Goal: Information Seeking & Learning: Learn about a topic

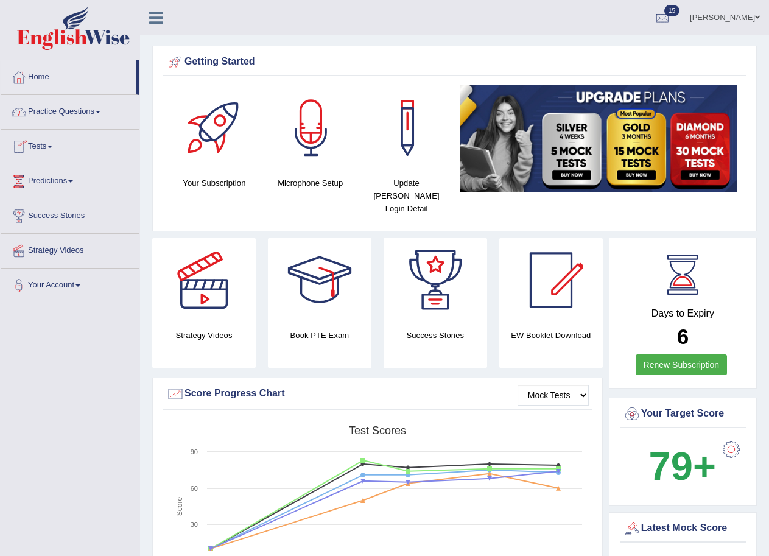
click at [54, 144] on link "Tests" at bounding box center [70, 145] width 139 height 30
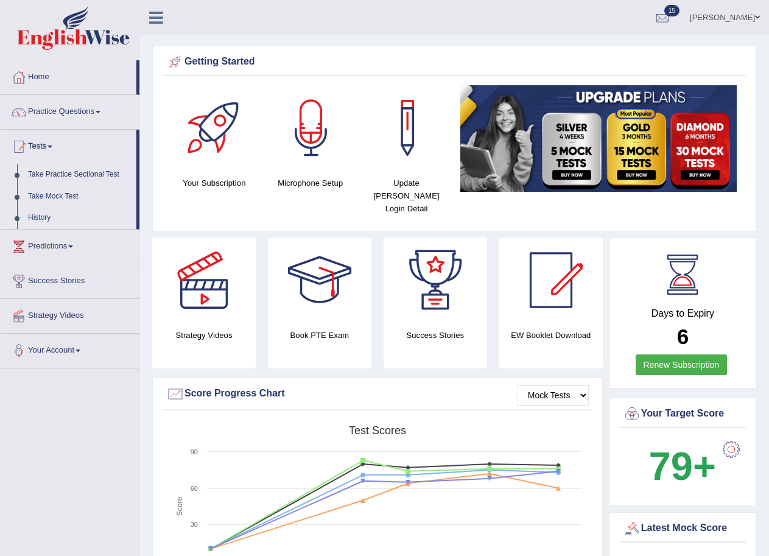
click at [40, 212] on link "History" at bounding box center [80, 218] width 114 height 22
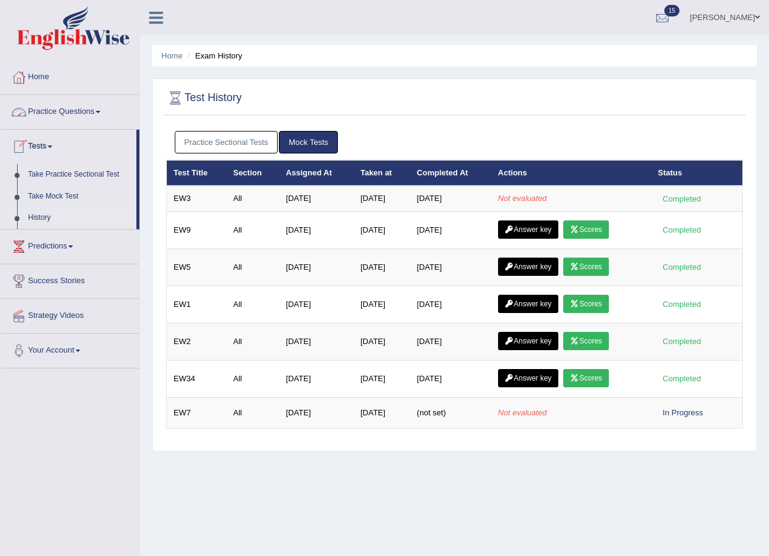
click at [94, 108] on link "Practice Questions" at bounding box center [70, 110] width 139 height 30
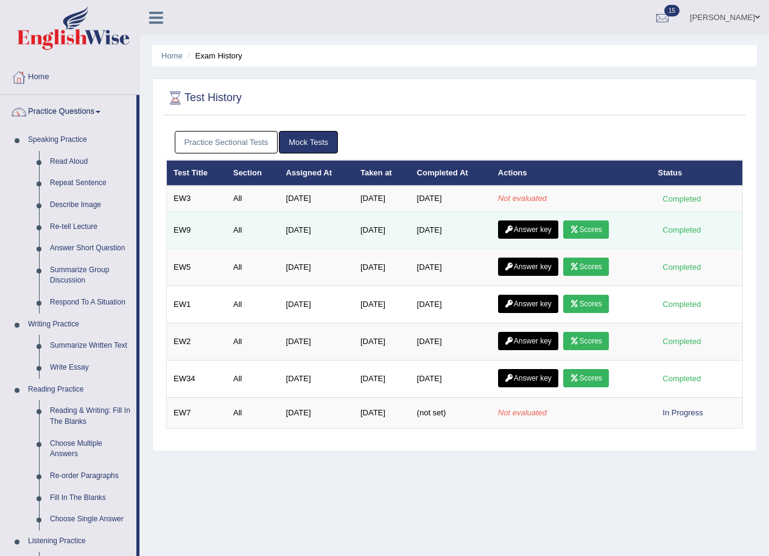
click at [519, 232] on link "Answer key" at bounding box center [528, 229] width 60 height 18
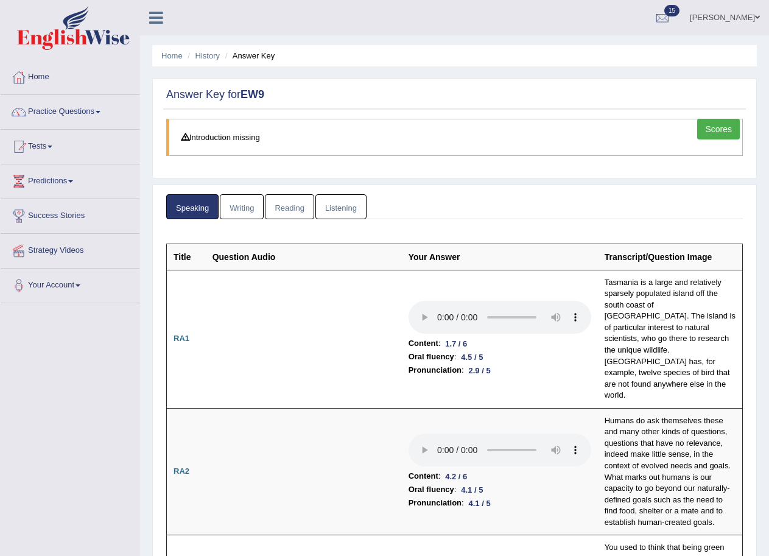
click at [279, 205] on link "Reading" at bounding box center [289, 206] width 49 height 25
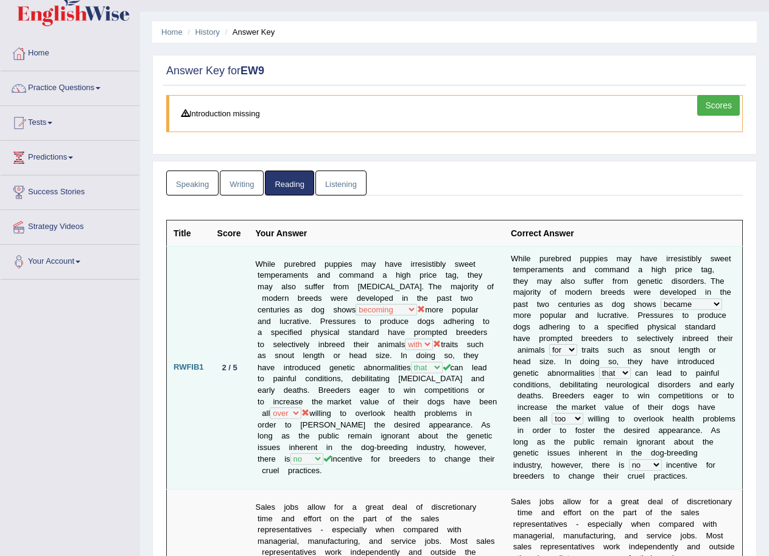
scroll to position [10, 0]
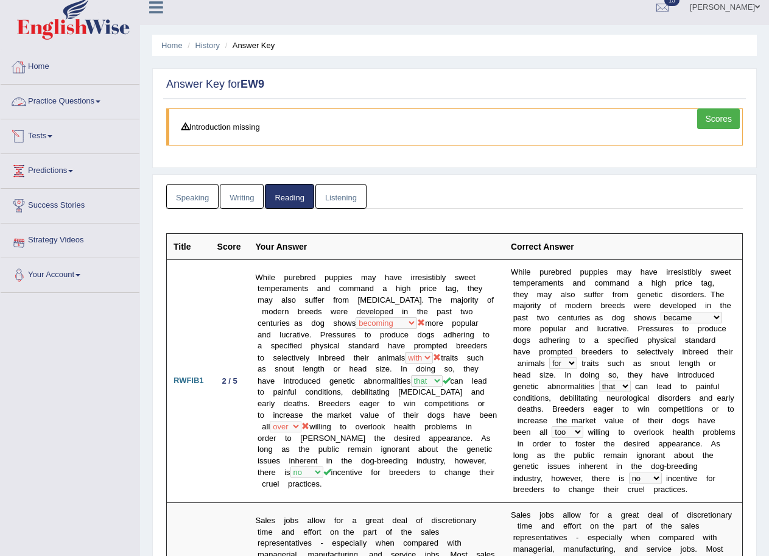
click at [50, 138] on link "Tests" at bounding box center [70, 134] width 139 height 30
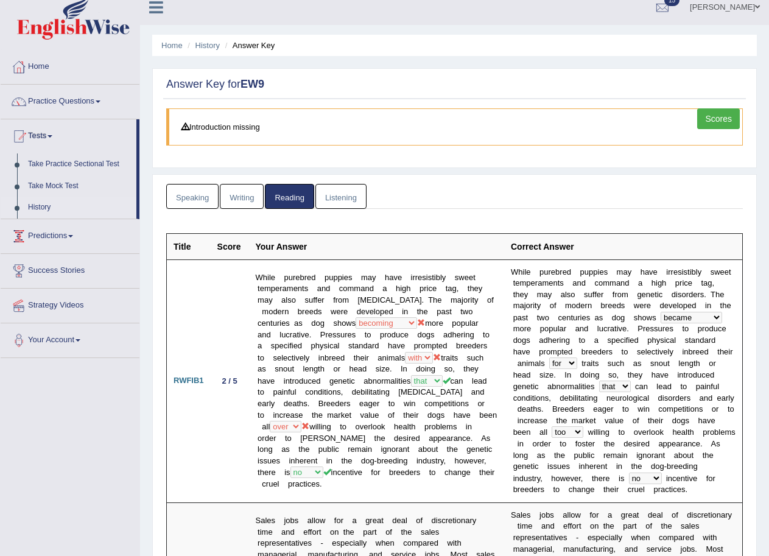
click at [34, 206] on link "History" at bounding box center [80, 208] width 114 height 22
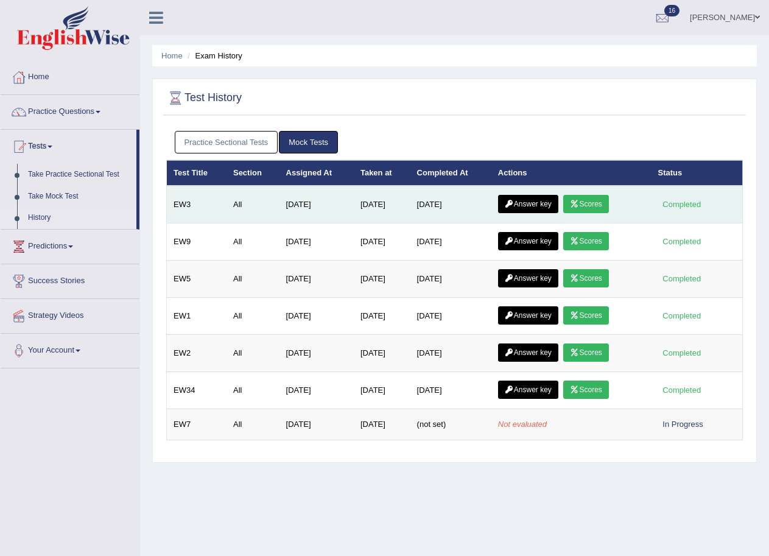
click at [579, 203] on icon at bounding box center [574, 203] width 9 height 7
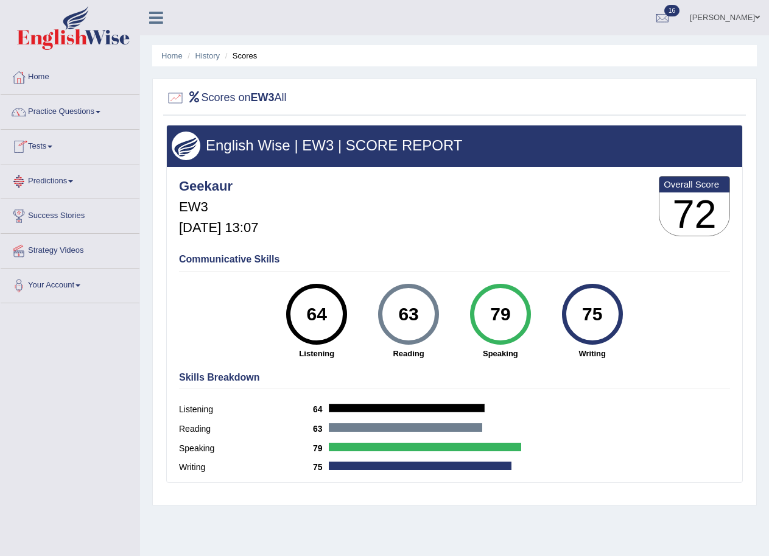
click at [52, 147] on span at bounding box center [49, 146] width 5 height 2
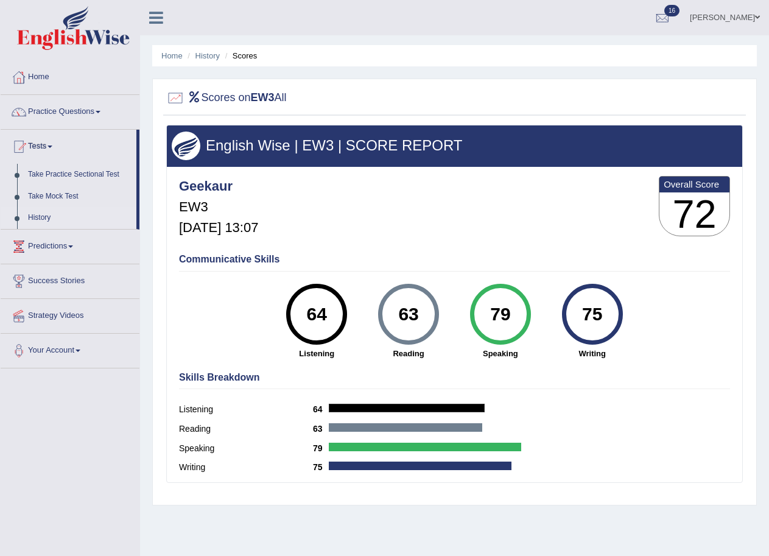
click at [40, 213] on link "History" at bounding box center [80, 218] width 114 height 22
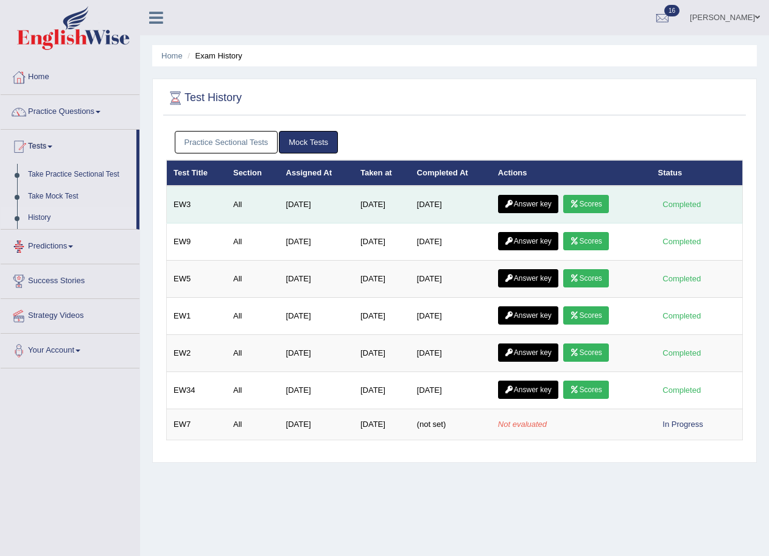
click at [521, 208] on link "Answer key" at bounding box center [528, 204] width 60 height 18
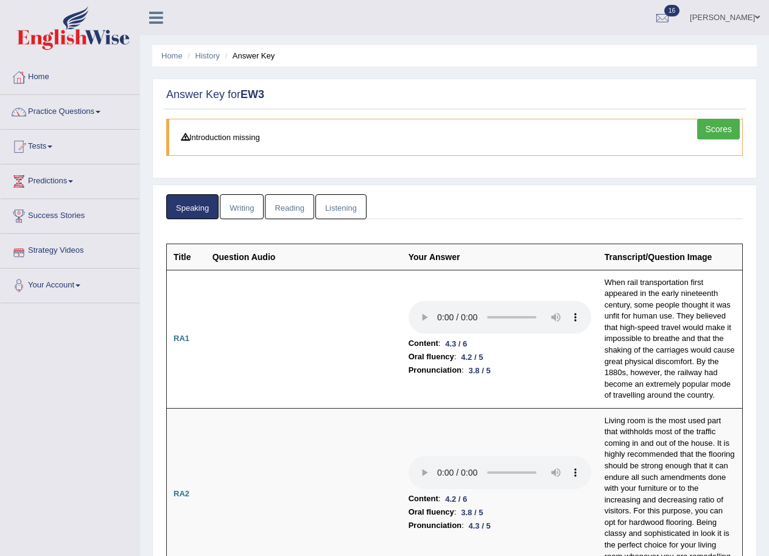
click at [247, 208] on link "Writing" at bounding box center [242, 206] width 44 height 25
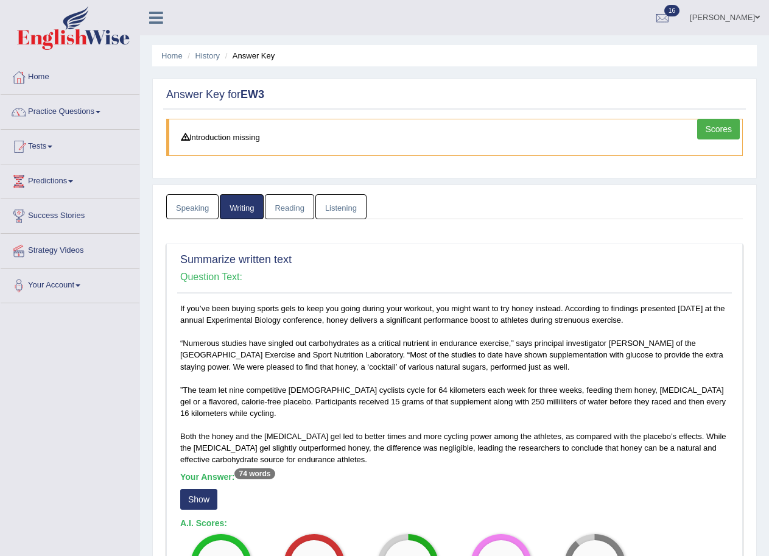
click at [344, 205] on link "Listening" at bounding box center [340, 206] width 51 height 25
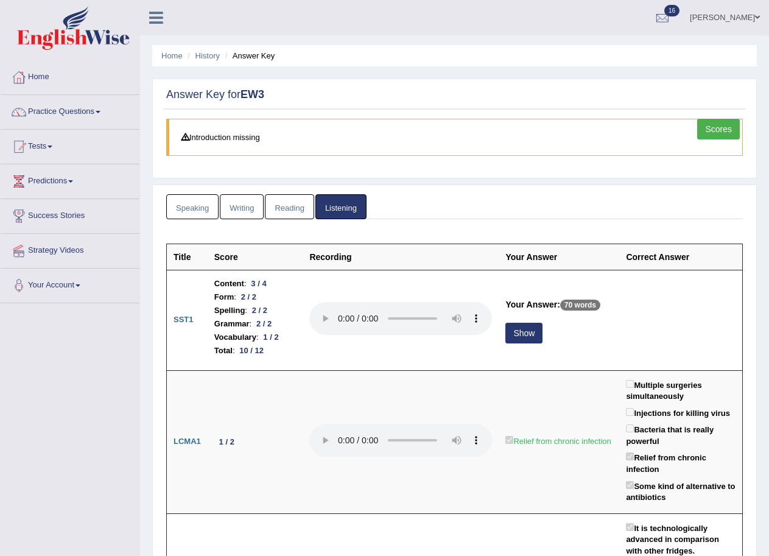
click at [292, 203] on link "Reading" at bounding box center [289, 206] width 49 height 25
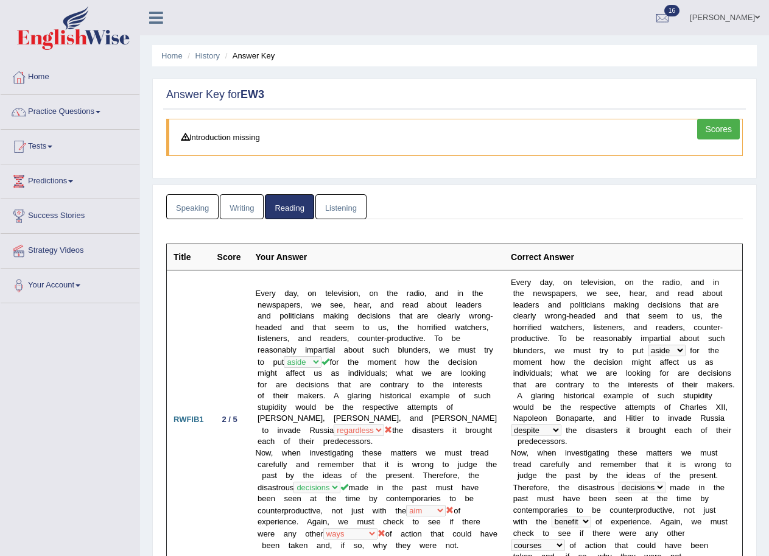
click at [349, 208] on link "Listening" at bounding box center [340, 206] width 51 height 25
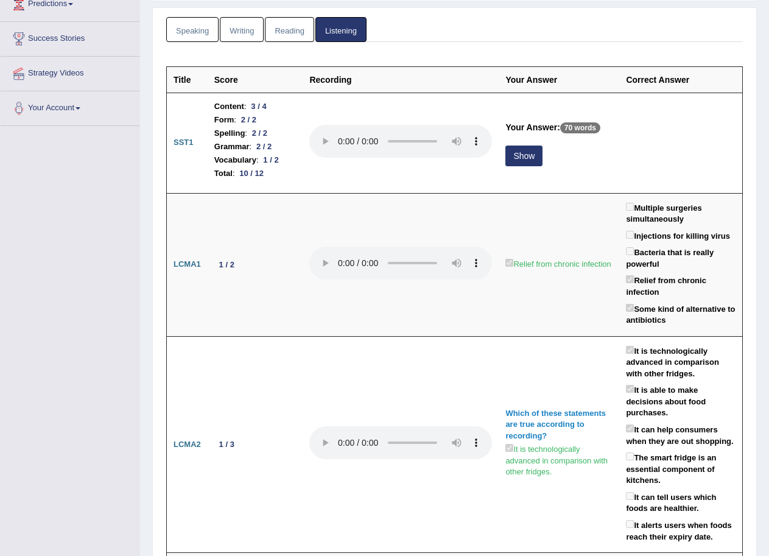
scroll to position [183, 0]
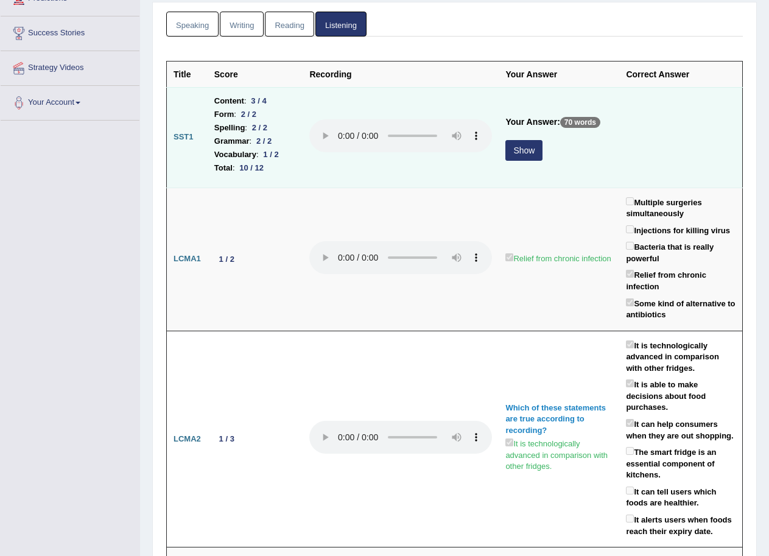
click at [528, 149] on button "Show" at bounding box center [523, 150] width 37 height 21
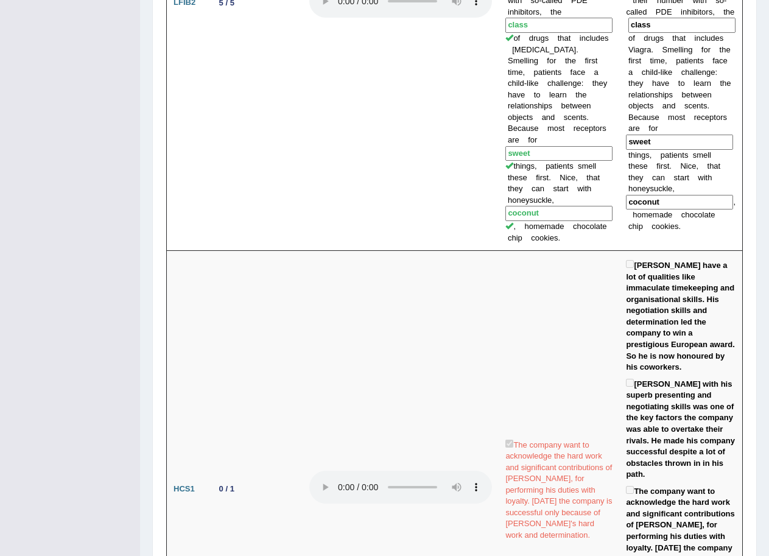
scroll to position [1530, 0]
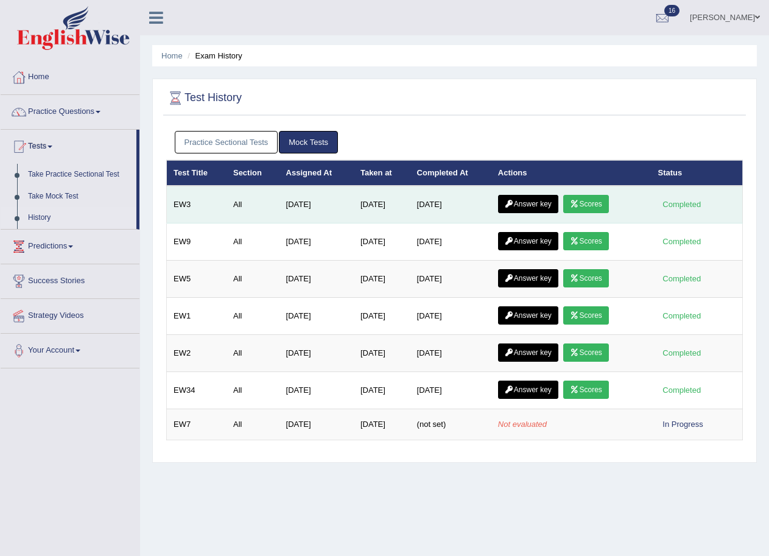
scroll to position [61, 0]
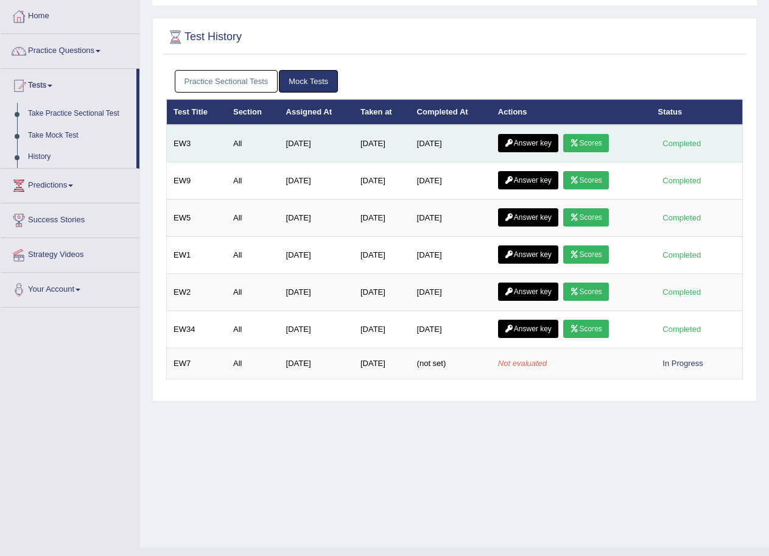
click at [586, 142] on link "Scores" at bounding box center [585, 143] width 45 height 18
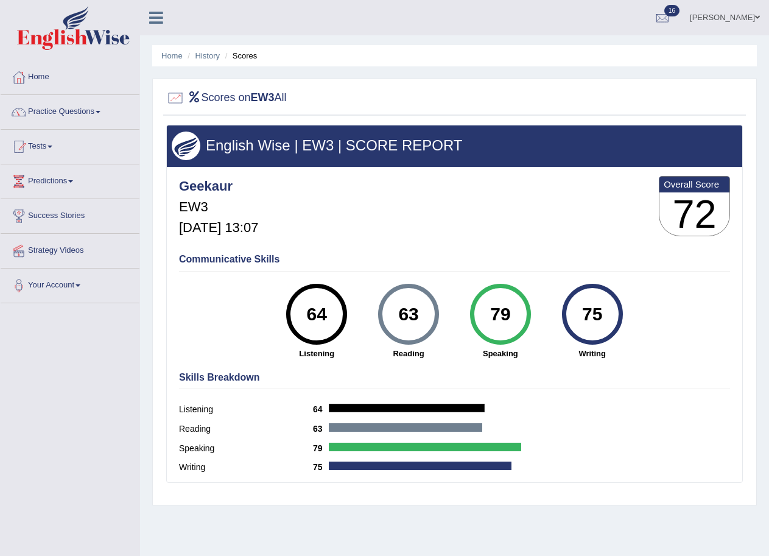
click at [80, 108] on link "Practice Questions" at bounding box center [70, 110] width 139 height 30
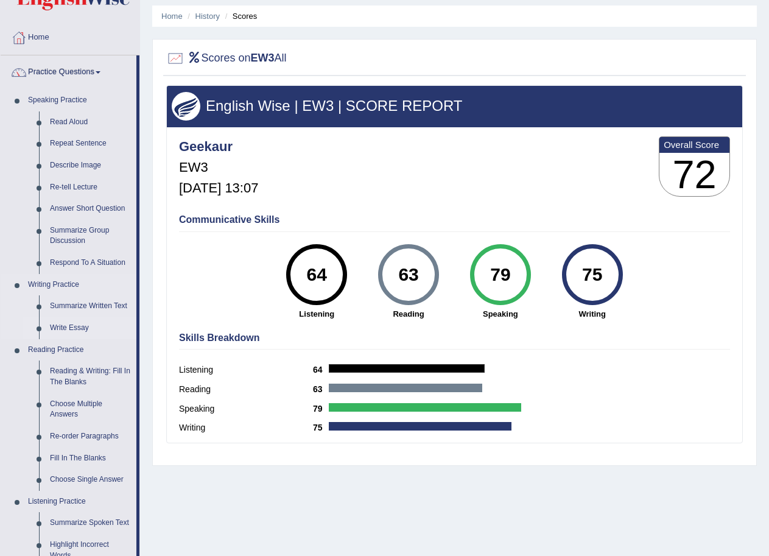
scroll to position [61, 0]
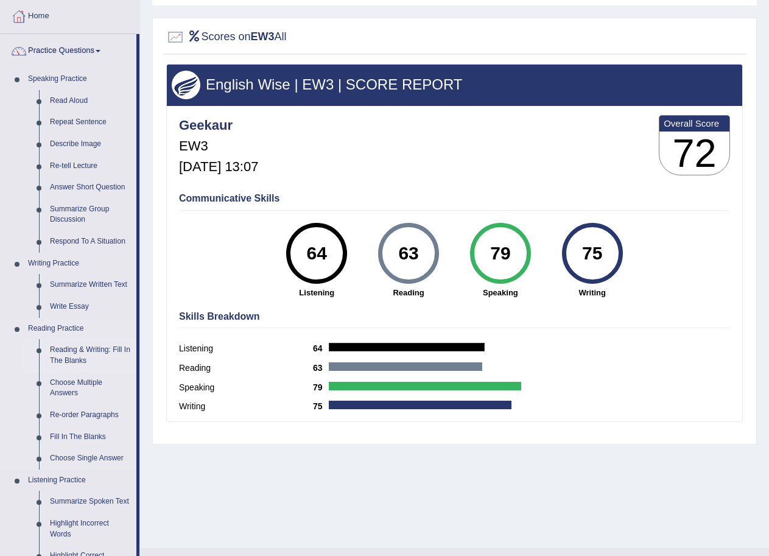
click at [89, 355] on link "Reading & Writing: Fill In The Blanks" at bounding box center [90, 355] width 92 height 32
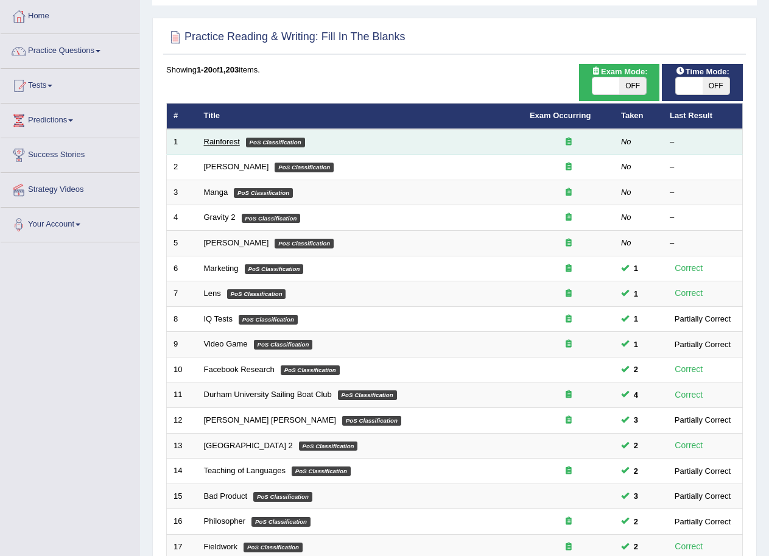
click at [220, 141] on link "Rainforest" at bounding box center [222, 141] width 36 height 9
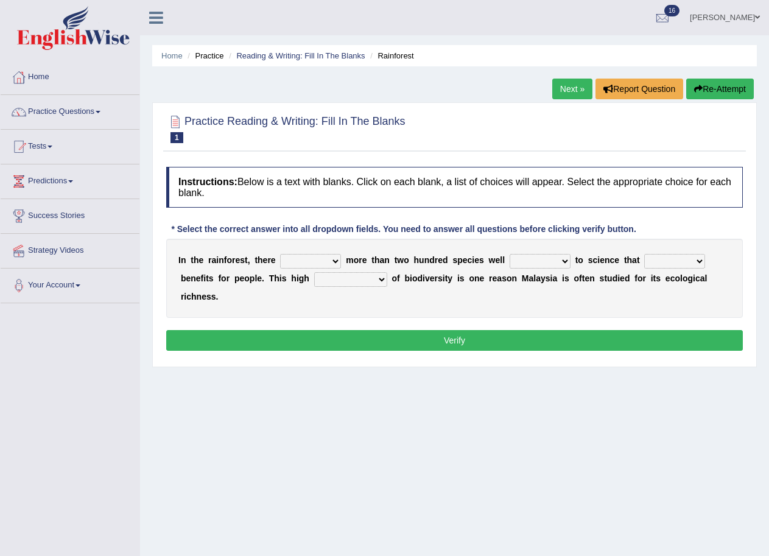
click at [331, 258] on select "have can be has is" at bounding box center [310, 261] width 61 height 15
select select "is"
click at [280, 254] on select "have can be has is" at bounding box center [310, 261] width 61 height 15
click at [566, 260] on select "knowing known knew know" at bounding box center [540, 261] width 61 height 15
select select "known"
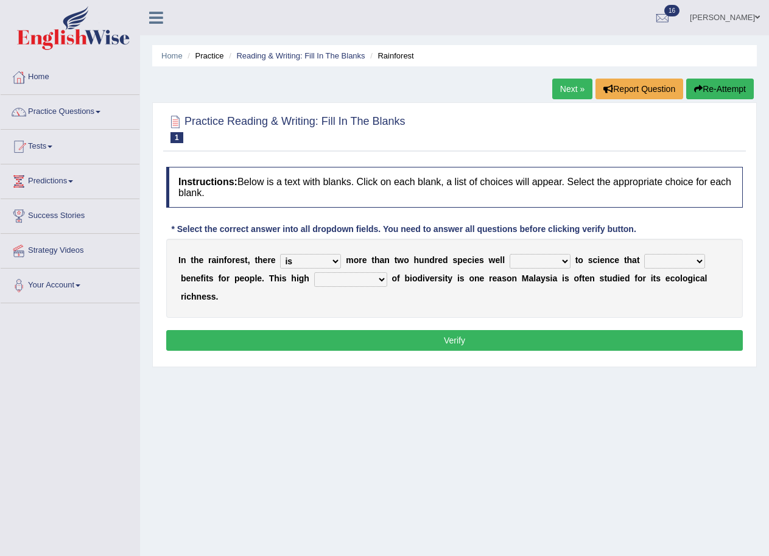
click at [510, 254] on select "knowing known knew know" at bounding box center [540, 261] width 61 height 15
click at [697, 257] on select "contain contained containing contains" at bounding box center [674, 261] width 61 height 15
select select "contain"
click at [644, 254] on select "contain contained containing contains" at bounding box center [674, 261] width 61 height 15
click at [379, 279] on select "condensation conjunction continuity complexity" at bounding box center [350, 279] width 73 height 15
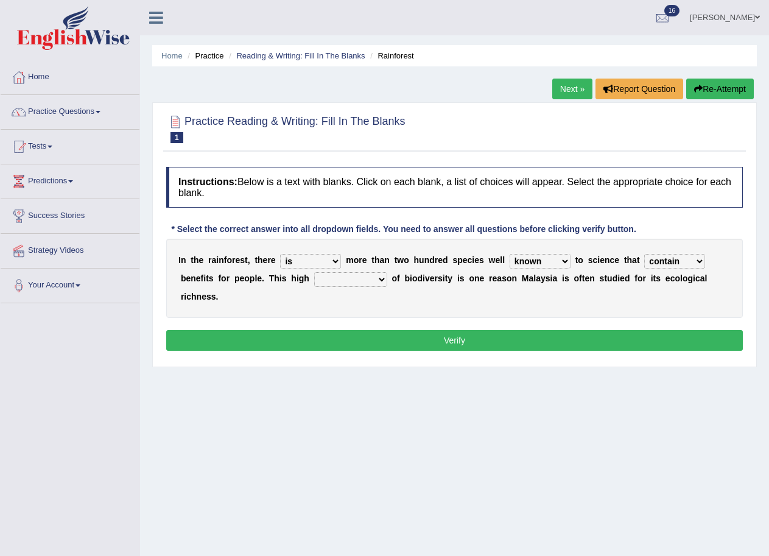
select select "complexity"
click at [314, 272] on select "condensation conjunction continuity complexity" at bounding box center [350, 279] width 73 height 15
click at [449, 332] on button "Verify" at bounding box center [454, 340] width 576 height 21
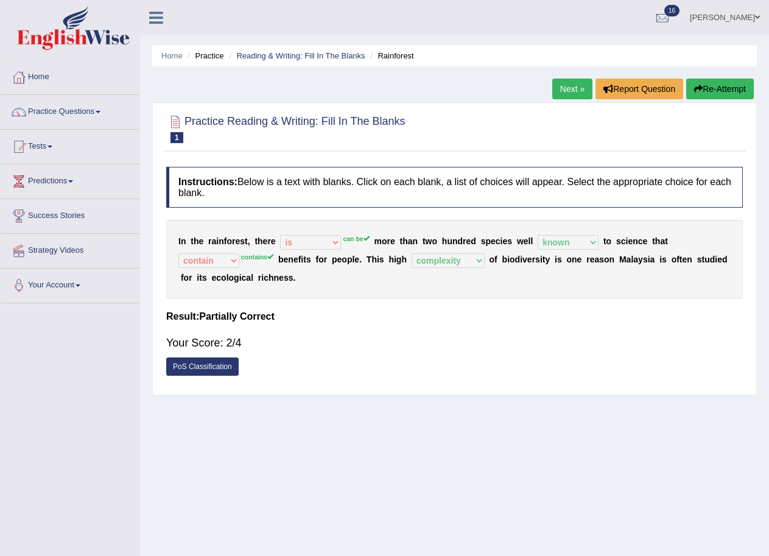
click at [578, 93] on link "Next »" at bounding box center [572, 89] width 40 height 21
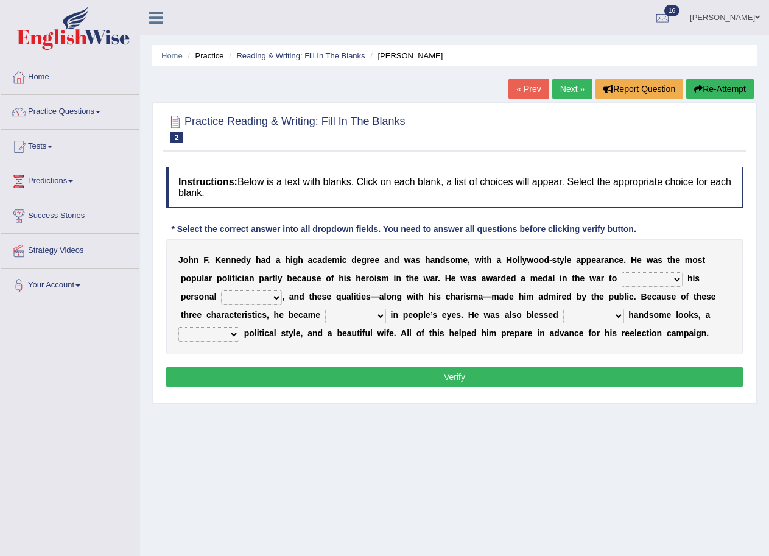
click at [677, 277] on select "prove show evidence upthrow" at bounding box center [652, 279] width 61 height 15
select select "show"
click at [622, 272] on select "prove show evidence upthrow" at bounding box center [652, 279] width 61 height 15
click at [274, 296] on select "passion courage charm liking" at bounding box center [251, 297] width 61 height 15
select select "courage"
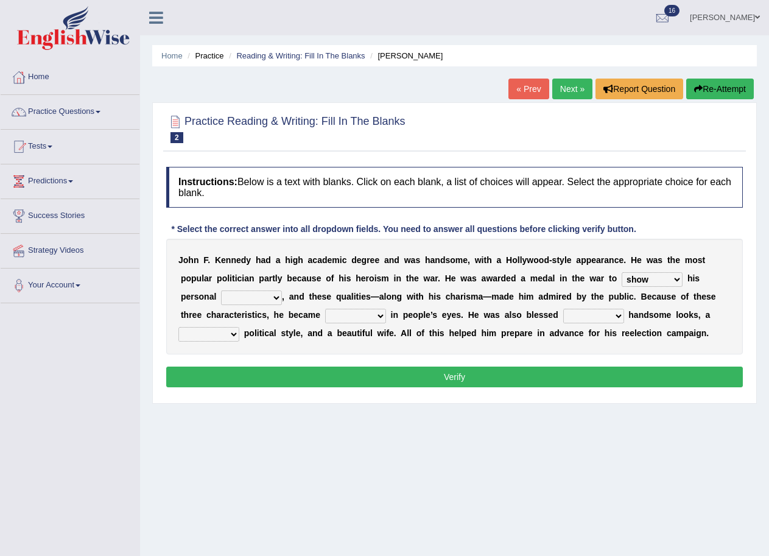
click at [221, 290] on select "passion courage charm liking" at bounding box center [251, 297] width 61 height 15
click at [270, 294] on select "passion courage charm liking" at bounding box center [251, 297] width 61 height 15
click at [270, 293] on select "passion courage charm liking" at bounding box center [251, 297] width 61 height 15
click at [379, 313] on select "iconic ironic identical impotent" at bounding box center [355, 316] width 61 height 15
select select "iconic"
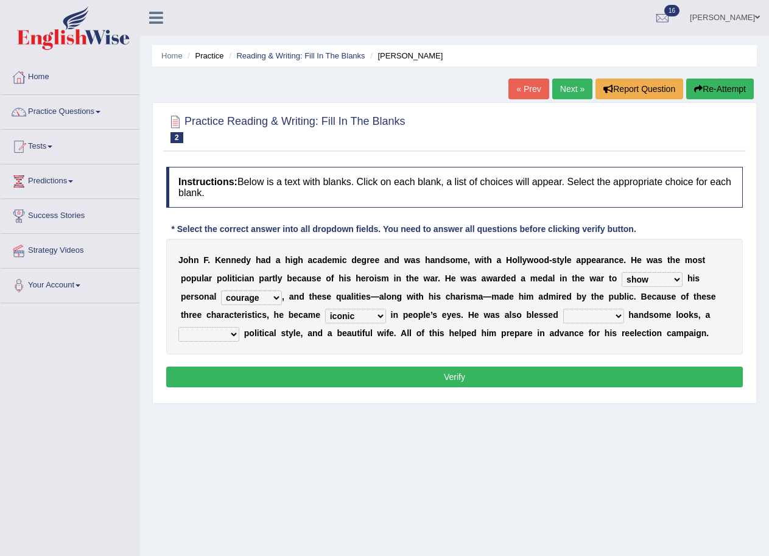
click at [325, 309] on select "iconic ironic identical impotent" at bounding box center [355, 316] width 61 height 15
click at [617, 313] on select "with in upon to" at bounding box center [593, 316] width 61 height 15
select select "with"
click at [563, 309] on select "with in upon to" at bounding box center [593, 316] width 61 height 15
click at [231, 332] on select "mending mends mended mend" at bounding box center [208, 334] width 61 height 15
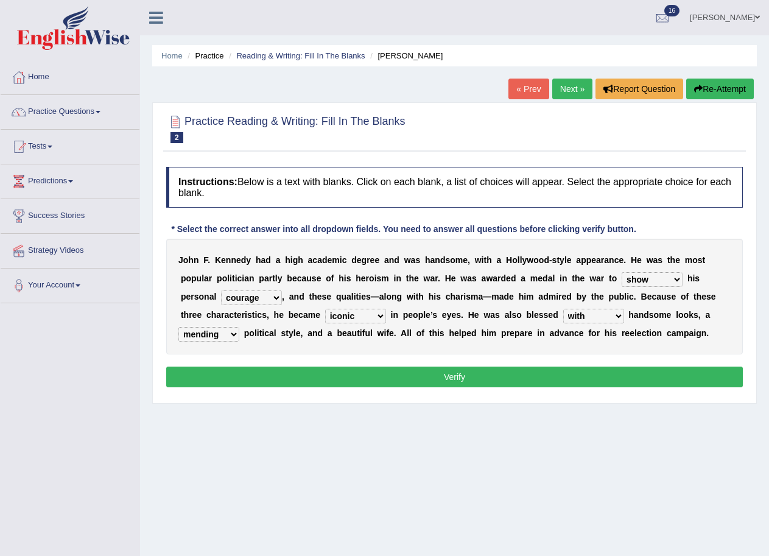
click at [178, 327] on select "mending mends mended mend" at bounding box center [208, 334] width 61 height 15
click at [226, 332] on select "mending mends mended mend" at bounding box center [208, 334] width 61 height 15
click at [178, 327] on select "mending mends mended mend" at bounding box center [208, 334] width 61 height 15
click at [235, 332] on select "mending mends mended mend" at bounding box center [208, 334] width 61 height 15
select select "mended"
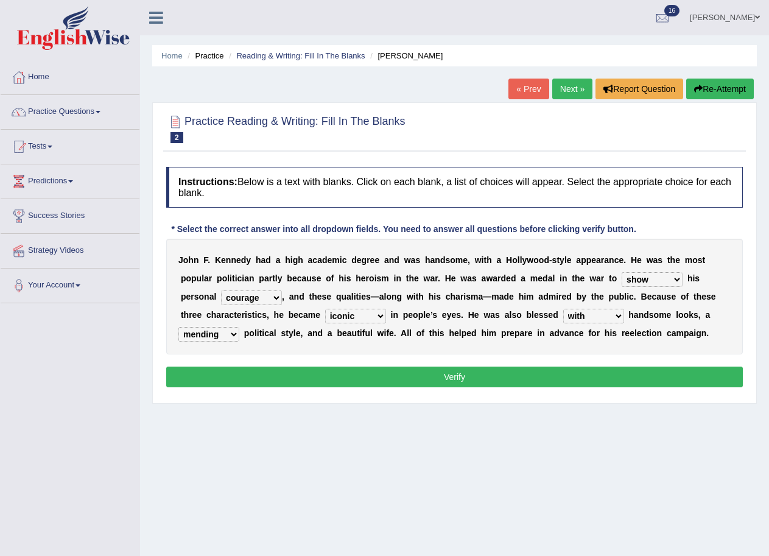
click at [178, 327] on select "mending mends mended mend" at bounding box center [208, 334] width 61 height 15
click at [426, 374] on button "Verify" at bounding box center [454, 376] width 576 height 21
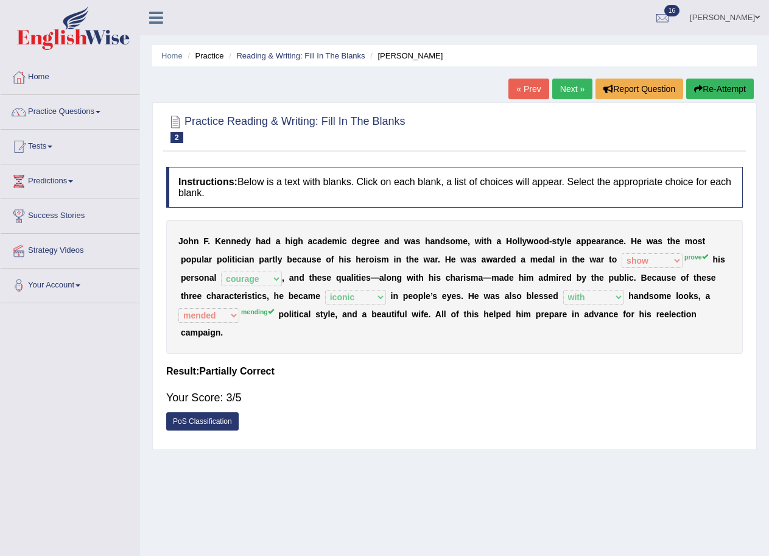
click at [573, 92] on link "Next »" at bounding box center [572, 89] width 40 height 21
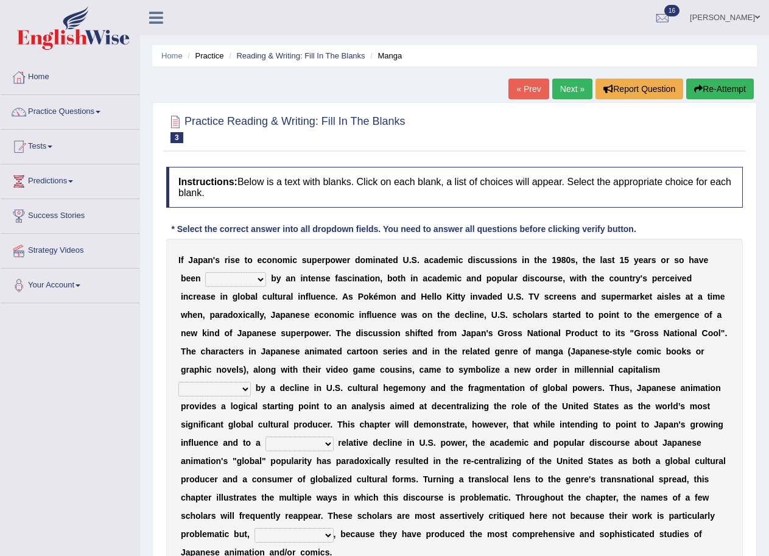
click at [263, 280] on select "marked dedicated made inspired" at bounding box center [235, 279] width 61 height 15
select select "inspired"
click at [205, 272] on select "marked dedicated made inspired" at bounding box center [235, 279] width 61 height 15
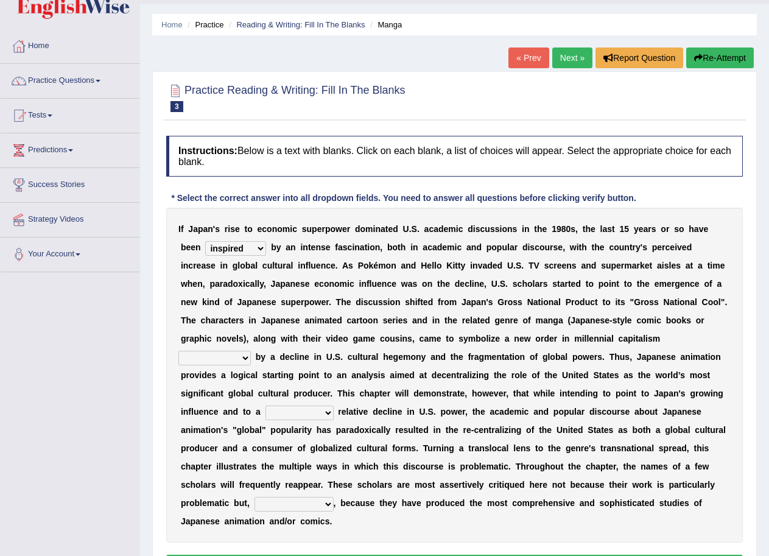
scroll to position [61, 0]
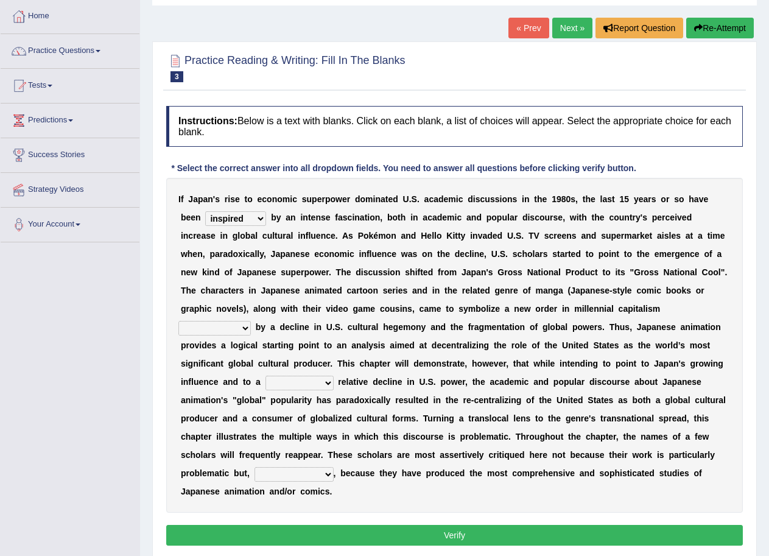
click at [249, 324] on select "pocessed characterized opposed tangled" at bounding box center [214, 328] width 72 height 15
select select "characterized"
click at [178, 321] on select "pocessed characterized opposed tangled" at bounding box center [214, 328] width 72 height 15
click at [329, 381] on select "concomitant discrete proportional legitimate" at bounding box center [299, 383] width 68 height 15
select select "concomitant"
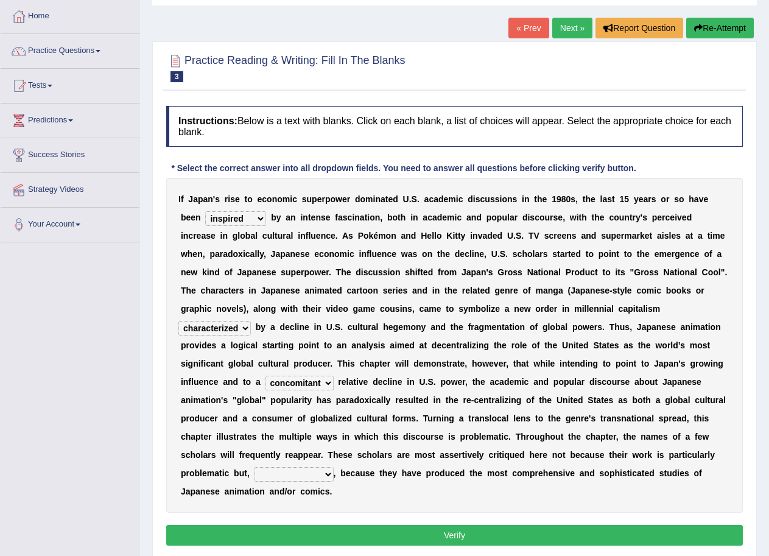
click at [265, 376] on select "concomitant discrete proportional legitimate" at bounding box center [299, 383] width 68 height 15
click at [326, 473] on select "however on the contrary in addition on the whole" at bounding box center [293, 474] width 79 height 15
click at [254, 467] on select "however on the contrary in addition on the whole" at bounding box center [293, 474] width 79 height 15
click at [324, 472] on select "however on the contrary in addition on the whole" at bounding box center [293, 474] width 79 height 15
select select "on the contrary"
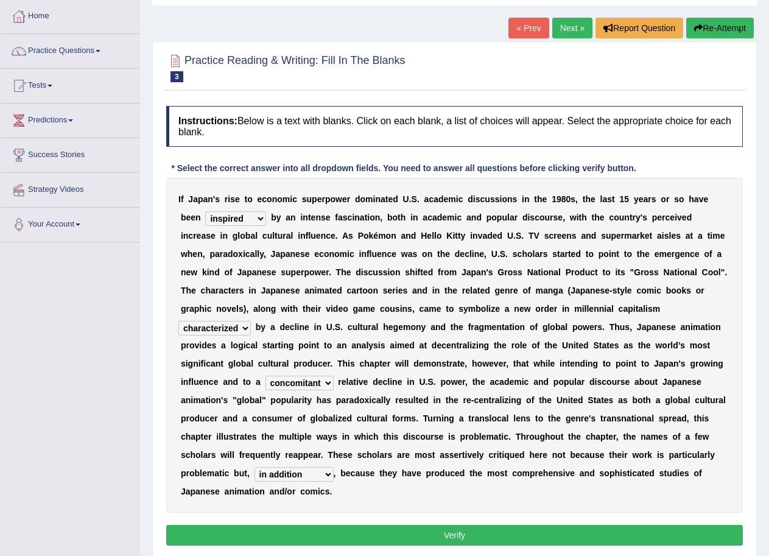
click at [254, 467] on select "however on the contrary in addition on the whole" at bounding box center [293, 474] width 79 height 15
click at [378, 533] on button "Verify" at bounding box center [454, 535] width 576 height 21
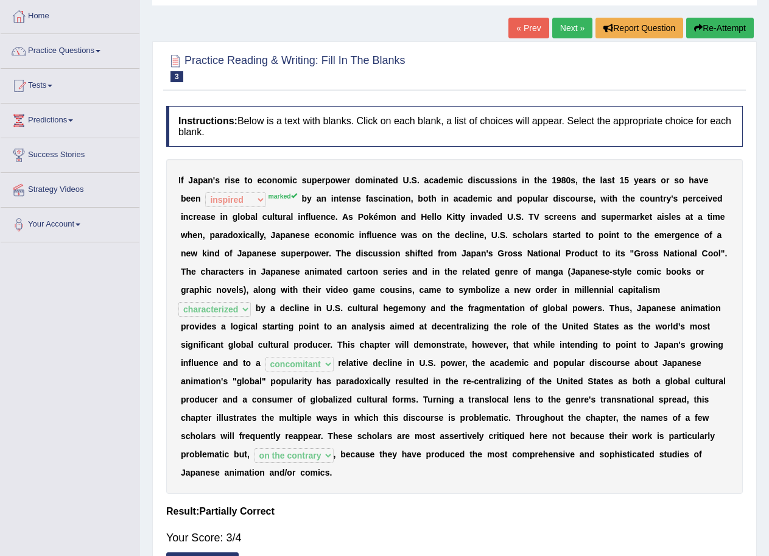
click at [561, 33] on link "Next »" at bounding box center [572, 28] width 40 height 21
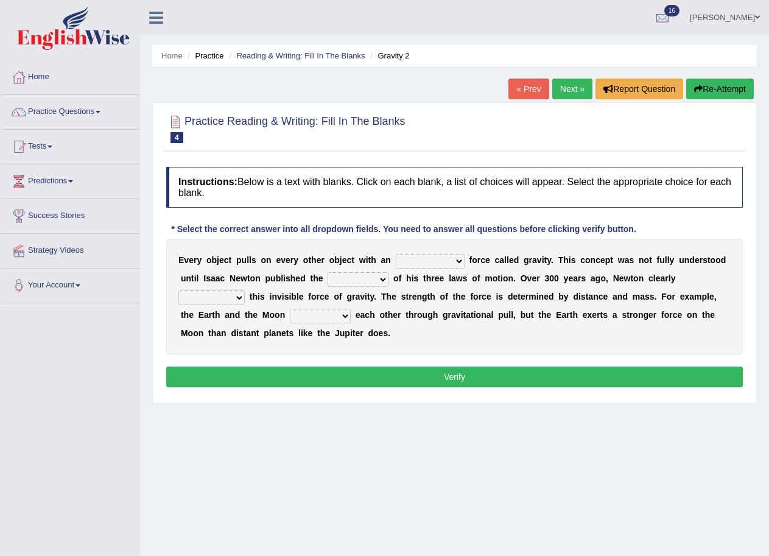
click at [463, 259] on select "invisible unknown unbelievable inconsistent" at bounding box center [430, 261] width 69 height 15
select select "invisible"
click at [396, 254] on select "invisible unknown unbelievable inconsistent" at bounding box center [430, 261] width 69 height 15
click at [380, 279] on select "concept theory method argument" at bounding box center [357, 279] width 61 height 15
select select "theory"
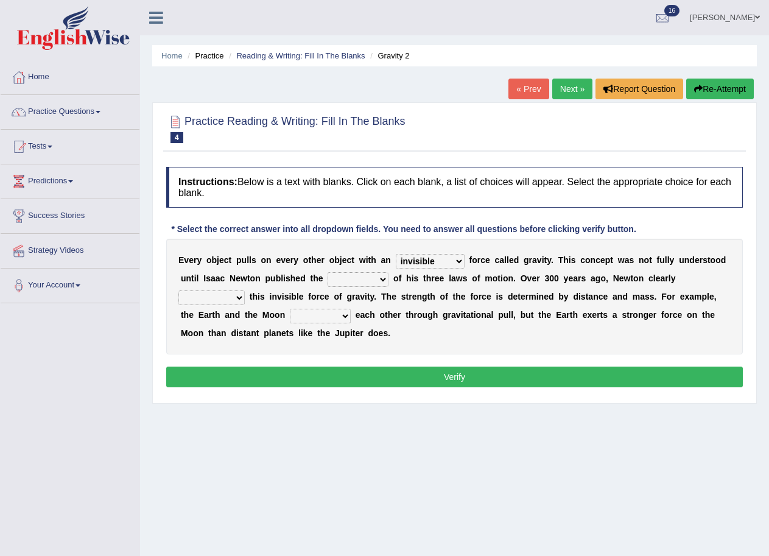
click at [327, 272] on select "concept theory method argument" at bounding box center [357, 279] width 61 height 15
click at [239, 295] on select "explained undermined overturned realized" at bounding box center [211, 297] width 66 height 15
select select "explained"
click at [178, 290] on select "explained undermined overturned realized" at bounding box center [211, 297] width 66 height 15
click at [343, 315] on select "affect spin evade span" at bounding box center [320, 316] width 61 height 15
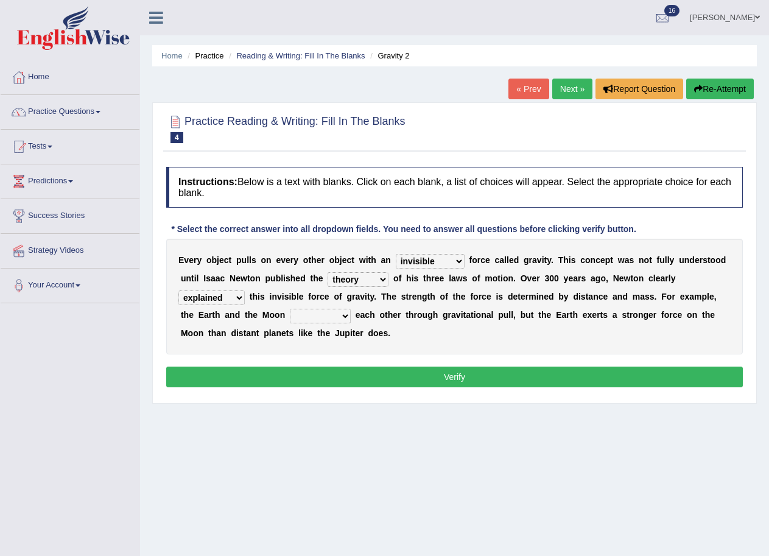
click at [267, 349] on div "E v e r y o b j e c t p u l l s o n e v e r y o t h e r o b j e c t w i t h a n…" at bounding box center [454, 297] width 576 height 116
click at [340, 310] on select "affect spin evade span" at bounding box center [320, 316] width 61 height 15
select select "affect"
click at [290, 309] on select "affect spin evade span" at bounding box center [320, 316] width 61 height 15
click at [380, 371] on button "Verify" at bounding box center [454, 376] width 576 height 21
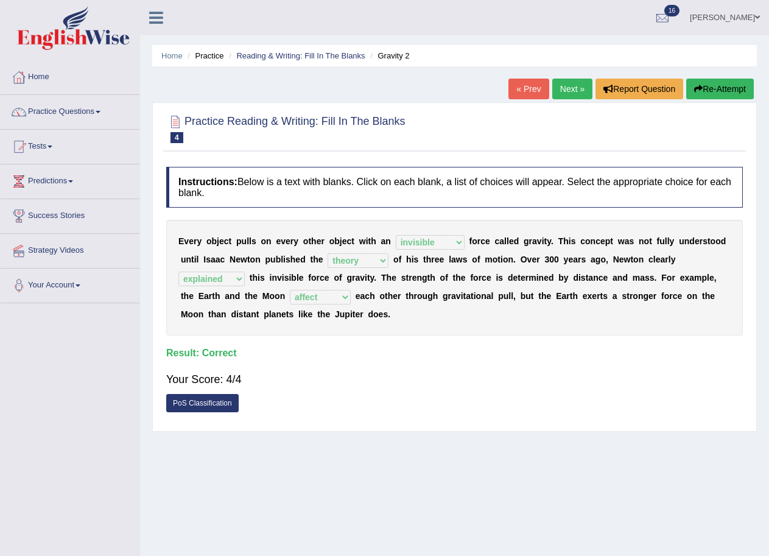
click at [580, 85] on link "Next »" at bounding box center [572, 89] width 40 height 21
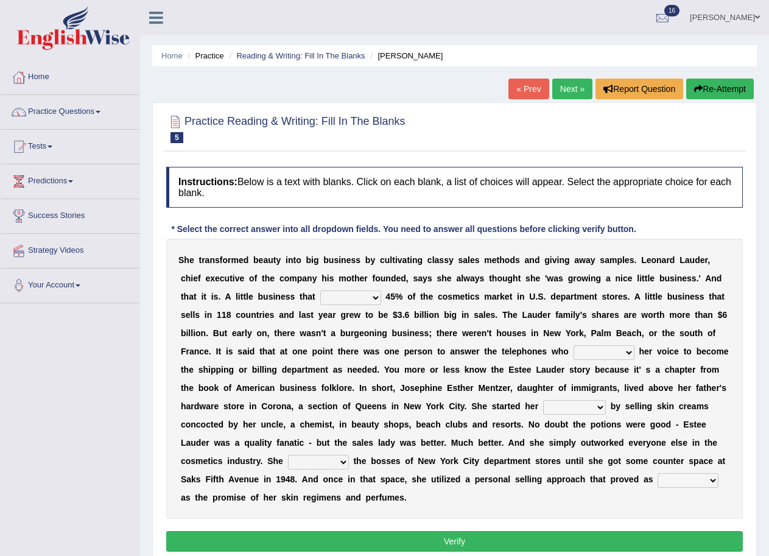
click at [378, 294] on select "has controls makes maintains" at bounding box center [350, 297] width 61 height 15
select select "controls"
click at [320, 290] on select "has controls makes maintains" at bounding box center [350, 297] width 61 height 15
click at [624, 352] on select "switched changed raised used" at bounding box center [603, 352] width 61 height 15
click at [573, 345] on select "switched changed raised used" at bounding box center [603, 352] width 61 height 15
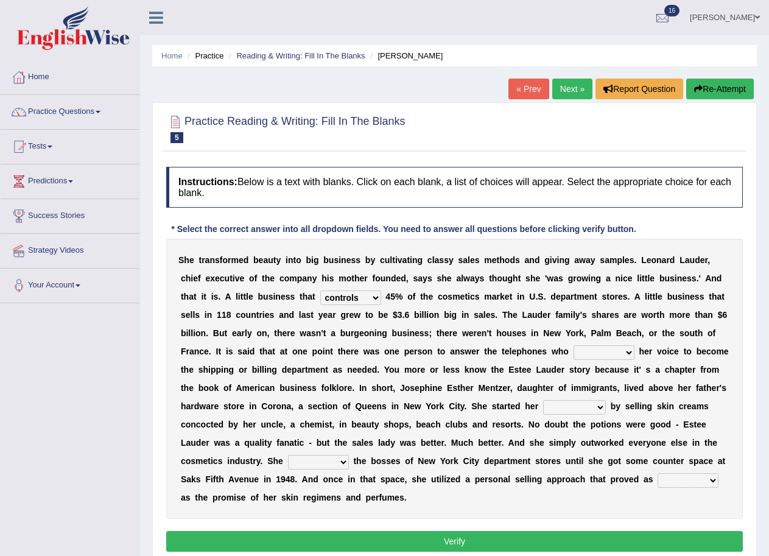
click at [602, 404] on select "job institute companion enterprise" at bounding box center [574, 407] width 63 height 15
select select "enterprise"
click at [543, 400] on select "job institute companion enterprise" at bounding box center [574, 407] width 63 height 15
click at [340, 462] on select "stated bridged stalked heaved" at bounding box center [318, 462] width 61 height 15
select select "stalked"
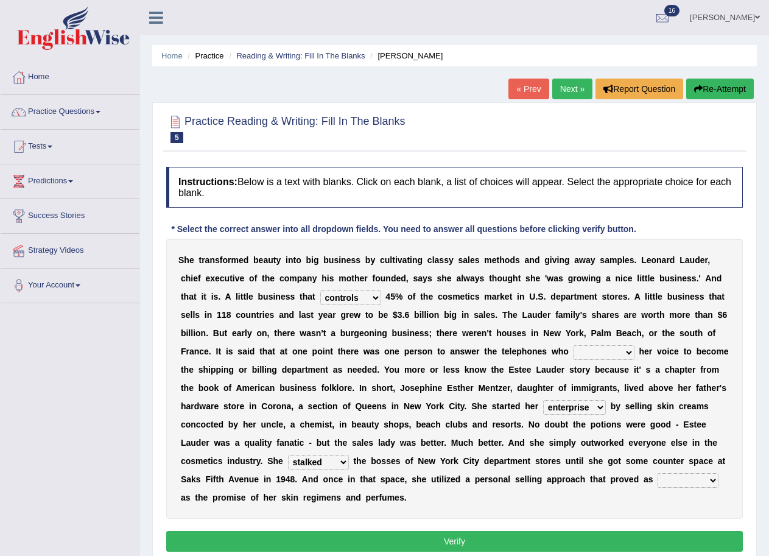
click at [288, 455] on select "stated bridged stalked heaved" at bounding box center [318, 462] width 61 height 15
click at [707, 478] on select "potent ruthless potential expensive" at bounding box center [687, 480] width 61 height 15
select select "potent"
click at [657, 473] on select "potent ruthless potential expensive" at bounding box center [687, 480] width 61 height 15
click at [461, 534] on button "Verify" at bounding box center [454, 541] width 576 height 21
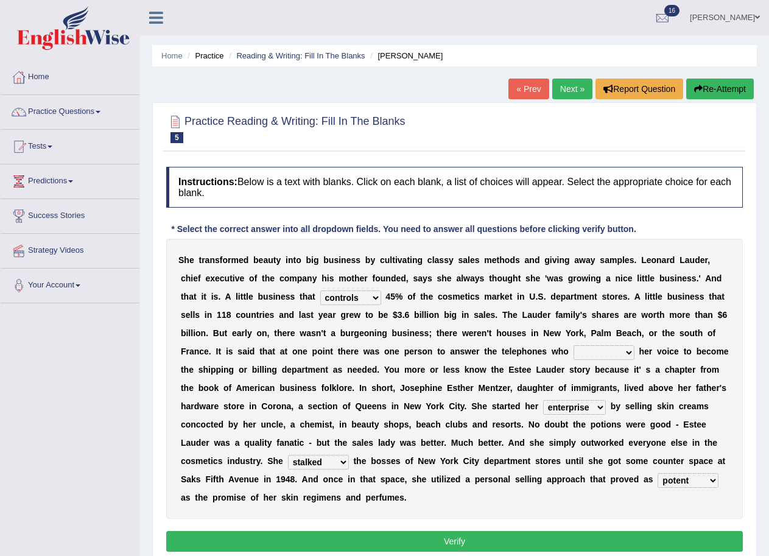
click at [630, 358] on select "switched changed raised used" at bounding box center [603, 352] width 61 height 15
select select "changed"
click at [573, 345] on select "switched changed raised used" at bounding box center [603, 352] width 61 height 15
click at [475, 546] on button "Verify" at bounding box center [454, 541] width 576 height 21
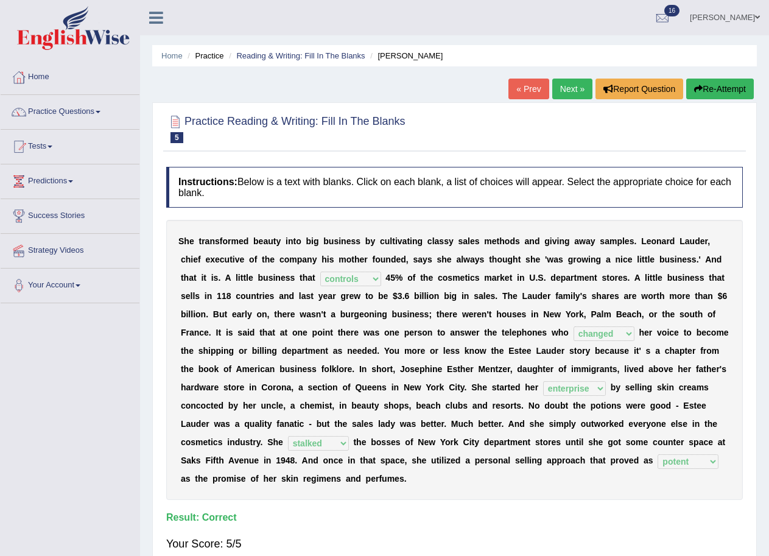
click at [568, 81] on link "Next »" at bounding box center [572, 89] width 40 height 21
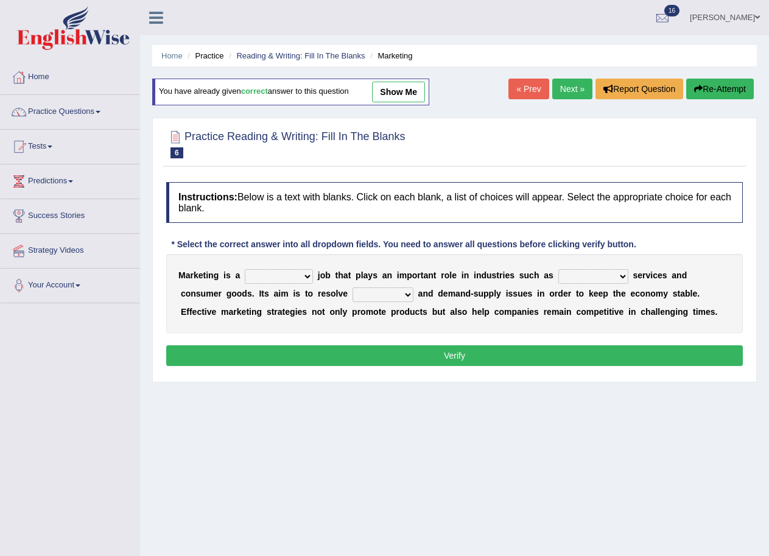
click at [306, 276] on select "professional flexible parochial descriptive" at bounding box center [279, 276] width 68 height 15
select select "professional"
click at [245, 269] on select "professional flexible parochial descriptive" at bounding box center [279, 276] width 68 height 15
click at [628, 274] on select "civil financial conventional foremost" at bounding box center [593, 276] width 70 height 15
select select "financial"
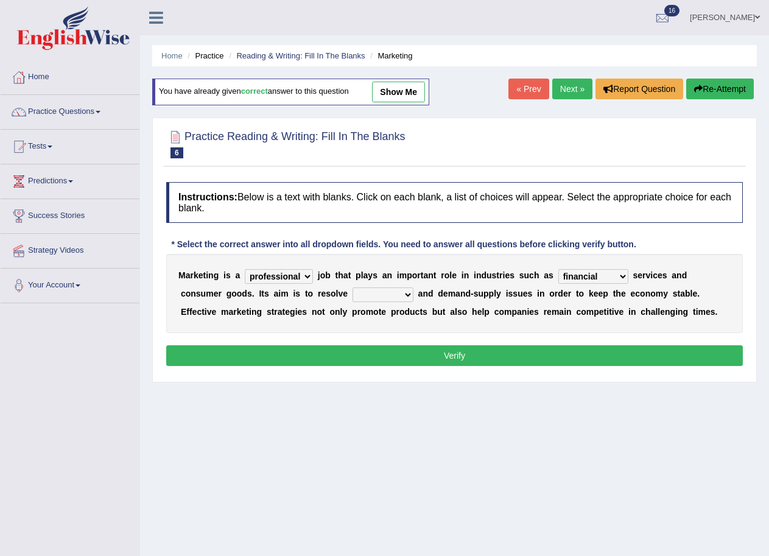
click at [559, 269] on select "civil financial conventional foremost" at bounding box center [593, 276] width 70 height 15
click at [405, 292] on select "imbalance excess symmetry budget" at bounding box center [382, 294] width 61 height 15
click at [352, 287] on select "imbalance excess symmetry budget" at bounding box center [382, 294] width 61 height 15
click at [409, 291] on select "imbalance excess symmetry budget" at bounding box center [382, 294] width 61 height 15
select select "budget"
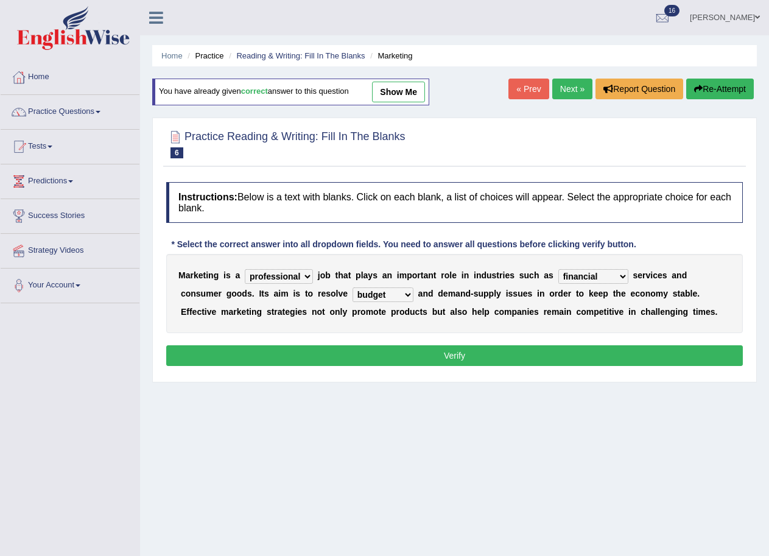
click at [352, 287] on select "imbalance excess symmetry budget" at bounding box center [382, 294] width 61 height 15
click at [442, 348] on button "Verify" at bounding box center [454, 355] width 576 height 21
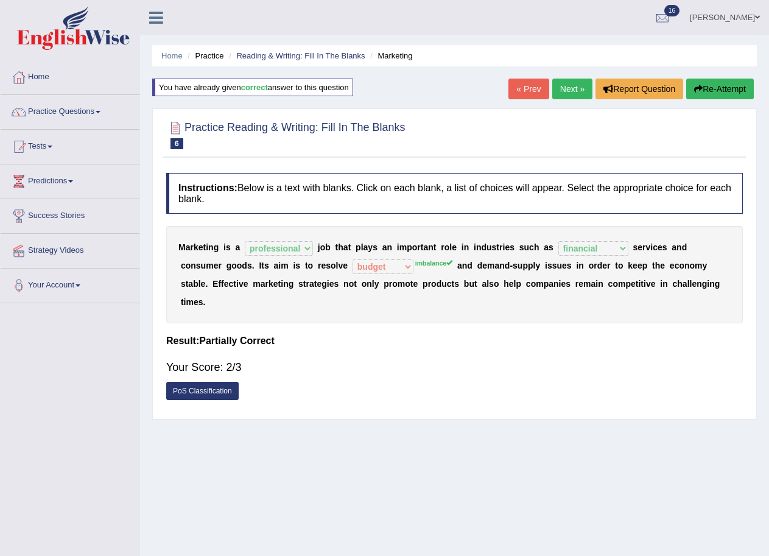
click at [558, 82] on link "Next »" at bounding box center [572, 89] width 40 height 21
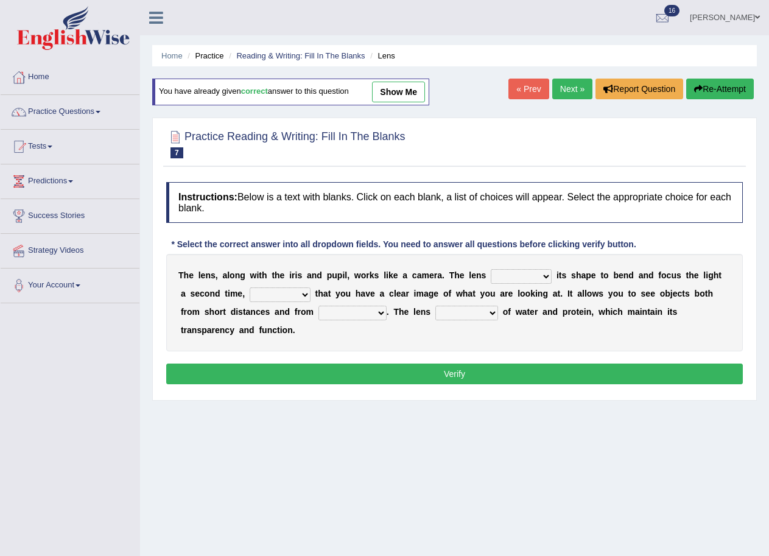
click at [545, 276] on select "adjusts shows selects presents" at bounding box center [521, 276] width 61 height 15
click at [491, 269] on select "adjusts shows selects presents" at bounding box center [521, 276] width 61 height 15
click at [545, 275] on select "adjusts shows selects presents" at bounding box center [521, 276] width 61 height 15
select select "adjusts"
click at [491, 269] on select "adjusts shows selects presents" at bounding box center [521, 276] width 61 height 15
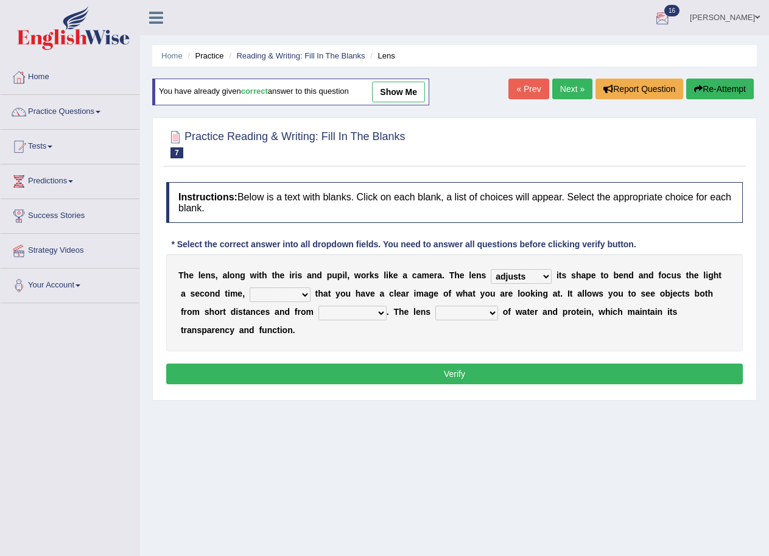
click at [582, 80] on link "Next »" at bounding box center [572, 89] width 40 height 21
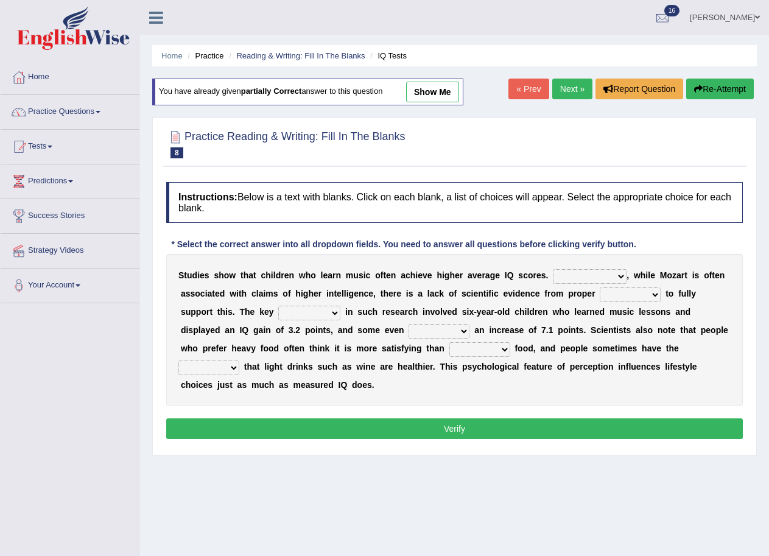
click at [618, 274] on select "However Therefore Consequently While" at bounding box center [590, 276] width 74 height 15
click at [553, 269] on select "However Therefore Consequently While" at bounding box center [590, 276] width 74 height 15
click at [655, 292] on select "test tests testing tested" at bounding box center [630, 294] width 61 height 15
click at [620, 274] on select "However Therefore Consequently While" at bounding box center [590, 276] width 74 height 15
click at [553, 269] on select "However Therefore Consequently While" at bounding box center [590, 276] width 74 height 15
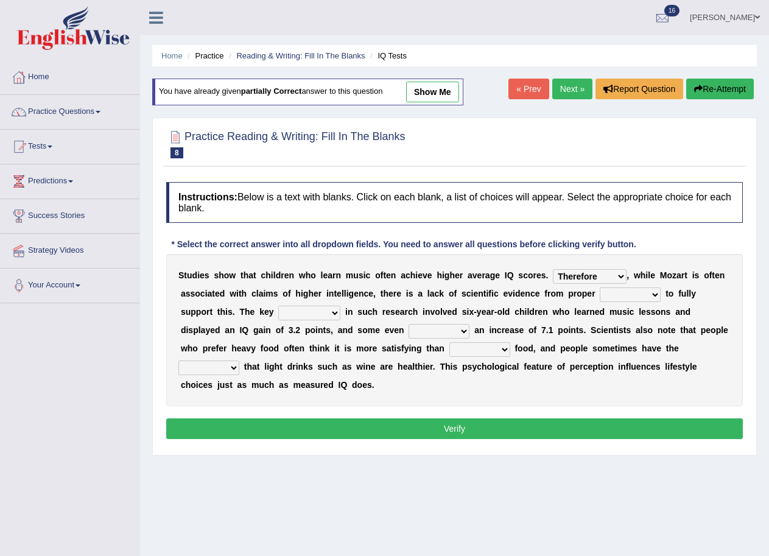
click at [617, 275] on select "However Therefore Consequently While" at bounding box center [590, 276] width 74 height 15
select select "However"
click at [553, 269] on select "However Therefore Consequently While" at bounding box center [590, 276] width 74 height 15
click at [665, 293] on b at bounding box center [662, 294] width 5 height 10
click at [648, 295] on select "test tests testing tested" at bounding box center [630, 294] width 61 height 15
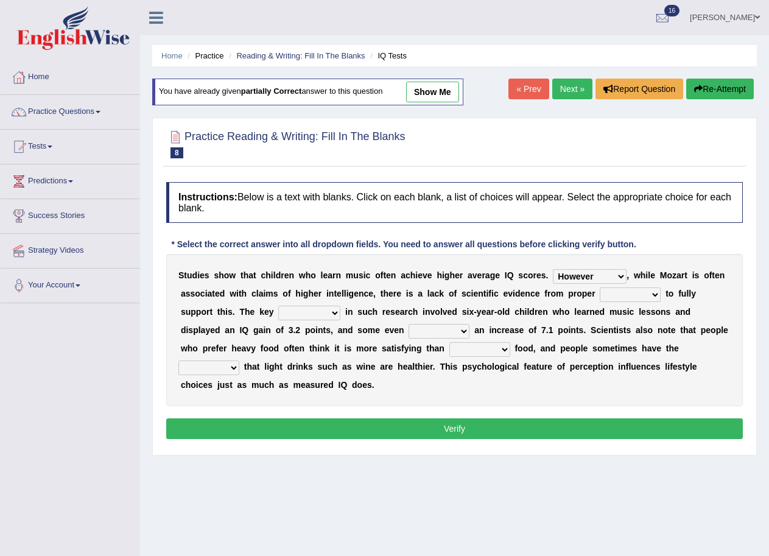
select select "tests"
click at [600, 287] on select "test tests testing tested" at bounding box center [630, 294] width 61 height 15
click at [329, 311] on select "process goal implication odd" at bounding box center [309, 313] width 62 height 15
select select "implication"
click at [278, 306] on select "process goal implication odd" at bounding box center [309, 313] width 62 height 15
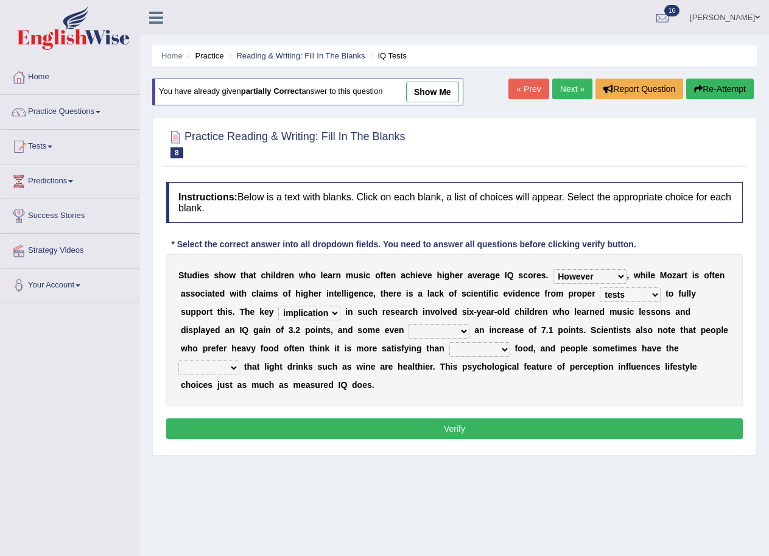
click at [469, 327] on select "exhibited taught learned threatened" at bounding box center [438, 331] width 61 height 15
select select "taught"
click at [408, 324] on select "exhibited taught learned threatened" at bounding box center [438, 331] width 61 height 15
click at [505, 346] on select "choosy lighter cushiony spooky" at bounding box center [479, 349] width 61 height 15
click at [542, 394] on div "S t u d i e s s h o w t h a t c h i l d r e n w h o l e a r n m u s i c o f t e…" at bounding box center [454, 330] width 576 height 152
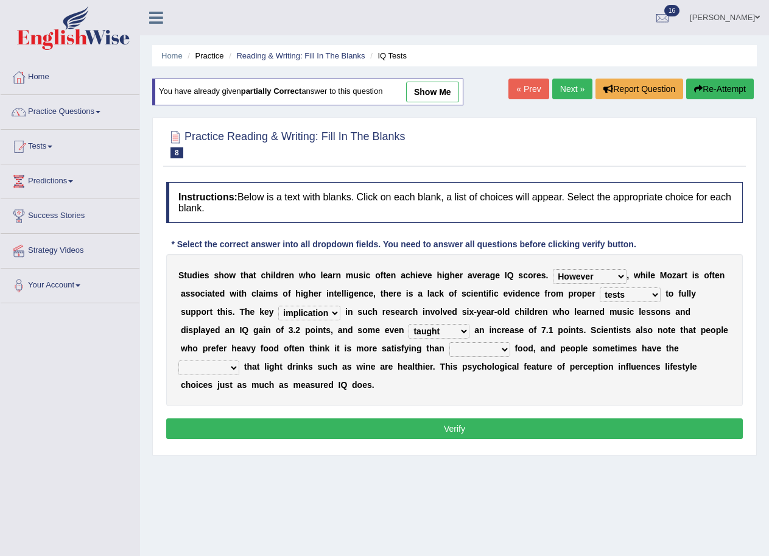
click at [499, 347] on select "choosy lighter cushiony spooky" at bounding box center [479, 349] width 61 height 15
select select "choosy"
click at [449, 342] on select "choosy lighter cushiony spooky" at bounding box center [479, 349] width 61 height 15
click at [231, 362] on select "illusion sight anecdote intention" at bounding box center [208, 367] width 61 height 15
select select "illusion"
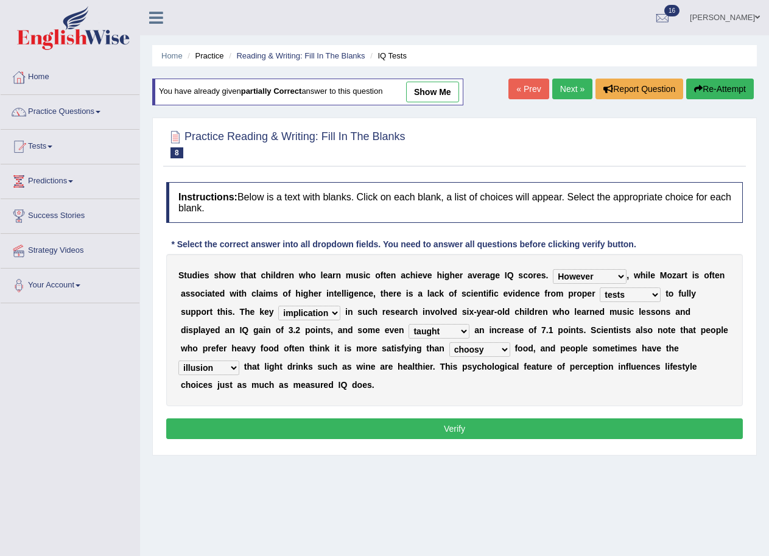
click at [178, 360] on select "illusion sight anecdote intention" at bounding box center [208, 367] width 61 height 15
click at [509, 360] on div "S t u d i e s s h o w t h a t c h i l d r e n w h o l e a r n m u s i c o f t e…" at bounding box center [454, 330] width 576 height 152
click at [502, 345] on select "choosy lighter cushiony spooky" at bounding box center [479, 349] width 61 height 15
click at [534, 376] on div "S t u d i e s s h o w t h a t c h i l d r e n w h o l e a r n m u s i c o f t e…" at bounding box center [454, 330] width 576 height 152
click at [447, 425] on button "Verify" at bounding box center [454, 428] width 576 height 21
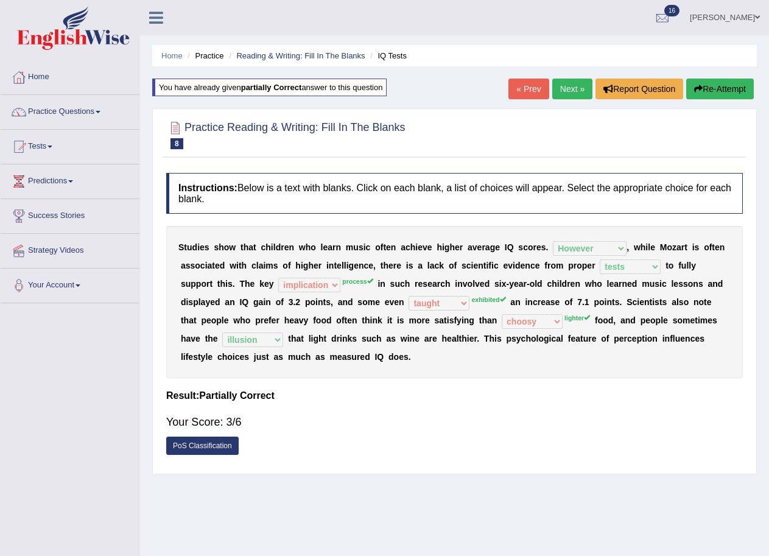
click at [566, 88] on link "Next »" at bounding box center [572, 89] width 40 height 21
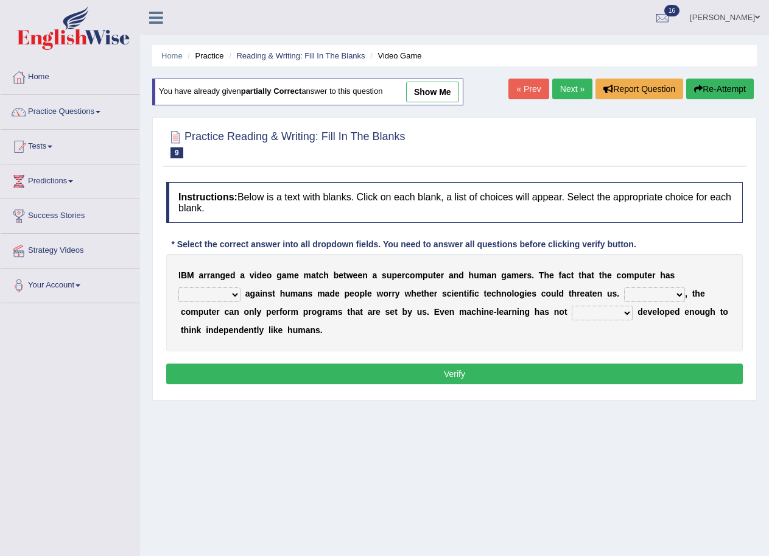
click at [234, 293] on select "competed fought acted challenged" at bounding box center [209, 294] width 62 height 15
select select "competed"
click at [178, 287] on select "competed fought acted challenged" at bounding box center [209, 294] width 62 height 15
click at [679, 295] on select "Moreover However Thus So" at bounding box center [654, 294] width 61 height 15
select select "However"
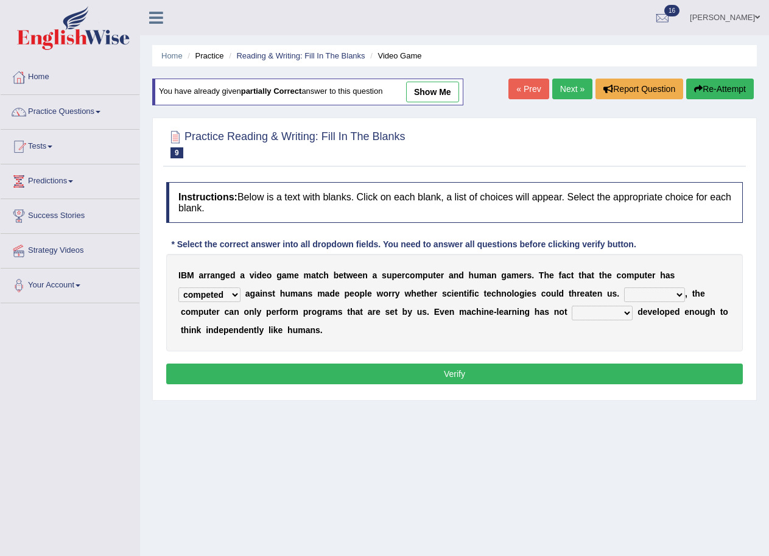
click at [625, 287] on select "Moreover However Thus So" at bounding box center [654, 294] width 61 height 15
click at [623, 309] on select "yet still only just" at bounding box center [602, 313] width 61 height 15
select select "yet"
click at [572, 306] on select "yet still only just" at bounding box center [602, 313] width 61 height 15
click at [230, 292] on select "competed fought acted challenged" at bounding box center [209, 294] width 62 height 15
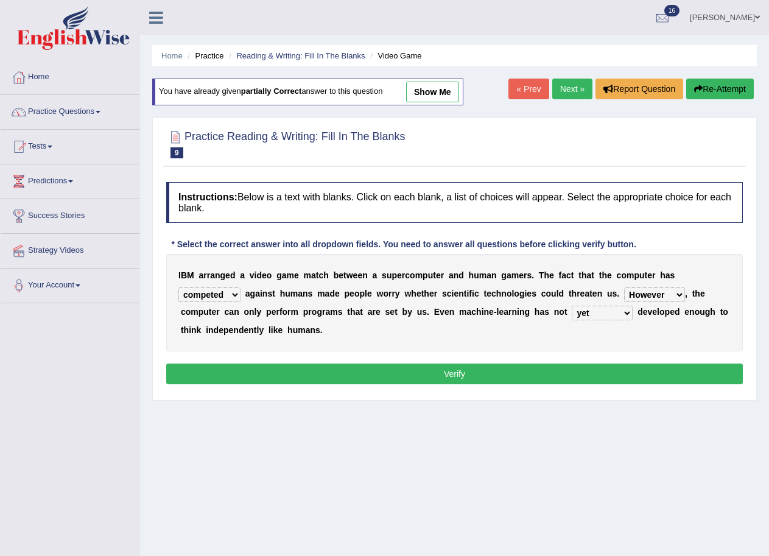
click at [231, 296] on select "competed fought acted challenged" at bounding box center [209, 294] width 62 height 15
click at [446, 365] on button "Verify" at bounding box center [454, 373] width 576 height 21
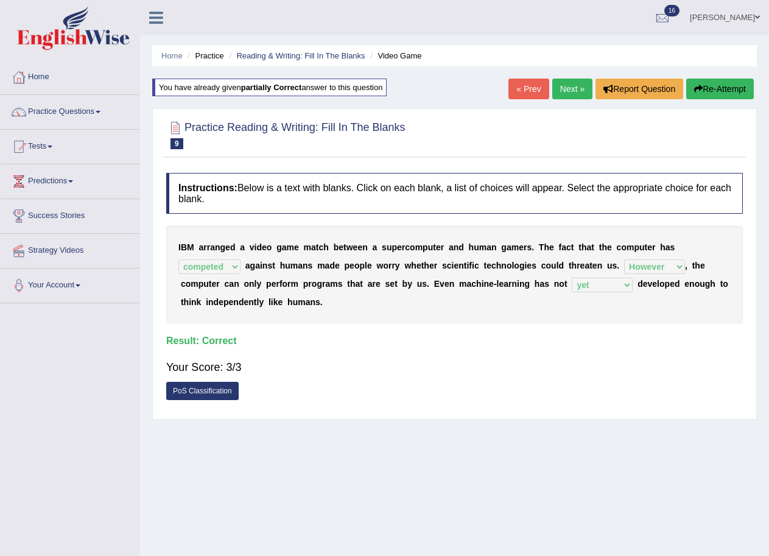
click at [561, 88] on link "Next »" at bounding box center [572, 89] width 40 height 21
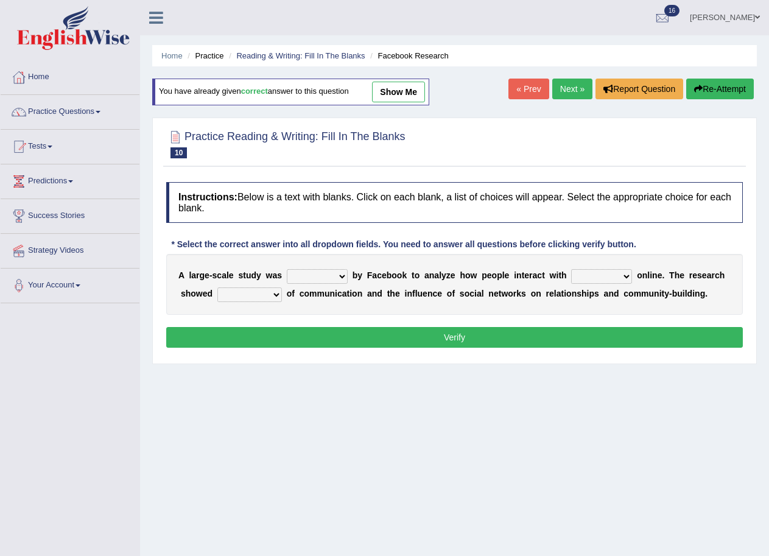
click at [341, 271] on select "surveyed had asked made" at bounding box center [317, 276] width 61 height 15
select select "made"
click at [287, 269] on select "surveyed had asked made" at bounding box center [317, 276] width 61 height 15
click at [627, 278] on select "together all each other another" at bounding box center [601, 276] width 61 height 15
select select "each other"
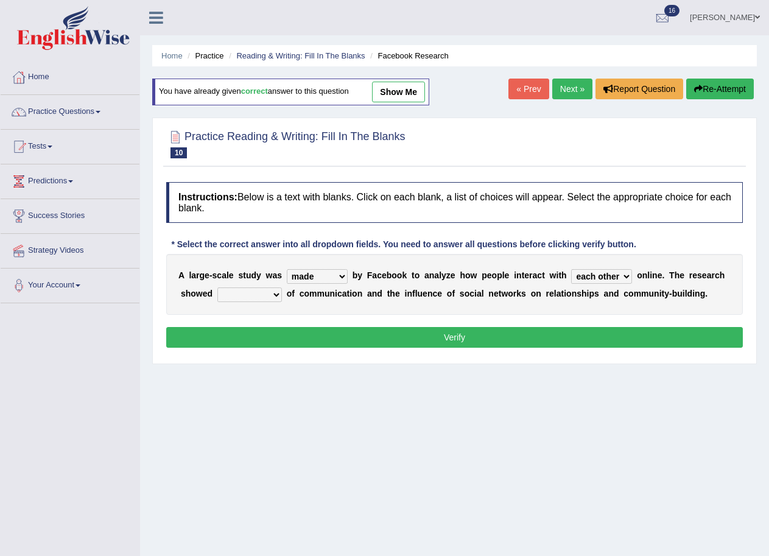
click at [571, 269] on select "together all each other another" at bounding box center [601, 276] width 61 height 15
click at [275, 292] on select "advantages standards fellowships patterns" at bounding box center [249, 294] width 65 height 15
select select "patterns"
click at [217, 287] on select "advantages standards fellowships patterns" at bounding box center [249, 294] width 65 height 15
click at [434, 337] on button "Verify" at bounding box center [454, 337] width 576 height 21
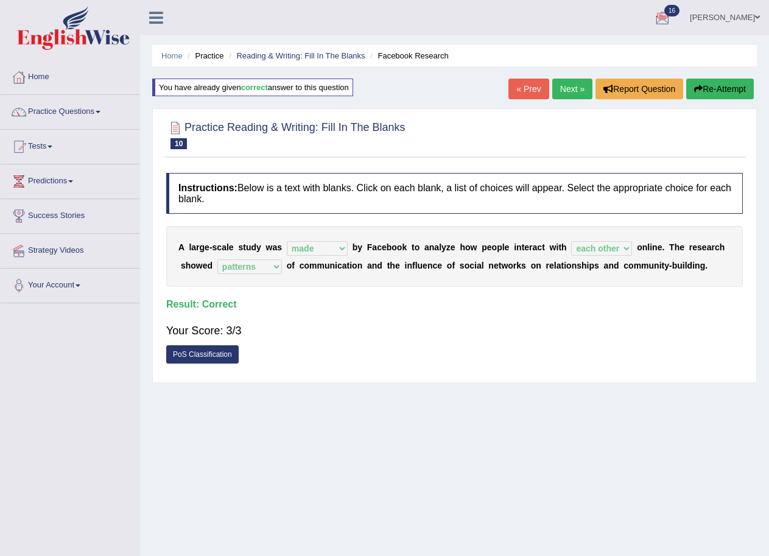
click at [563, 95] on link "Next »" at bounding box center [572, 89] width 40 height 21
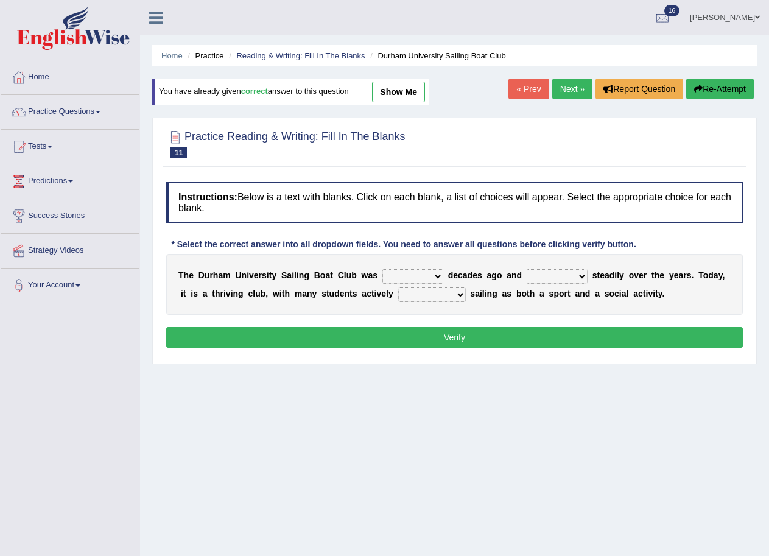
click at [433, 271] on select "found fund founded find" at bounding box center [412, 276] width 61 height 15
select select "founded"
click at [382, 269] on select "found fund founded find" at bounding box center [412, 276] width 61 height 15
click at [576, 275] on select "grow growing has grown grown" at bounding box center [557, 276] width 61 height 15
select select "has grown"
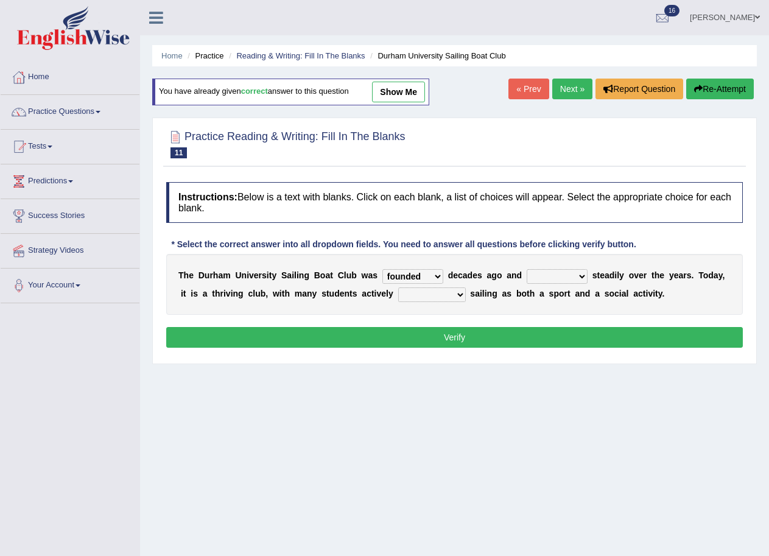
click at [527, 269] on select "grow growing has grown grown" at bounding box center [557, 276] width 61 height 15
click at [454, 293] on select "enjoy enjoyed are enjoying enjoying" at bounding box center [432, 294] width 68 height 15
select select "enjoying"
click at [398, 287] on select "enjoy enjoyed are enjoying enjoying" at bounding box center [432, 294] width 68 height 15
click at [438, 343] on button "Verify" at bounding box center [454, 337] width 576 height 21
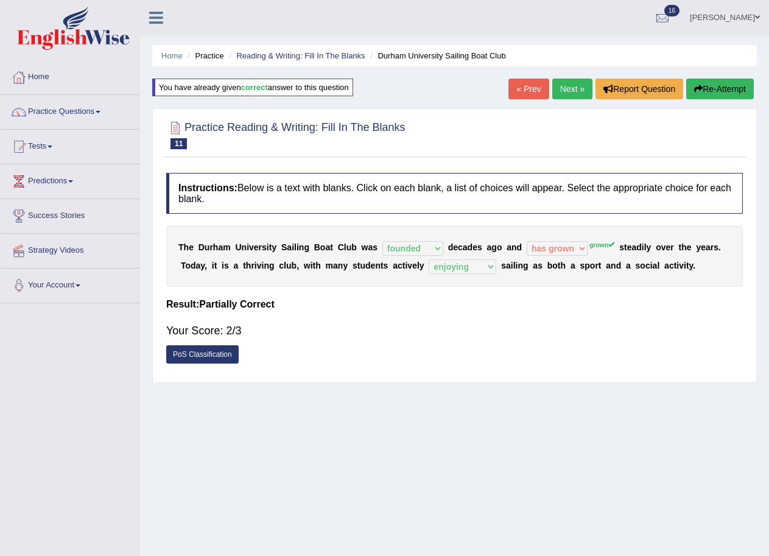
click at [557, 83] on link "Next »" at bounding box center [572, 89] width 40 height 21
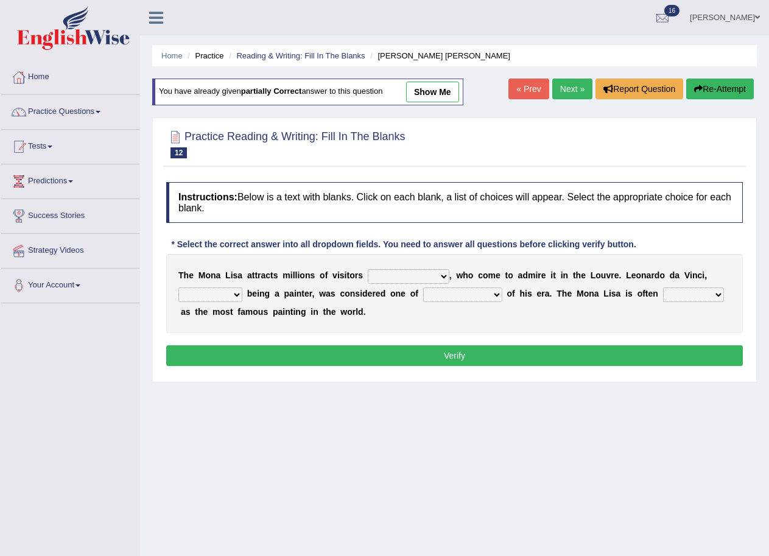
click at [446, 272] on select "around the year the all year all year round per year" at bounding box center [409, 276] width 82 height 15
select select "per year"
click at [368, 269] on select "around the year the all year all year round per year" at bounding box center [409, 276] width 82 height 15
click at [239, 293] on select "rather than as much as as well as as long as" at bounding box center [210, 294] width 64 height 15
select select "as well as"
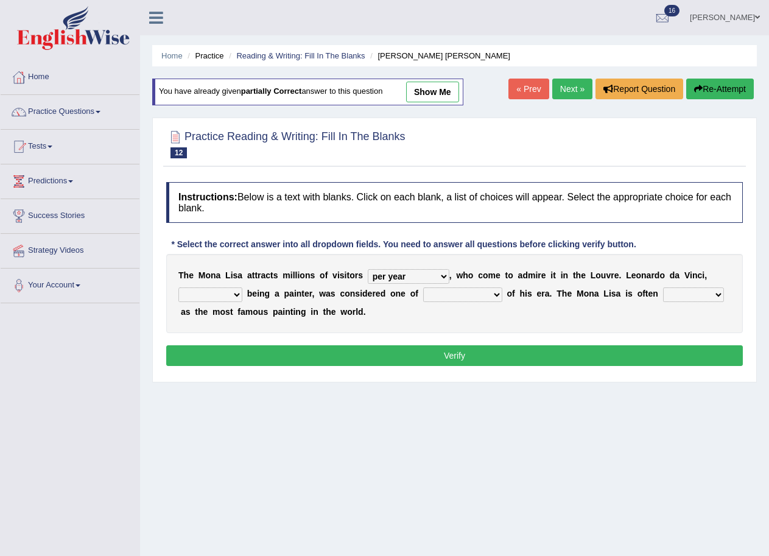
click at [178, 287] on select "rather than as much as as well as as long as" at bounding box center [210, 294] width 64 height 15
click at [493, 291] on select "better artists artist the better artist the best artists" at bounding box center [462, 294] width 79 height 15
select select "the best artists"
click at [424, 287] on select "better artists artist the better artist the best artists" at bounding box center [462, 294] width 79 height 15
click at [715, 294] on select "classified suggested predicted described" at bounding box center [693, 294] width 61 height 15
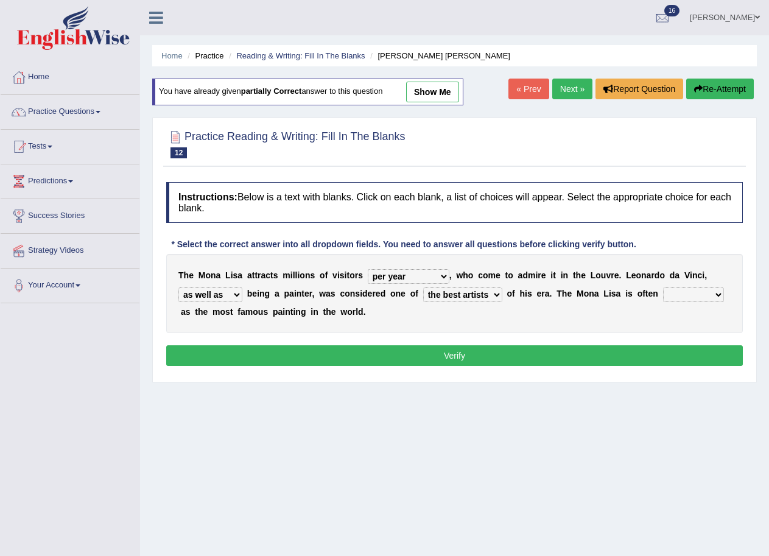
select select "described"
click at [665, 287] on select "classified suggested predicted described" at bounding box center [693, 294] width 61 height 15
click at [452, 358] on button "Verify" at bounding box center [454, 355] width 576 height 21
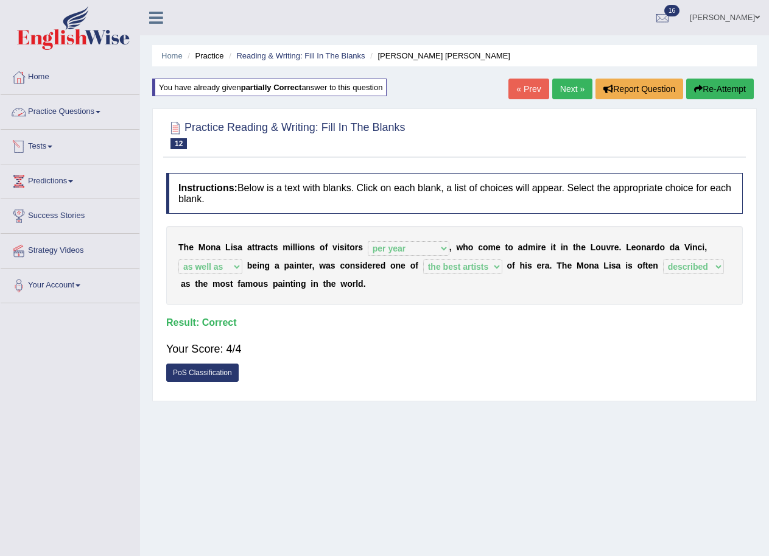
click at [106, 111] on link "Practice Questions" at bounding box center [70, 110] width 139 height 30
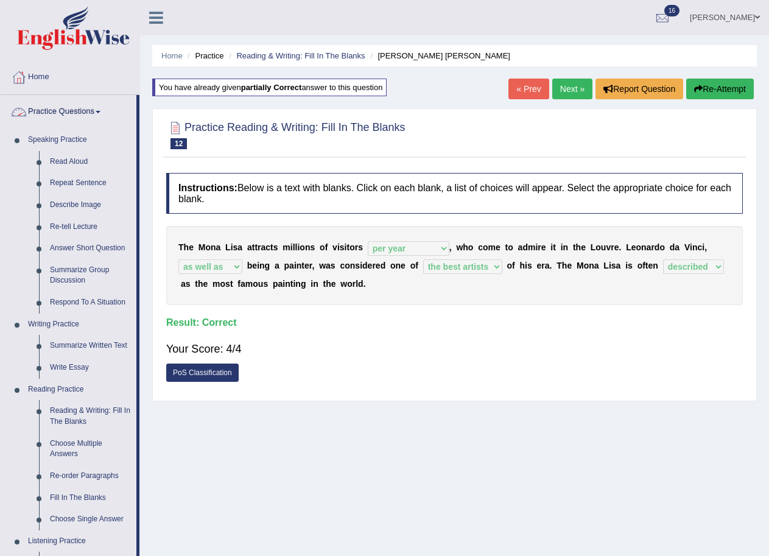
click at [94, 108] on link "Practice Questions" at bounding box center [69, 110] width 136 height 30
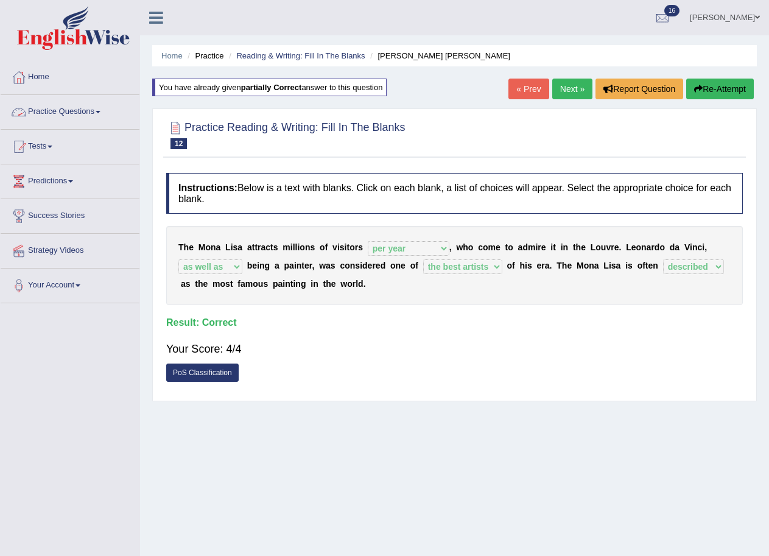
click at [45, 141] on link "Tests" at bounding box center [70, 145] width 139 height 30
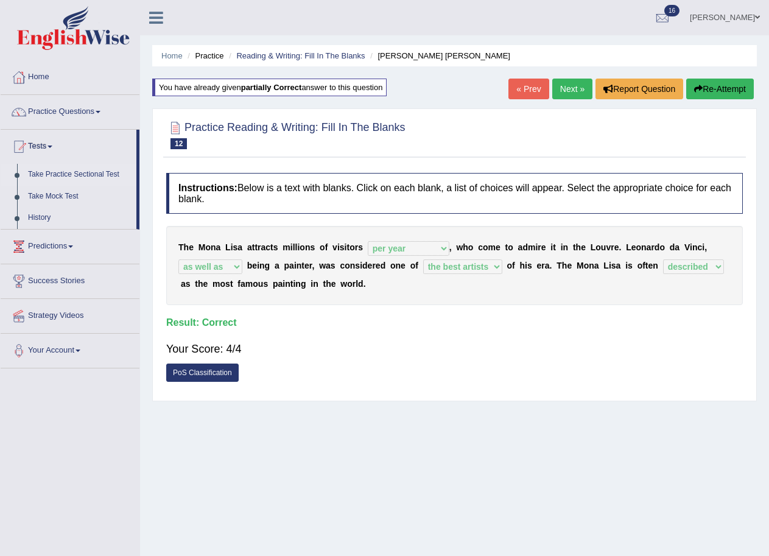
click at [62, 174] on link "Take Practice Sectional Test" at bounding box center [80, 175] width 114 height 22
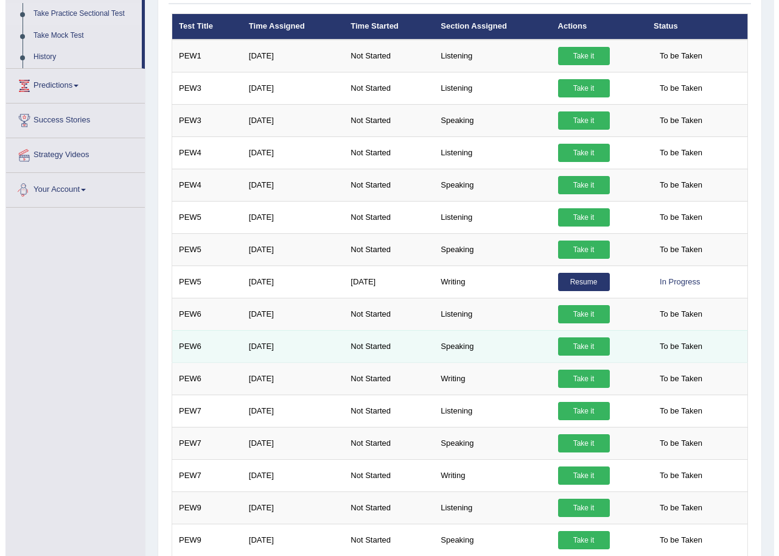
scroll to position [183, 0]
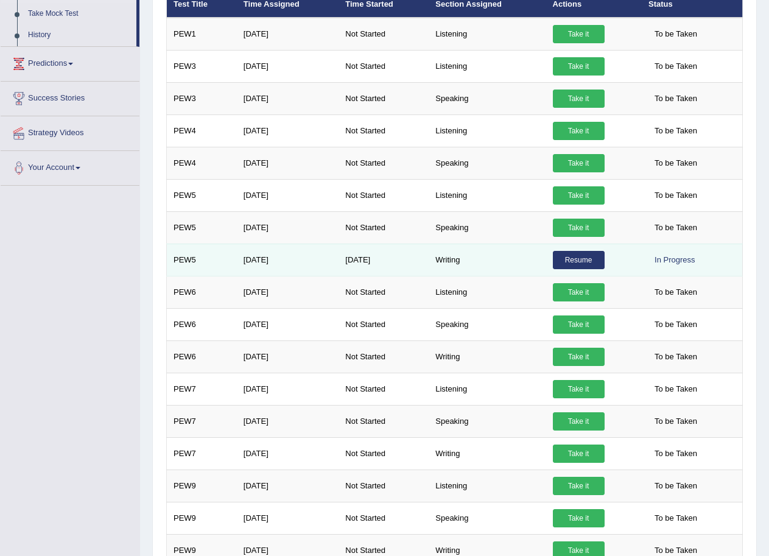
click at [569, 254] on link "Resume" at bounding box center [579, 260] width 52 height 18
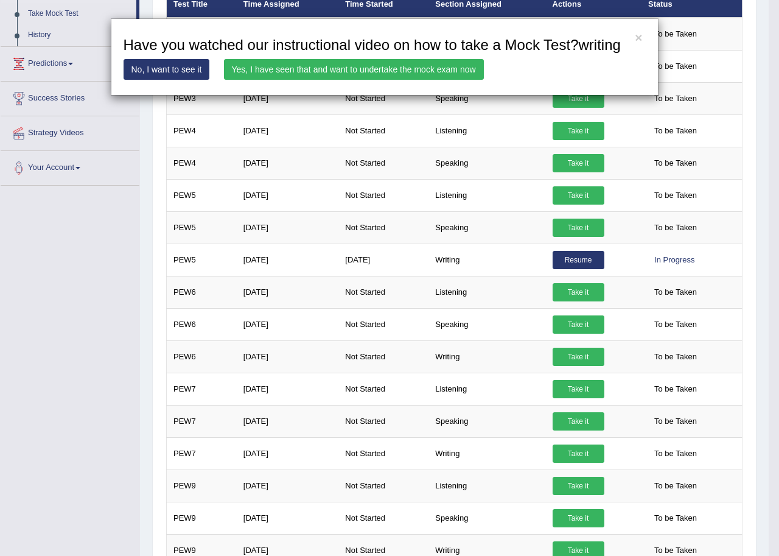
click at [346, 70] on link "Yes, I have seen that and want to undertake the mock exam now" at bounding box center [354, 69] width 260 height 21
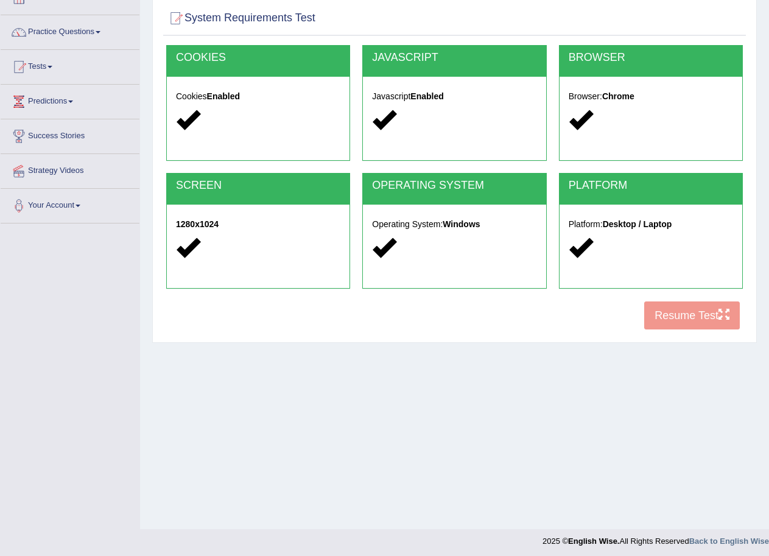
scroll to position [83, 0]
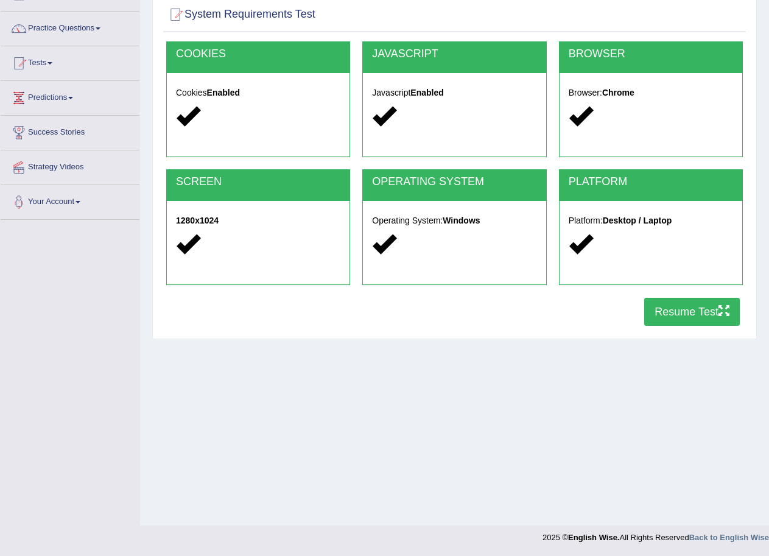
click at [730, 308] on button "Resume Test" at bounding box center [692, 312] width 96 height 28
click at [45, 57] on link "Tests" at bounding box center [70, 61] width 139 height 30
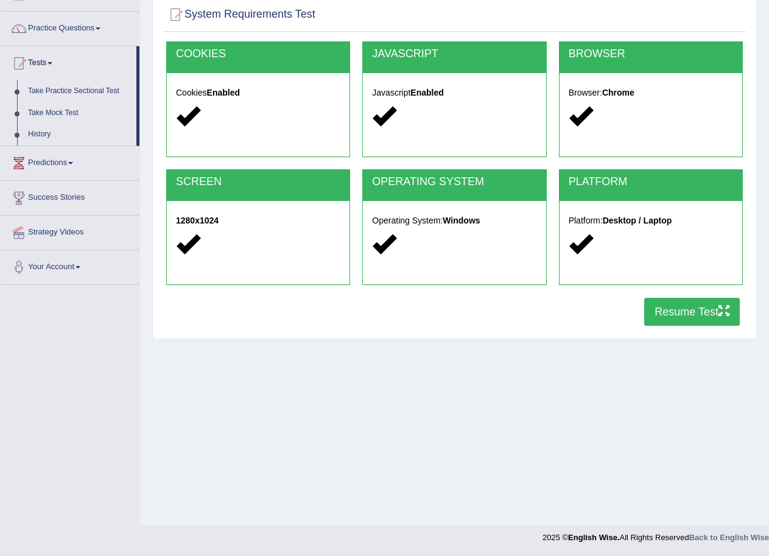
click at [63, 89] on link "Take Practice Sectional Test" at bounding box center [80, 91] width 114 height 22
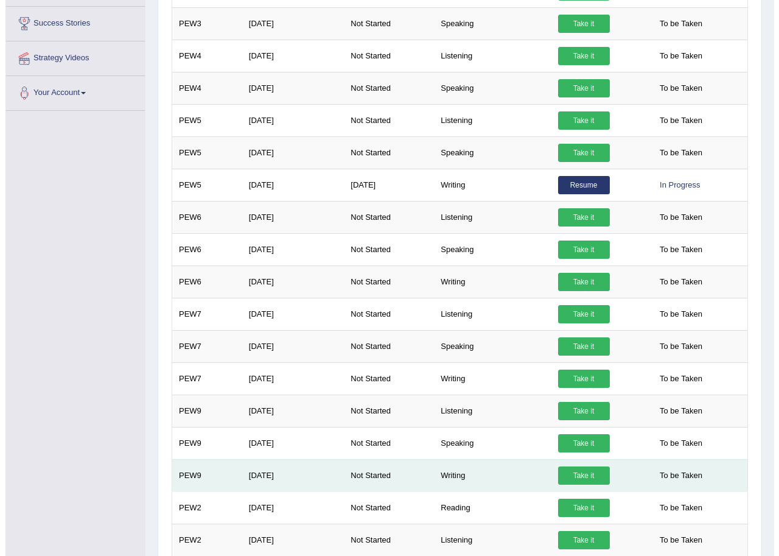
scroll to position [304, 0]
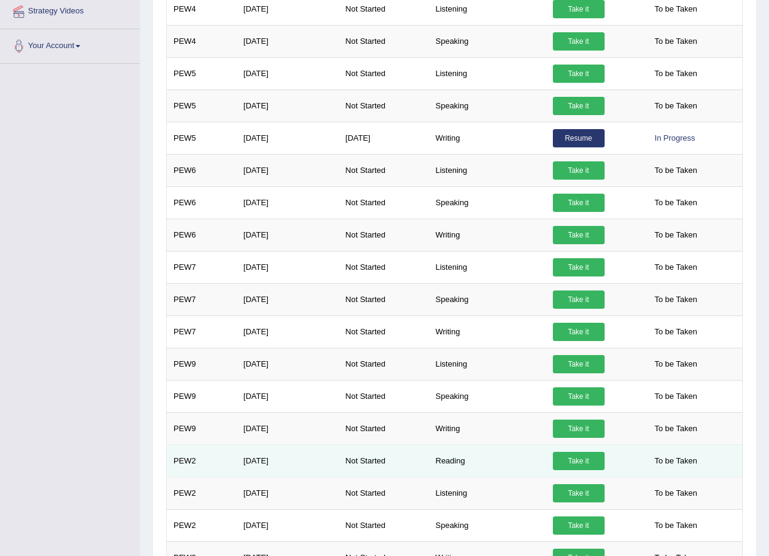
click at [590, 463] on link "Take it" at bounding box center [579, 461] width 52 height 18
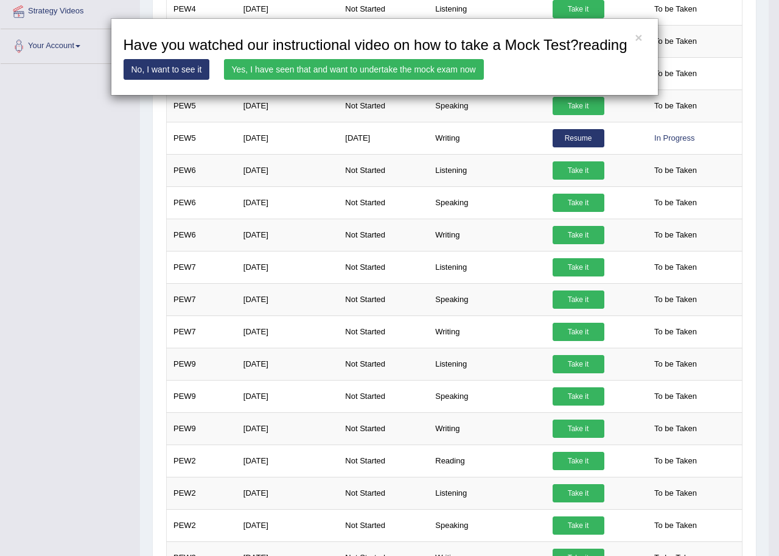
click at [416, 68] on link "Yes, I have seen that and want to undertake the mock exam now" at bounding box center [354, 69] width 260 height 21
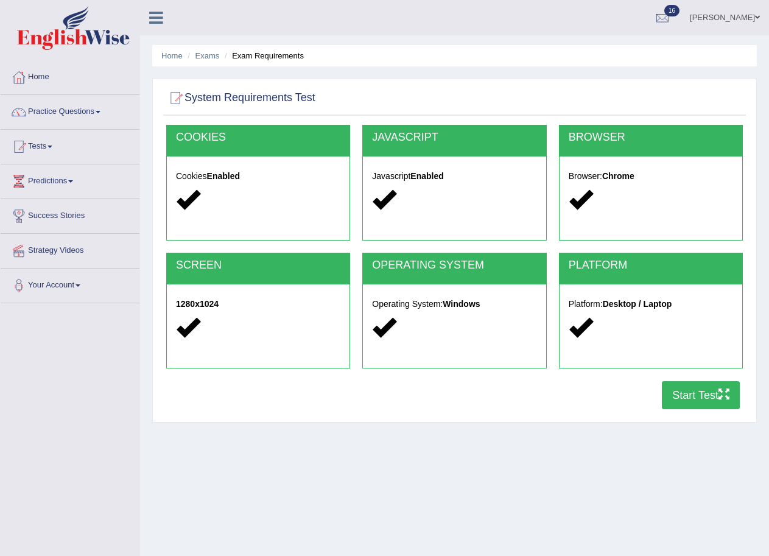
click at [730, 386] on button "Start Test" at bounding box center [701, 395] width 78 height 28
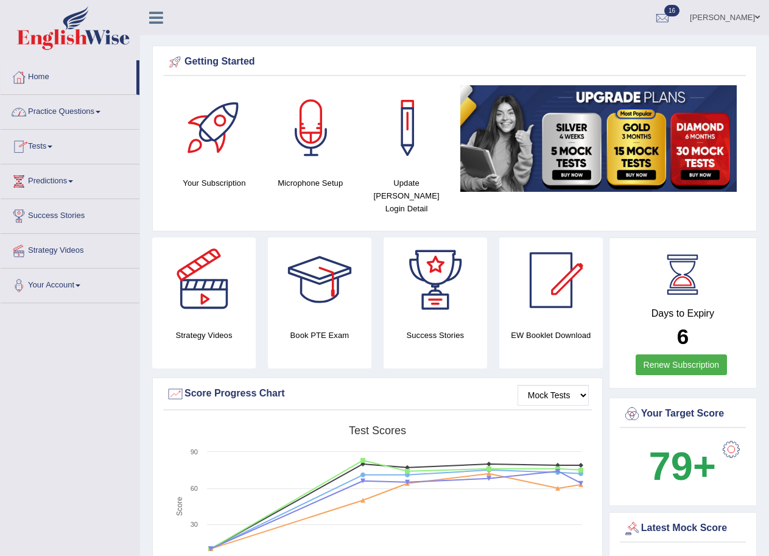
click at [96, 107] on link "Practice Questions" at bounding box center [70, 110] width 139 height 30
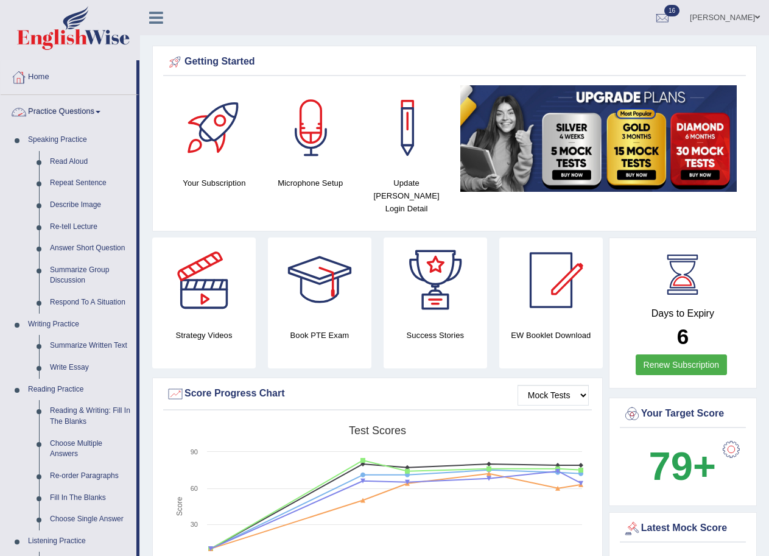
click at [43, 73] on link "Home" at bounding box center [69, 75] width 136 height 30
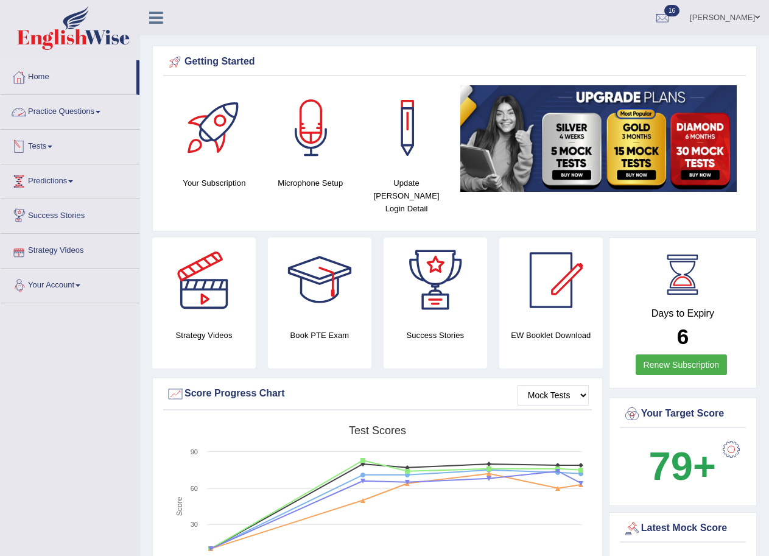
click at [52, 139] on link "Tests" at bounding box center [70, 145] width 139 height 30
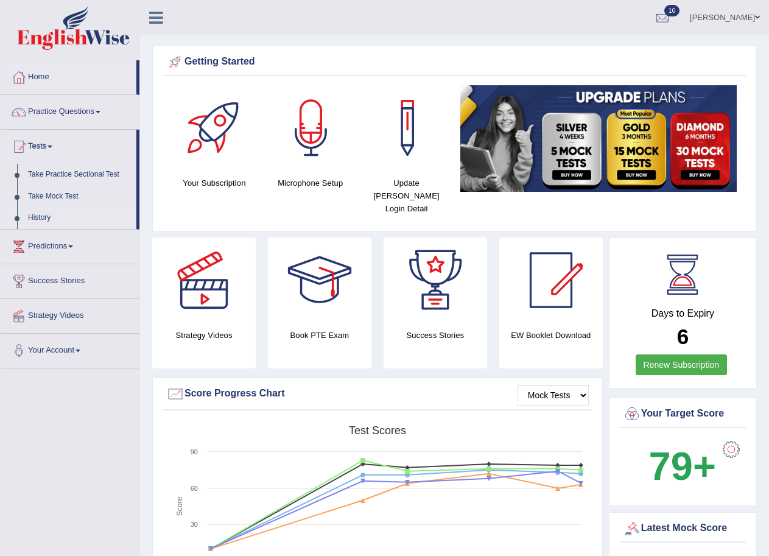
click at [44, 215] on link "History" at bounding box center [80, 218] width 114 height 22
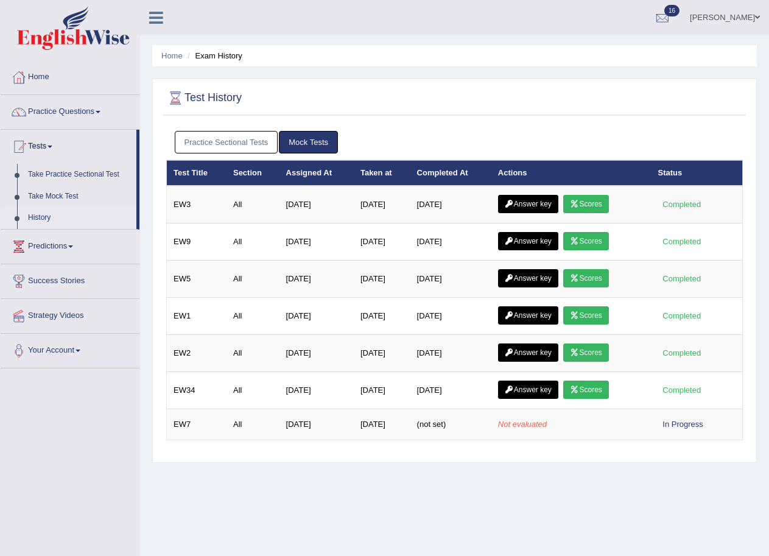
click at [261, 137] on link "Practice Sectional Tests" at bounding box center [226, 142] width 103 height 23
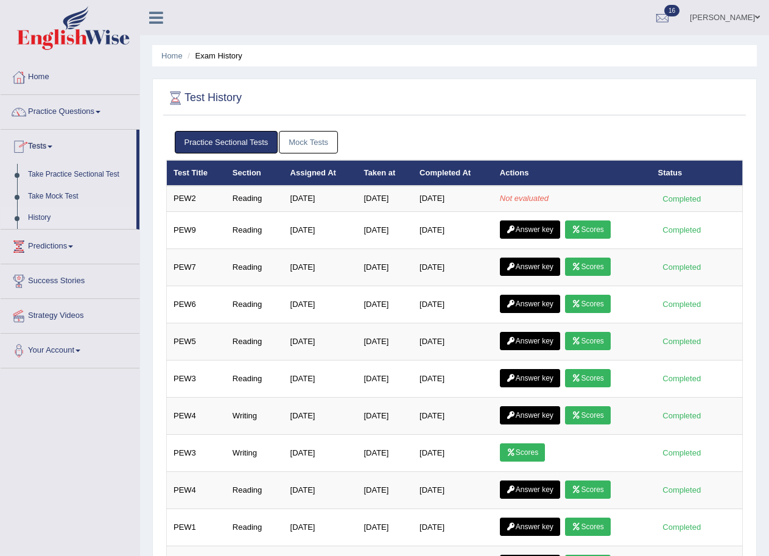
click at [294, 145] on link "Mock Tests" at bounding box center [308, 142] width 59 height 23
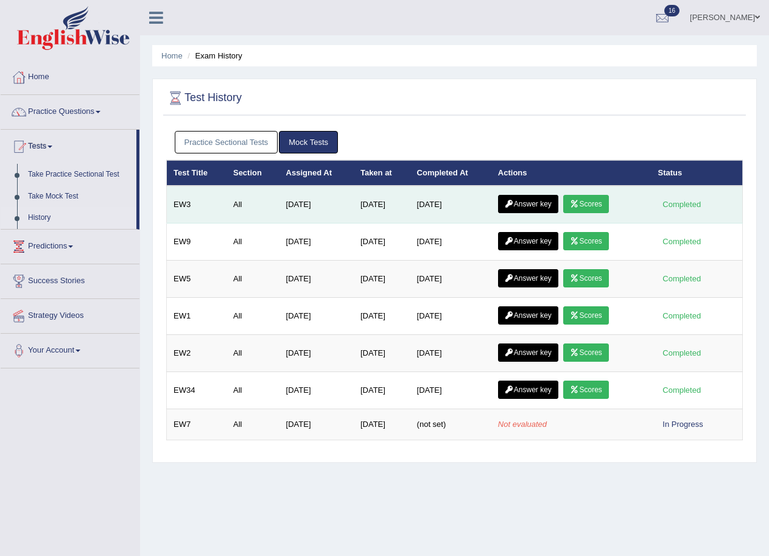
click at [514, 202] on icon at bounding box center [509, 203] width 9 height 7
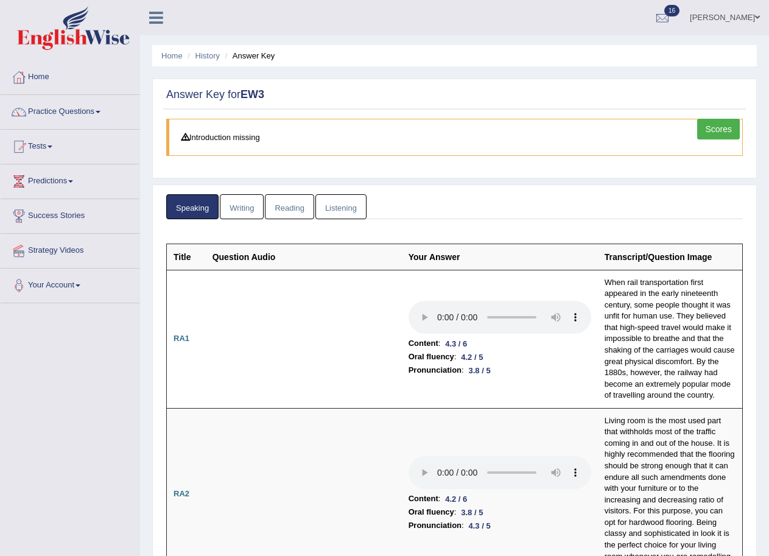
click at [287, 211] on link "Reading" at bounding box center [289, 206] width 49 height 25
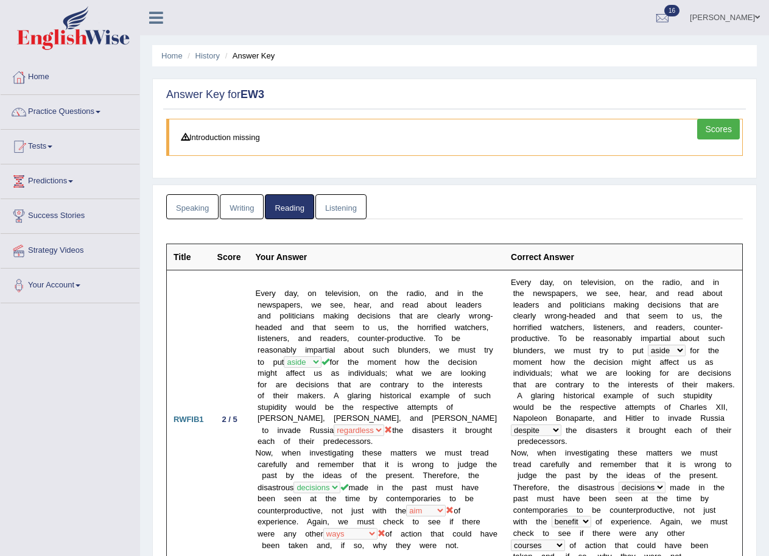
click at [345, 211] on link "Listening" at bounding box center [340, 206] width 51 height 25
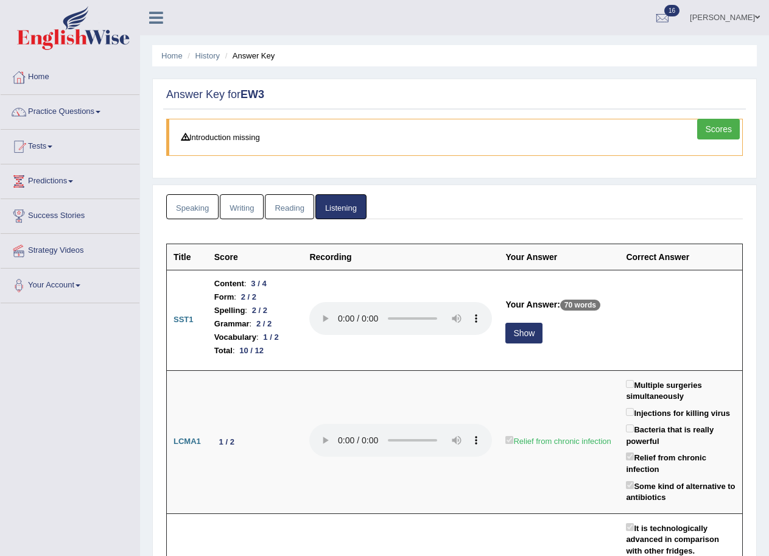
click at [88, 107] on link "Practice Questions" at bounding box center [70, 110] width 139 height 30
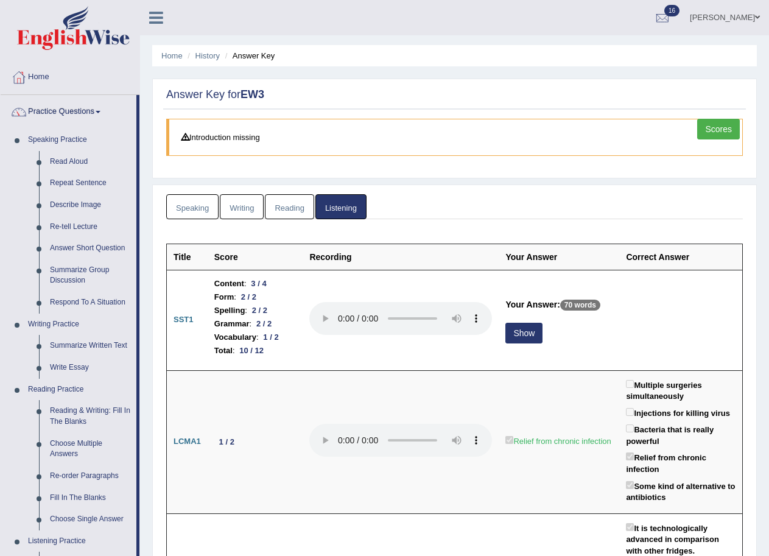
click at [103, 108] on link "Practice Questions" at bounding box center [69, 110] width 136 height 30
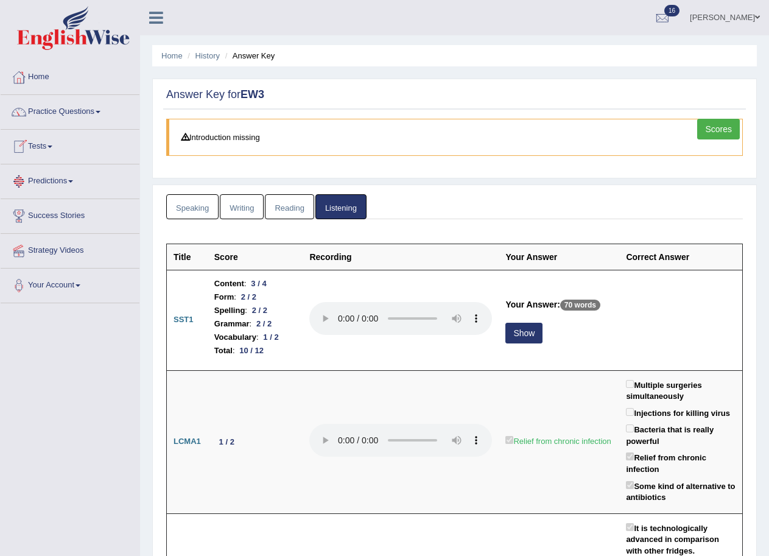
click at [52, 145] on span at bounding box center [49, 146] width 5 height 2
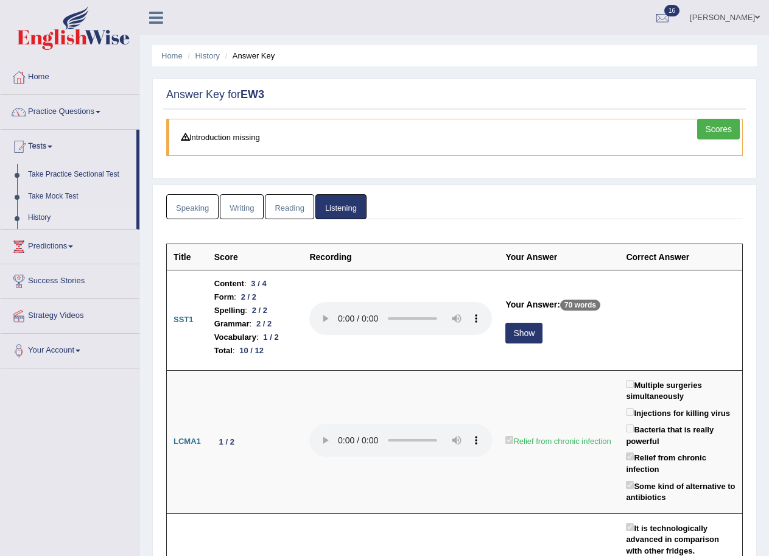
click at [30, 212] on link "History" at bounding box center [80, 218] width 114 height 22
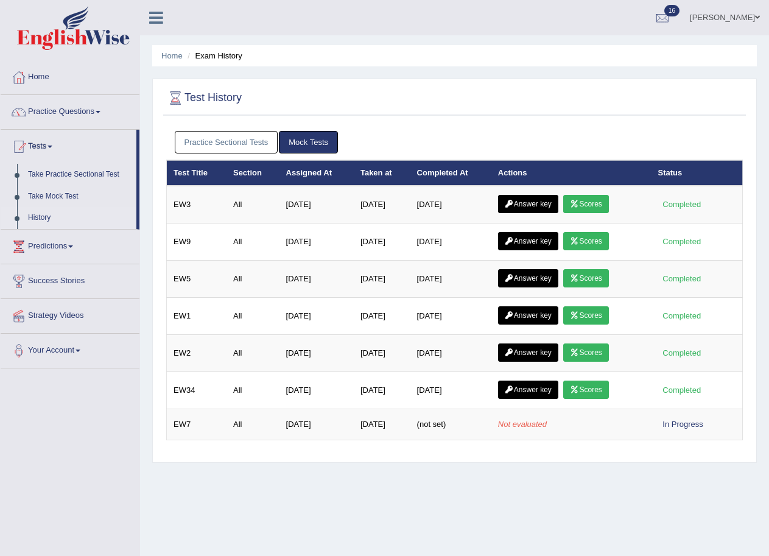
click at [246, 147] on link "Practice Sectional Tests" at bounding box center [226, 142] width 103 height 23
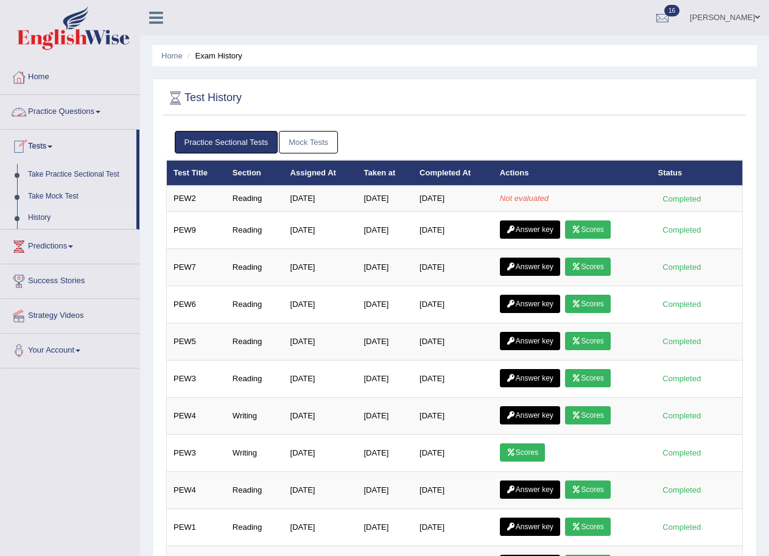
click at [79, 110] on link "Practice Questions" at bounding box center [70, 110] width 139 height 30
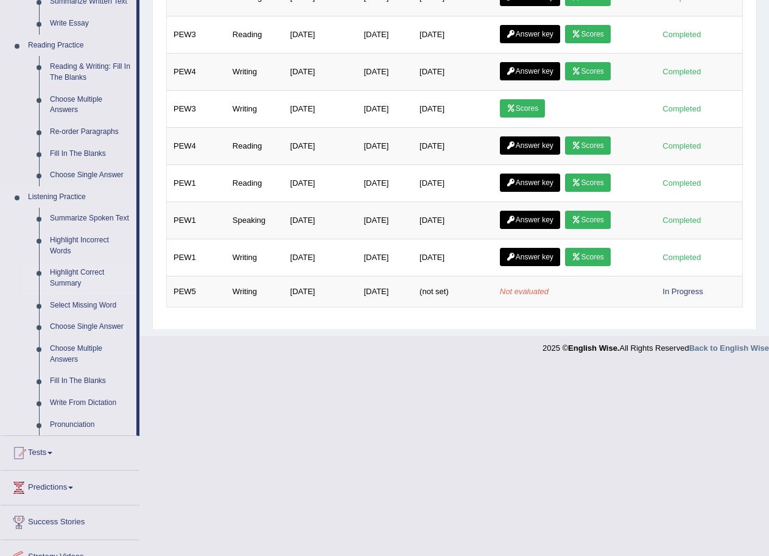
scroll to position [365, 0]
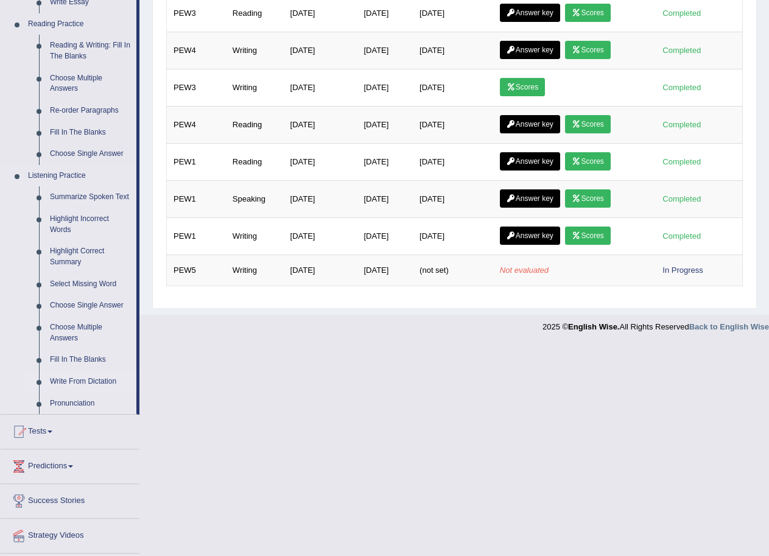
click at [80, 375] on link "Write From Dictation" at bounding box center [90, 382] width 92 height 22
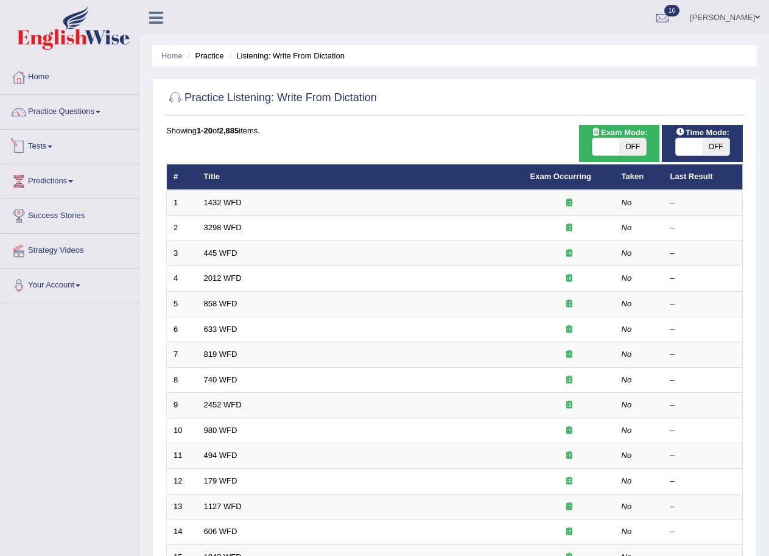
click at [47, 140] on link "Tests" at bounding box center [70, 145] width 139 height 30
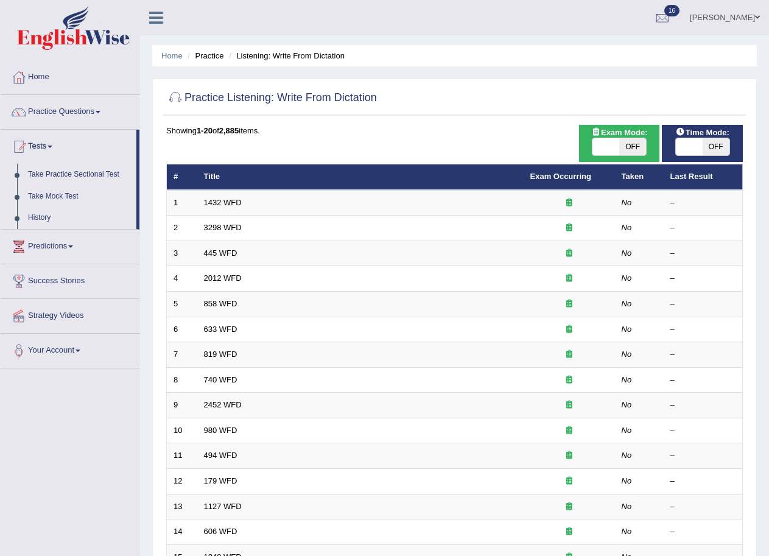
click at [40, 217] on link "History" at bounding box center [80, 218] width 114 height 22
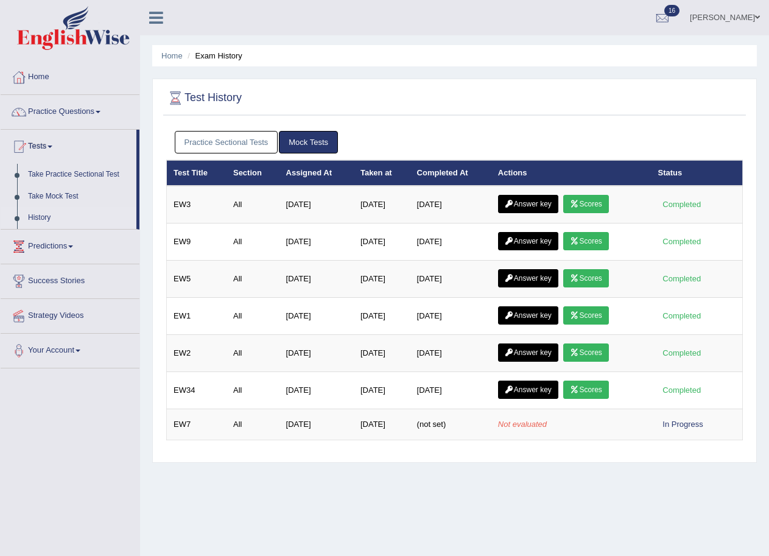
click at [223, 135] on link "Practice Sectional Tests" at bounding box center [226, 142] width 103 height 23
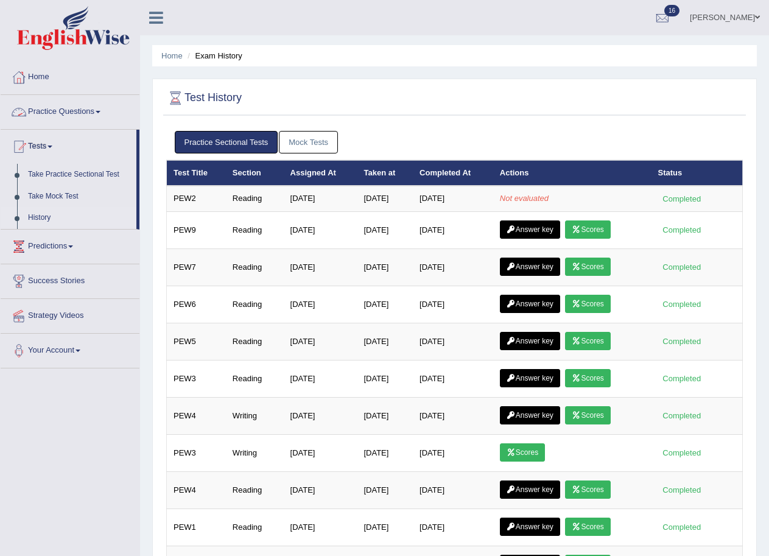
click at [80, 110] on link "Practice Questions" at bounding box center [70, 110] width 139 height 30
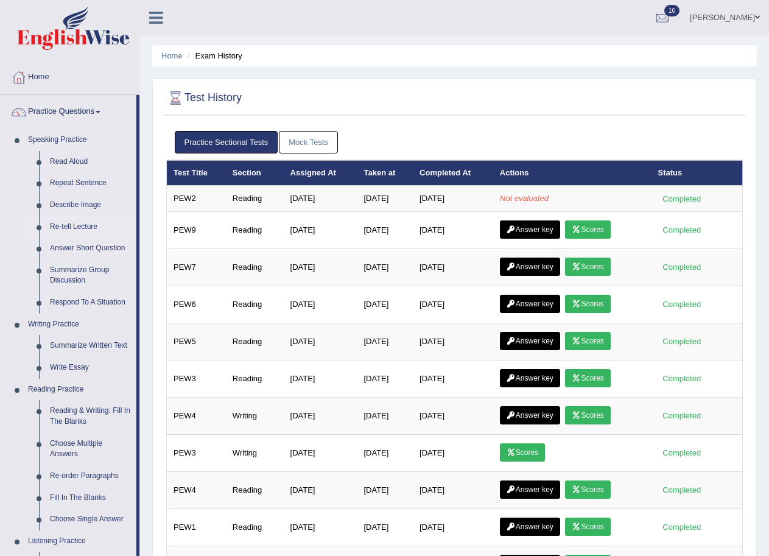
click at [83, 225] on link "Re-tell Lecture" at bounding box center [90, 227] width 92 height 22
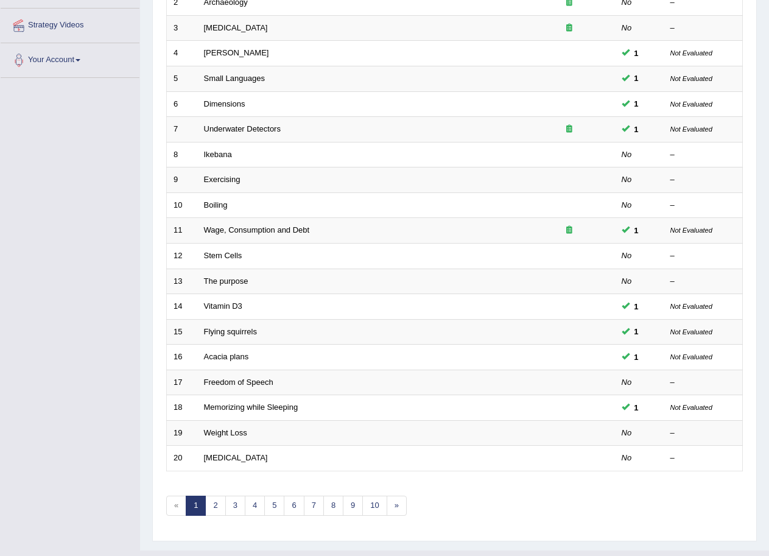
scroll to position [250, 0]
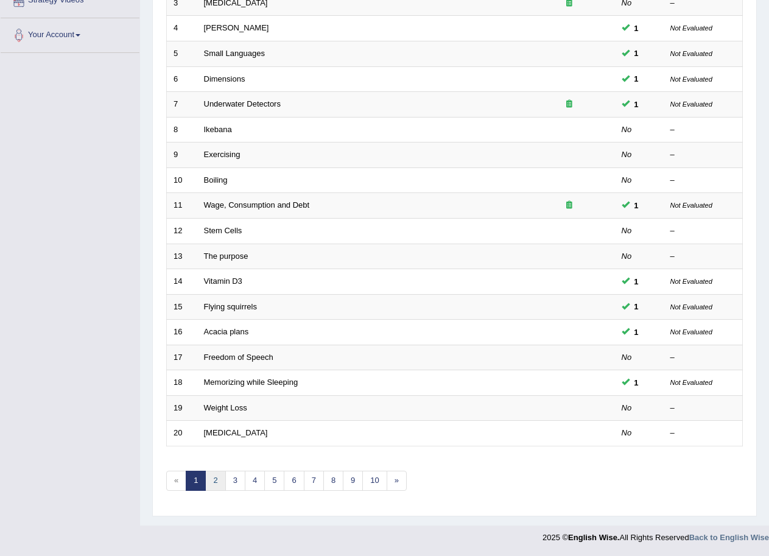
click at [218, 483] on link "2" at bounding box center [215, 481] width 20 height 20
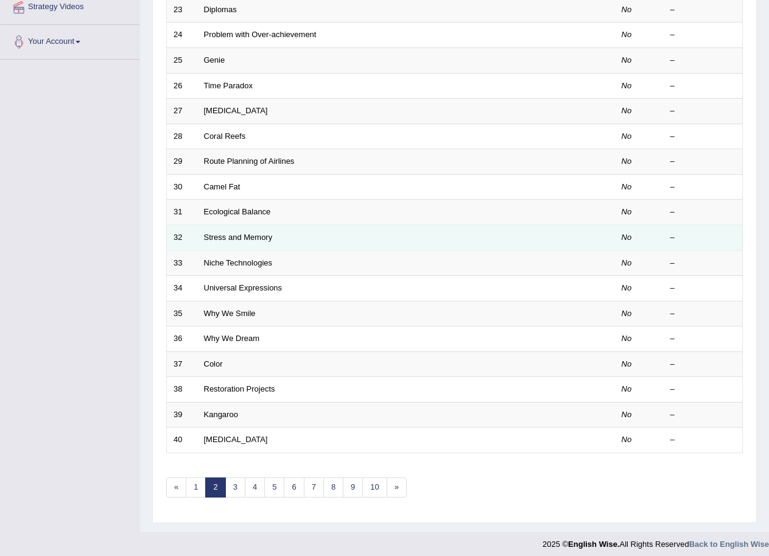
scroll to position [250, 0]
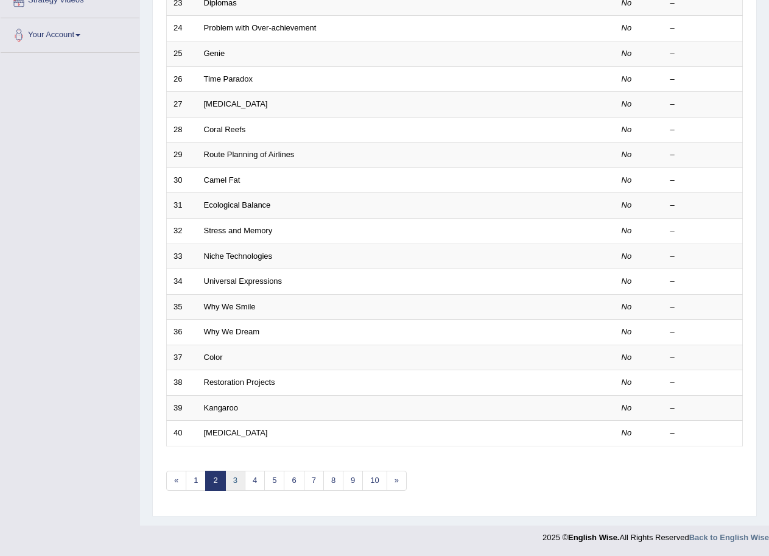
click at [240, 480] on link "3" at bounding box center [235, 481] width 20 height 20
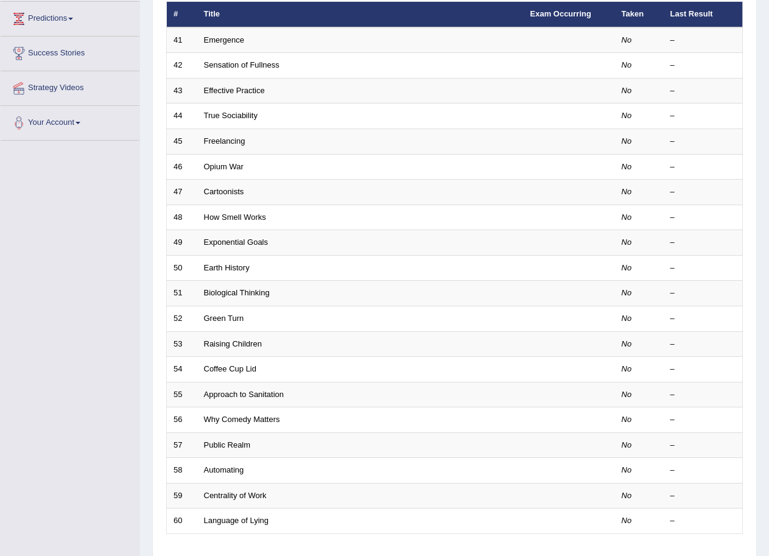
scroll to position [183, 0]
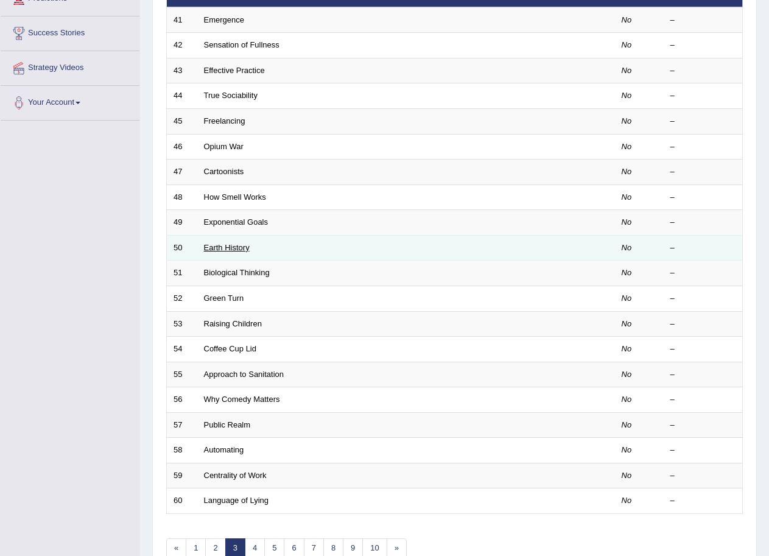
click at [227, 249] on link "Earth History" at bounding box center [227, 247] width 46 height 9
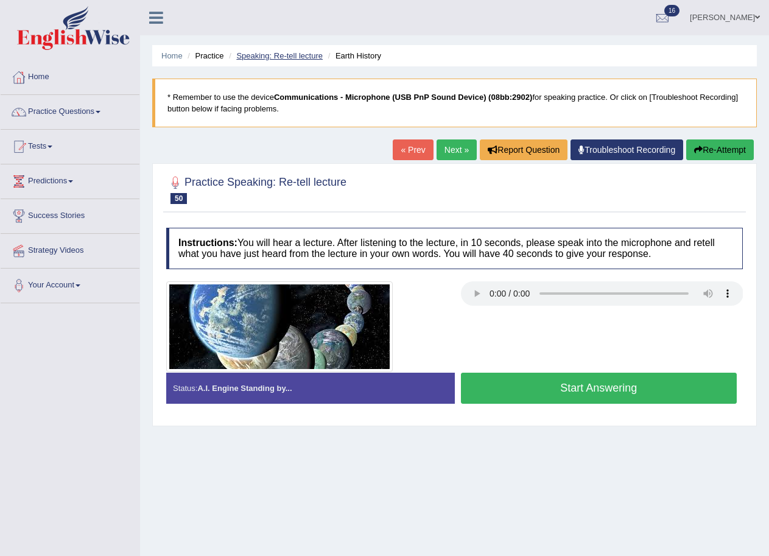
click at [253, 51] on link "Speaking: Re-tell lecture" at bounding box center [279, 55] width 86 height 9
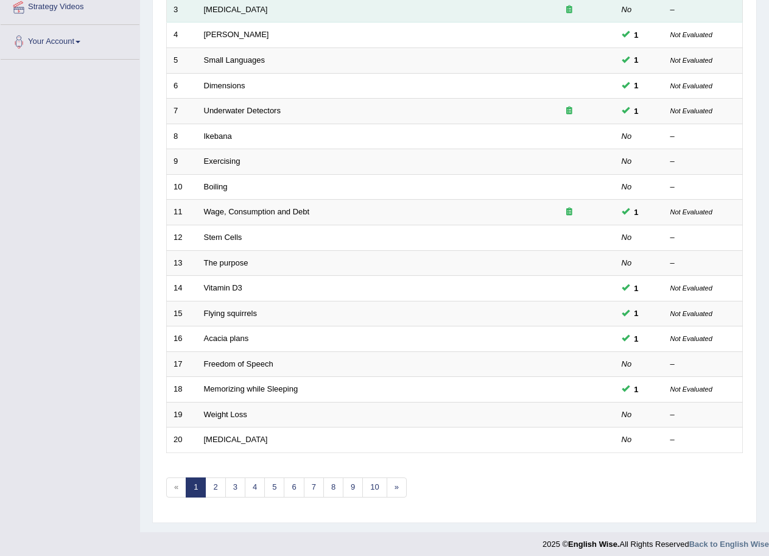
scroll to position [250, 0]
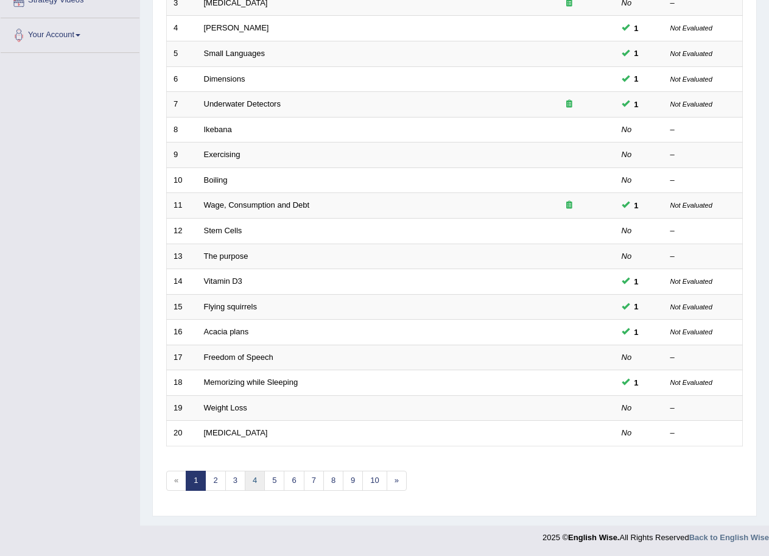
click at [253, 482] on link "4" at bounding box center [255, 481] width 20 height 20
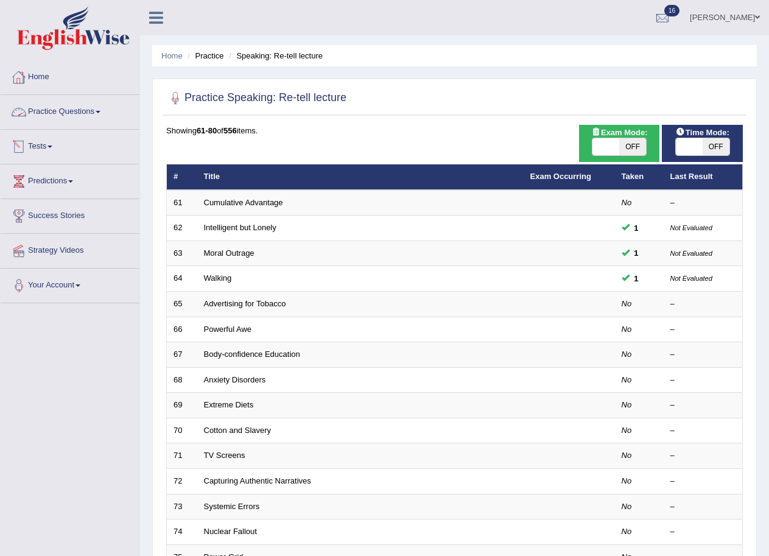
click at [56, 144] on link "Tests" at bounding box center [70, 145] width 139 height 30
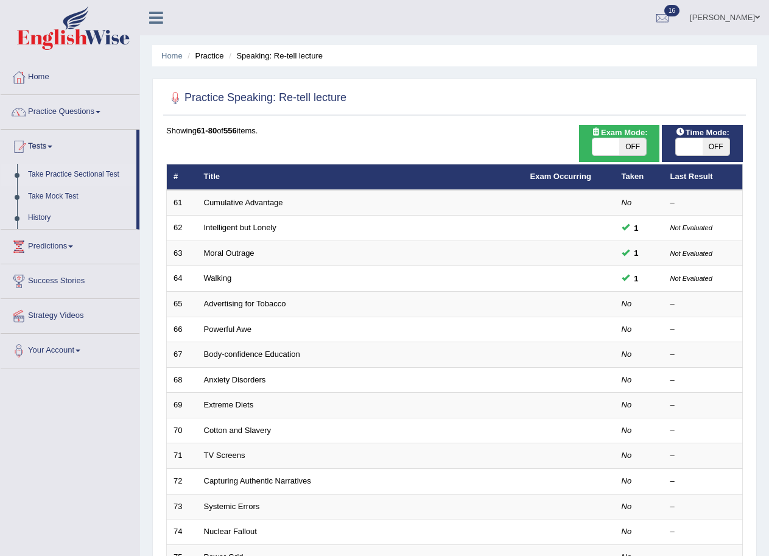
click at [57, 170] on link "Take Practice Sectional Test" at bounding box center [80, 175] width 114 height 22
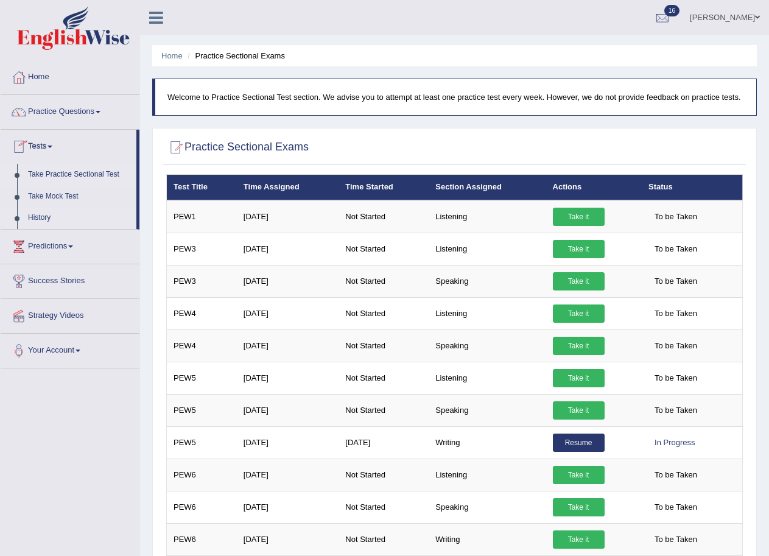
click at [47, 219] on link "History" at bounding box center [80, 218] width 114 height 22
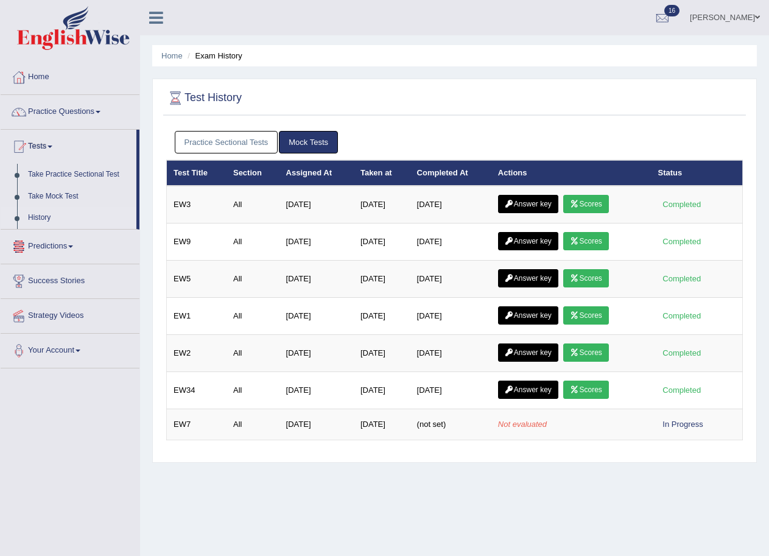
click at [195, 142] on link "Practice Sectional Tests" at bounding box center [226, 142] width 103 height 23
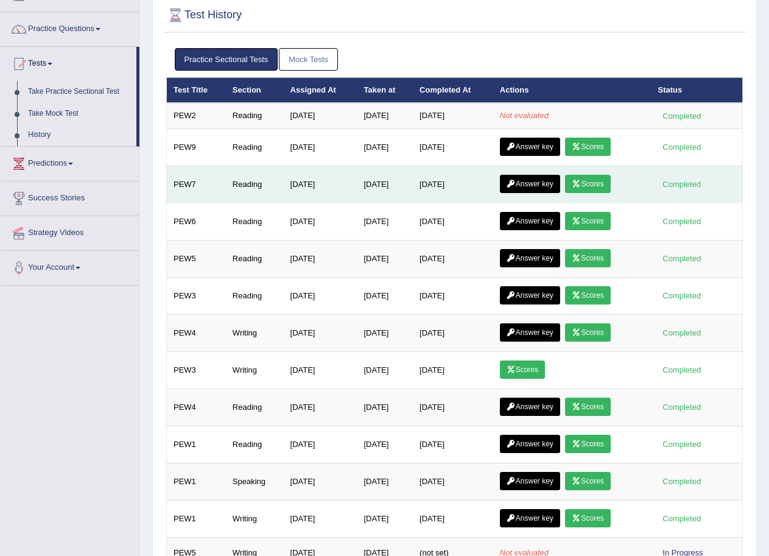
scroll to position [61, 0]
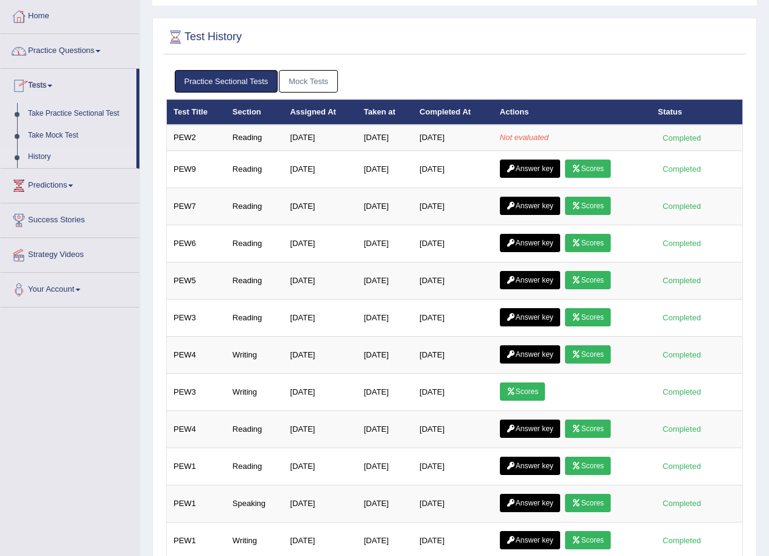
click at [55, 87] on link "Tests" at bounding box center [69, 84] width 136 height 30
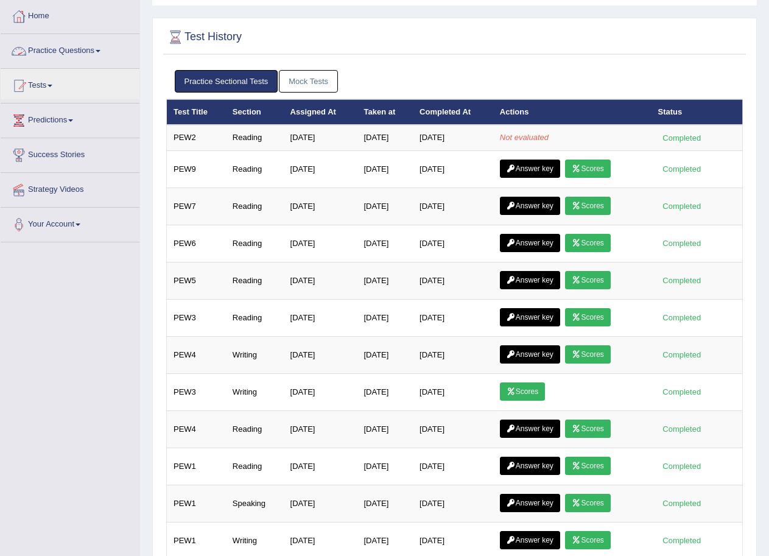
click at [60, 48] on link "Practice Questions" at bounding box center [70, 49] width 139 height 30
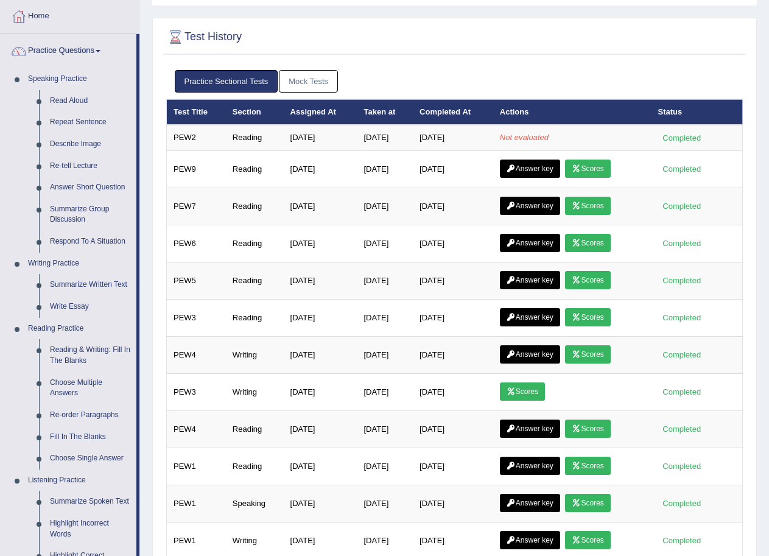
click at [309, 88] on link "Mock Tests" at bounding box center [308, 81] width 59 height 23
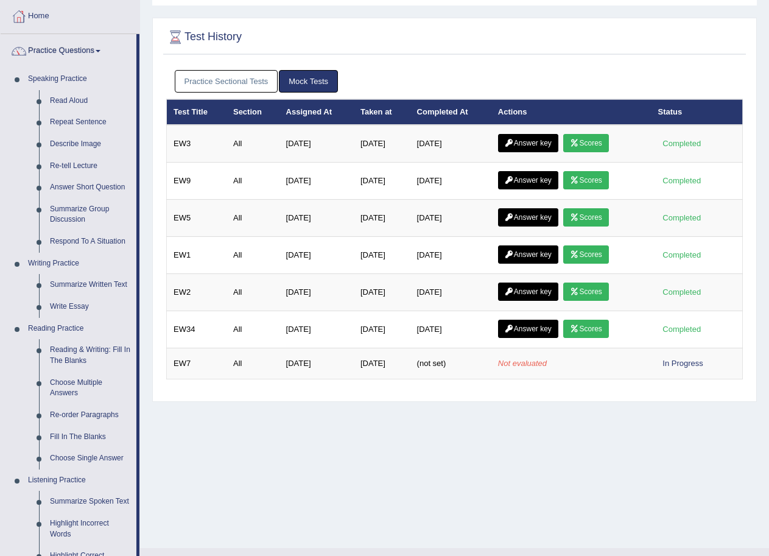
click at [253, 83] on link "Practice Sectional Tests" at bounding box center [226, 81] width 103 height 23
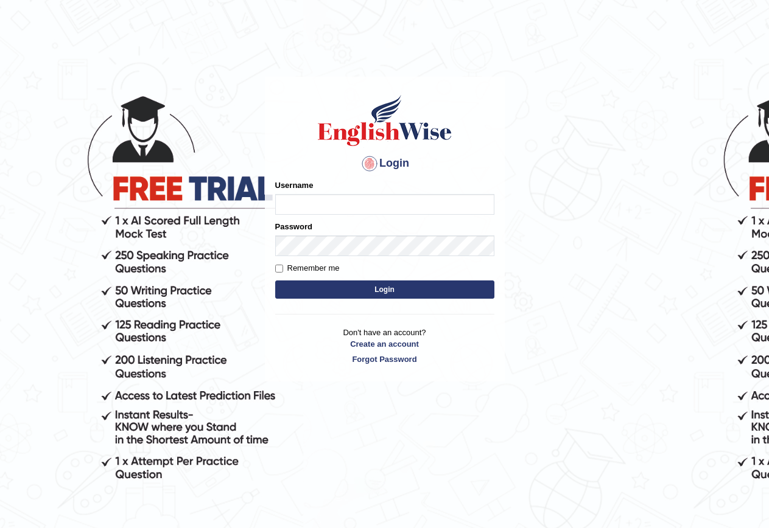
click at [320, 193] on div "Username" at bounding box center [384, 197] width 219 height 35
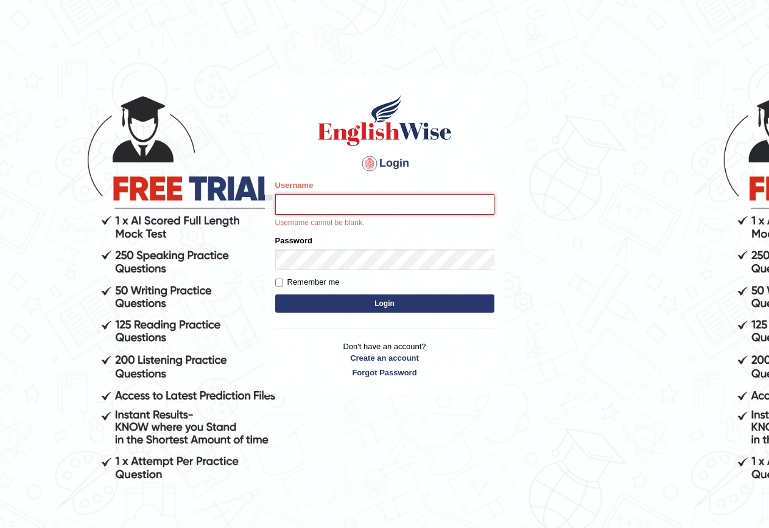
click at [303, 204] on input "Username" at bounding box center [384, 204] width 219 height 21
type input "GeeKaur"
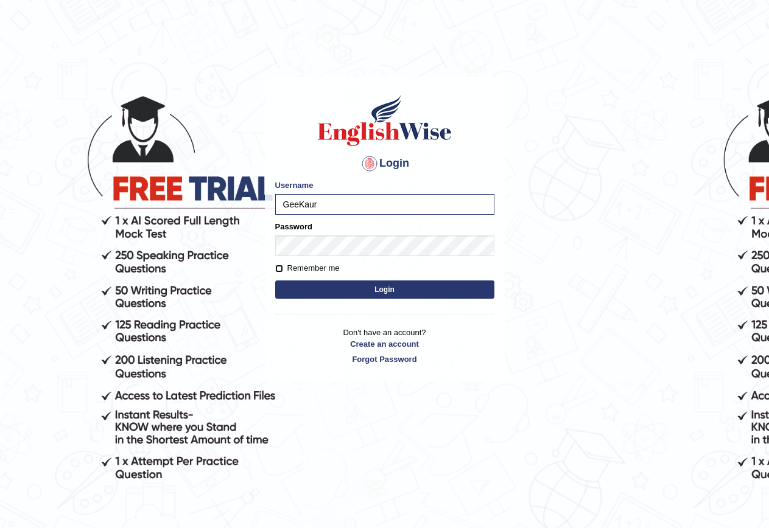
click at [276, 271] on input "Remember me" at bounding box center [279, 269] width 8 height 8
checkbox input "true"
click at [337, 287] on button "Login" at bounding box center [384, 290] width 219 height 18
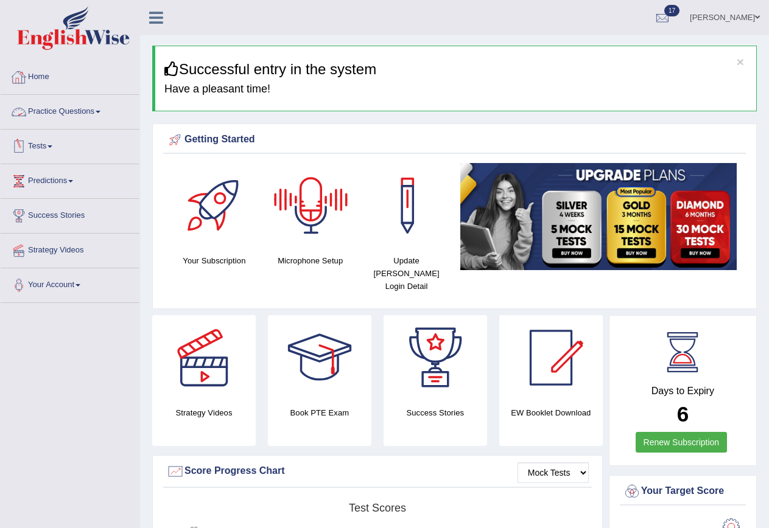
click at [54, 143] on link "Tests" at bounding box center [70, 145] width 139 height 30
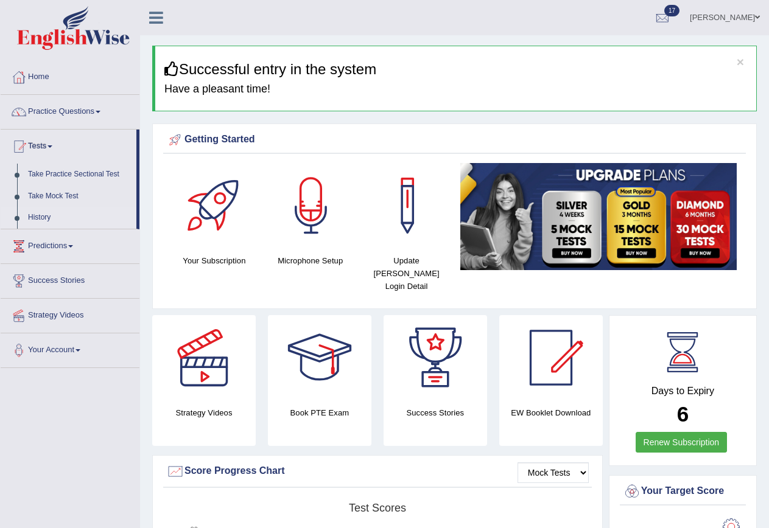
click at [51, 217] on link "History" at bounding box center [80, 218] width 114 height 22
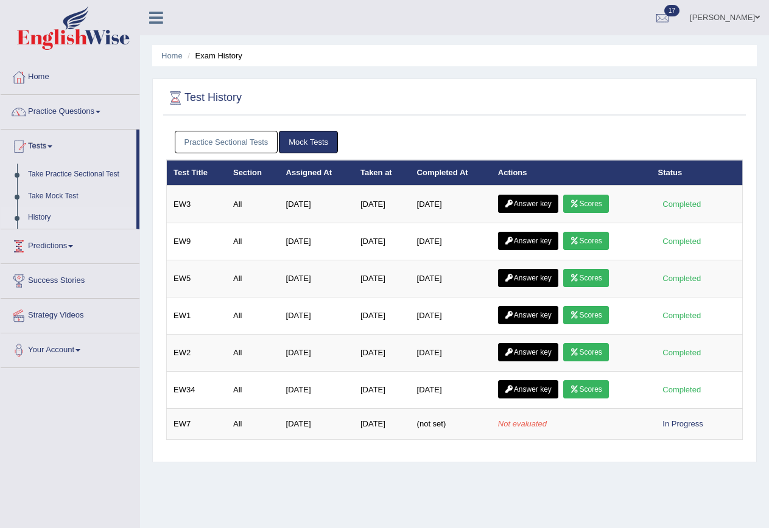
click at [203, 138] on link "Practice Sectional Tests" at bounding box center [226, 142] width 103 height 23
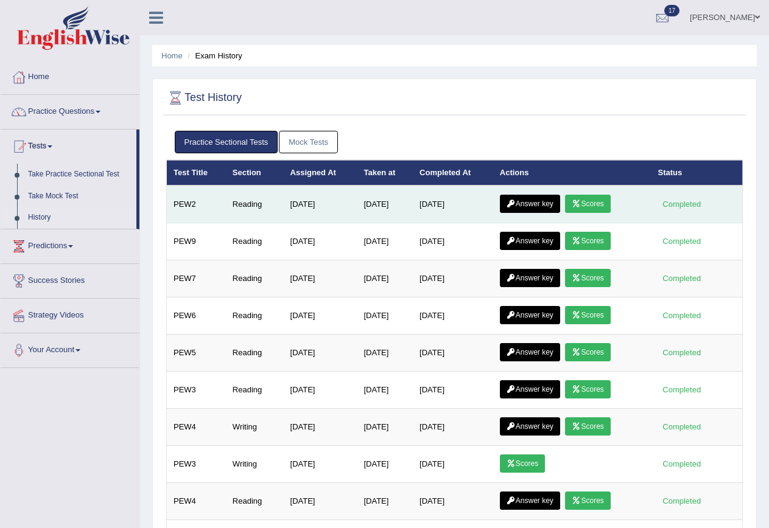
click at [521, 203] on link "Answer key" at bounding box center [530, 204] width 60 height 18
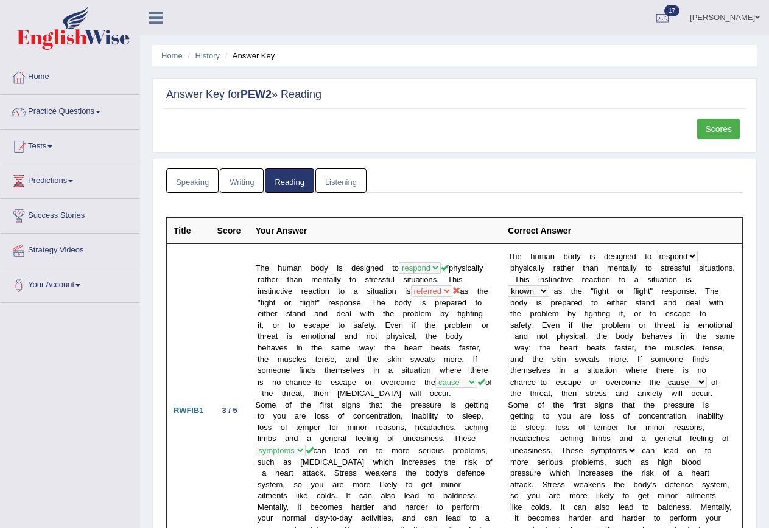
click at [730, 123] on link "Scores" at bounding box center [718, 129] width 43 height 21
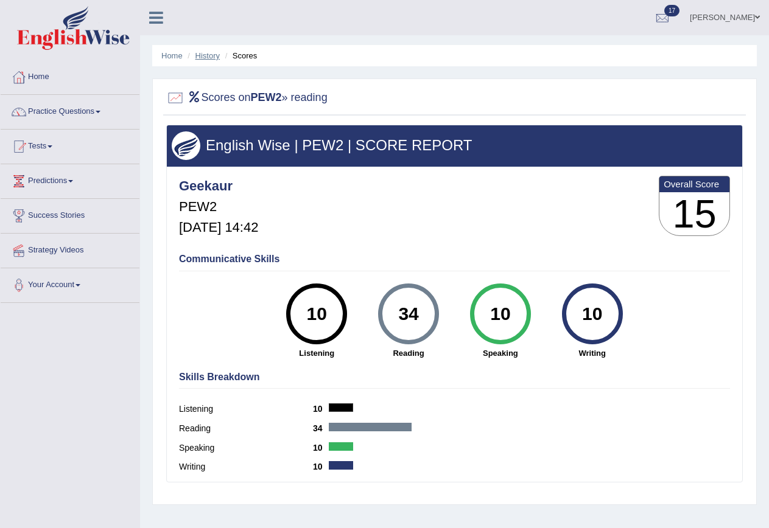
click at [209, 52] on link "History" at bounding box center [207, 55] width 24 height 9
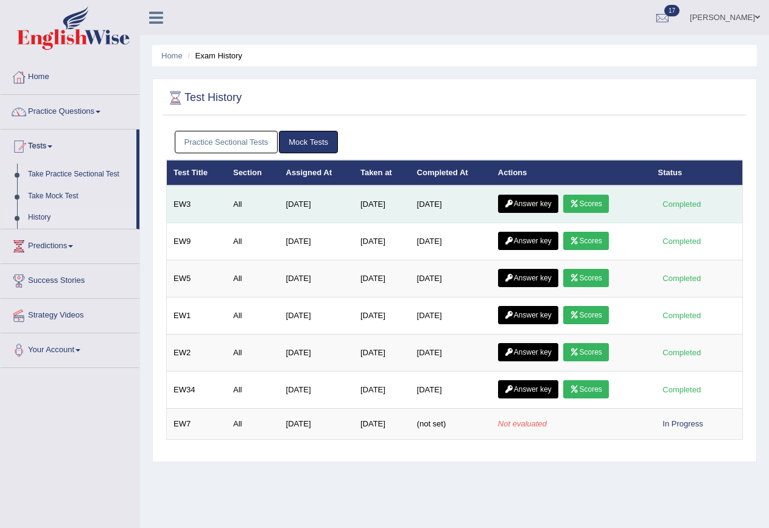
click at [525, 196] on link "Answer key" at bounding box center [528, 204] width 60 height 18
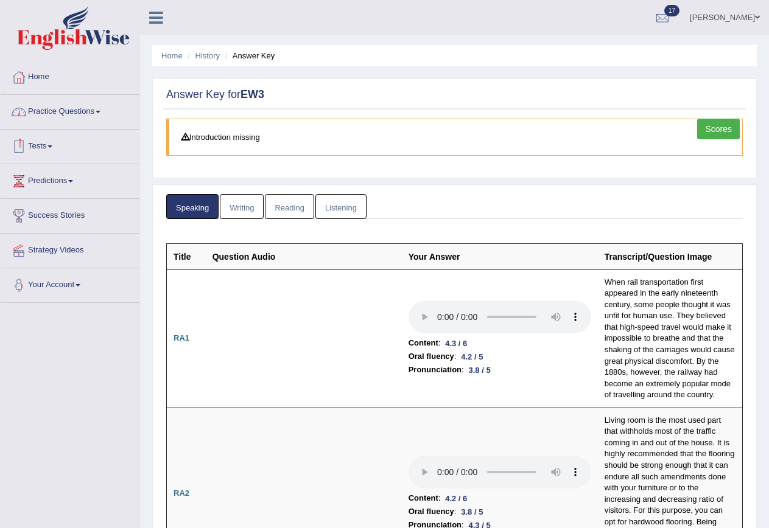
click at [55, 142] on link "Tests" at bounding box center [70, 145] width 139 height 30
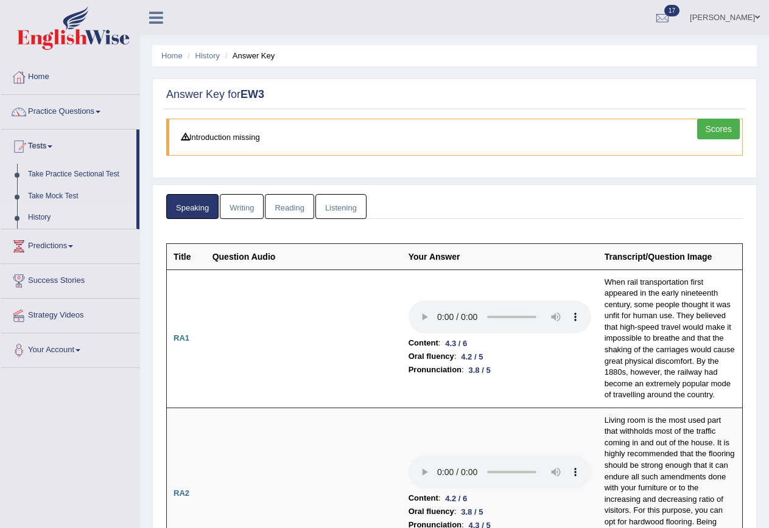
click at [30, 214] on link "History" at bounding box center [80, 218] width 114 height 22
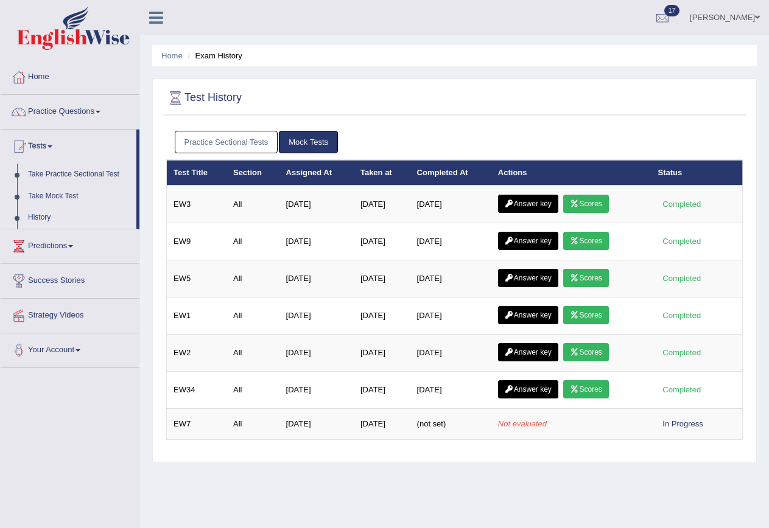
click at [235, 144] on link "Practice Sectional Tests" at bounding box center [226, 142] width 103 height 23
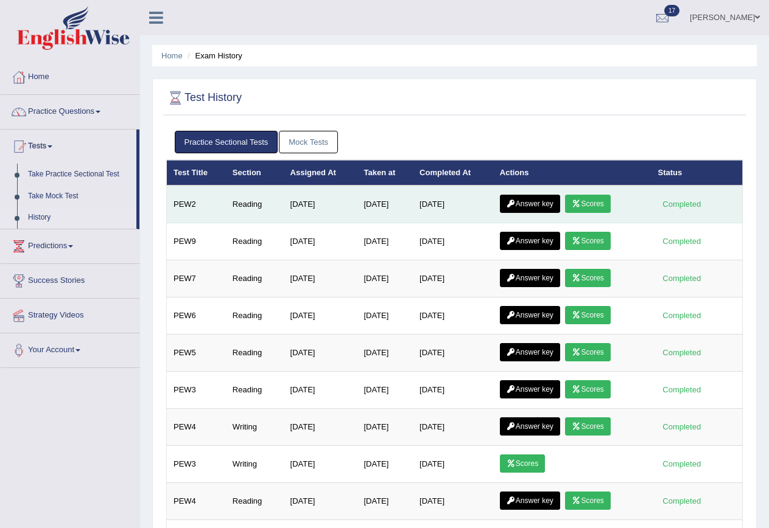
click at [600, 208] on link "Scores" at bounding box center [587, 204] width 45 height 18
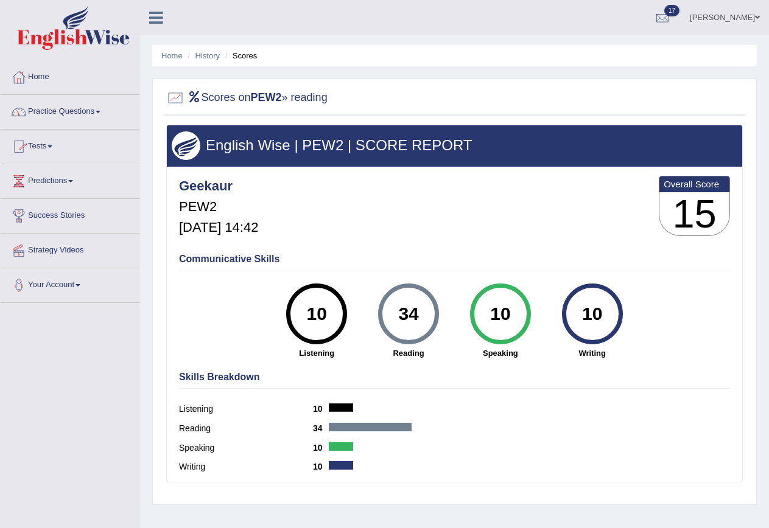
click at [49, 142] on link "Tests" at bounding box center [70, 145] width 139 height 30
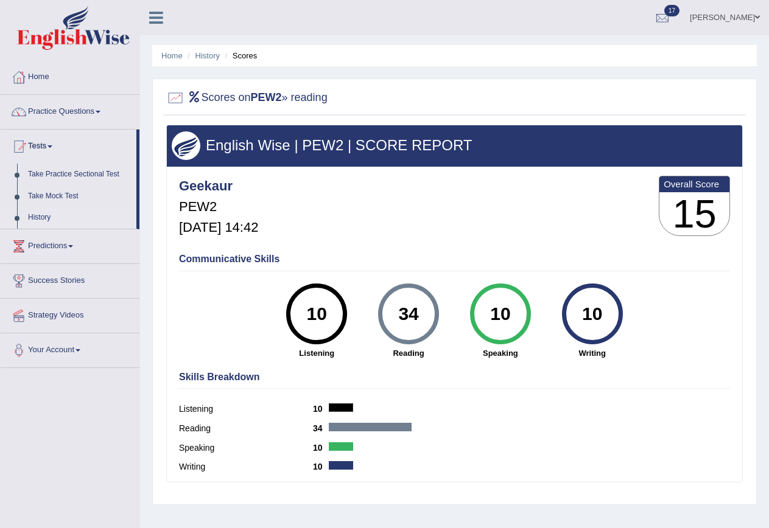
click at [35, 213] on link "History" at bounding box center [80, 218] width 114 height 22
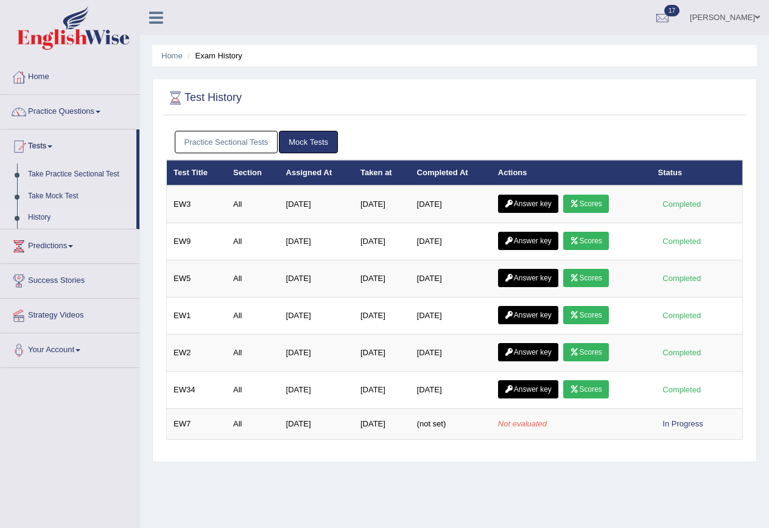
click at [234, 131] on link "Practice Sectional Tests" at bounding box center [226, 142] width 103 height 23
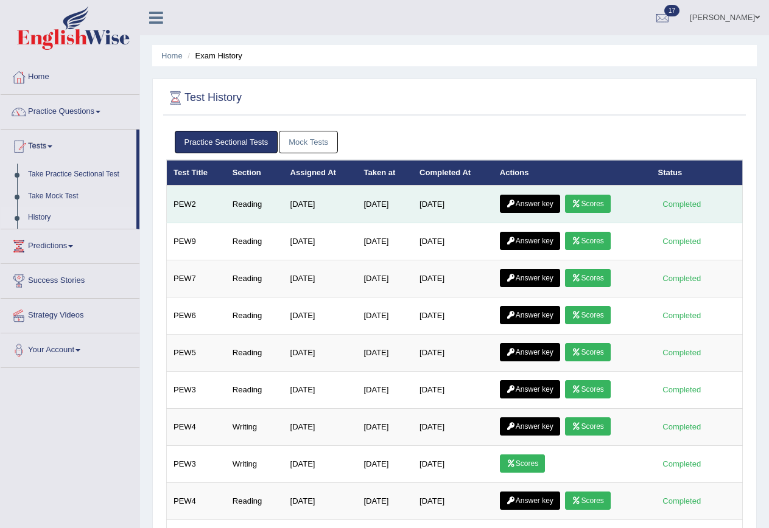
click at [547, 199] on link "Answer key" at bounding box center [530, 204] width 60 height 18
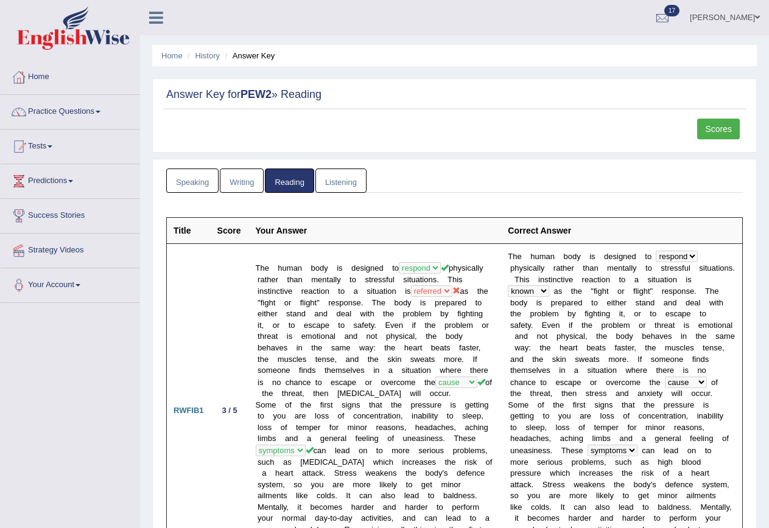
click at [229, 178] on link "Writing" at bounding box center [242, 181] width 44 height 25
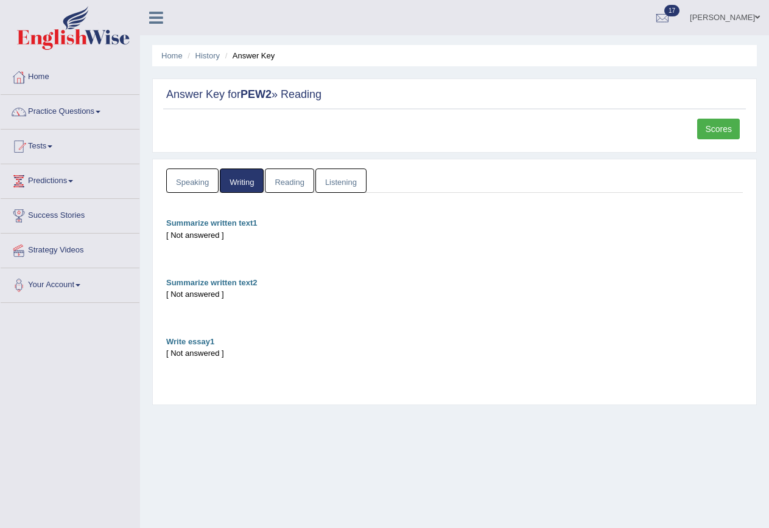
click at [325, 186] on link "Listening" at bounding box center [340, 181] width 51 height 25
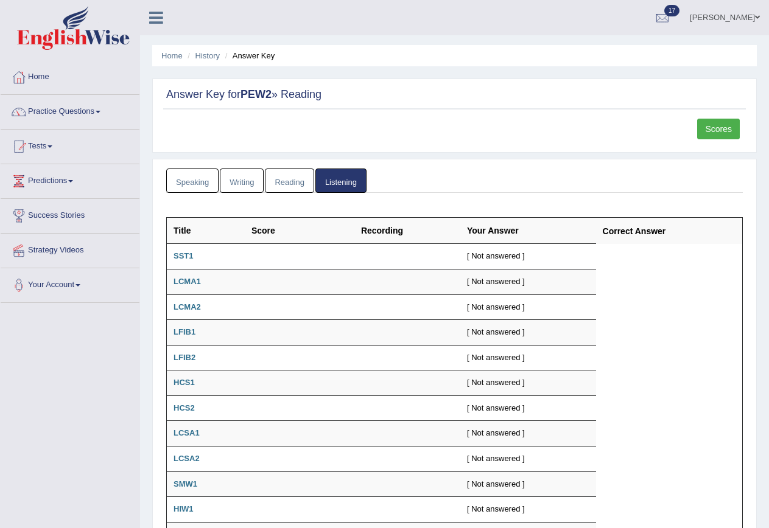
click at [195, 172] on link "Speaking" at bounding box center [192, 181] width 52 height 25
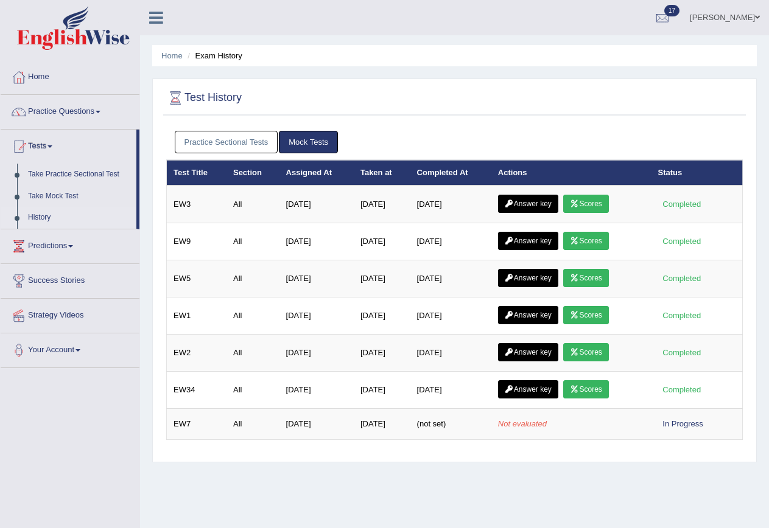
click at [752, 13] on link "[PERSON_NAME]" at bounding box center [725, 16] width 88 height 32
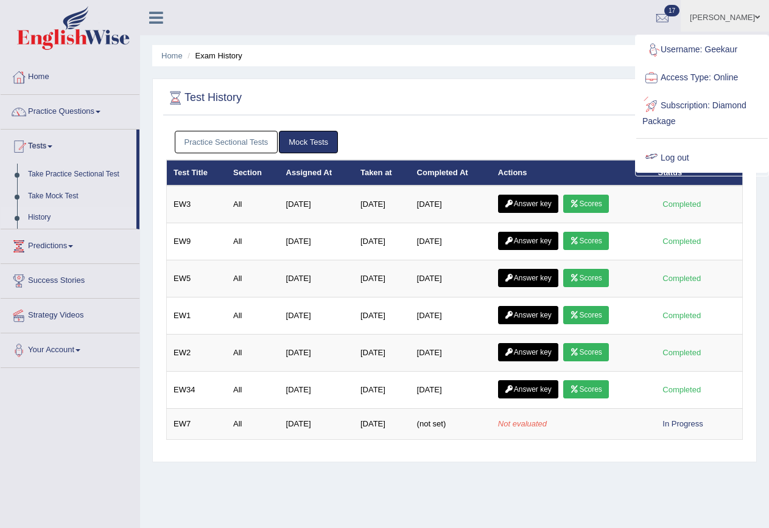
click at [657, 154] on div at bounding box center [651, 158] width 18 height 18
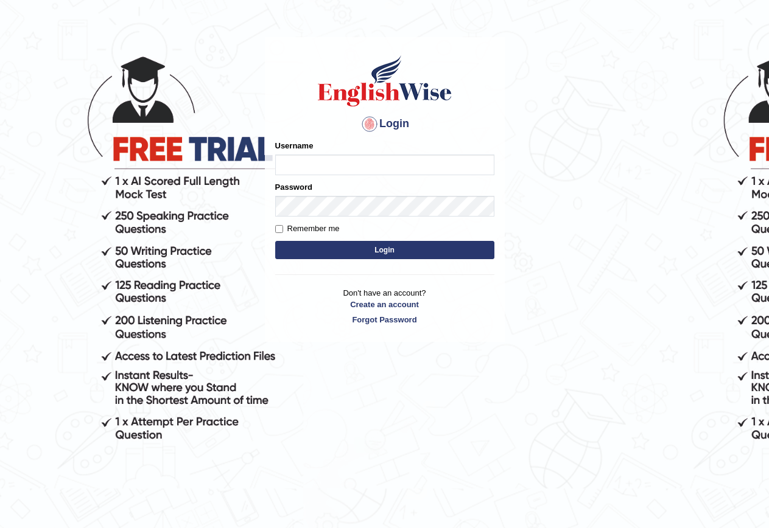
scroll to position [61, 0]
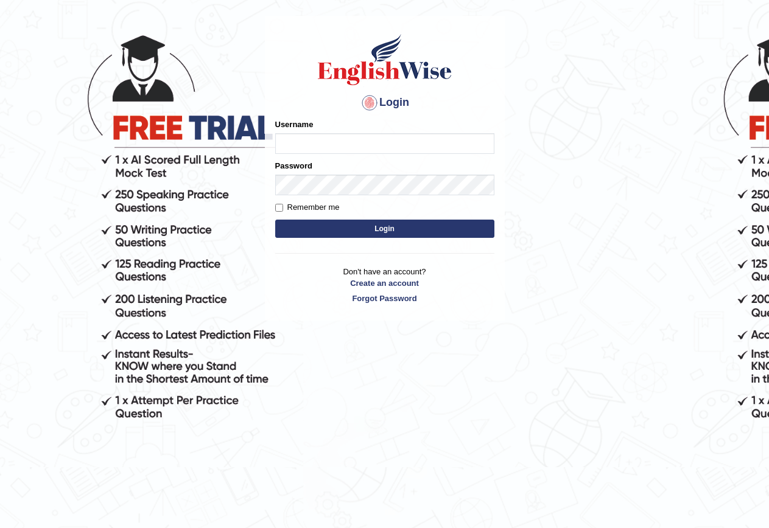
drag, startPoint x: 0, startPoint y: 237, endPoint x: 0, endPoint y: 250, distance: 12.8
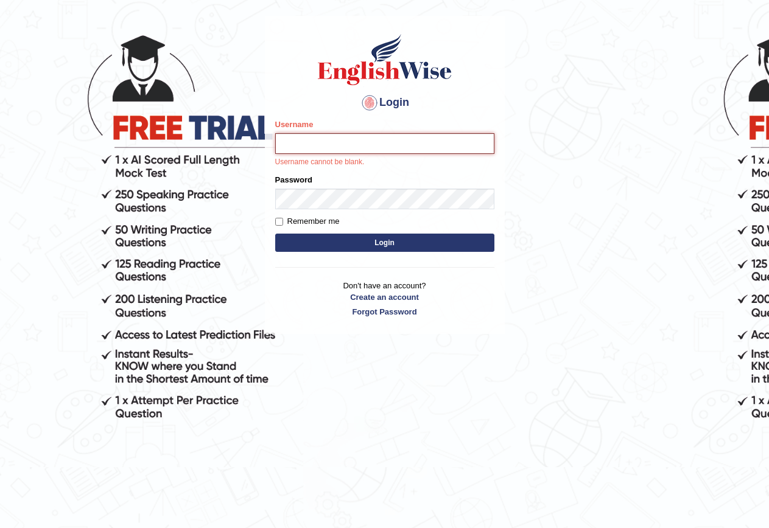
drag, startPoint x: 0, startPoint y: 250, endPoint x: 387, endPoint y: 141, distance: 401.6
click at [387, 141] on input "Username" at bounding box center [384, 143] width 219 height 21
type input "Mayah"
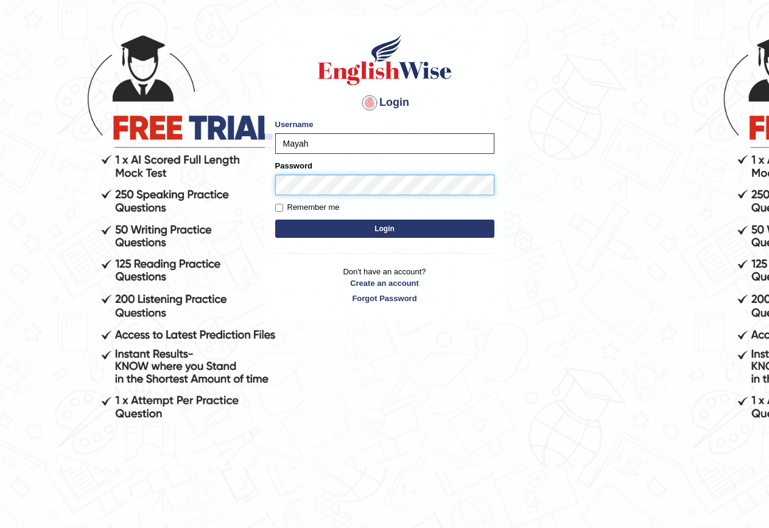
click at [275, 220] on button "Login" at bounding box center [384, 229] width 219 height 18
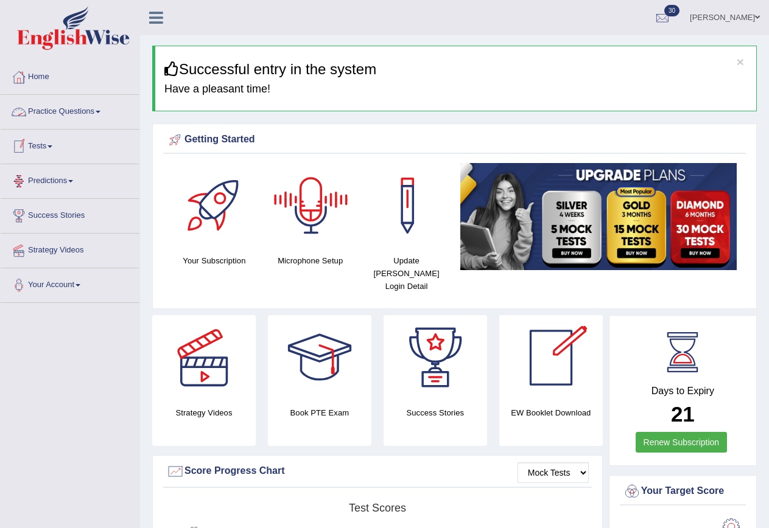
click at [69, 110] on link "Practice Questions" at bounding box center [70, 110] width 139 height 30
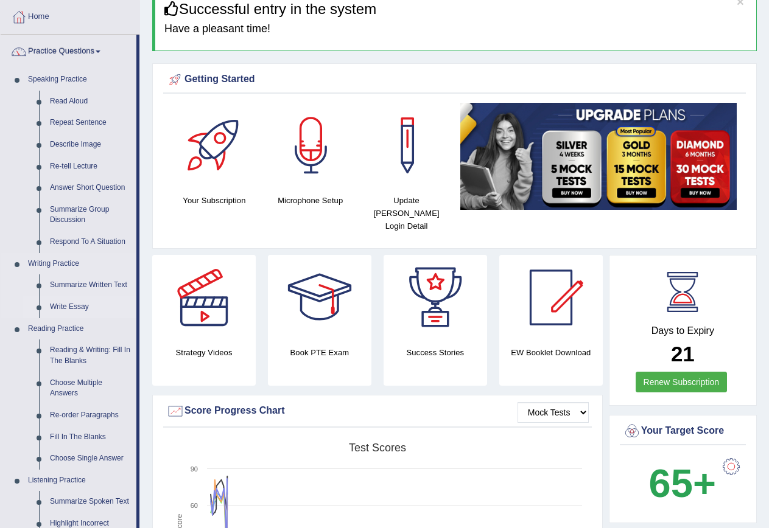
scroll to position [61, 0]
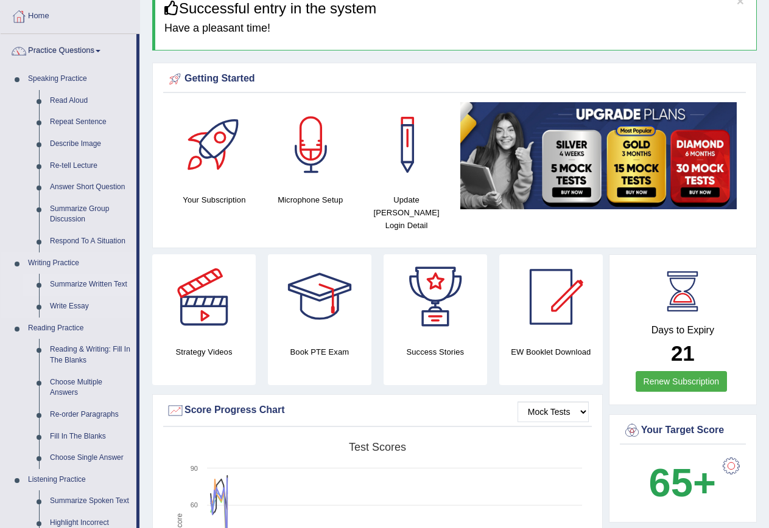
click at [94, 285] on link "Summarize Written Text" at bounding box center [90, 285] width 92 height 22
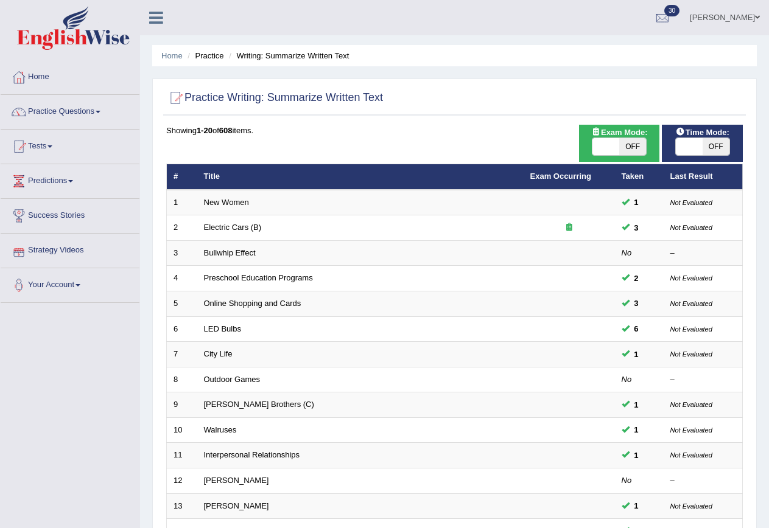
click at [705, 139] on span "OFF" at bounding box center [715, 146] width 27 height 17
checkbox input "true"
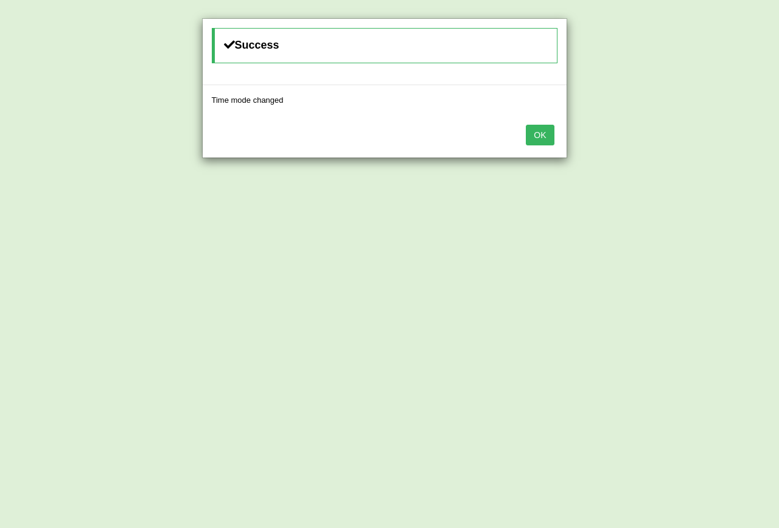
click at [544, 130] on button "OK" at bounding box center [540, 135] width 28 height 21
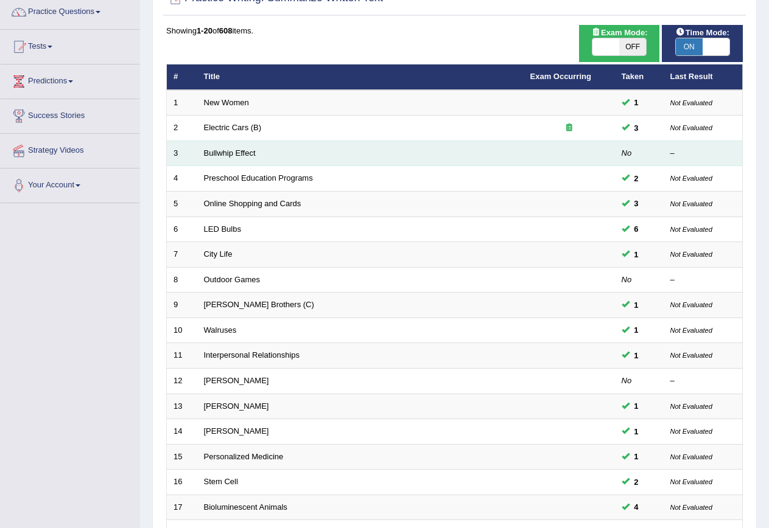
scroll to position [122, 0]
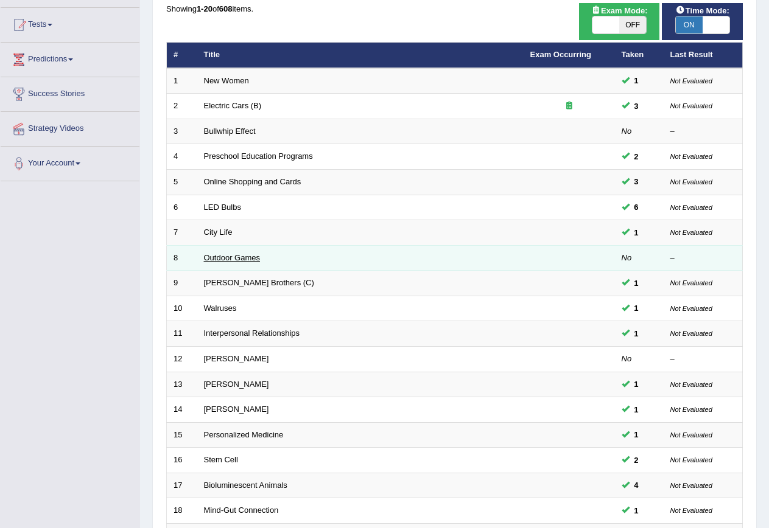
click at [254, 257] on link "Outdoor Games" at bounding box center [232, 257] width 57 height 9
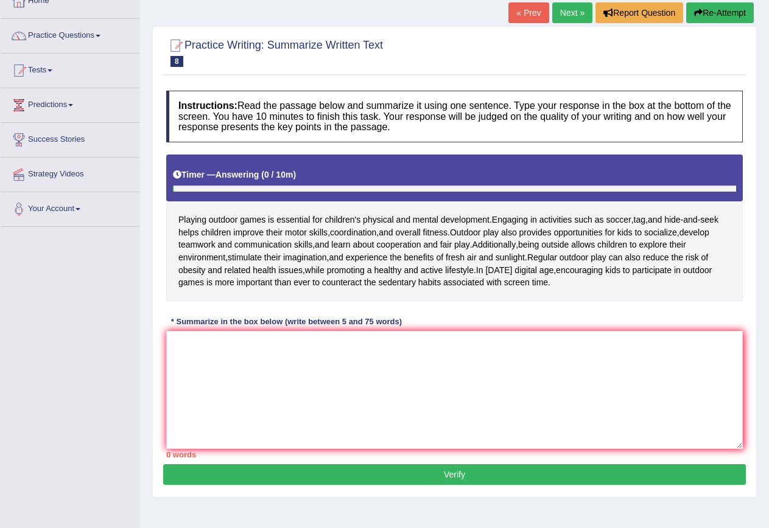
scroll to position [111, 0]
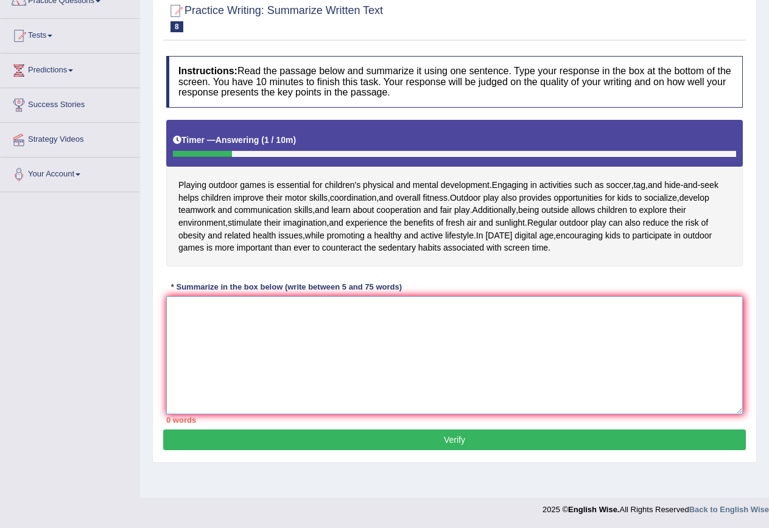
click at [312, 348] on textarea at bounding box center [454, 355] width 576 height 118
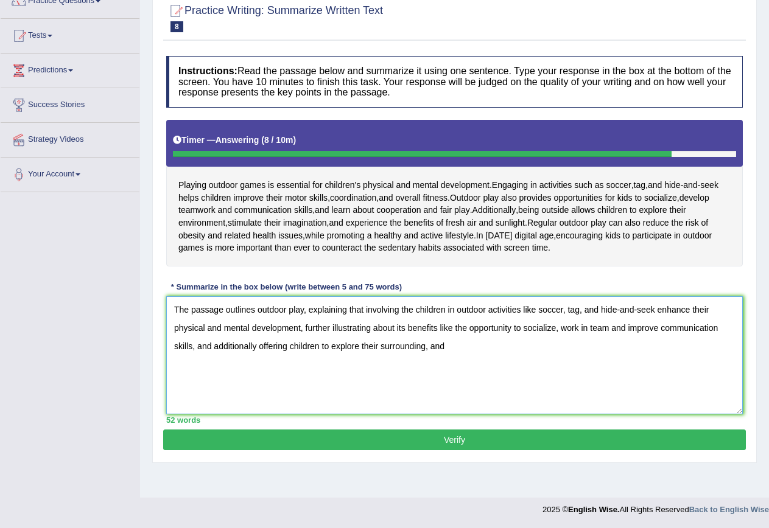
drag, startPoint x: 172, startPoint y: 306, endPoint x: 475, endPoint y: 359, distance: 307.0
click at [475, 359] on textarea "The passage outlines outdoor play, explaining that involving the children in ou…" at bounding box center [454, 355] width 576 height 118
click at [458, 350] on textarea "The passage outlines outdoor play, explaining that involving the children in ou…" at bounding box center [454, 355] width 576 height 118
drag, startPoint x: 173, startPoint y: 310, endPoint x: 728, endPoint y: 345, distance: 555.7
click at [728, 345] on textarea "The passage outlines outdoor play, explaining that involving the children in ou…" at bounding box center [454, 355] width 576 height 118
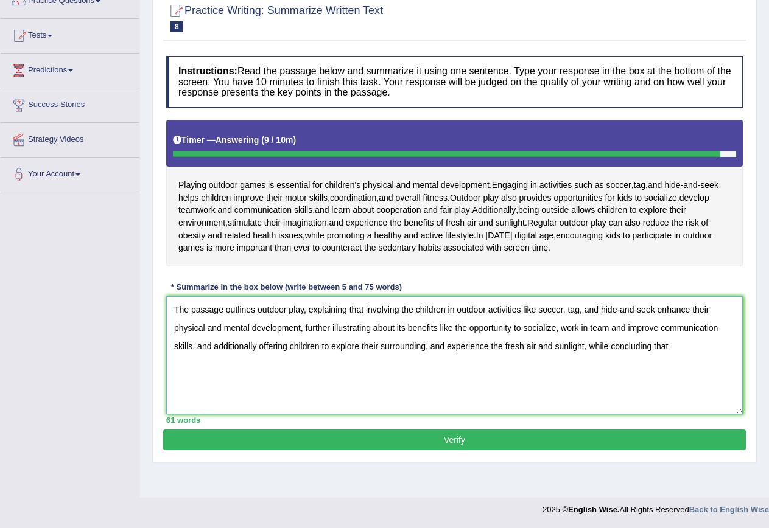
click at [704, 355] on textarea "The passage outlines outdoor play, explaining that involving the children in ou…" at bounding box center [454, 355] width 576 height 118
type textarea "The passage outlines outdoor play, explaining that involving the children in ou…"
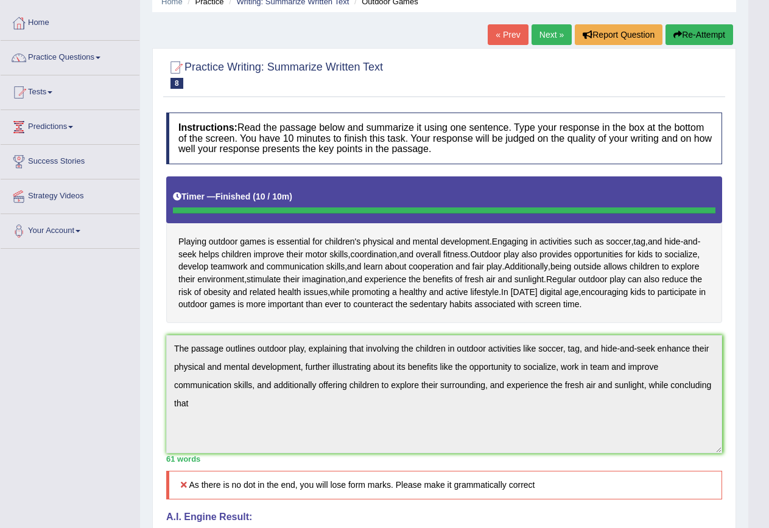
scroll to position [0, 0]
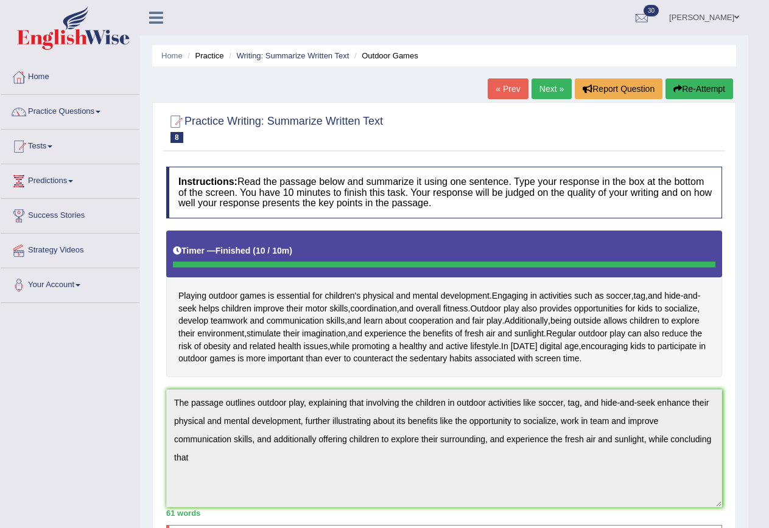
click at [704, 86] on button "Re-Attempt" at bounding box center [699, 89] width 68 height 21
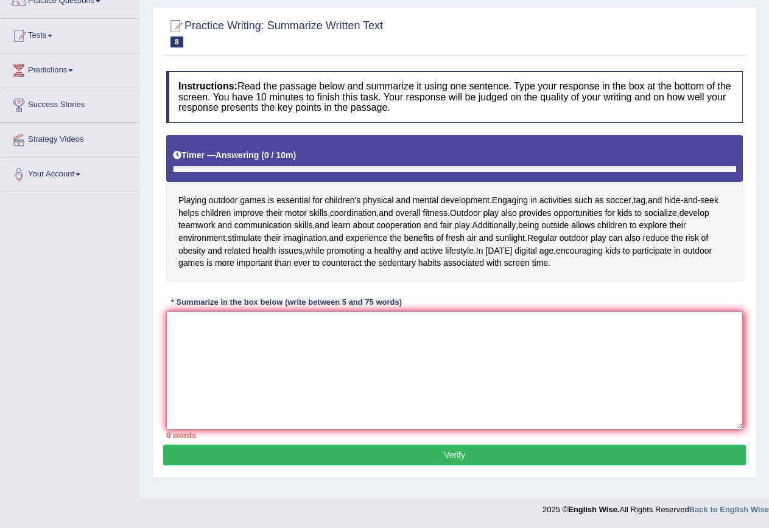
click at [209, 334] on textarea at bounding box center [454, 371] width 576 height 118
paste textarea "The passage outlines outdoor play, explaining that involving the children in ou…"
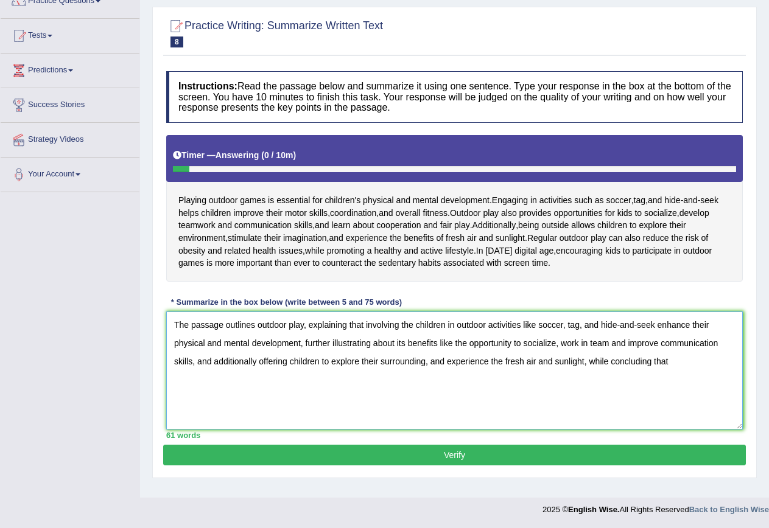
click at [679, 360] on textarea "The passage outlines outdoor play, explaining that involving the children in ou…" at bounding box center [454, 371] width 576 height 118
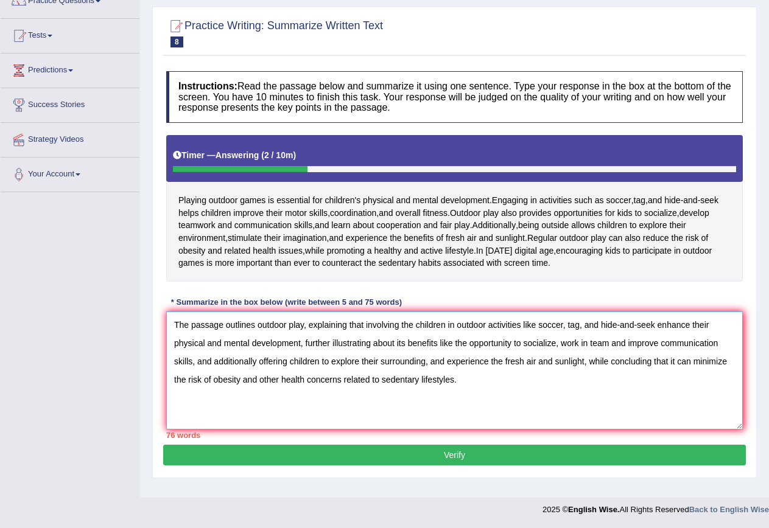
drag, startPoint x: 195, startPoint y: 366, endPoint x: 256, endPoint y: 362, distance: 60.4
click at [256, 362] on textarea "The passage outlines outdoor play, explaining that involving the children in ou…" at bounding box center [454, 371] width 576 height 118
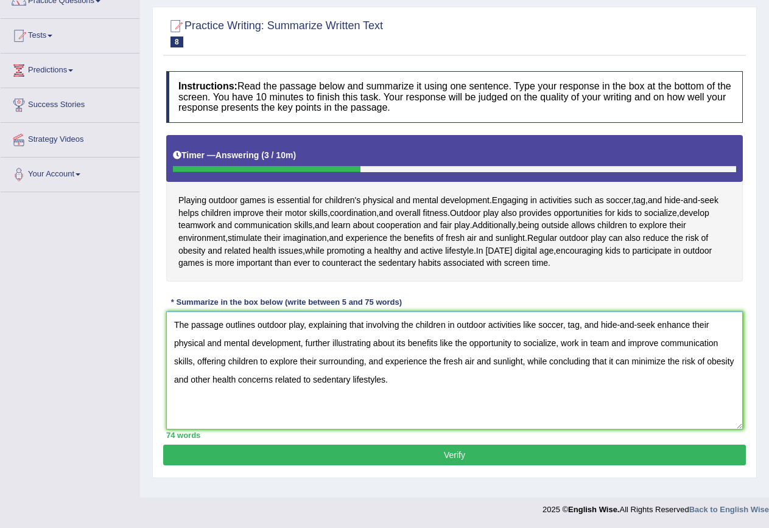
drag, startPoint x: 299, startPoint y: 343, endPoint x: 253, endPoint y: 349, distance: 46.6
click at [253, 349] on textarea "The passage outlines outdoor play, explaining that involving the children in ou…" at bounding box center [454, 371] width 576 height 118
type textarea "The passage outlines outdoor play, explaining that involving the children in ou…"
click at [468, 460] on button "Verify" at bounding box center [454, 455] width 583 height 21
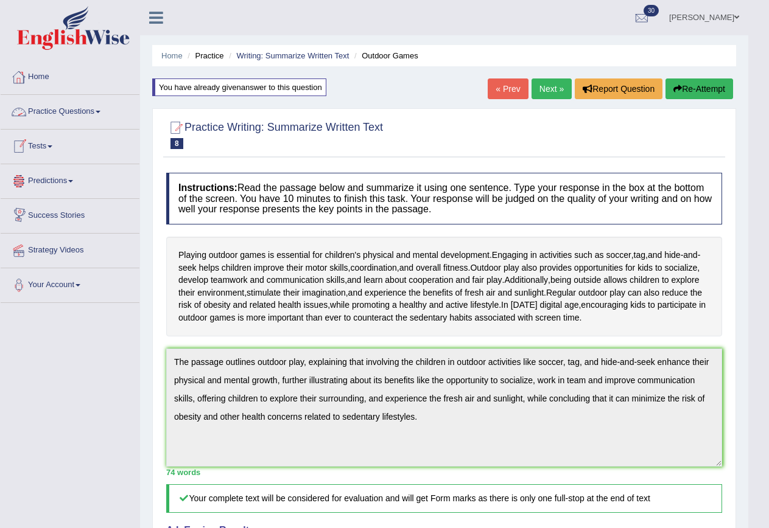
click at [96, 112] on link "Practice Questions" at bounding box center [70, 110] width 139 height 30
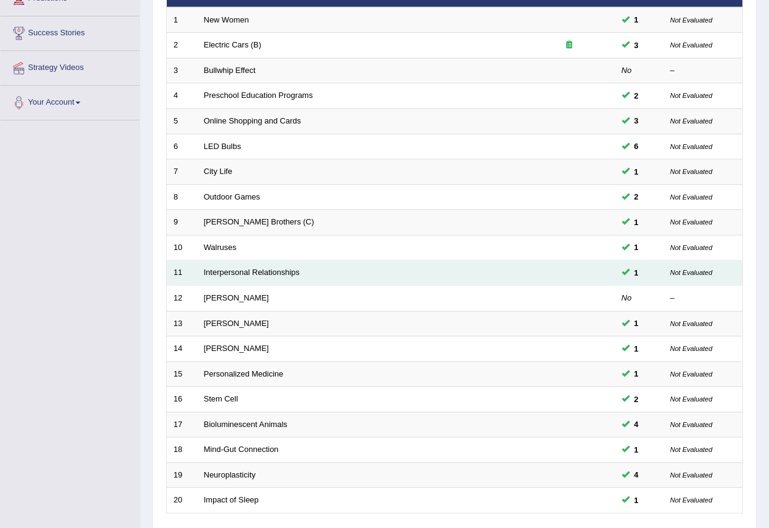
scroll to position [243, 0]
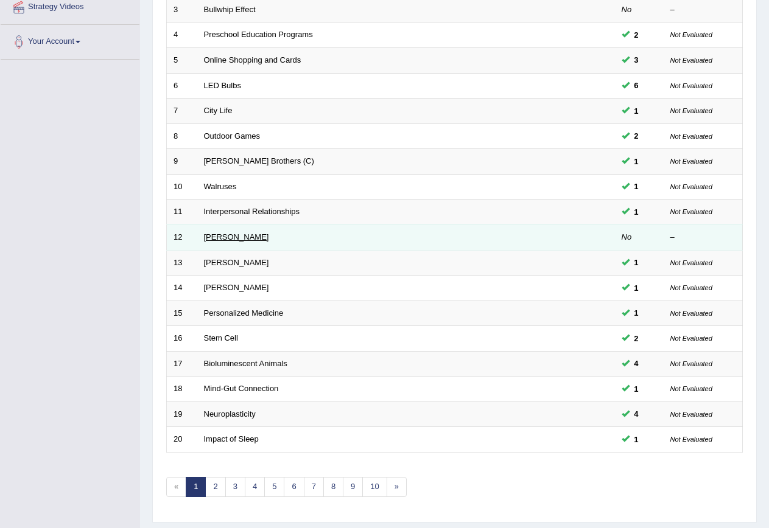
click at [236, 237] on link "Rosalid Franklin" at bounding box center [236, 237] width 65 height 9
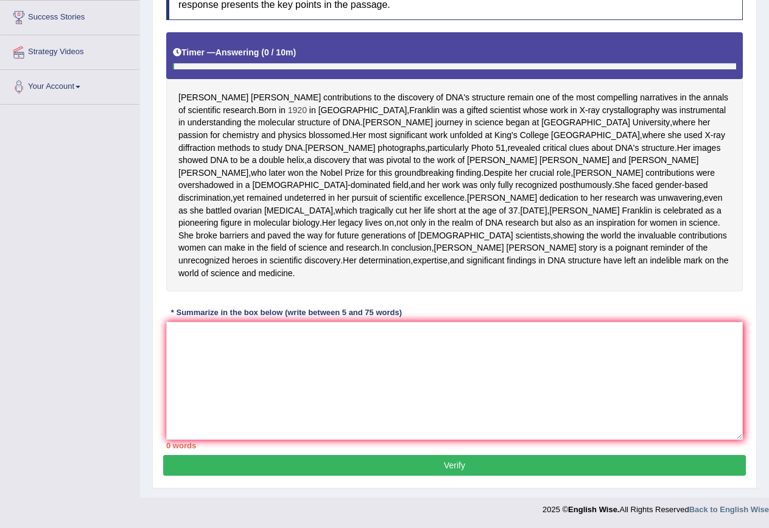
scroll to position [243, 0]
click at [247, 348] on textarea at bounding box center [454, 381] width 576 height 118
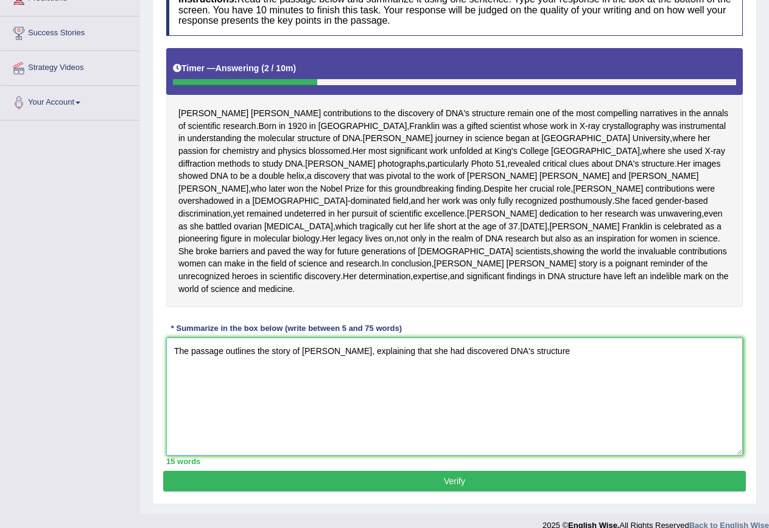
click at [444, 400] on textarea "The passage outlines the story of Rosalind Franklin, explaining that she had di…" at bounding box center [454, 397] width 576 height 118
click at [550, 400] on textarea "The passage outlines the story of Rosalind Franklin, explaining that she was a …" at bounding box center [454, 397] width 576 height 118
click at [667, 399] on textarea "The passage outlines the story of Rosalind Franklin, explaining that she was a …" at bounding box center [454, 397] width 576 height 118
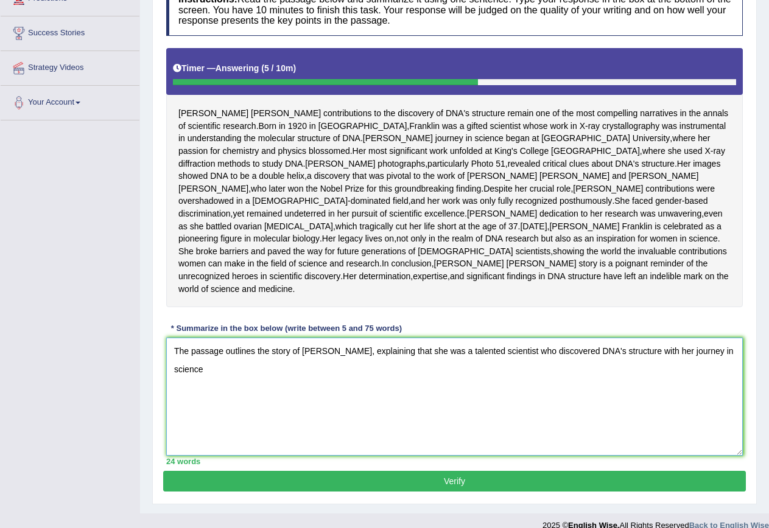
click at [722, 404] on textarea "The passage outlines the story of Rosalind Franklin, explaining that she was a …" at bounding box center [454, 397] width 576 height 118
click at [220, 419] on textarea "The passage outlines the story of Rosalind Franklin, explaining that she was a …" at bounding box center [454, 397] width 576 height 118
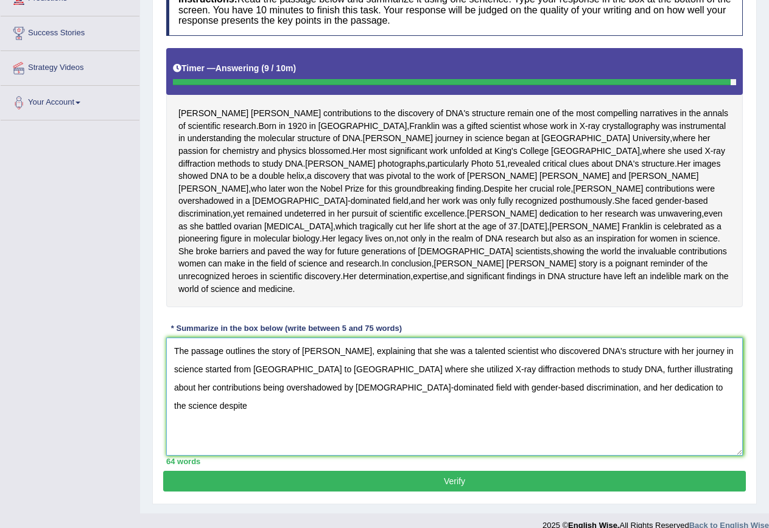
drag, startPoint x: 174, startPoint y: 398, endPoint x: 742, endPoint y: 471, distance: 572.6
click at [742, 456] on textarea "The passage outlines the story of Rosalind Franklin, explaining that she was a …" at bounding box center [454, 397] width 576 height 118
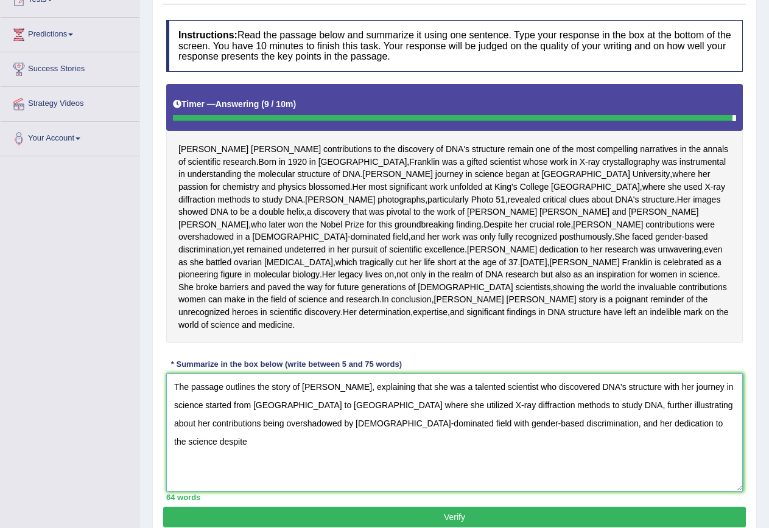
scroll to position [0, 0]
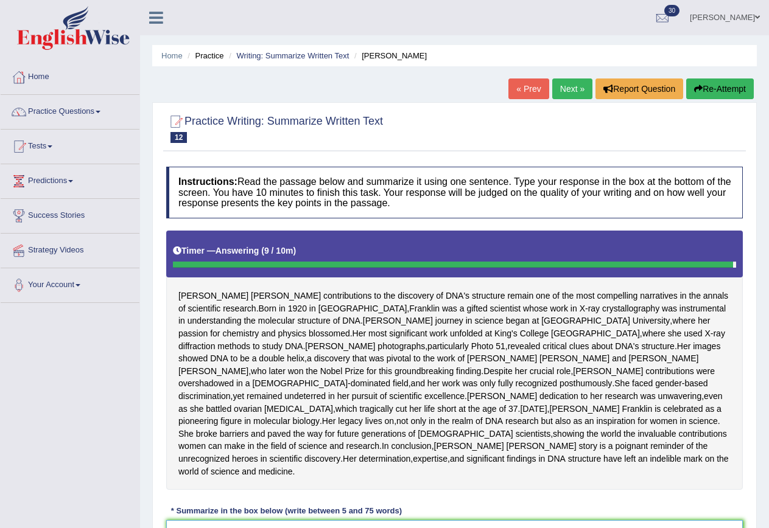
type textarea "The passage outlines the story of Rosalind Franklin, explaining that she was a …"
click at [709, 92] on button "Re-Attempt" at bounding box center [720, 89] width 68 height 21
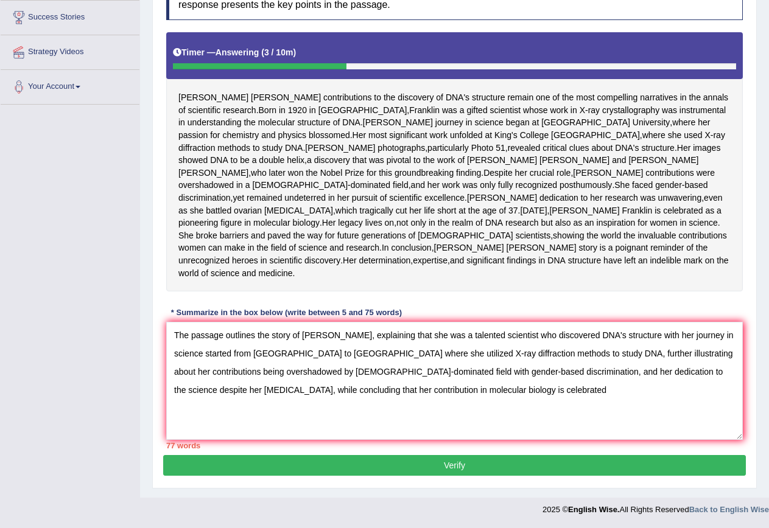
drag, startPoint x: 447, startPoint y: 341, endPoint x: 595, endPoint y: 341, distance: 147.9
click at [595, 341] on textarea "The passage outlines the story of Rosalind Franklin, explaining that she was a …" at bounding box center [454, 381] width 576 height 118
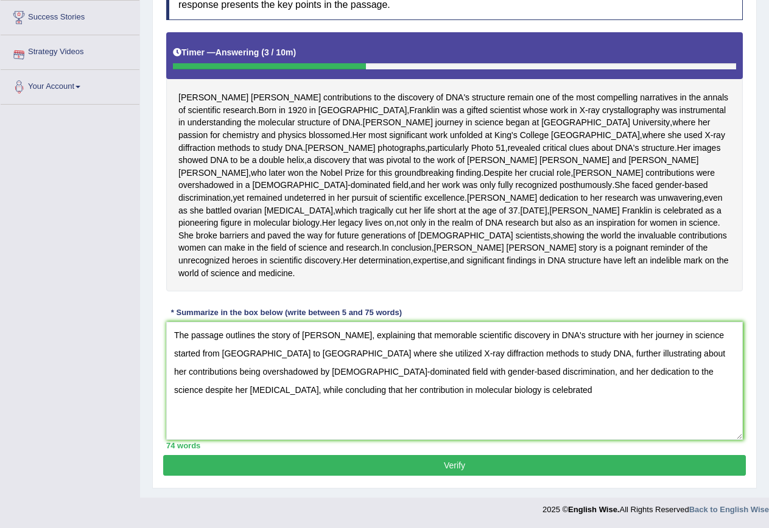
click at [581, 343] on textarea "The passage outlines the story of Rosalind Franklin, explaining that memorable …" at bounding box center [454, 381] width 576 height 118
click at [429, 341] on textarea "The passage outlines the story of Rosalind Franklin, explaining that memorable …" at bounding box center [454, 381] width 576 height 118
drag, startPoint x: 610, startPoint y: 342, endPoint x: 716, endPoint y: 339, distance: 106.0
click at [716, 339] on textarea "The passage outlines the story of Rosalind Franklin, explaining her memorable s…" at bounding box center [454, 381] width 576 height 118
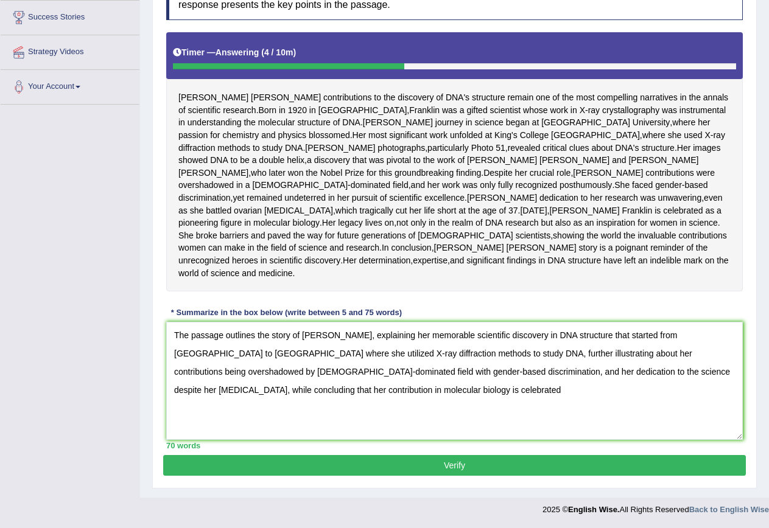
click at [429, 396] on textarea "The passage outlines the story of Rosalind Franklin, explaining her memorable s…" at bounding box center [454, 381] width 576 height 118
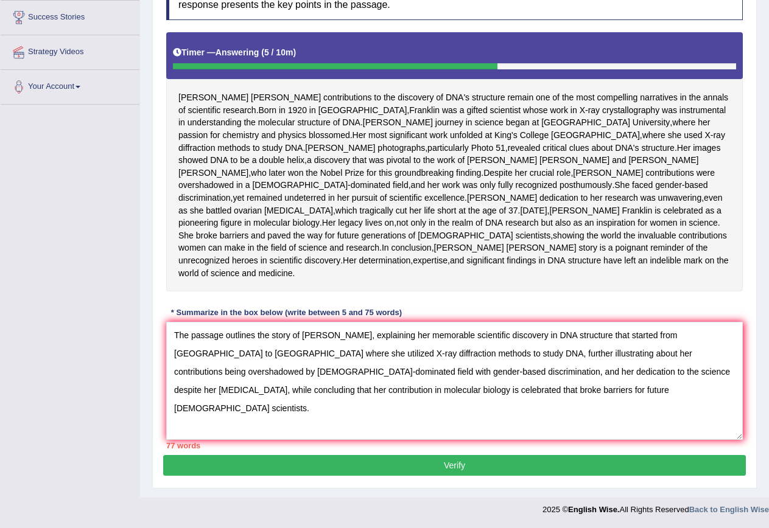
drag, startPoint x: 325, startPoint y: 380, endPoint x: 448, endPoint y: 376, distance: 123.0
click at [448, 376] on textarea "The passage outlines the story of Rosalind Franklin, explaining her memorable s…" at bounding box center [454, 381] width 576 height 118
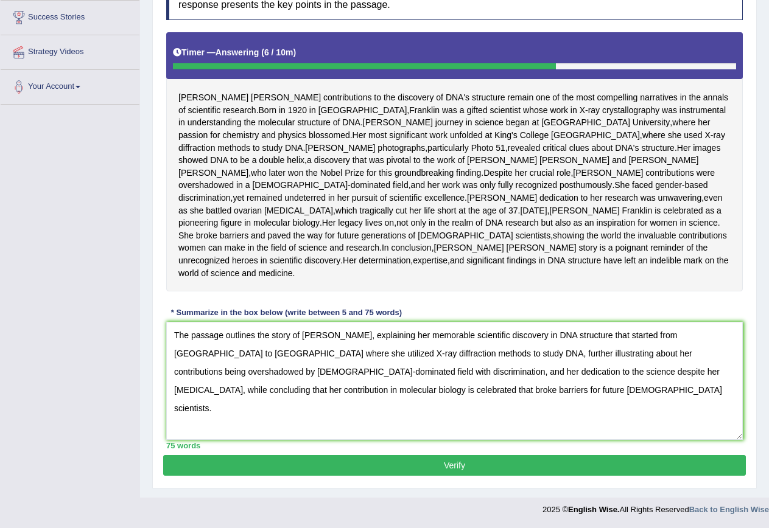
type textarea "The passage outlines the story of Rosalind Franklin, explaining her memorable s…"
click at [482, 474] on button "Verify" at bounding box center [454, 465] width 583 height 21
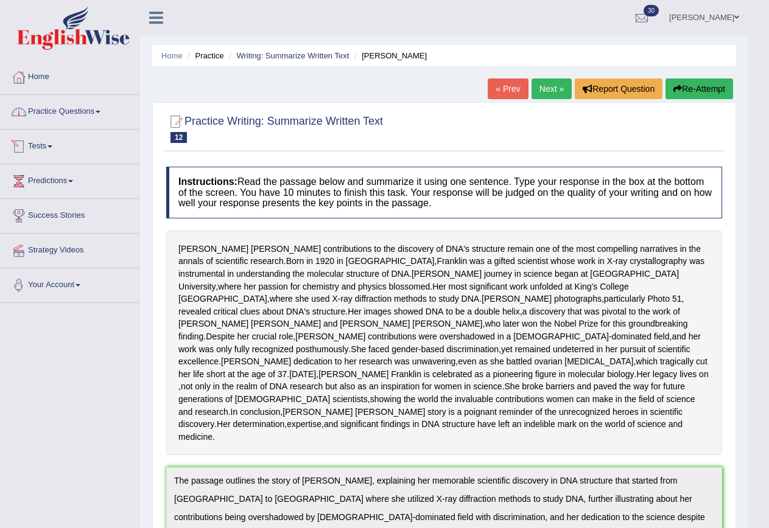
click at [86, 105] on link "Practice Questions" at bounding box center [70, 110] width 139 height 30
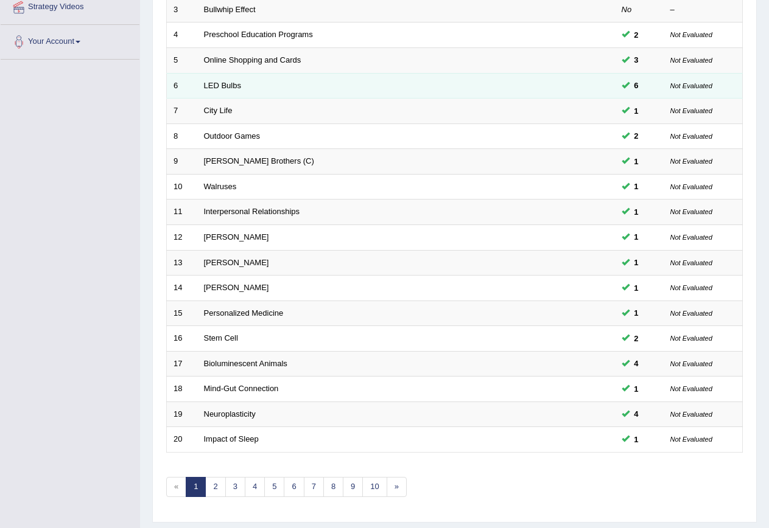
scroll to position [278, 0]
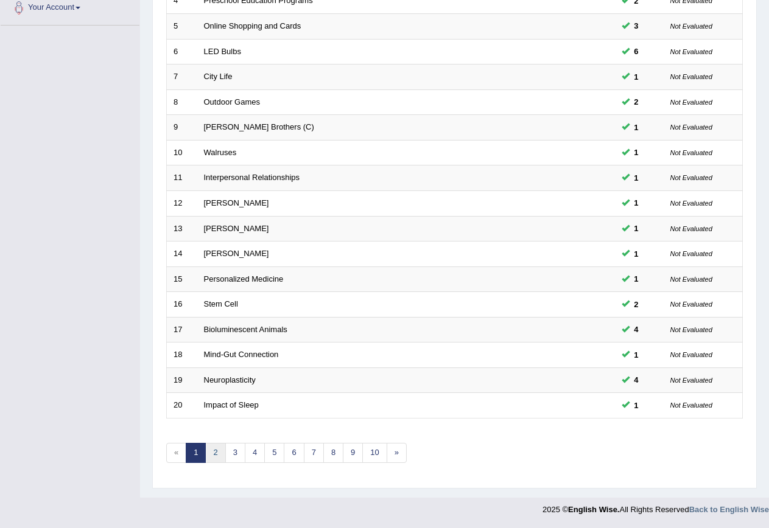
click at [211, 454] on link "2" at bounding box center [215, 453] width 20 height 20
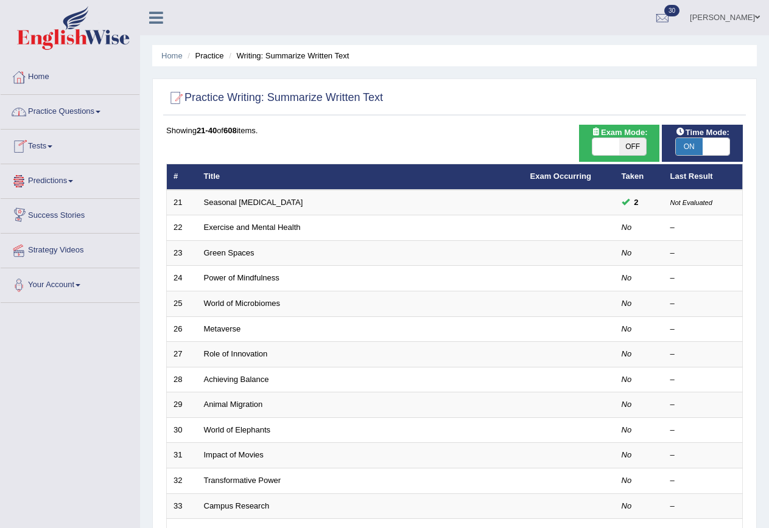
click at [68, 107] on link "Practice Questions" at bounding box center [70, 110] width 139 height 30
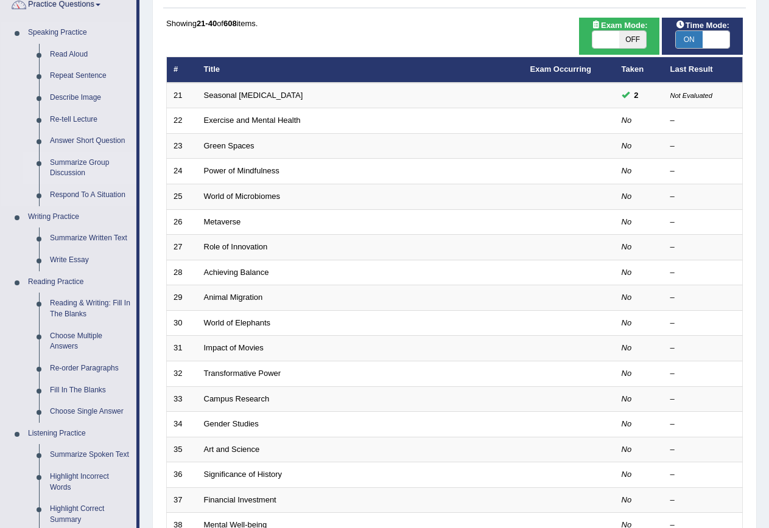
scroll to position [122, 0]
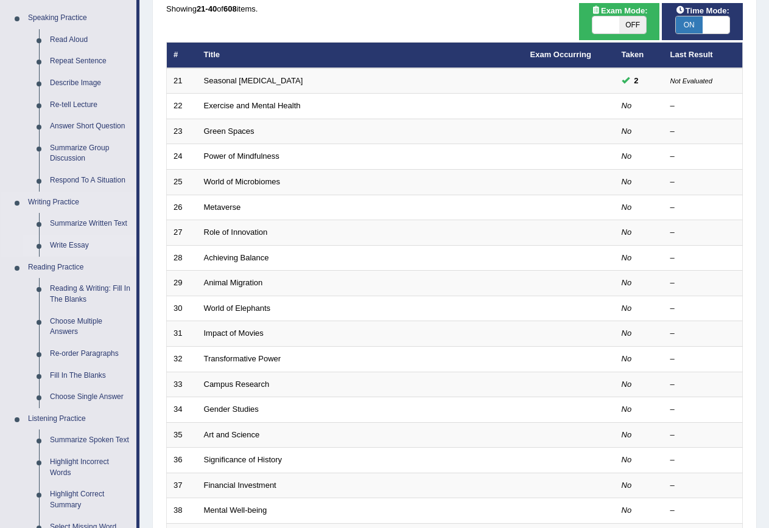
click at [82, 243] on link "Write Essay" at bounding box center [90, 246] width 92 height 22
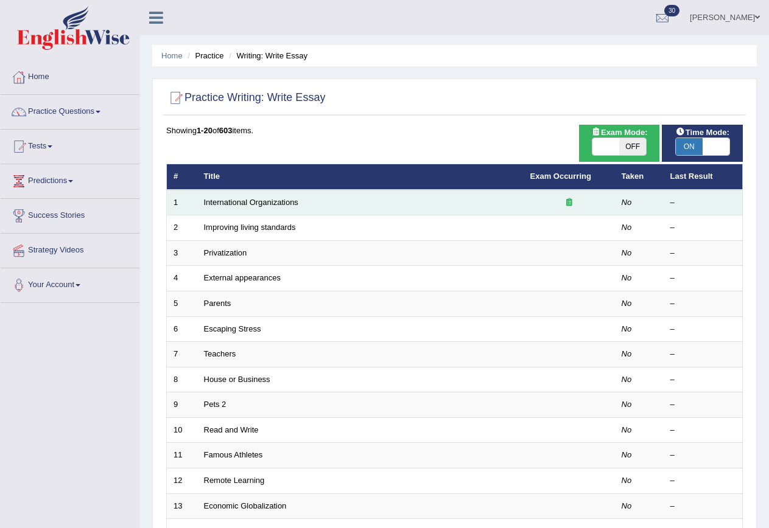
scroll to position [61, 0]
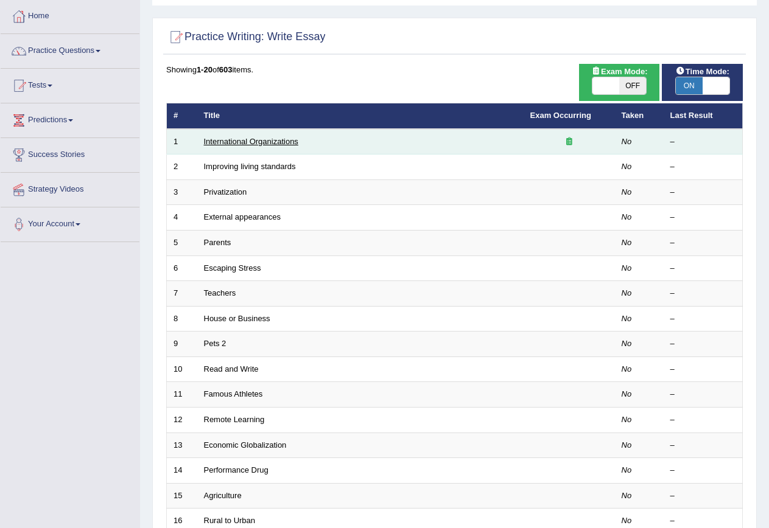
click at [275, 145] on link "International Organizations" at bounding box center [251, 141] width 94 height 9
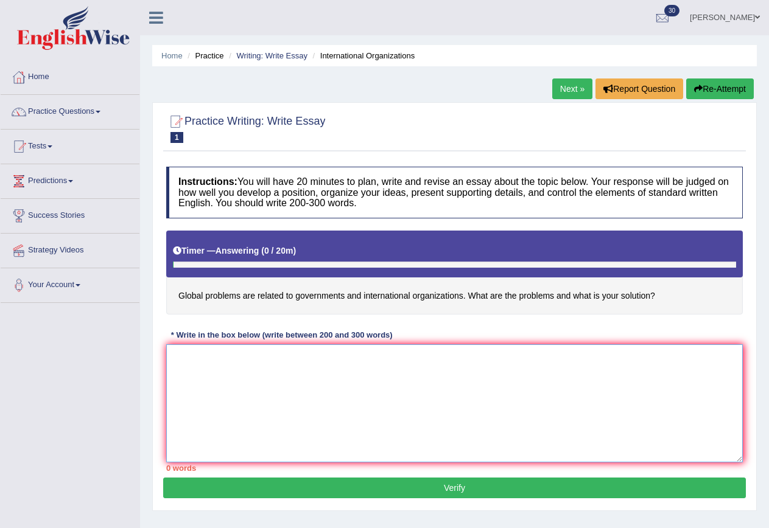
click at [229, 386] on textarea at bounding box center [454, 404] width 576 height 118
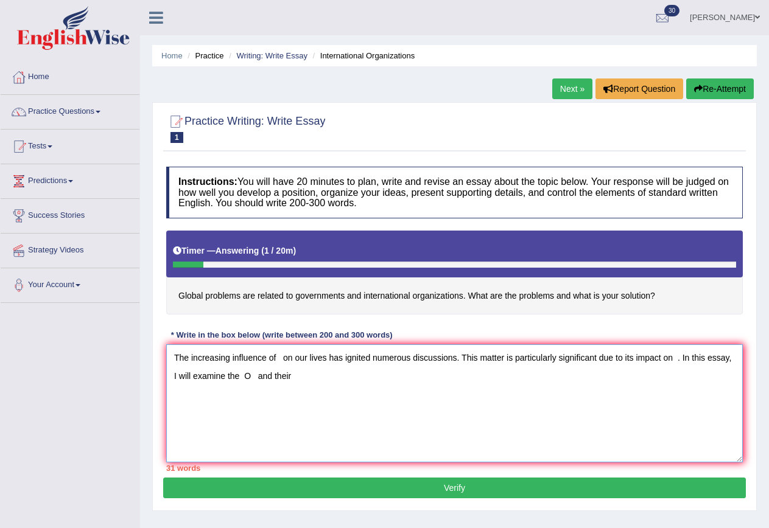
click at [255, 379] on textarea "The increasing influence of on our lives has ignited numerous discussions. This…" at bounding box center [454, 404] width 576 height 118
click at [303, 380] on textarea "The increasing influence of on our lives has ignited numerous discussions. This…" at bounding box center [454, 404] width 576 height 118
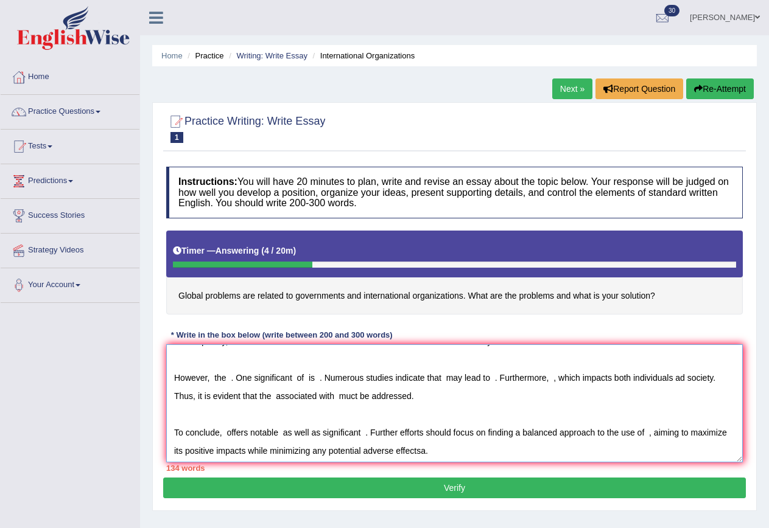
scroll to position [91, 0]
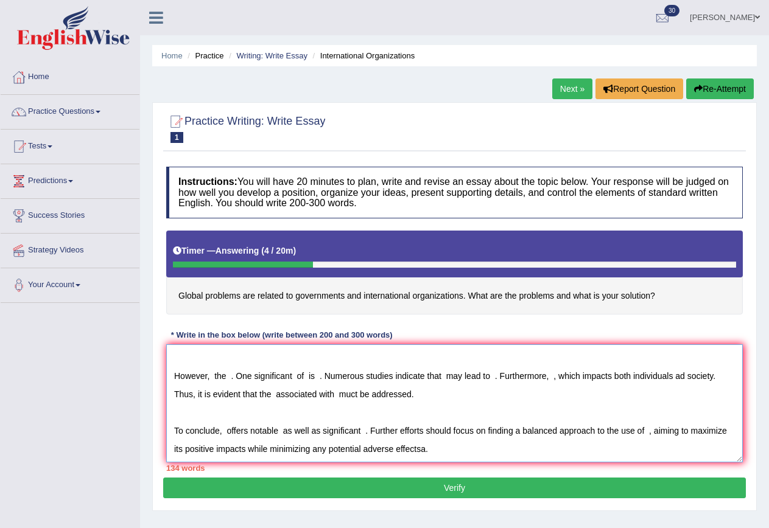
click at [463, 447] on textarea "The increasing influence of on our lives has ignited numerous discussions. This…" at bounding box center [454, 404] width 576 height 118
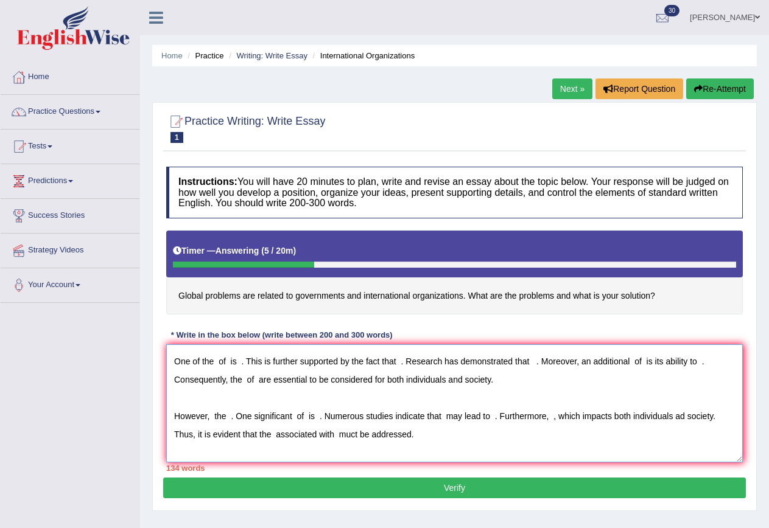
scroll to position [0, 0]
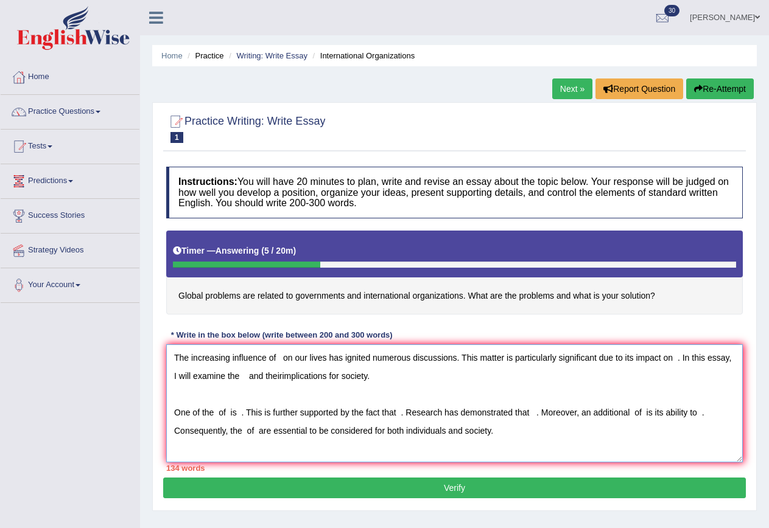
click at [279, 359] on textarea "The increasing influence of on our lives has ignited numerous discussions. This…" at bounding box center [454, 404] width 576 height 118
click at [185, 377] on textarea "The increasing influence of global problems on our lives has ignited numerous d…" at bounding box center [454, 404] width 576 height 118
click at [338, 377] on textarea "The increasing influence of global problems on our lives has ignited numerous d…" at bounding box center [454, 404] width 576 height 118
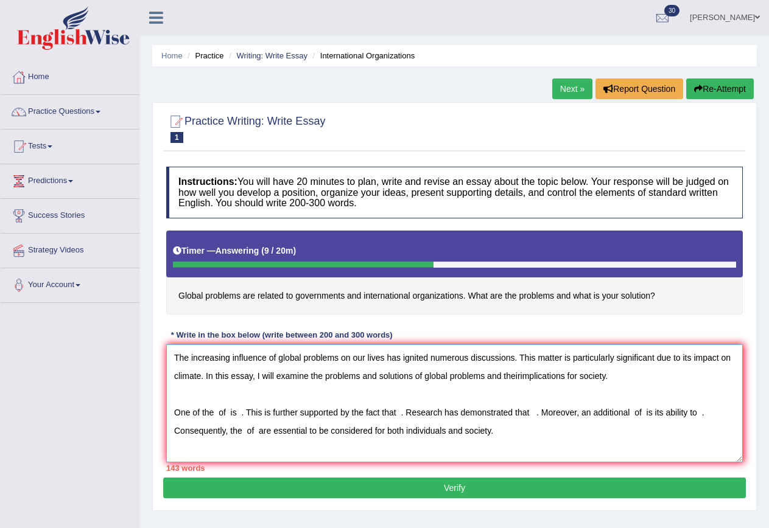
click at [530, 376] on textarea "The increasing influence of global problems on our lives has ignited numerous d…" at bounding box center [454, 404] width 576 height 118
click at [221, 414] on textarea "The increasing influence of global problems on our lives has ignited numerous d…" at bounding box center [454, 404] width 576 height 118
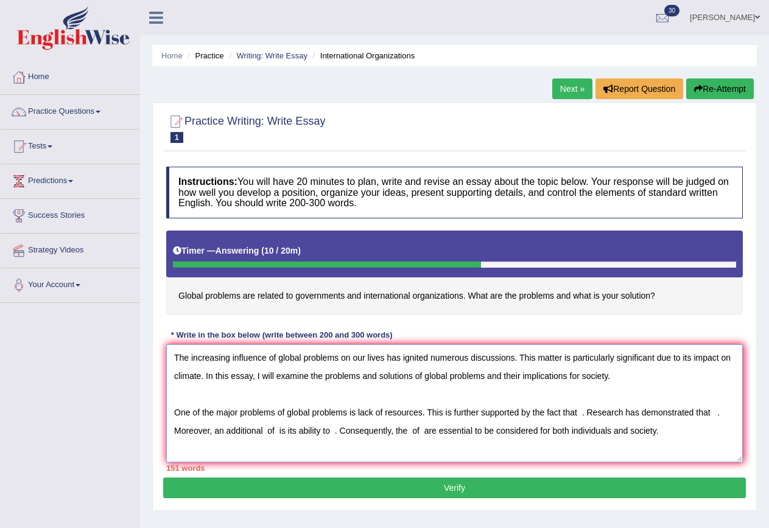
click at [580, 415] on textarea "The increasing influence of global problems on our lives has ignited numerous d…" at bounding box center [454, 404] width 576 height 118
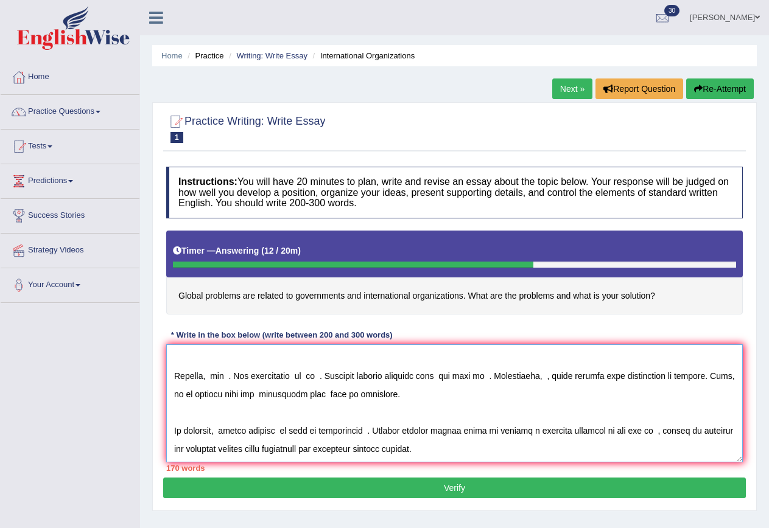
scroll to position [49, 0]
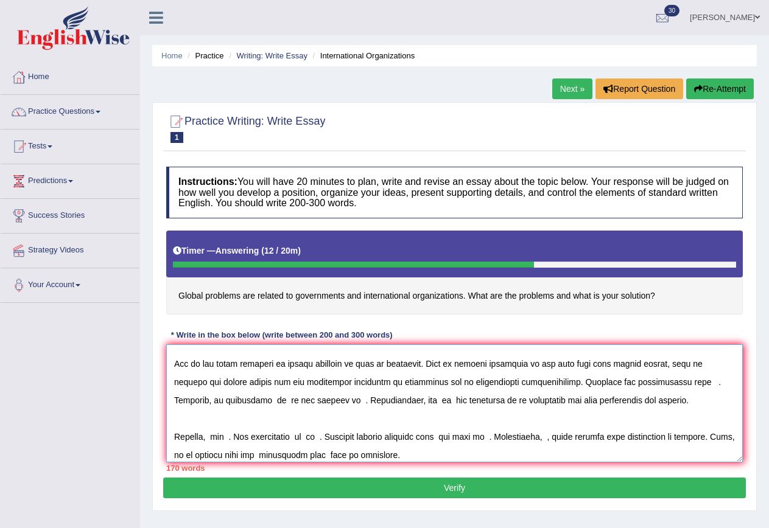
click at [670, 381] on textarea at bounding box center [454, 404] width 576 height 118
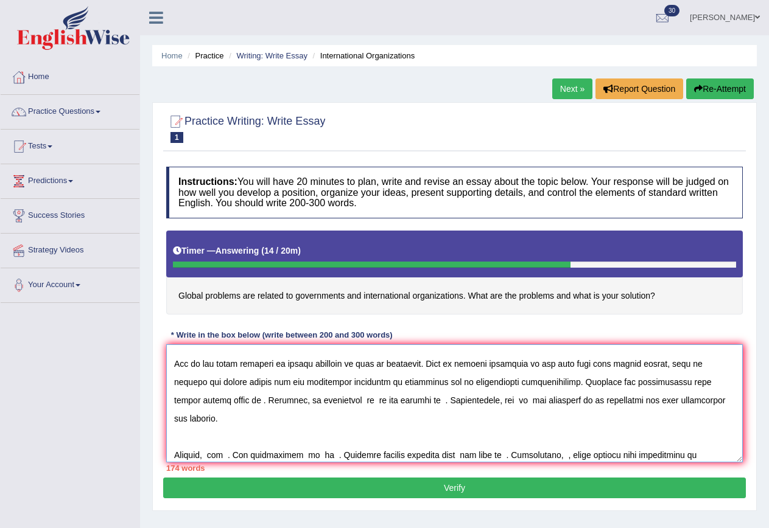
click at [304, 403] on textarea at bounding box center [454, 404] width 576 height 118
click at [343, 396] on textarea at bounding box center [454, 404] width 576 height 118
click at [449, 402] on textarea at bounding box center [454, 404] width 576 height 118
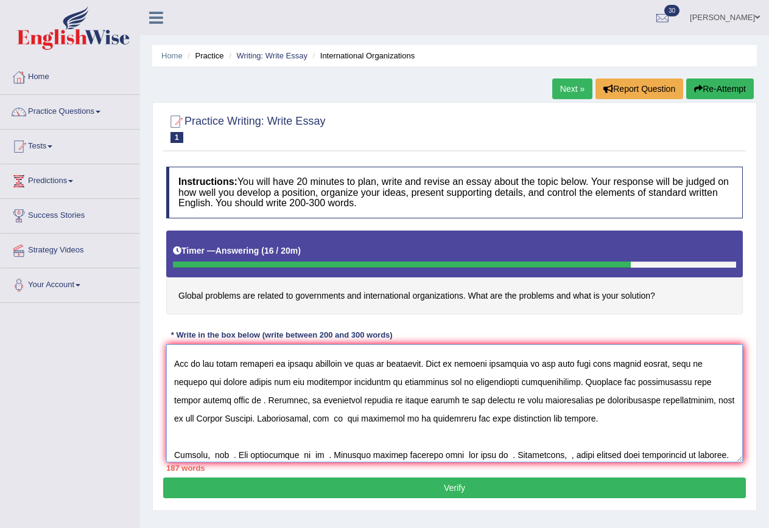
drag, startPoint x: 416, startPoint y: 401, endPoint x: 469, endPoint y: 405, distance: 52.5
click at [469, 405] on textarea at bounding box center [454, 404] width 576 height 118
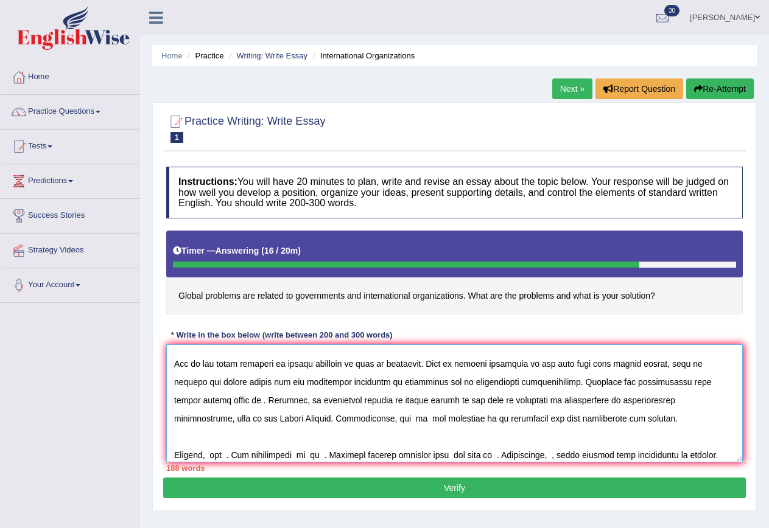
click at [537, 401] on textarea at bounding box center [454, 404] width 576 height 118
drag, startPoint x: 579, startPoint y: 401, endPoint x: 688, endPoint y: 404, distance: 109.6
click at [688, 404] on textarea at bounding box center [454, 404] width 576 height 118
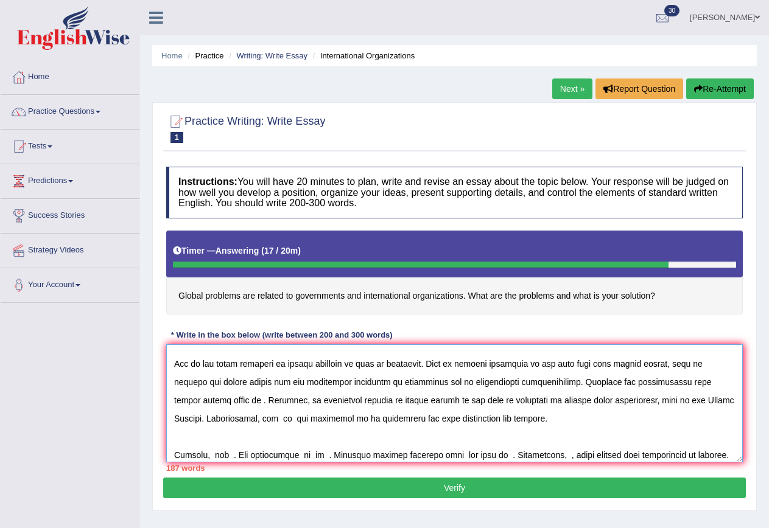
click at [413, 402] on textarea at bounding box center [454, 404] width 576 height 118
paste textarea "of international organizations"
click at [432, 402] on textarea at bounding box center [454, 404] width 576 height 118
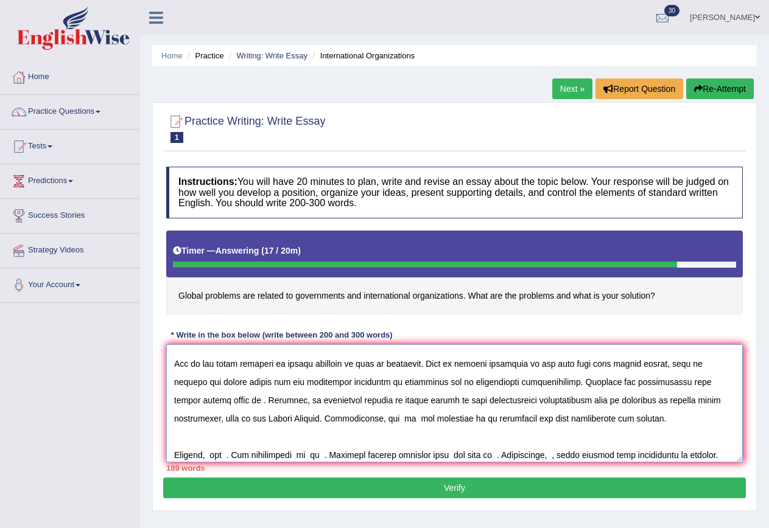
click at [548, 402] on textarea at bounding box center [454, 404] width 576 height 118
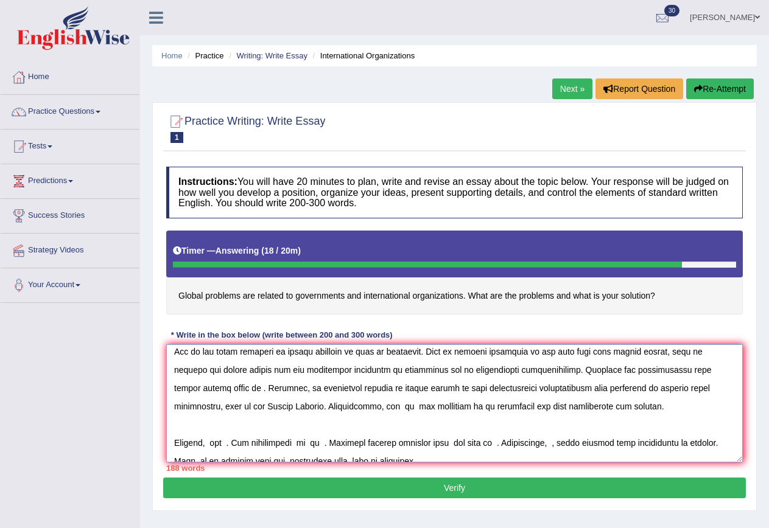
scroll to position [63, 0]
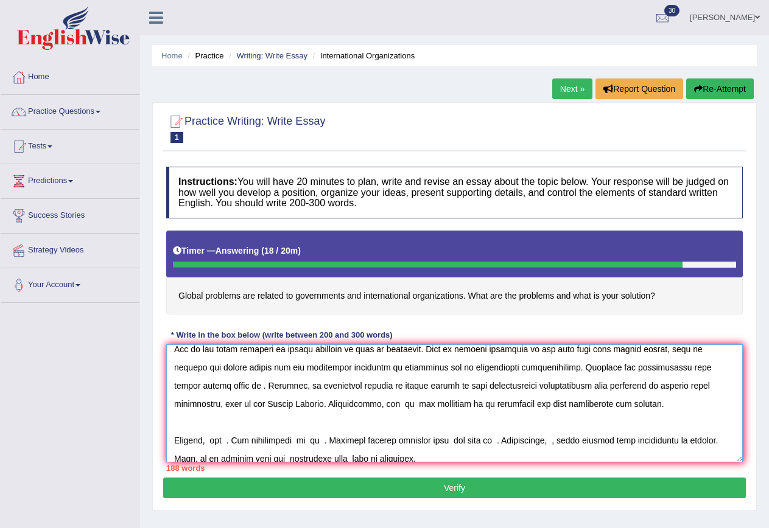
drag, startPoint x: 676, startPoint y: 402, endPoint x: 245, endPoint y: 410, distance: 431.0
click at [245, 410] on textarea at bounding box center [454, 404] width 576 height 118
click at [519, 389] on textarea at bounding box center [454, 404] width 576 height 118
click at [524, 387] on textarea at bounding box center [454, 404] width 576 height 118
paste textarea ", such as the United Nations"
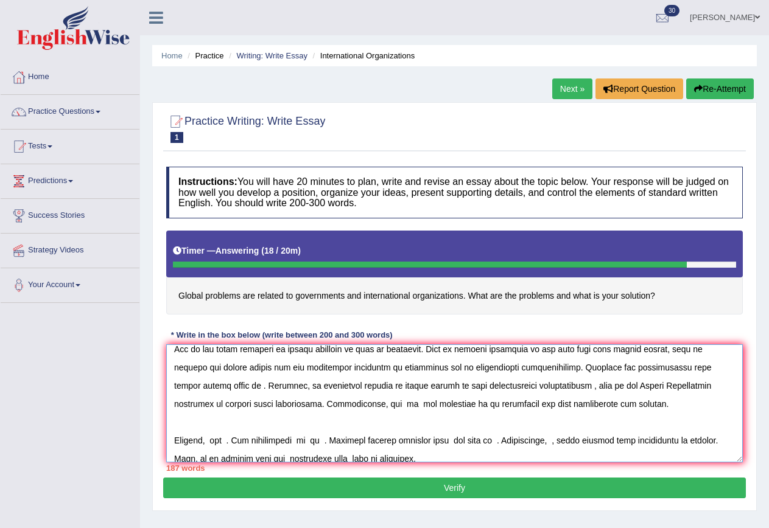
click at [522, 388] on textarea at bounding box center [454, 404] width 576 height 118
click at [627, 385] on textarea at bounding box center [454, 404] width 576 height 118
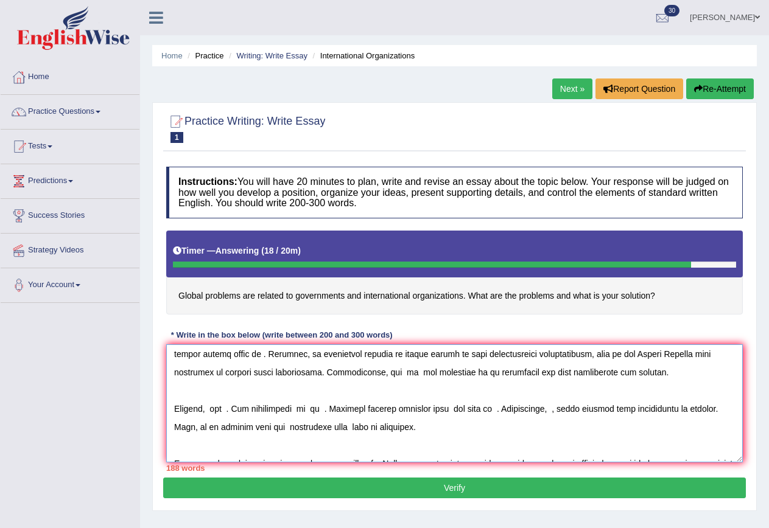
scroll to position [128, 0]
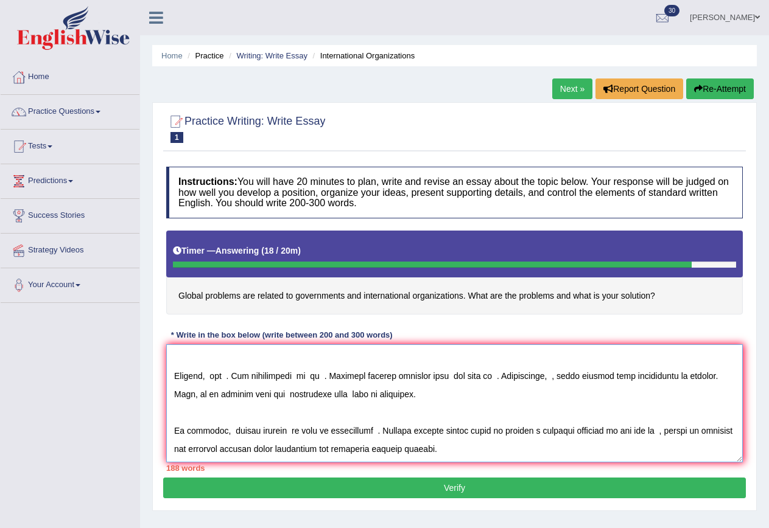
drag, startPoint x: 174, startPoint y: 355, endPoint x: 473, endPoint y: 462, distance: 317.3
click at [473, 462] on textarea at bounding box center [454, 404] width 576 height 118
click at [512, 402] on textarea at bounding box center [454, 404] width 576 height 118
click at [509, 411] on textarea at bounding box center [454, 404] width 576 height 118
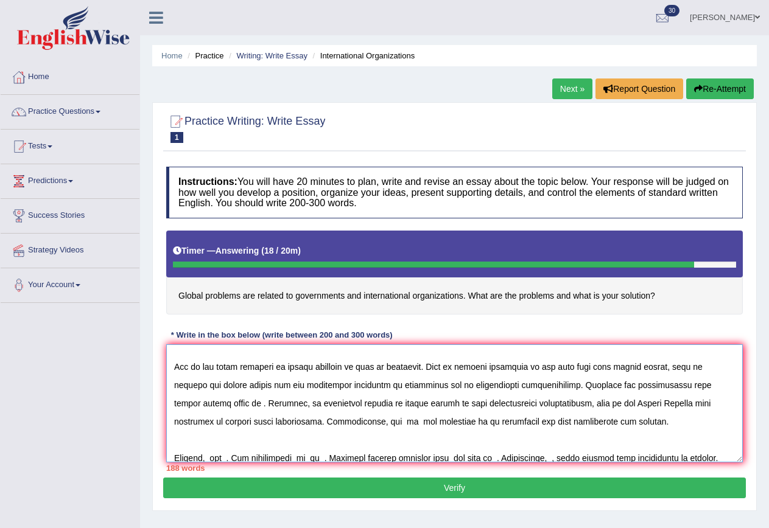
scroll to position [67, 0]
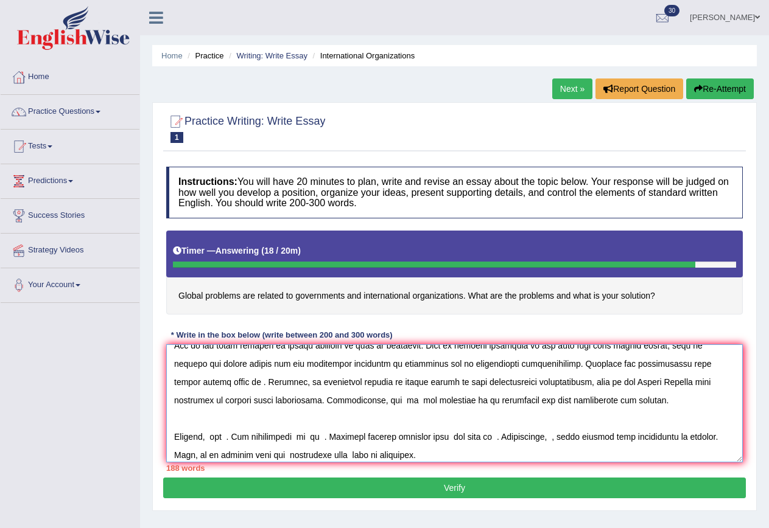
click at [313, 400] on textarea at bounding box center [454, 404] width 576 height 118
click at [315, 402] on textarea at bounding box center [454, 404] width 576 height 118
click at [359, 399] on textarea at bounding box center [454, 404] width 576 height 118
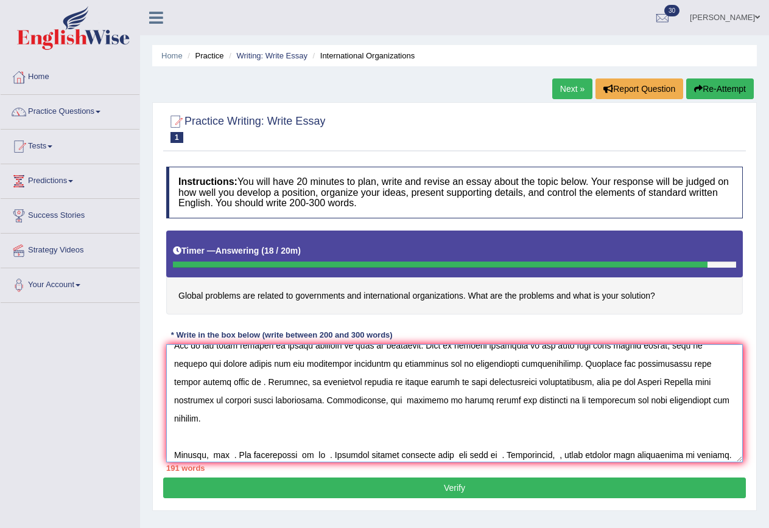
scroll to position [128, 0]
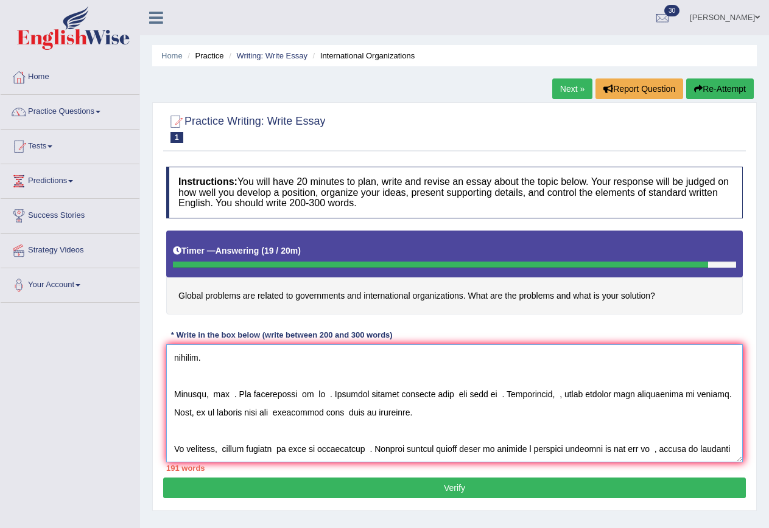
click at [214, 377] on textarea at bounding box center [454, 404] width 576 height 118
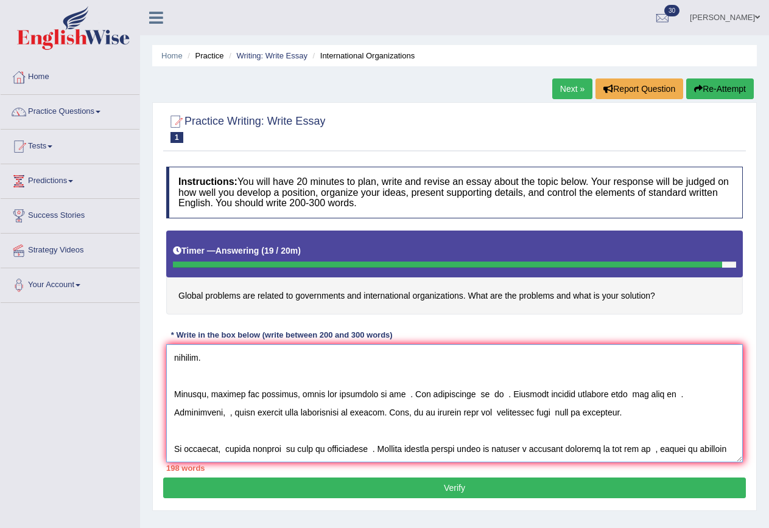
click at [394, 374] on textarea at bounding box center [454, 404] width 576 height 118
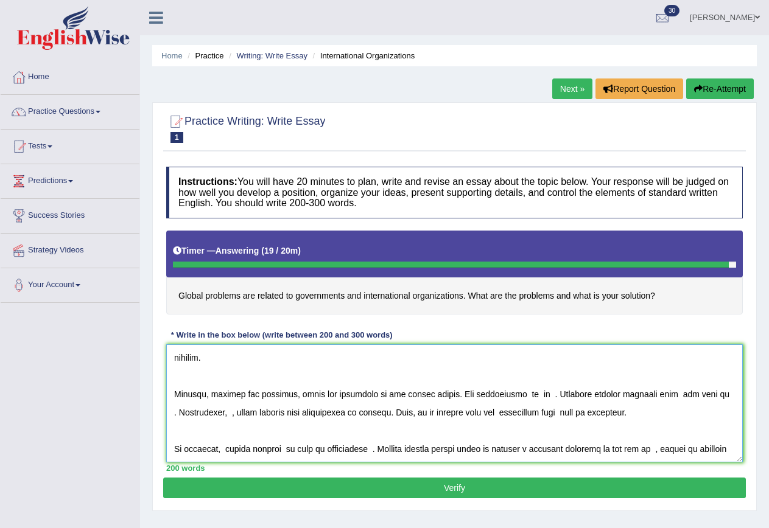
click at [505, 376] on textarea at bounding box center [454, 404] width 576 height 118
click at [546, 375] on textarea at bounding box center [454, 404] width 576 height 118
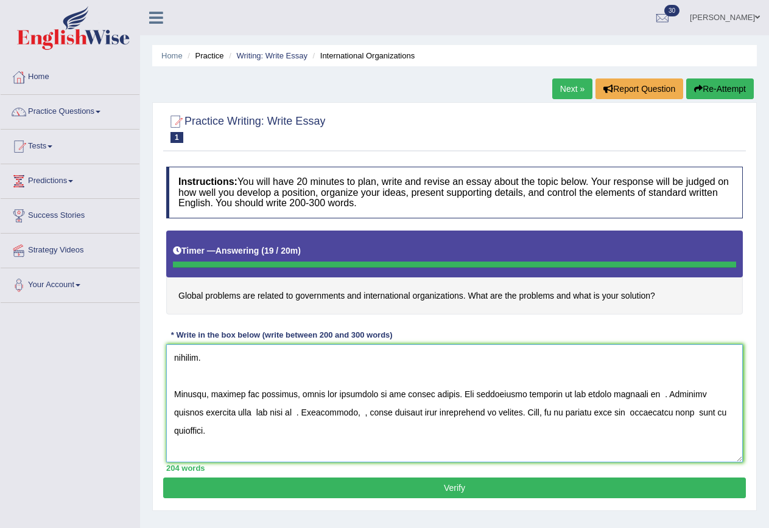
type textarea "The increasing influence of global problems on our lives has ignited numerous d…"
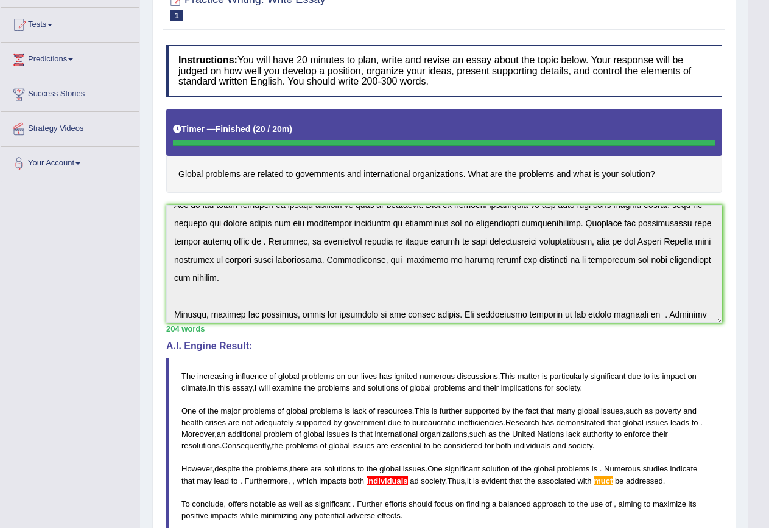
scroll to position [164, 0]
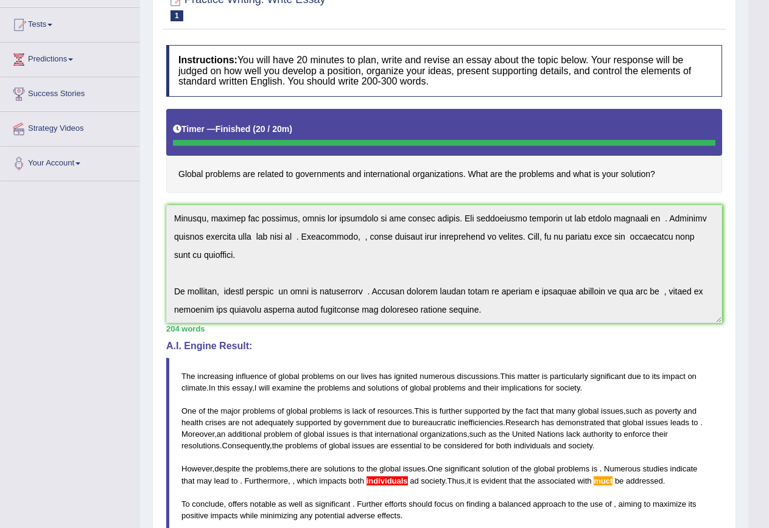
drag, startPoint x: 174, startPoint y: 220, endPoint x: 529, endPoint y: 331, distance: 372.0
click at [529, 331] on div "Instructions: You will have 20 minutes to plan, write and revise an essay about…" at bounding box center [444, 345] width 562 height 612
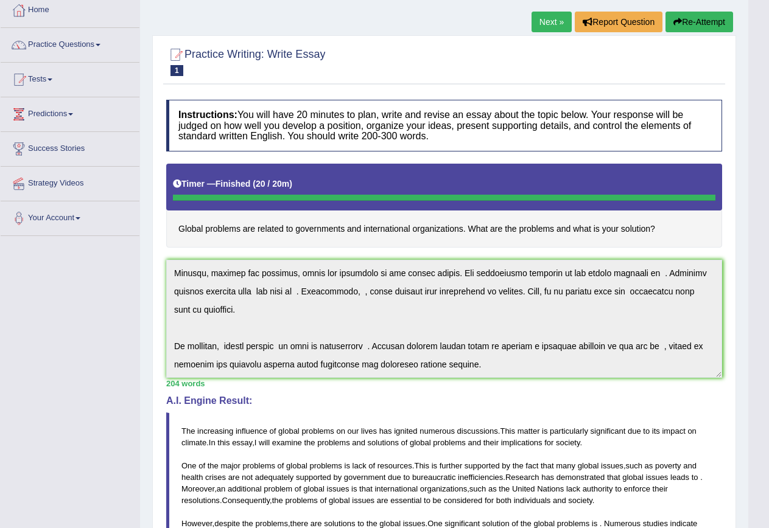
scroll to position [0, 0]
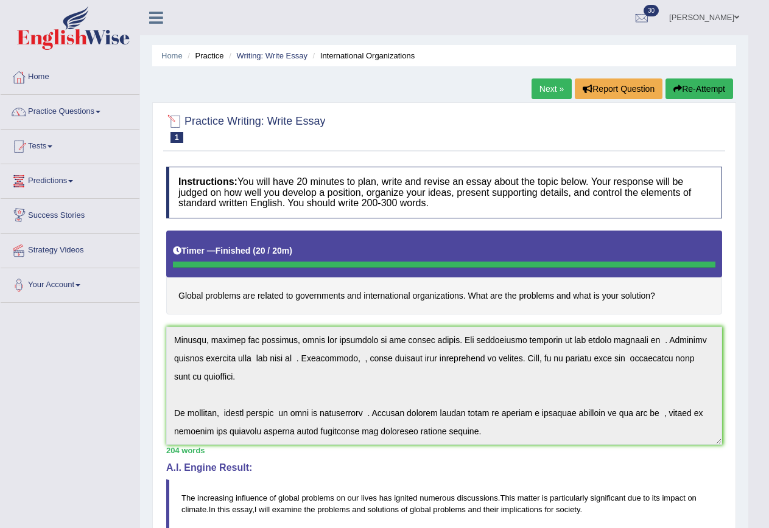
click at [686, 85] on button "Re-Attempt" at bounding box center [699, 89] width 68 height 21
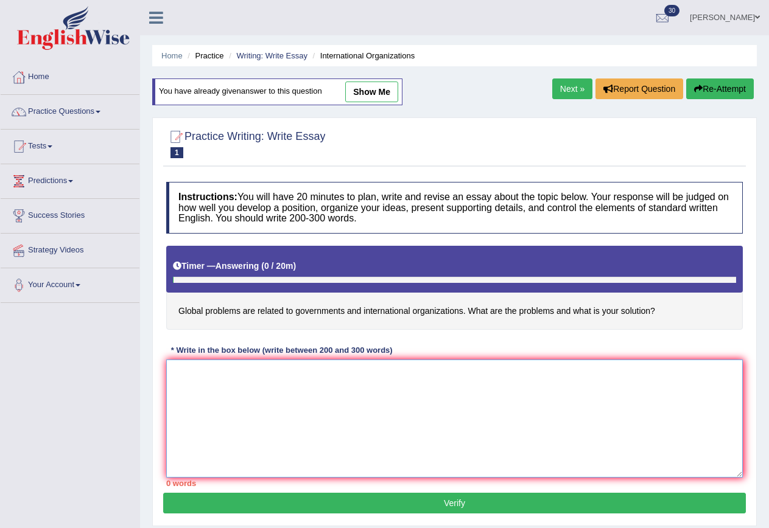
click at [233, 424] on textarea at bounding box center [454, 419] width 576 height 118
paste textarea "The increasing influence of global problems on our lives has ignited numerous d…"
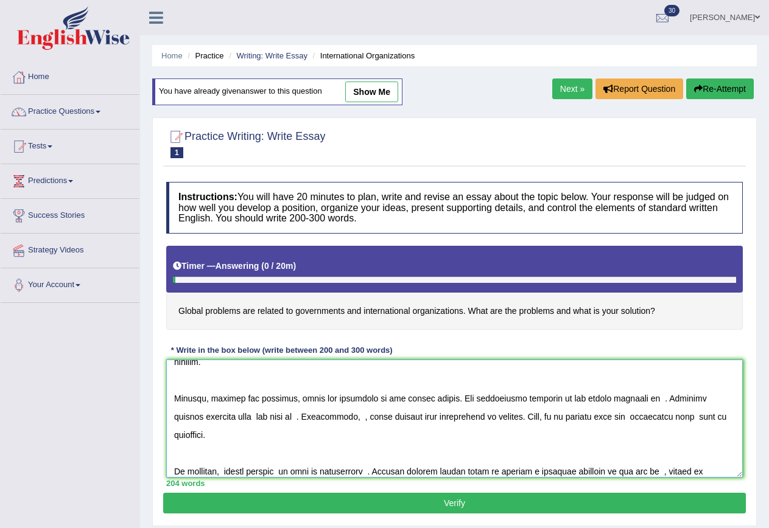
scroll to position [78, 0]
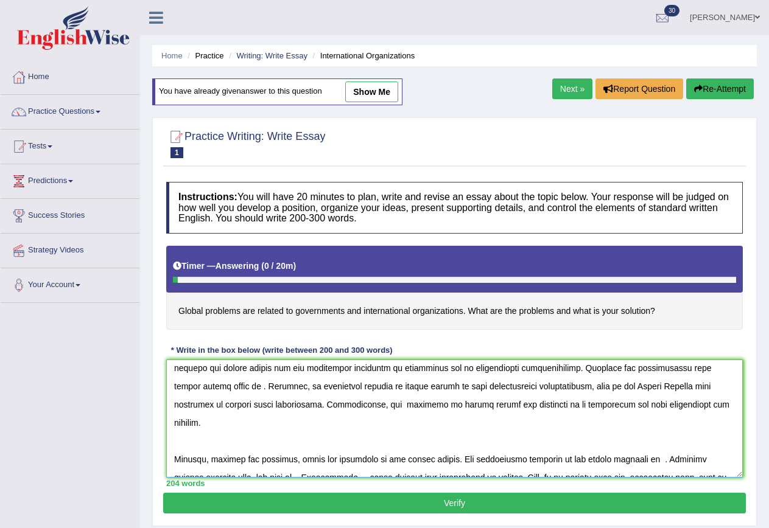
click at [632, 441] on textarea at bounding box center [454, 419] width 576 height 118
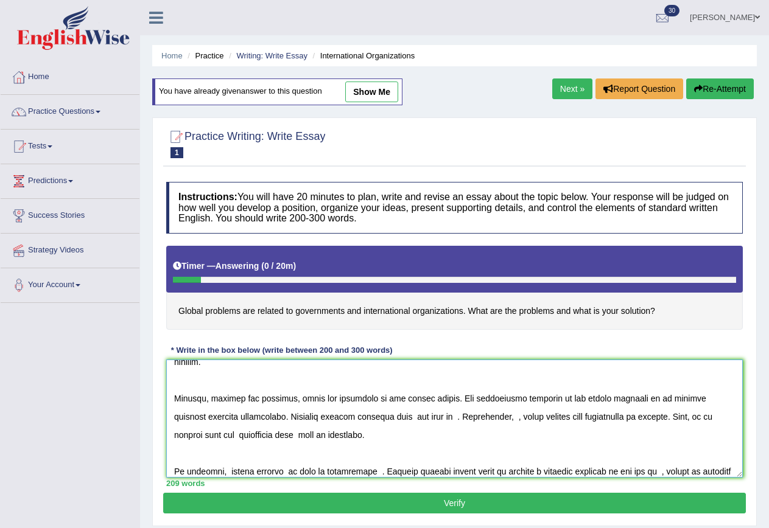
click at [371, 400] on textarea at bounding box center [454, 419] width 576 height 118
click at [469, 397] on textarea at bounding box center [454, 419] width 576 height 118
click at [472, 399] on textarea at bounding box center [454, 419] width 576 height 118
drag, startPoint x: 372, startPoint y: 401, endPoint x: 419, endPoint y: 405, distance: 47.7
click at [419, 405] on textarea at bounding box center [454, 419] width 576 height 118
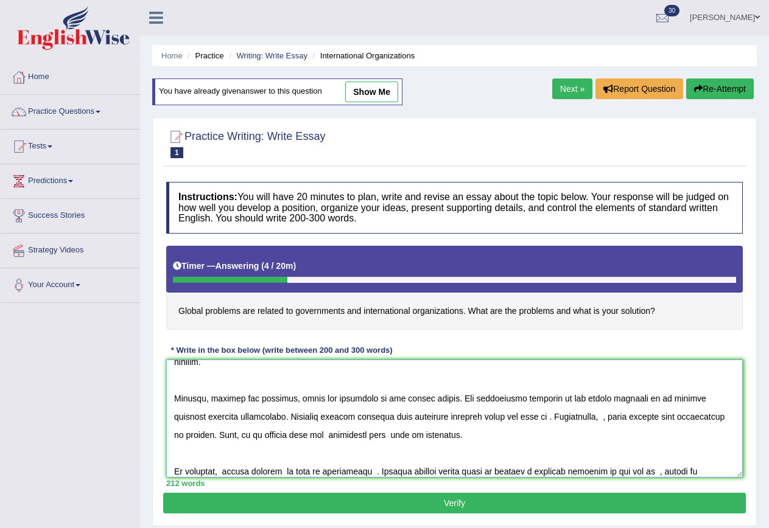
click at [503, 401] on textarea at bounding box center [454, 419] width 576 height 118
click at [665, 399] on textarea at bounding box center [454, 419] width 576 height 118
click at [719, 400] on textarea at bounding box center [454, 419] width 576 height 118
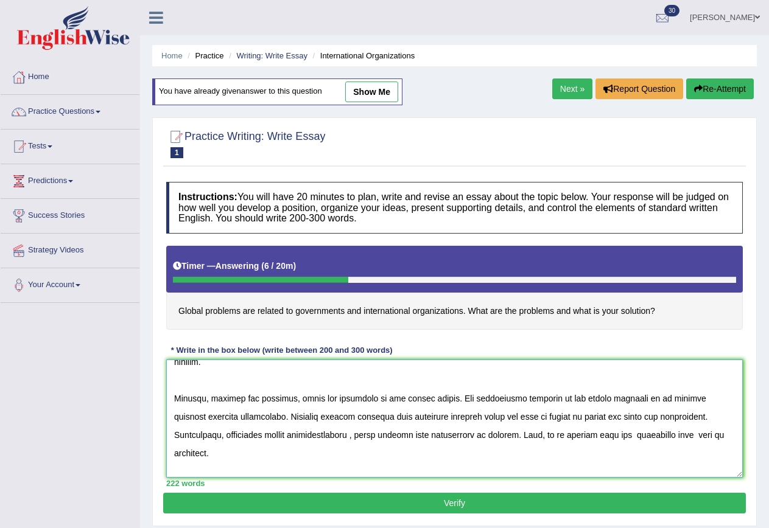
click at [279, 416] on textarea at bounding box center [454, 419] width 576 height 118
click at [309, 419] on textarea at bounding box center [454, 419] width 576 height 118
click at [471, 417] on textarea at bounding box center [454, 419] width 576 height 118
click at [612, 418] on textarea at bounding box center [454, 419] width 576 height 118
click at [710, 418] on textarea at bounding box center [454, 419] width 576 height 118
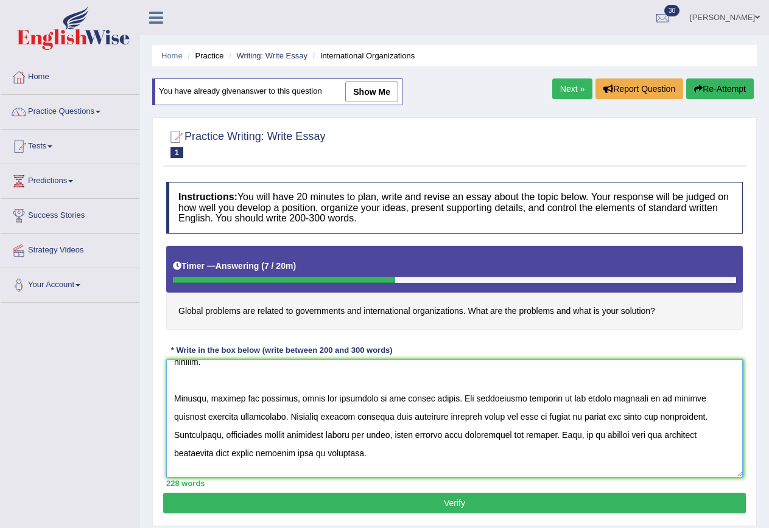
click at [250, 433] on textarea at bounding box center [454, 419] width 576 height 118
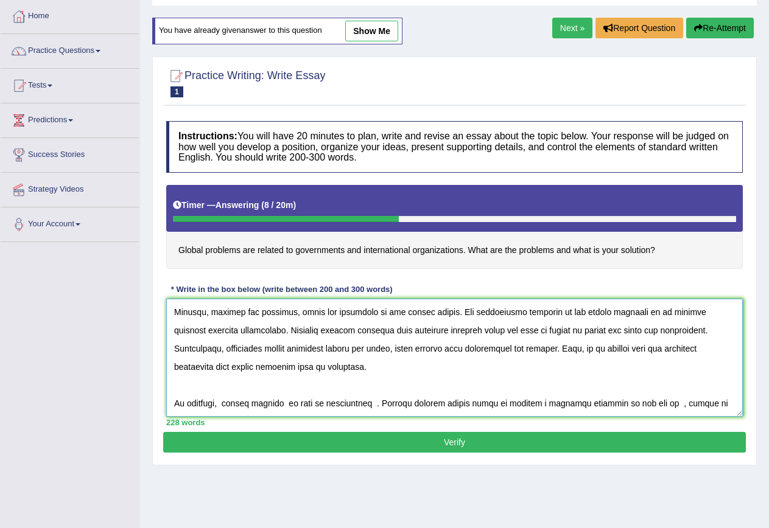
scroll to position [111, 0]
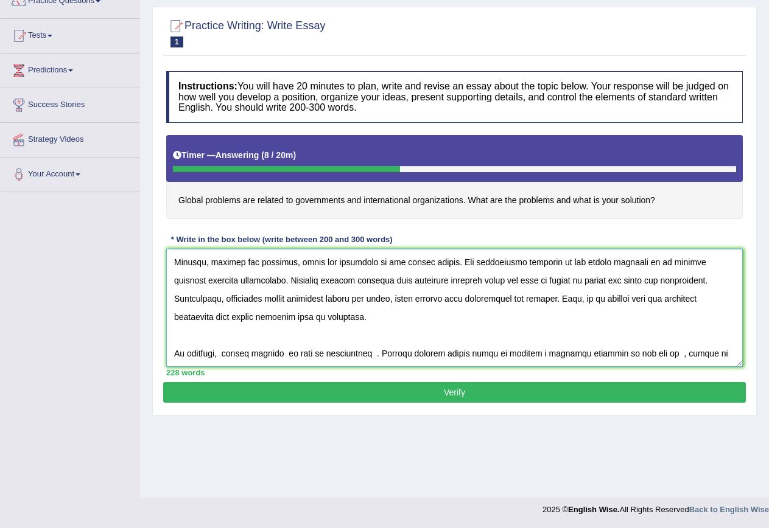
click at [227, 337] on textarea at bounding box center [454, 308] width 576 height 118
click at [329, 337] on textarea at bounding box center [454, 308] width 576 height 118
click at [447, 338] on textarea at bounding box center [454, 308] width 576 height 118
click at [499, 334] on textarea at bounding box center [454, 308] width 576 height 118
click at [214, 352] on textarea at bounding box center [454, 308] width 576 height 118
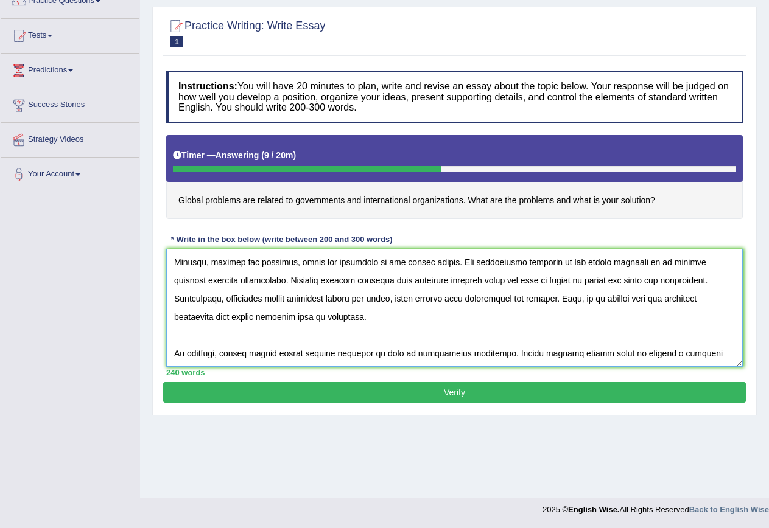
click at [477, 358] on textarea at bounding box center [454, 308] width 576 height 118
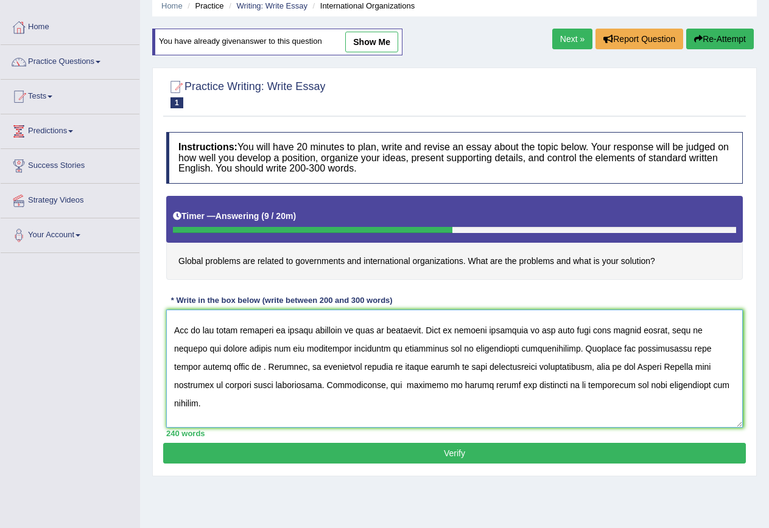
scroll to position [61, 0]
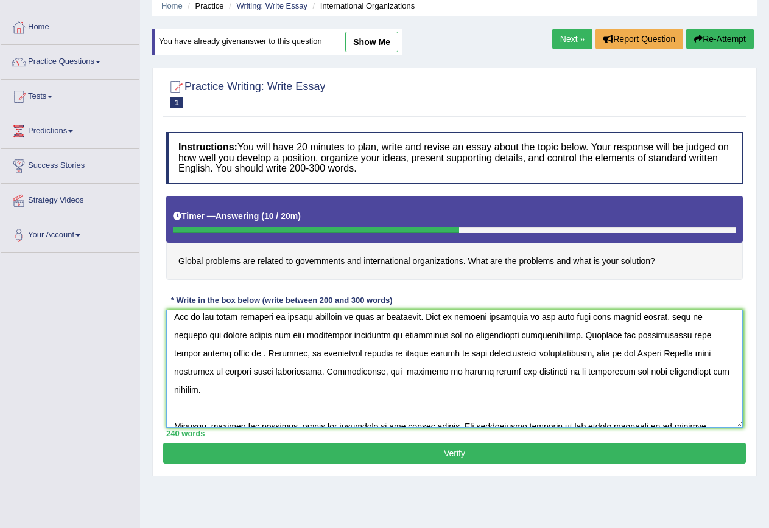
click at [206, 353] on textarea at bounding box center [454, 369] width 576 height 118
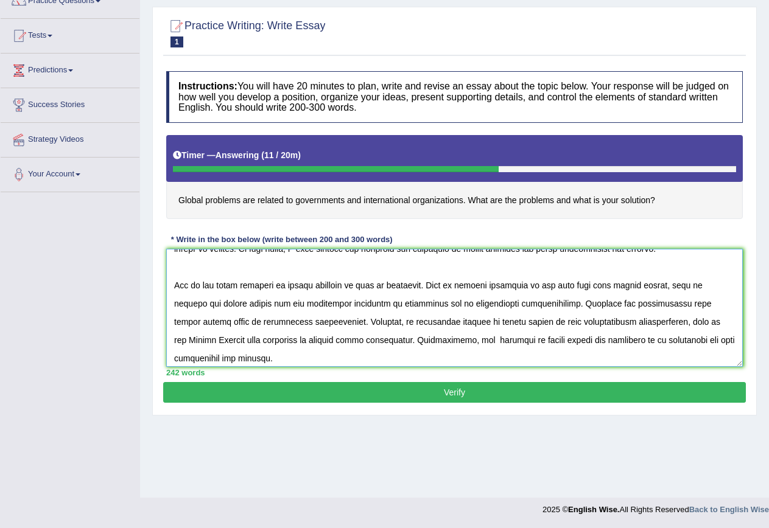
scroll to position [0, 0]
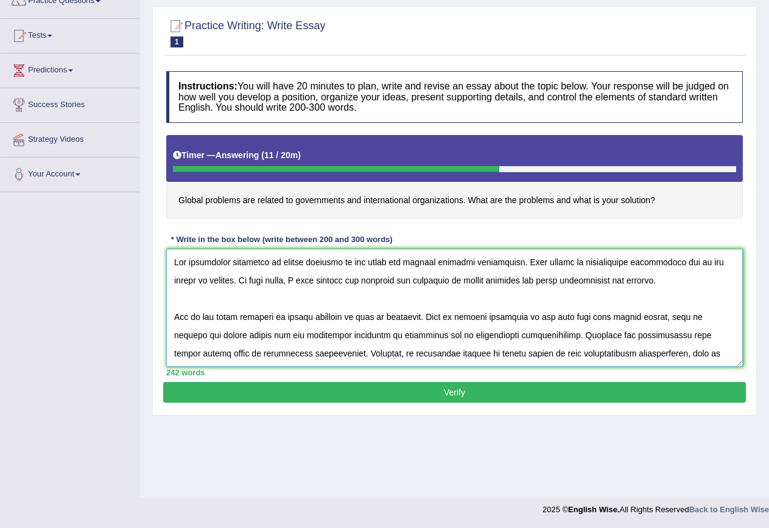
drag, startPoint x: 345, startPoint y: 257, endPoint x: 314, endPoint y: 326, distance: 76.0
click at [314, 326] on textarea at bounding box center [454, 308] width 576 height 118
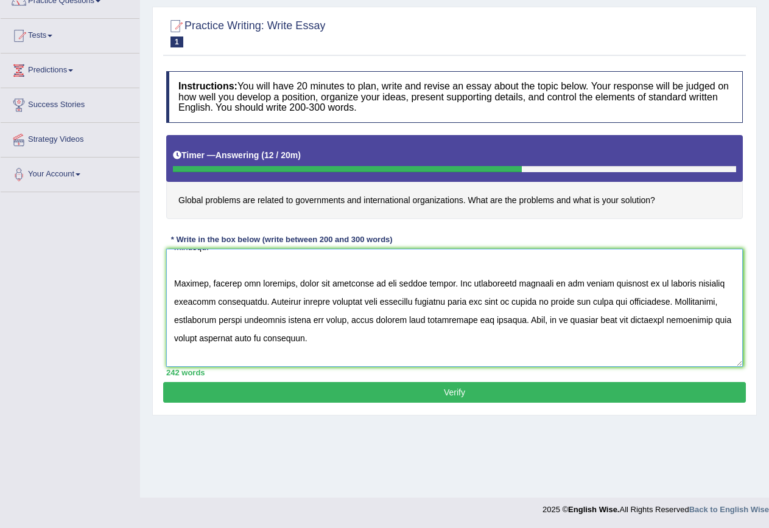
scroll to position [122, 0]
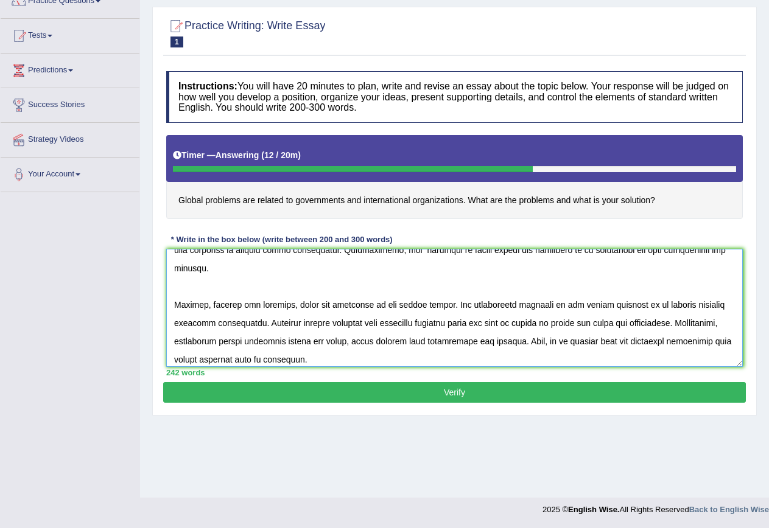
click at [292, 323] on textarea at bounding box center [454, 308] width 576 height 118
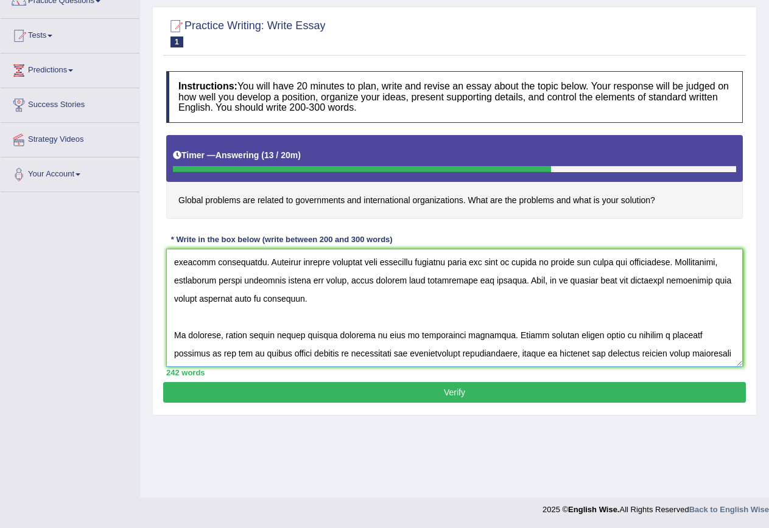
type textarea "The increasing influence of global problems on our lives has ignited numerous d…"
click at [458, 385] on button "Verify" at bounding box center [454, 392] width 583 height 21
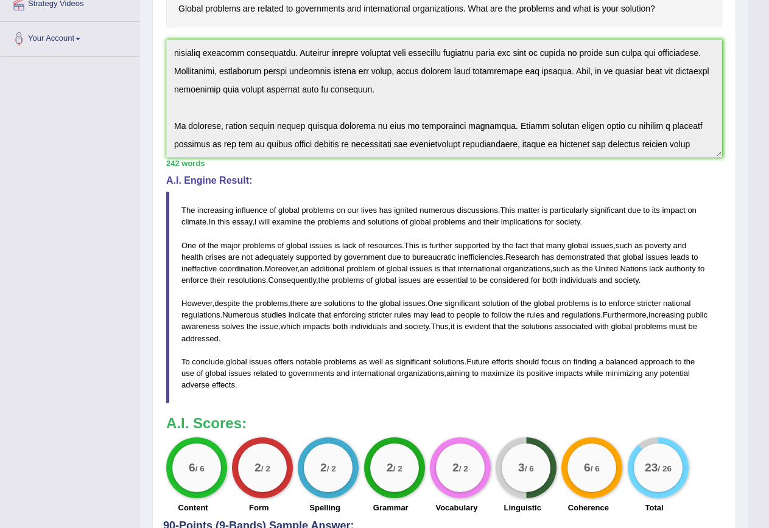
scroll to position [293, 0]
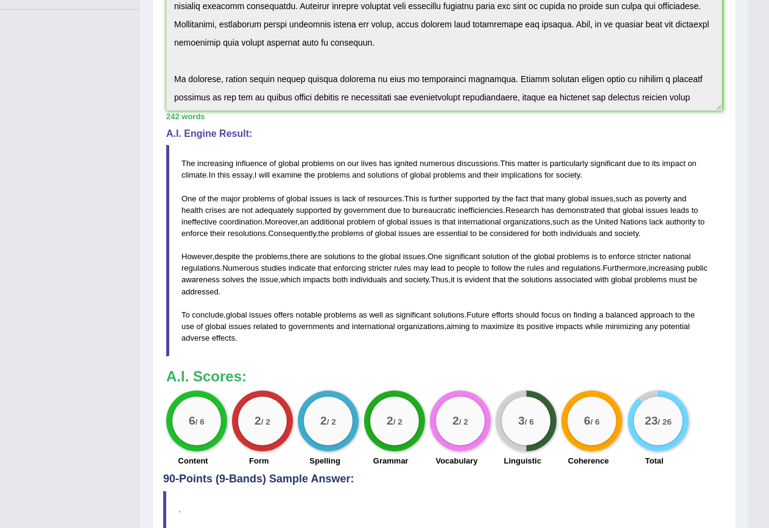
click at [516, 418] on div "3 / 6" at bounding box center [526, 421] width 49 height 49
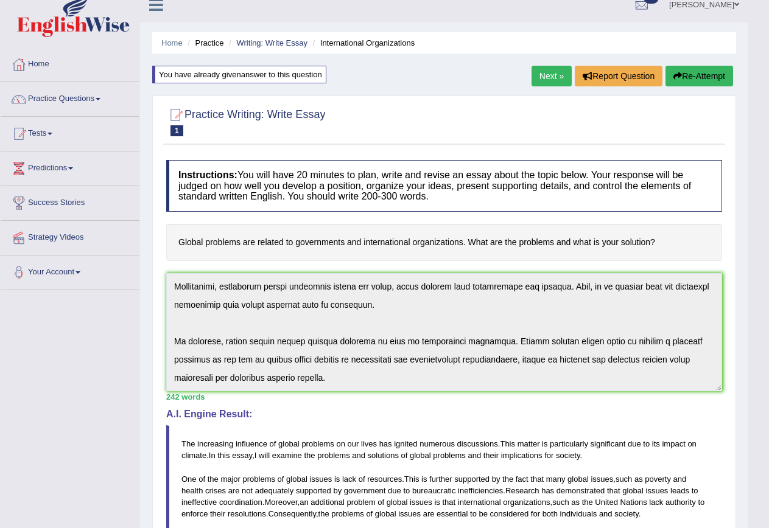
scroll to position [0, 0]
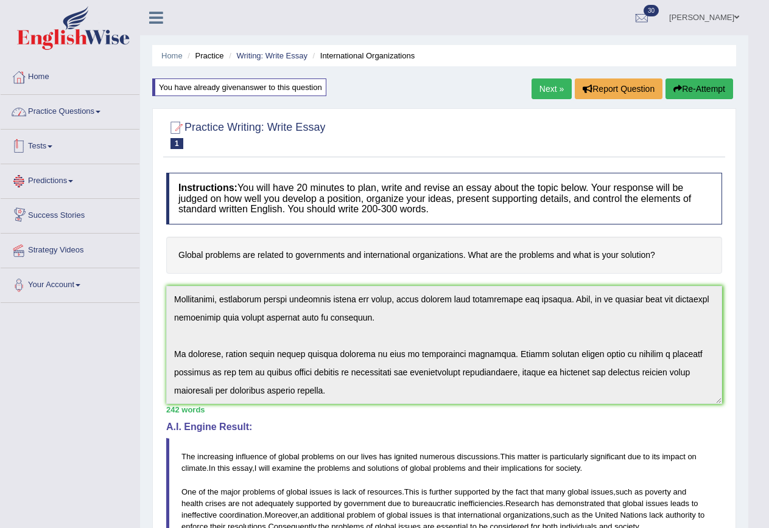
click at [57, 110] on link "Practice Questions" at bounding box center [70, 110] width 139 height 30
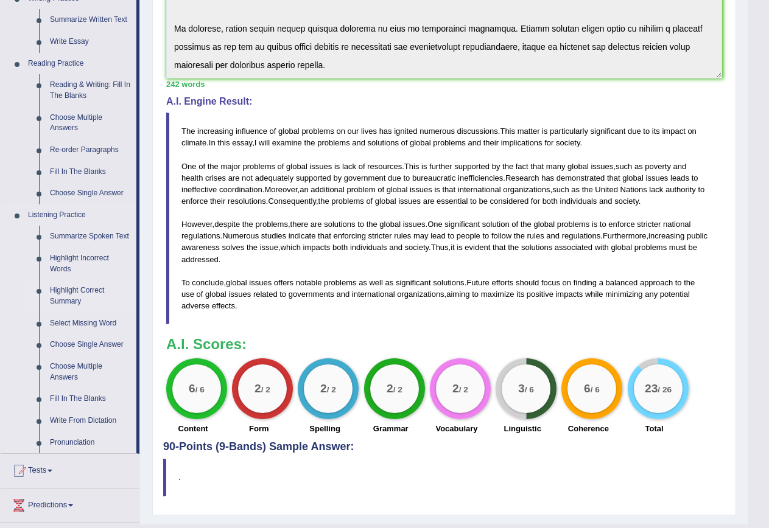
scroll to position [304, 0]
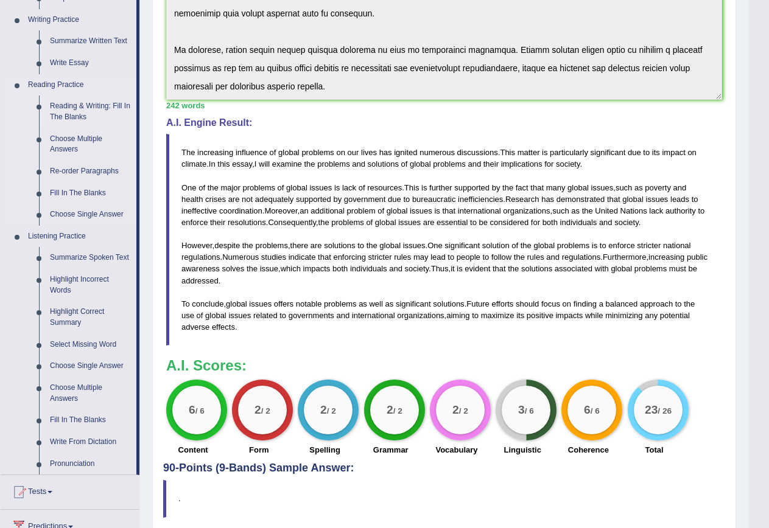
click at [85, 102] on link "Reading & Writing: Fill In The Blanks" at bounding box center [90, 112] width 92 height 32
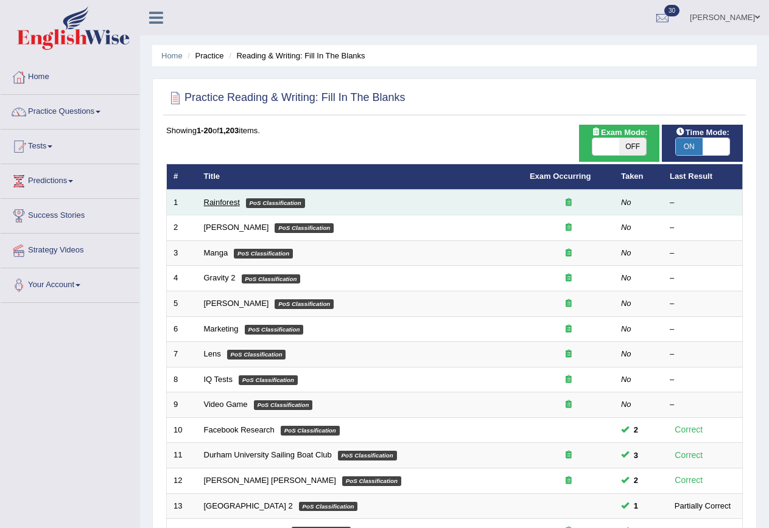
click at [236, 201] on link "Rainforest" at bounding box center [222, 202] width 36 height 9
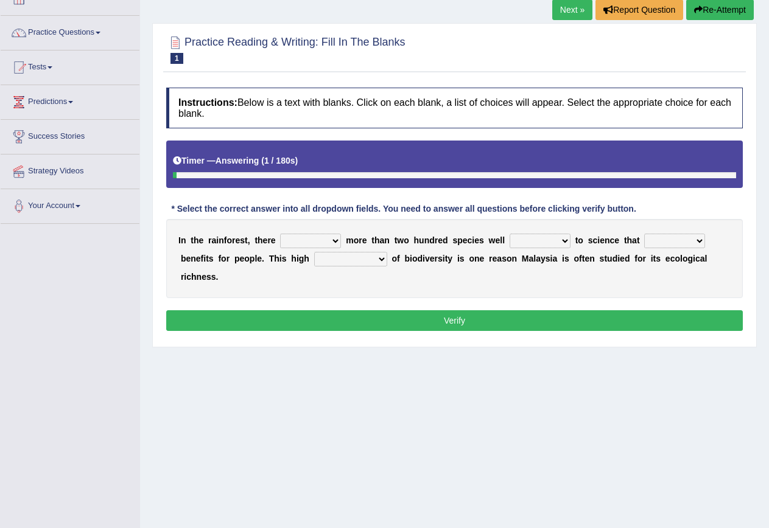
scroll to position [111, 0]
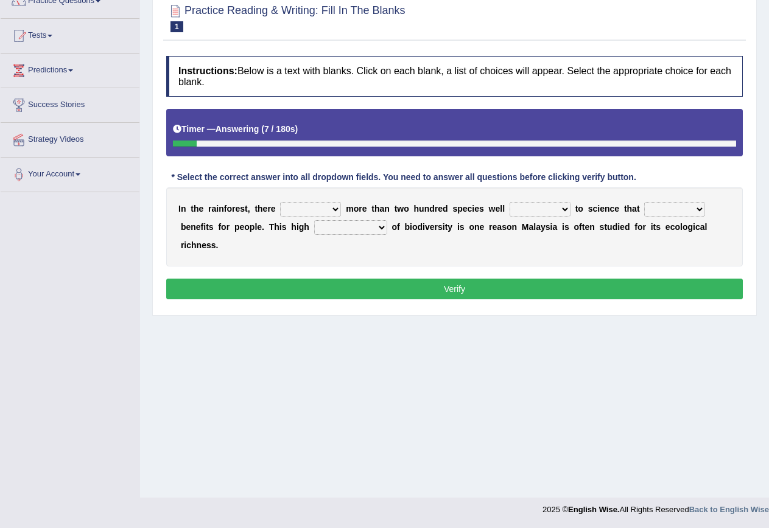
click at [335, 209] on select "have can be has is" at bounding box center [310, 209] width 61 height 15
select select "is"
click at [280, 202] on select "have can be has is" at bounding box center [310, 209] width 61 height 15
click at [329, 209] on select "have can be has is" at bounding box center [310, 209] width 61 height 15
click at [343, 312] on div "Practice Reading & Writing: Fill In The Blanks 1 Rainforest Instructions: Below…" at bounding box center [454, 153] width 604 height 324
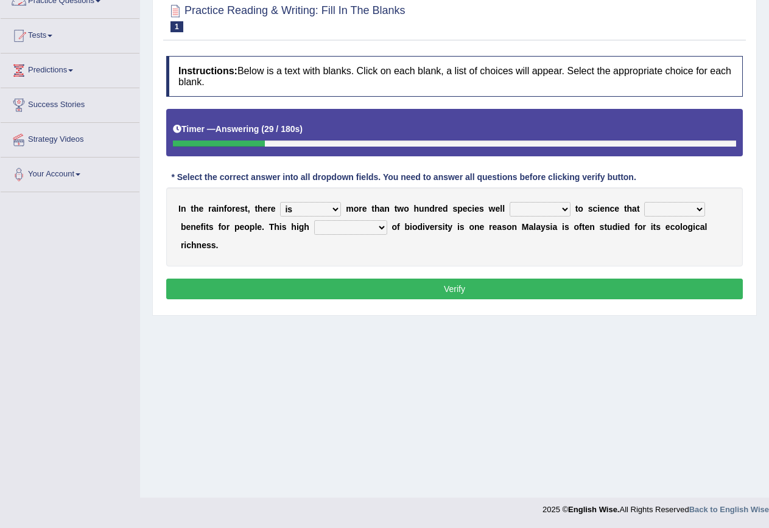
click at [528, 208] on select "knowing known knew know" at bounding box center [540, 209] width 61 height 15
select select "known"
click at [510, 202] on select "knowing known knew know" at bounding box center [540, 209] width 61 height 15
click at [683, 212] on select "contain contained containing contains" at bounding box center [674, 209] width 61 height 15
select select "contain"
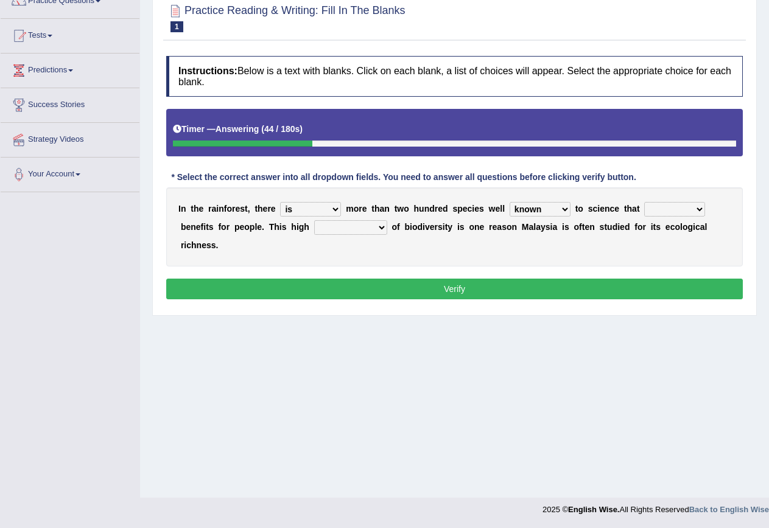
click at [644, 202] on select "contain contained containing contains" at bounding box center [674, 209] width 61 height 15
click at [354, 227] on select "condensation conjunction continuity complexity" at bounding box center [350, 227] width 73 height 15
select select "complexity"
click at [314, 220] on select "condensation conjunction continuity complexity" at bounding box center [350, 227] width 73 height 15
click at [452, 286] on button "Verify" at bounding box center [454, 289] width 576 height 21
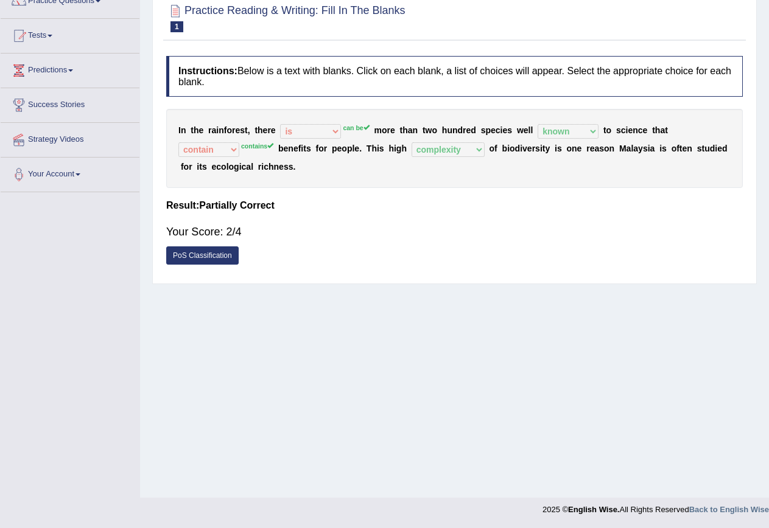
scroll to position [0, 0]
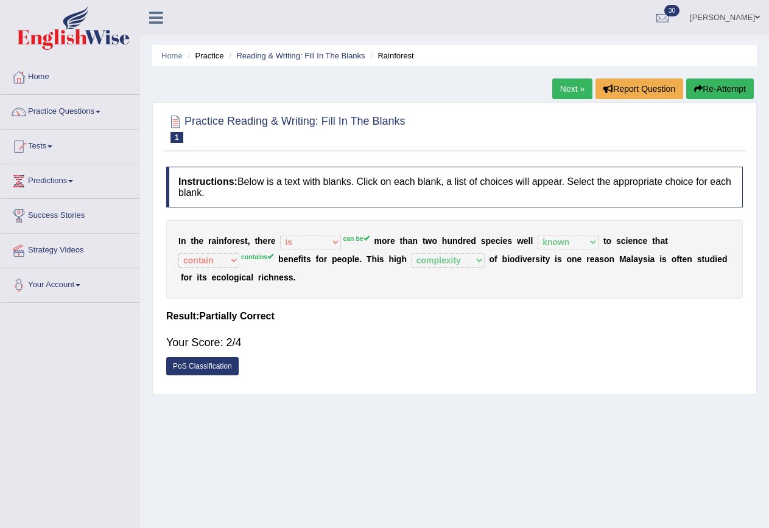
click at [737, 91] on button "Re-Attempt" at bounding box center [720, 89] width 68 height 21
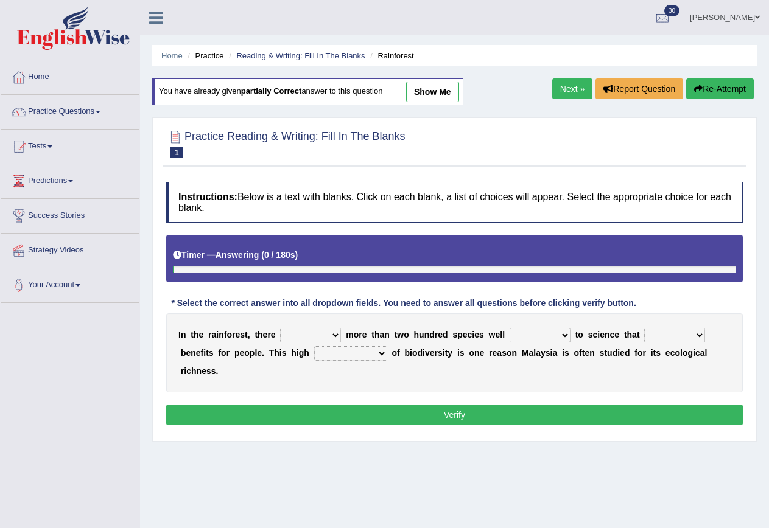
click at [327, 331] on select "have can be has is" at bounding box center [310, 335] width 61 height 15
select select "can be"
click at [280, 328] on select "have can be has is" at bounding box center [310, 335] width 61 height 15
click at [563, 330] on select "knowing known knew know" at bounding box center [540, 335] width 61 height 15
select select "known"
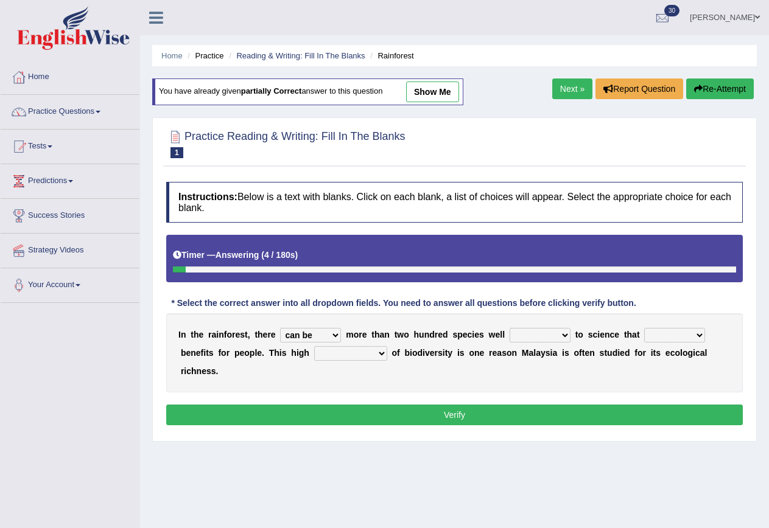
click at [510, 328] on select "knowing known knew know" at bounding box center [540, 335] width 61 height 15
click at [657, 333] on select "contain contained containing contains" at bounding box center [674, 335] width 61 height 15
select select "contains"
click at [644, 328] on select "contain contained containing contains" at bounding box center [674, 335] width 61 height 15
click at [342, 354] on select "condensation conjunction continuity complexity" at bounding box center [350, 353] width 73 height 15
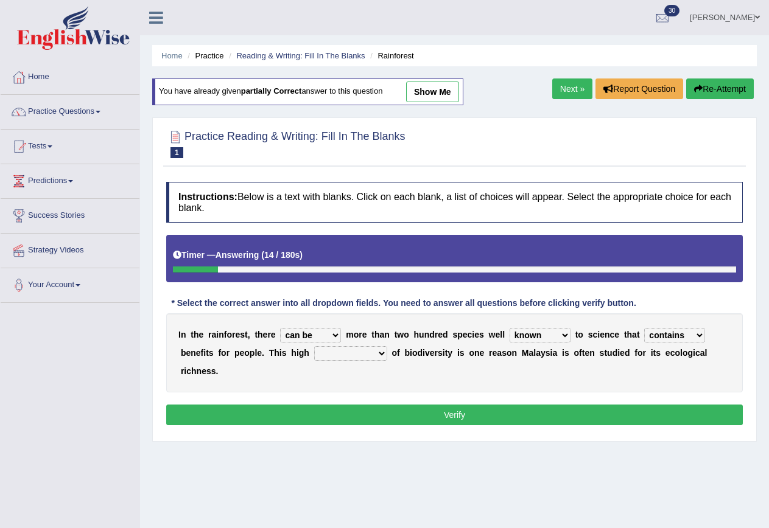
select select "complexity"
click at [314, 346] on select "condensation conjunction continuity complexity" at bounding box center [350, 353] width 73 height 15
click at [454, 411] on button "Verify" at bounding box center [454, 415] width 576 height 21
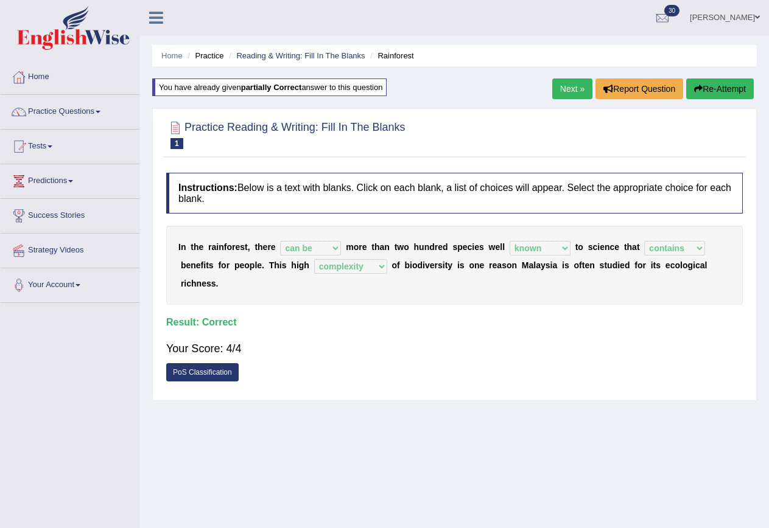
click at [559, 94] on link "Next »" at bounding box center [572, 89] width 40 height 21
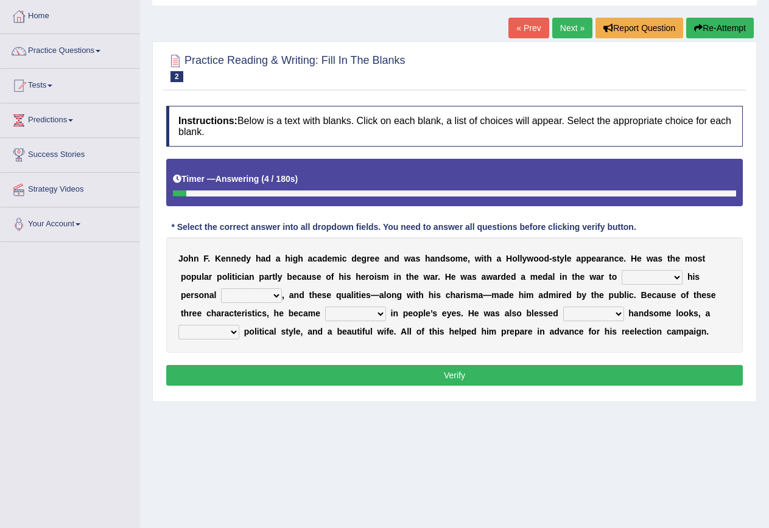
scroll to position [111, 0]
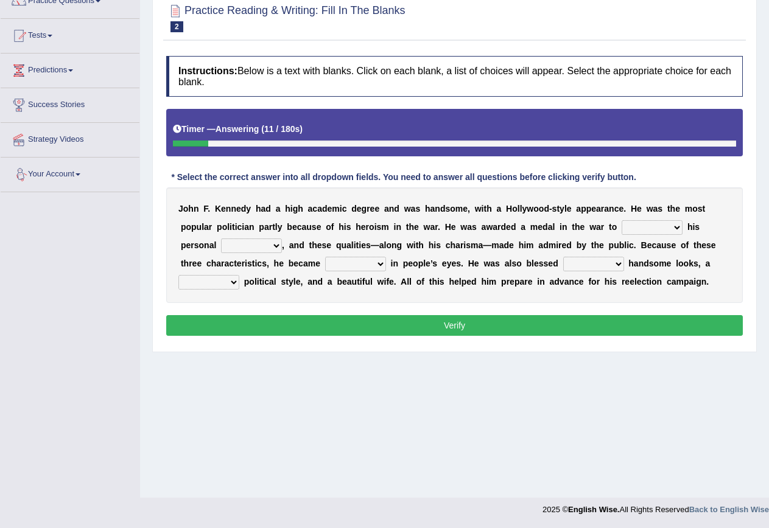
click at [672, 223] on select "prove show evidence upthrow" at bounding box center [652, 227] width 61 height 15
select select "prove"
click at [622, 220] on select "prove show evidence upthrow" at bounding box center [652, 227] width 61 height 15
click at [269, 243] on select "passion courage charm liking" at bounding box center [251, 246] width 61 height 15
select select "courage"
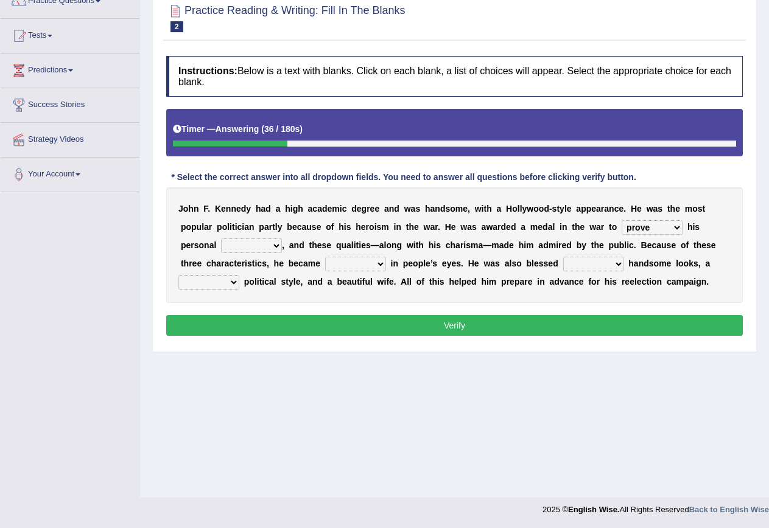
click at [221, 239] on select "passion courage charm liking" at bounding box center [251, 246] width 61 height 15
click at [673, 228] on select "prove show evidence upthrow" at bounding box center [652, 227] width 61 height 15
click at [681, 226] on select "prove show evidence upthrow" at bounding box center [652, 227] width 61 height 15
click at [376, 264] on select "iconic ironic identical impotent" at bounding box center [355, 264] width 61 height 15
select select "iconic"
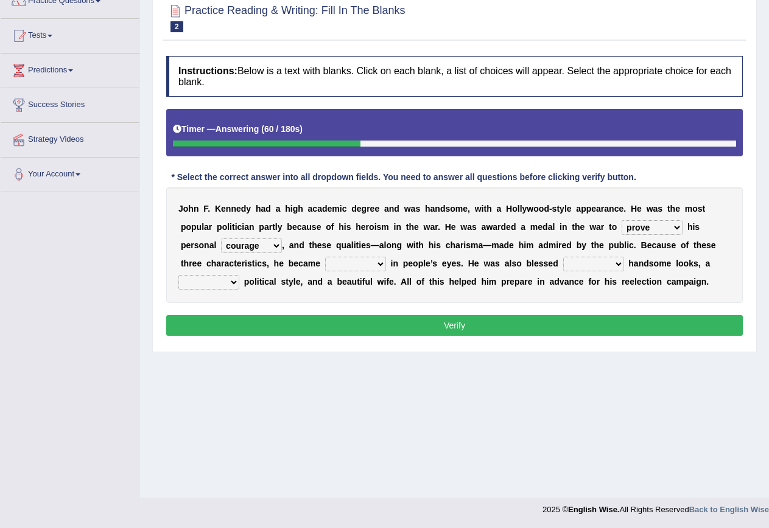
click at [325, 257] on select "iconic ironic identical impotent" at bounding box center [355, 264] width 61 height 15
click at [607, 267] on select "with in upon to" at bounding box center [593, 264] width 61 height 15
select select "with"
click at [563, 257] on select "with in upon to" at bounding box center [593, 264] width 61 height 15
click at [236, 281] on select "mending mends mended mend" at bounding box center [208, 282] width 61 height 15
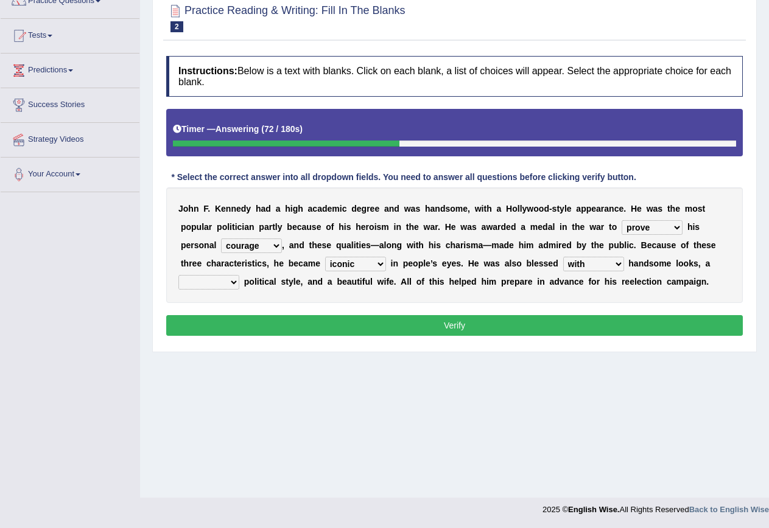
select select "mended"
click at [178, 275] on select "mending mends mended mend" at bounding box center [208, 282] width 61 height 15
click at [468, 319] on button "Verify" at bounding box center [454, 325] width 576 height 21
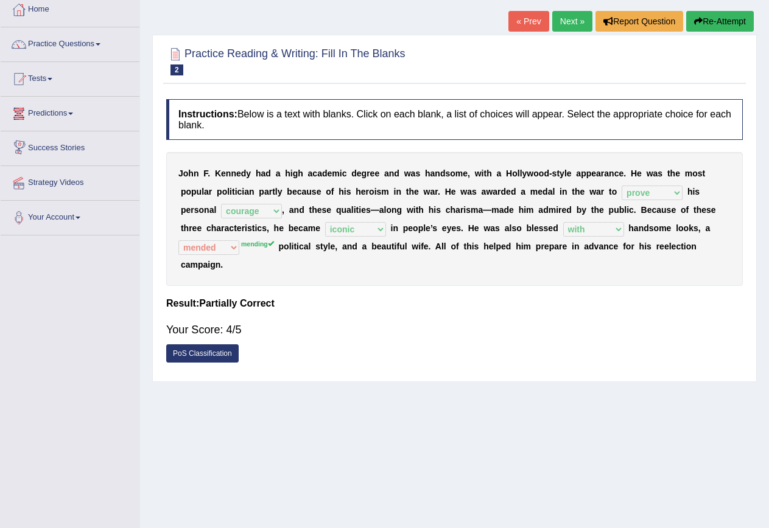
scroll to position [0, 0]
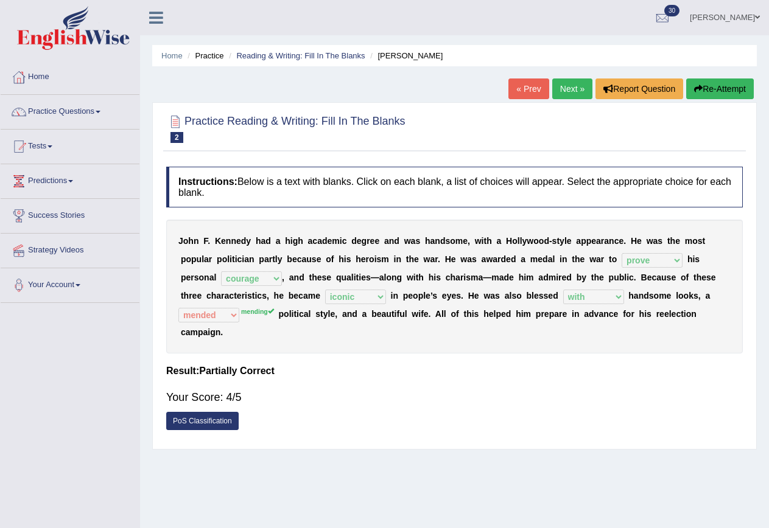
click at [572, 92] on link "Next »" at bounding box center [572, 89] width 40 height 21
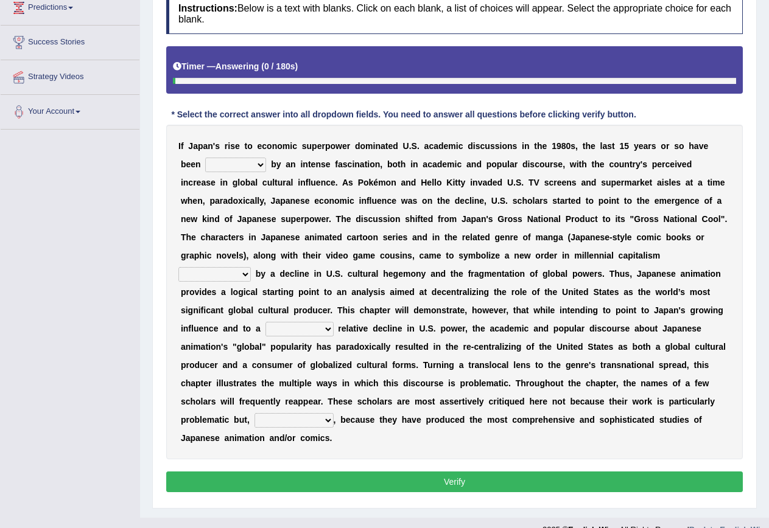
scroll to position [194, 0]
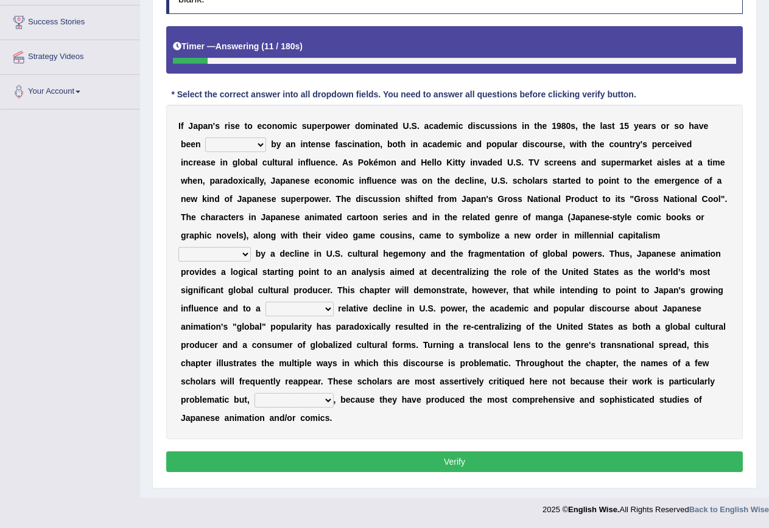
click at [257, 143] on select "marked dedicated made inspired" at bounding box center [235, 145] width 61 height 15
click at [205, 138] on select "marked dedicated made inspired" at bounding box center [235, 145] width 61 height 15
click at [253, 144] on select "marked dedicated made inspired" at bounding box center [235, 145] width 61 height 15
select select "inspired"
click at [205, 138] on select "marked dedicated made inspired" at bounding box center [235, 145] width 61 height 15
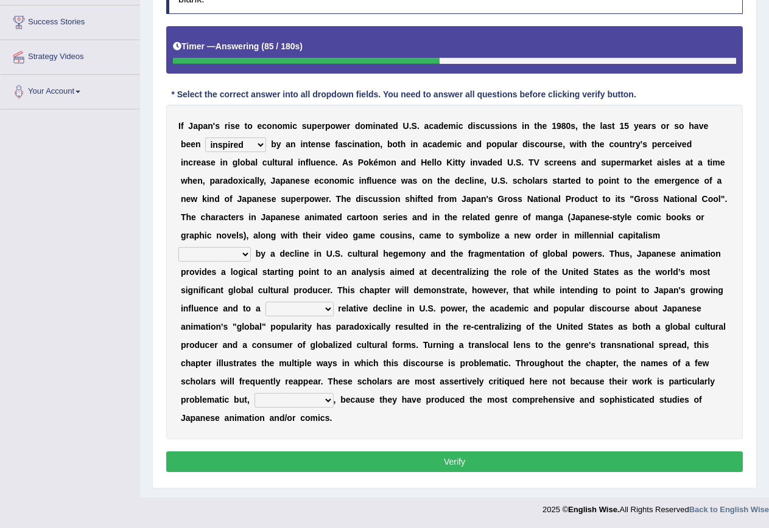
click at [228, 255] on select "pocessed characterized opposed tangled" at bounding box center [214, 254] width 72 height 15
select select "opposed"
click at [178, 247] on select "pocessed characterized opposed tangled" at bounding box center [214, 254] width 72 height 15
click at [308, 306] on select "concomitant discrete proportional legitimate" at bounding box center [299, 309] width 68 height 15
select select "discrete"
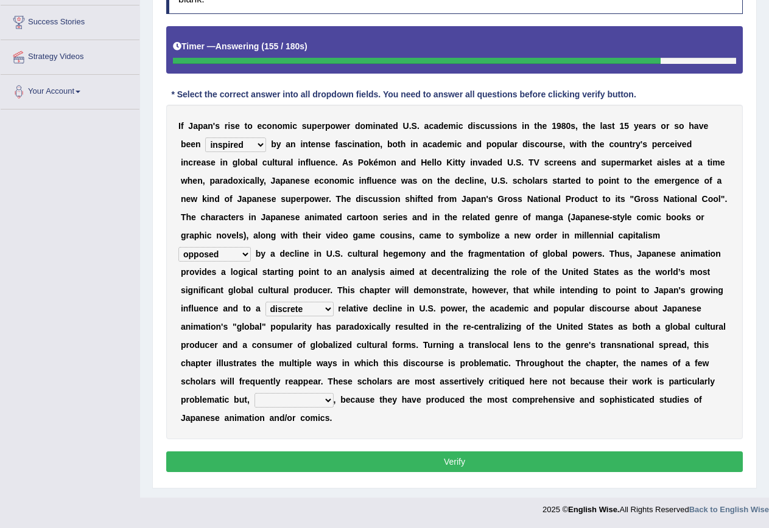
click at [265, 302] on select "concomitant discrete proportional legitimate" at bounding box center [299, 309] width 68 height 15
click at [326, 401] on select "however on the contrary in addition on the whole" at bounding box center [293, 400] width 79 height 15
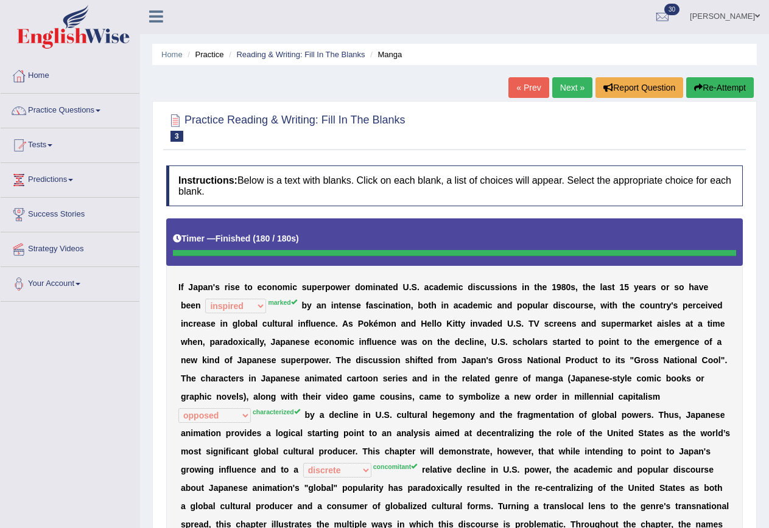
scroll to position [0, 0]
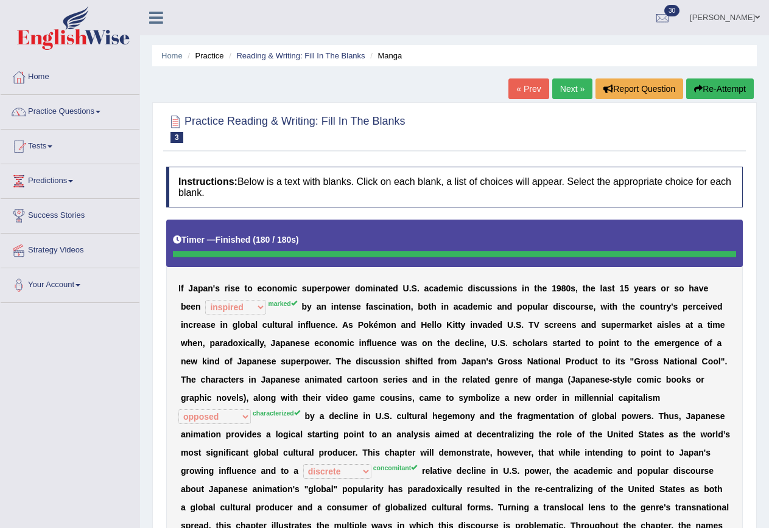
click at [718, 89] on button "Re-Attempt" at bounding box center [720, 89] width 68 height 21
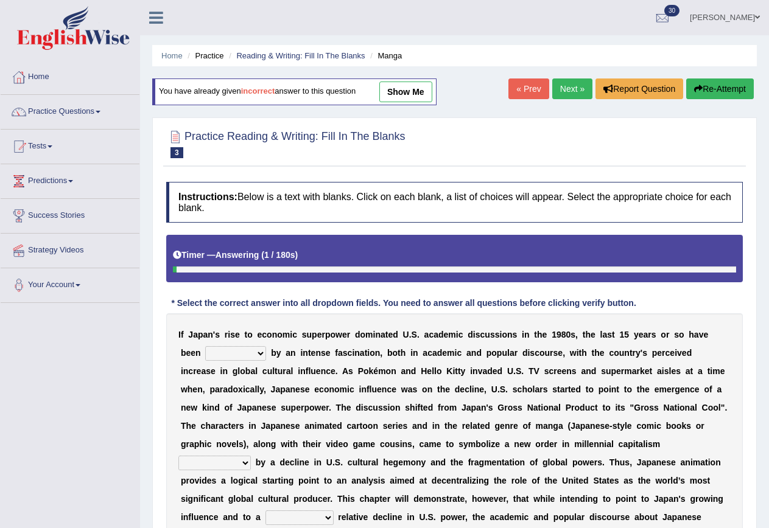
click at [243, 357] on select "marked dedicated made inspired" at bounding box center [235, 353] width 61 height 15
select select "marked"
click at [205, 346] on select "marked dedicated made inspired" at bounding box center [235, 353] width 61 height 15
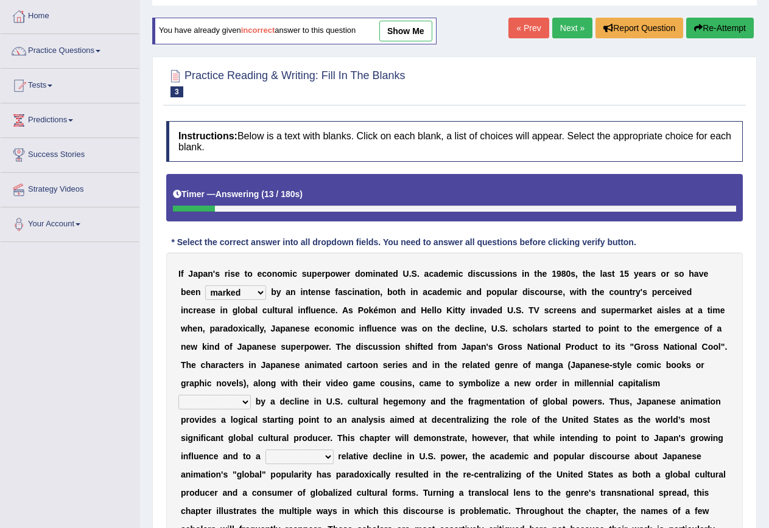
click at [231, 403] on select "pocessed characterized opposed tangled" at bounding box center [214, 402] width 72 height 15
select select "characterized"
click at [178, 395] on select "pocessed characterized opposed tangled" at bounding box center [214, 402] width 72 height 15
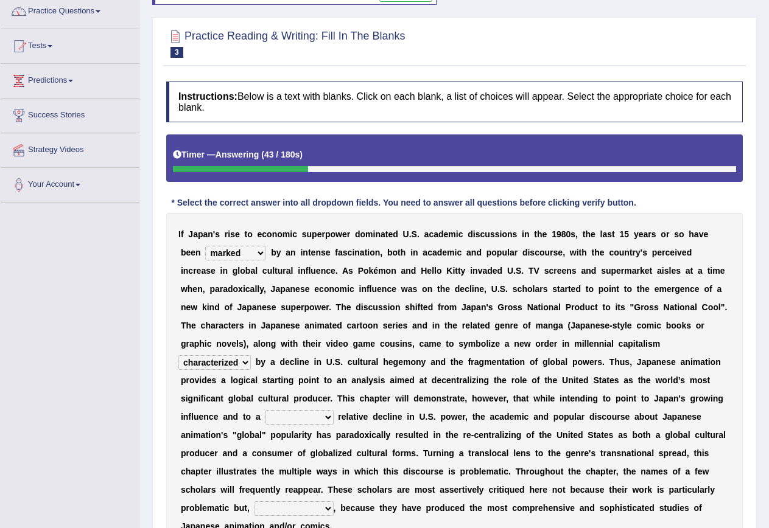
scroll to position [122, 0]
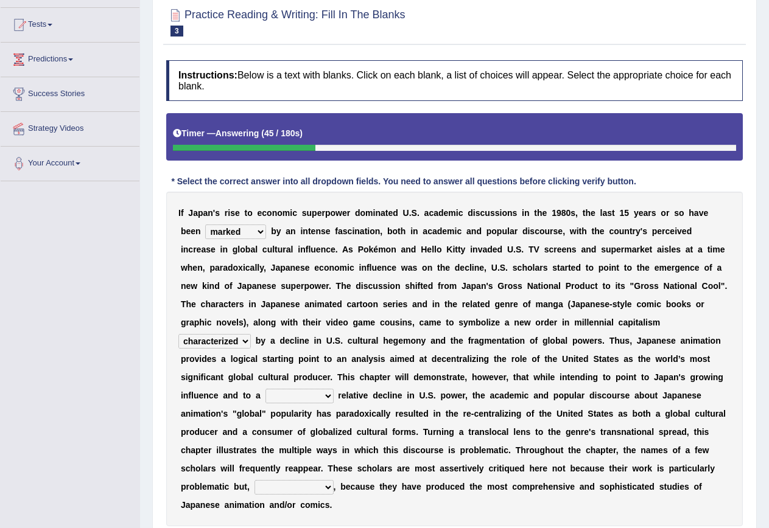
click at [296, 395] on select "concomitant discrete proportional legitimate" at bounding box center [299, 396] width 68 height 15
select select "concomitant"
click at [265, 389] on select "concomitant discrete proportional legitimate" at bounding box center [299, 396] width 68 height 15
click at [316, 481] on select "however on the contrary in addition on the whole" at bounding box center [293, 487] width 79 height 15
select select "on the contrary"
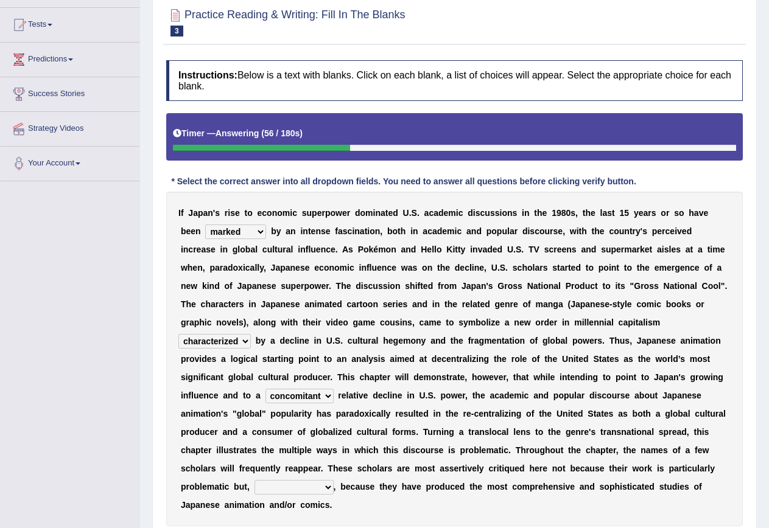
click at [254, 480] on select "however on the contrary in addition on the whole" at bounding box center [293, 487] width 79 height 15
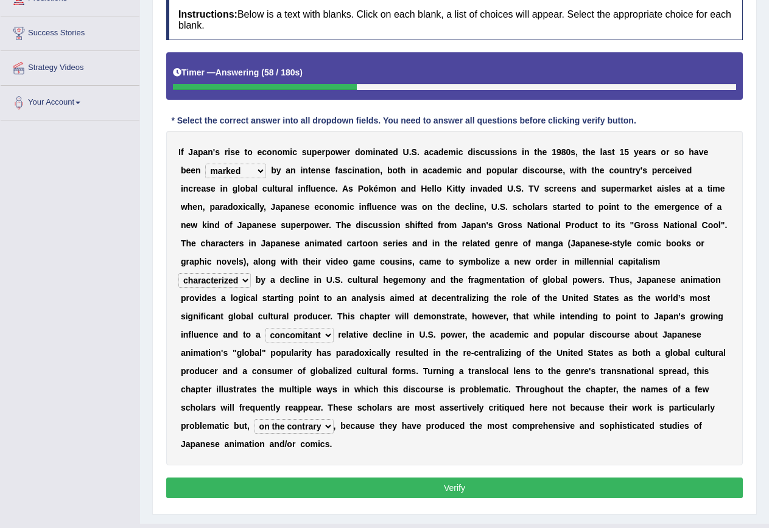
scroll to position [209, 0]
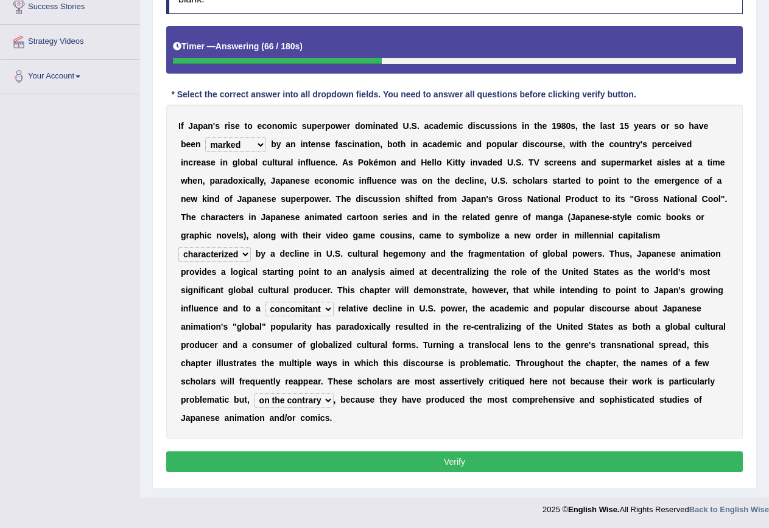
click at [435, 457] on button "Verify" at bounding box center [454, 462] width 576 height 21
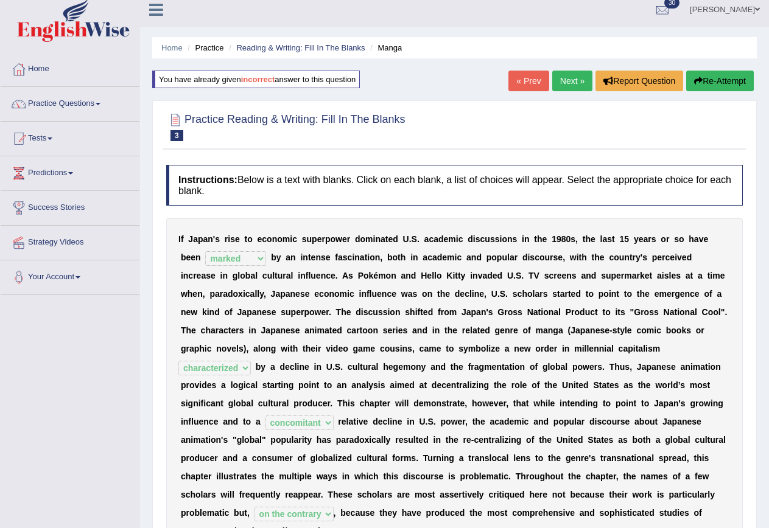
scroll to position [0, 0]
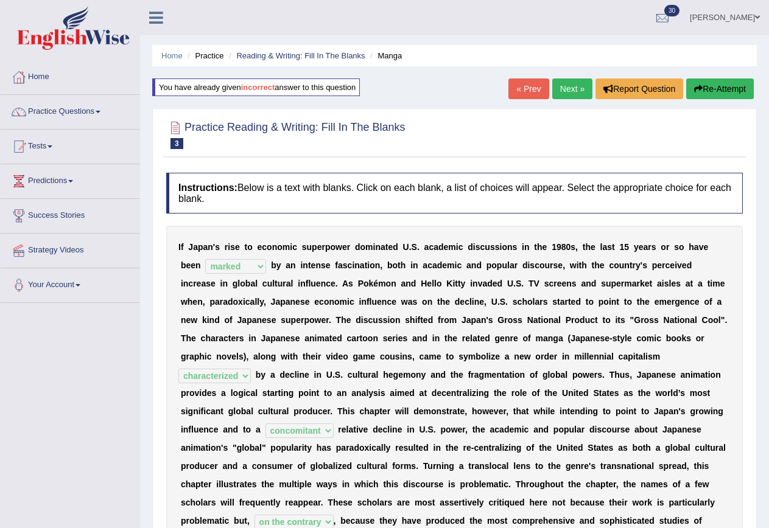
click at [568, 86] on link "Next »" at bounding box center [572, 89] width 40 height 21
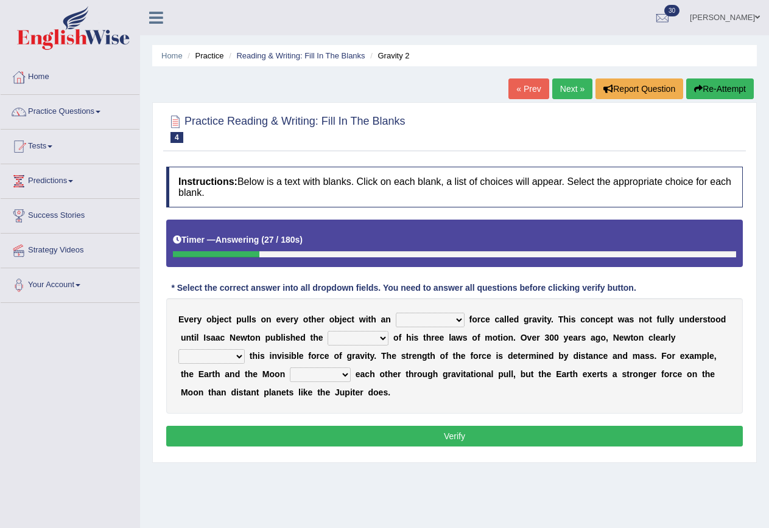
click at [416, 317] on select "invisible unknown unbelievable inconsistent" at bounding box center [430, 320] width 69 height 15
select select "invisible"
click at [396, 313] on select "invisible unknown unbelievable inconsistent" at bounding box center [430, 320] width 69 height 15
click at [335, 336] on select "concept theory method argument" at bounding box center [357, 338] width 61 height 15
select select "theory"
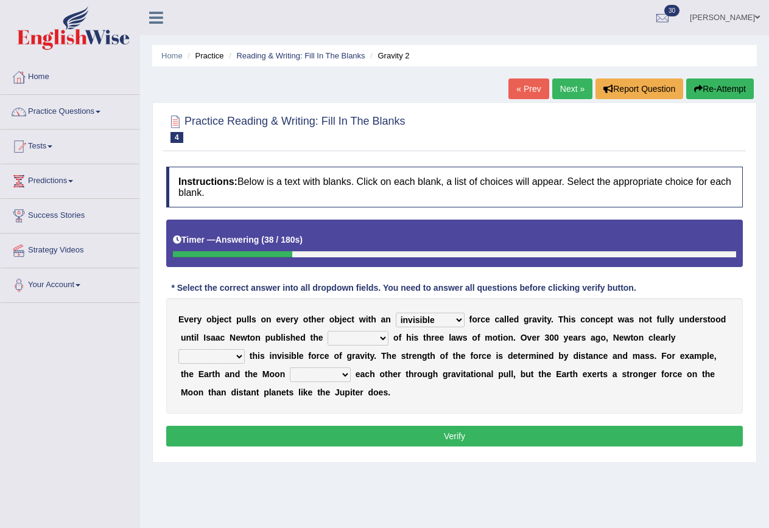
click at [327, 331] on select "concept theory method argument" at bounding box center [357, 338] width 61 height 15
click at [239, 353] on select "explained undermined overturned realized" at bounding box center [211, 356] width 66 height 15
select select "explained"
click at [178, 349] on select "explained undermined overturned realized" at bounding box center [211, 356] width 66 height 15
click at [334, 376] on select "affect spin evade span" at bounding box center [320, 375] width 61 height 15
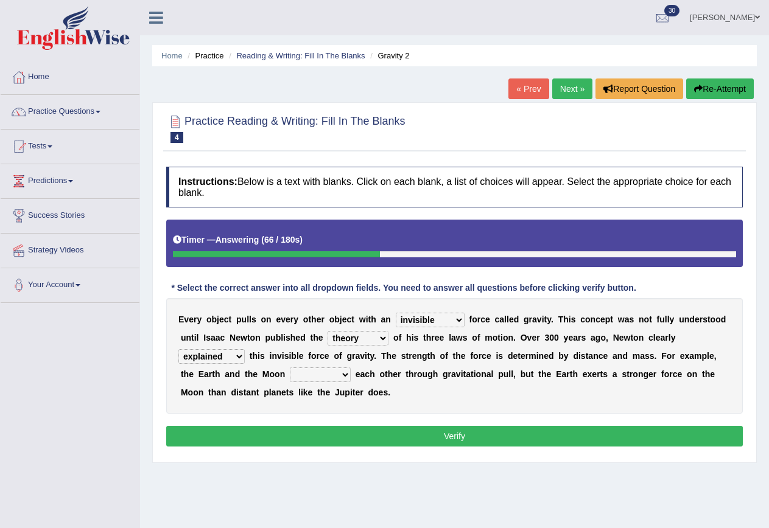
select select "spin"
click at [290, 368] on select "affect spin evade span" at bounding box center [320, 375] width 61 height 15
click at [490, 438] on button "Verify" at bounding box center [454, 436] width 576 height 21
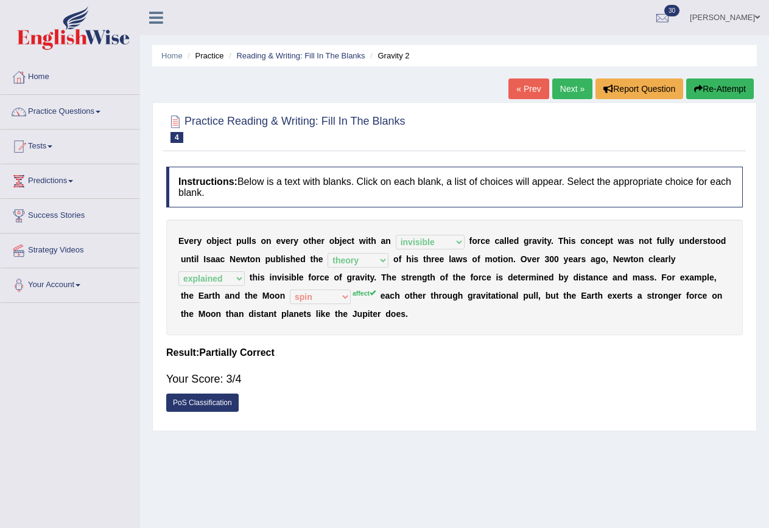
click at [562, 93] on link "Next »" at bounding box center [572, 89] width 40 height 21
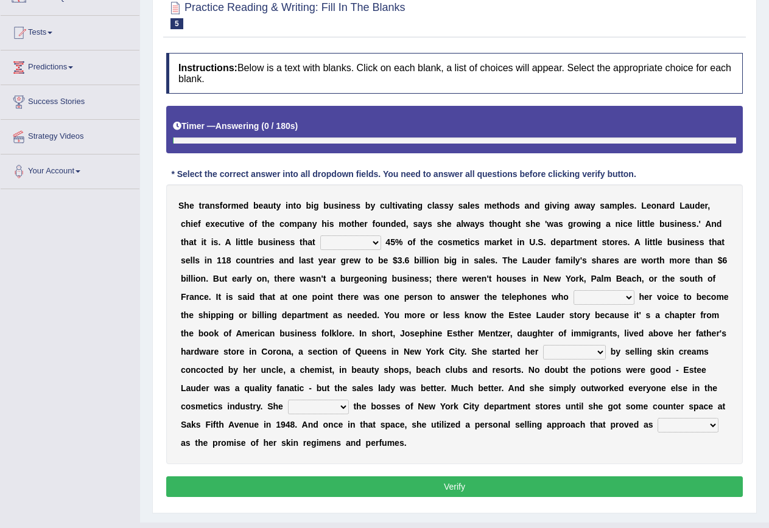
scroll to position [139, 0]
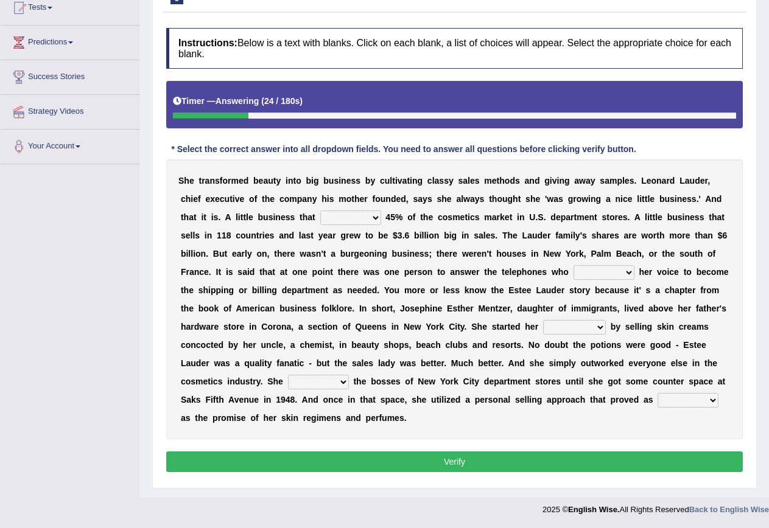
click at [354, 220] on select "has controls makes maintains" at bounding box center [350, 218] width 61 height 15
select select "makes"
click at [320, 211] on select "has controls makes maintains" at bounding box center [350, 218] width 61 height 15
click at [613, 271] on select "switched changed raised used" at bounding box center [603, 272] width 61 height 15
select select "used"
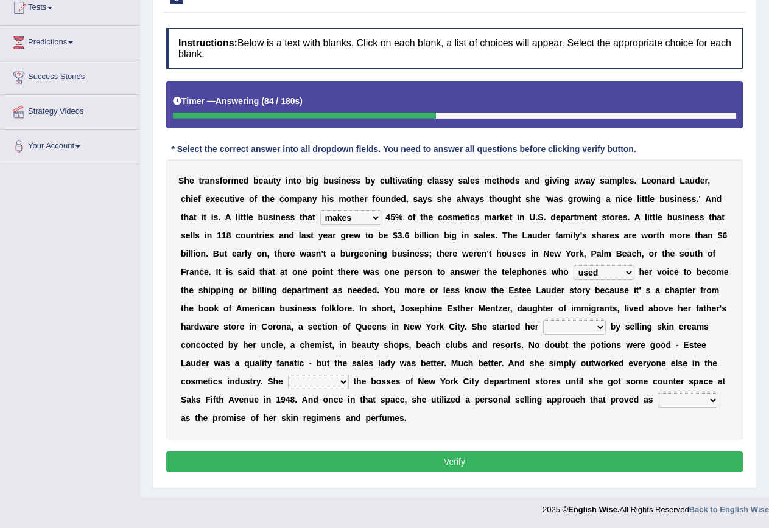
click at [573, 265] on select "switched changed raised used" at bounding box center [603, 272] width 61 height 15
click at [589, 326] on select "job institute companion enterprise" at bounding box center [574, 327] width 63 height 15
select select "job"
click at [543, 320] on select "job institute companion enterprise" at bounding box center [574, 327] width 63 height 15
click at [321, 379] on select "stated bridged stalked heaved" at bounding box center [318, 382] width 61 height 15
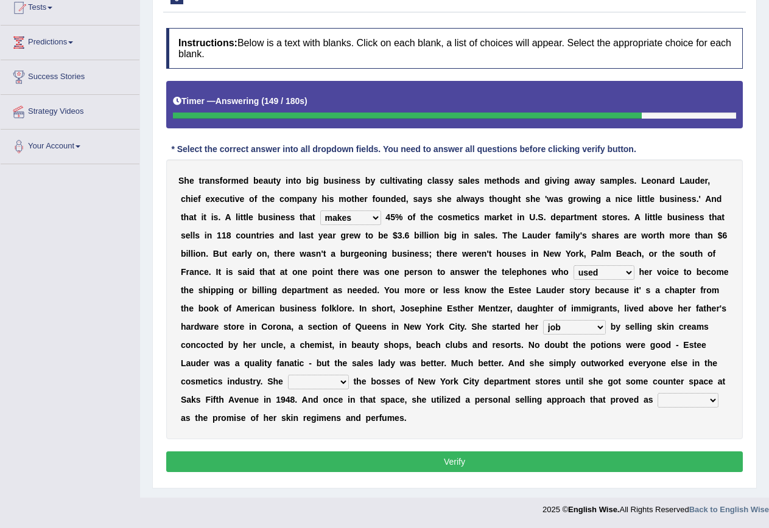
select select "bridged"
click at [288, 375] on select "stated bridged stalked heaved" at bounding box center [318, 382] width 61 height 15
click at [699, 397] on select "potent ruthless potential expensive" at bounding box center [687, 400] width 61 height 15
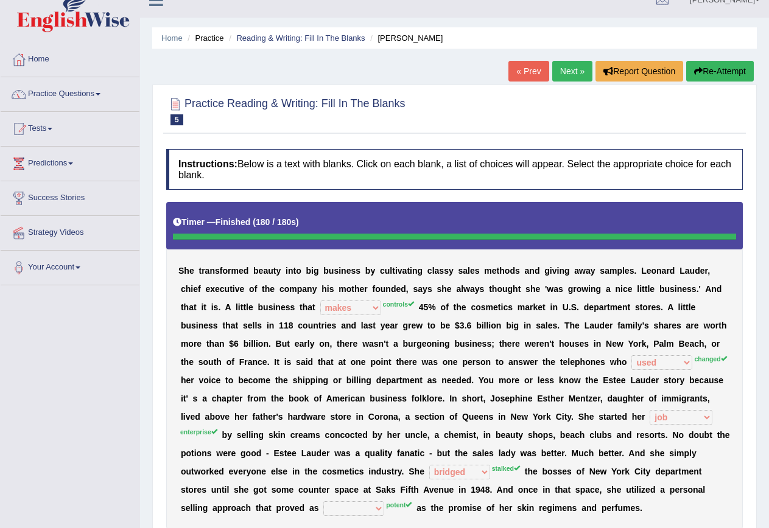
scroll to position [0, 0]
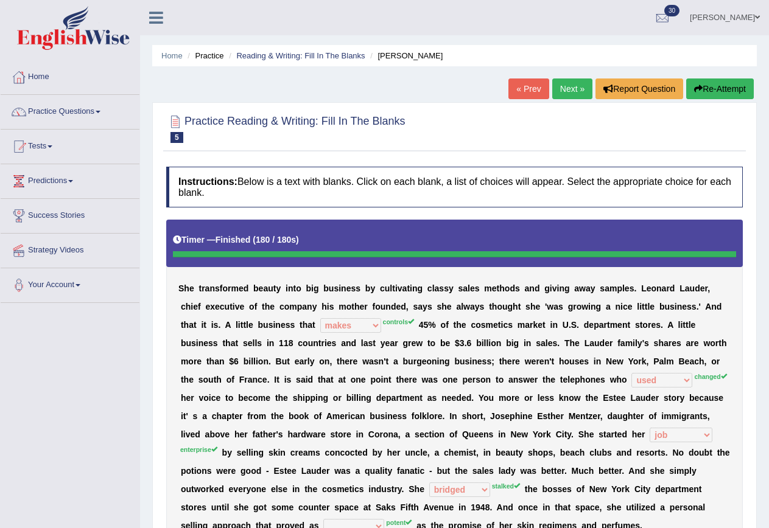
click at [710, 86] on button "Re-Attempt" at bounding box center [720, 89] width 68 height 21
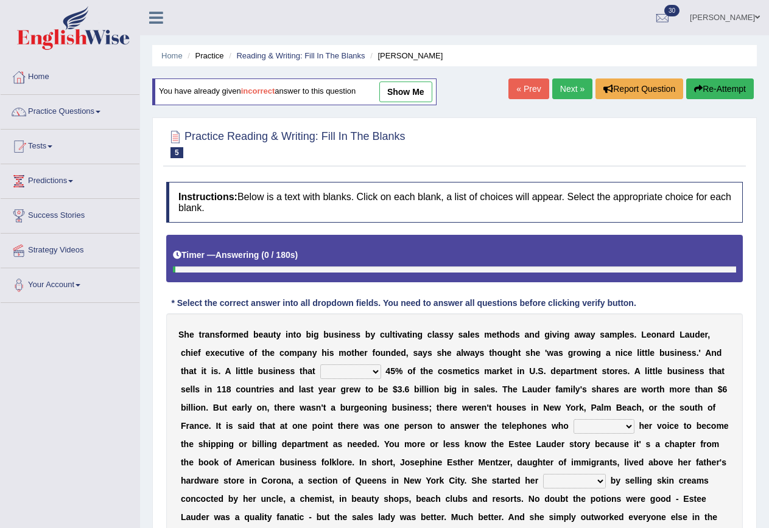
click at [376, 371] on select "has controls makes maintains" at bounding box center [350, 372] width 61 height 15
select select "controls"
click at [320, 365] on select "has controls makes maintains" at bounding box center [350, 372] width 61 height 15
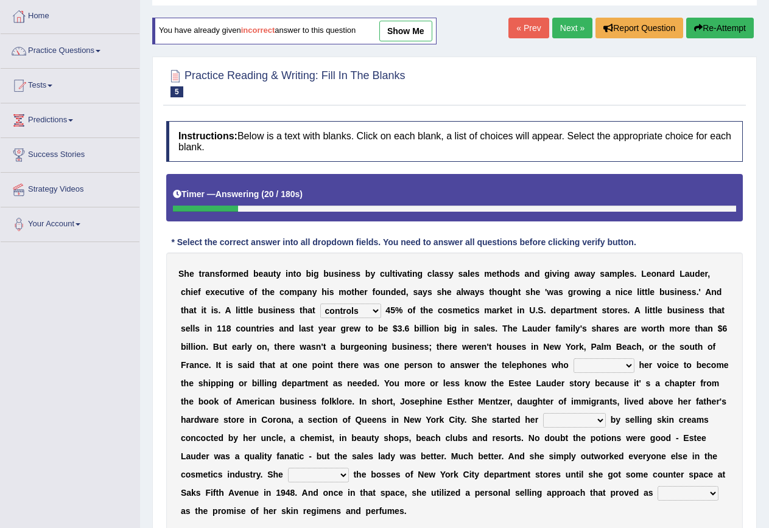
click at [620, 366] on select "switched changed raised used" at bounding box center [603, 366] width 61 height 15
select select "changed"
click at [573, 359] on select "switched changed raised used" at bounding box center [603, 366] width 61 height 15
click at [564, 420] on select "job institute companion enterprise" at bounding box center [574, 420] width 63 height 15
select select "enterprise"
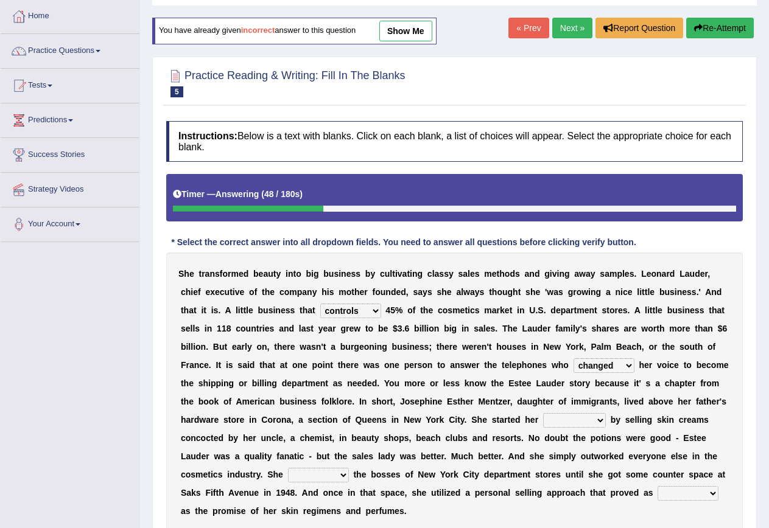
click at [543, 413] on select "job institute companion enterprise" at bounding box center [574, 420] width 63 height 15
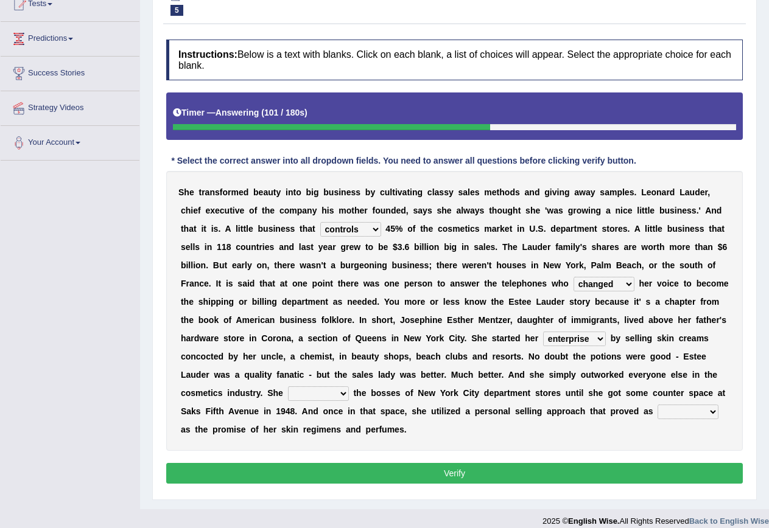
scroll to position [154, 0]
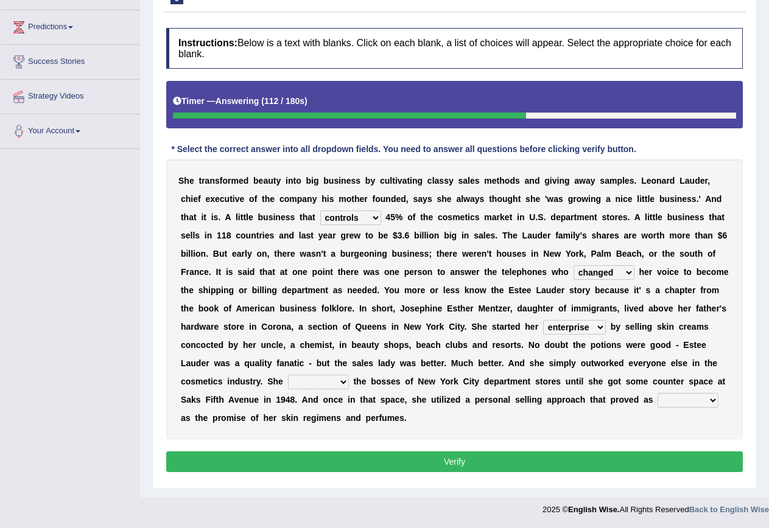
click at [341, 384] on select "stated bridged stalked heaved" at bounding box center [318, 382] width 61 height 15
select select "stalked"
click at [288, 375] on select "stated bridged stalked heaved" at bounding box center [318, 382] width 61 height 15
click at [685, 402] on select "potent ruthless potential expensive" at bounding box center [687, 400] width 61 height 15
select select "potent"
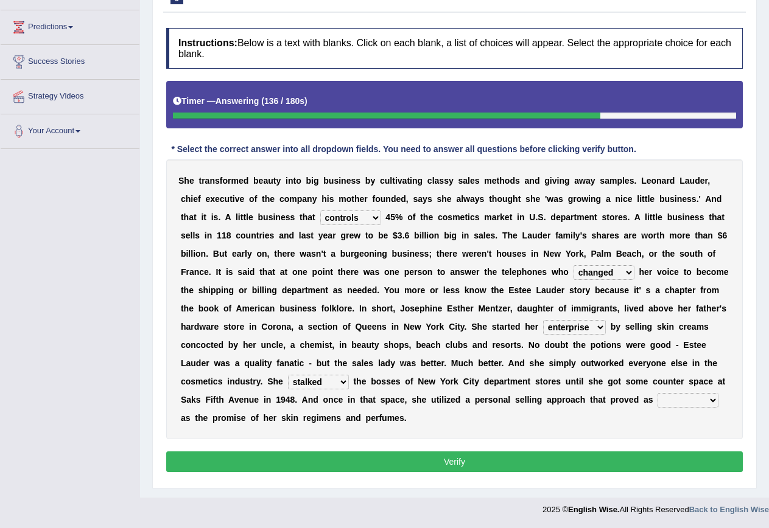
click at [657, 393] on select "potent ruthless potential expensive" at bounding box center [687, 400] width 61 height 15
click at [430, 456] on button "Verify" at bounding box center [454, 462] width 576 height 21
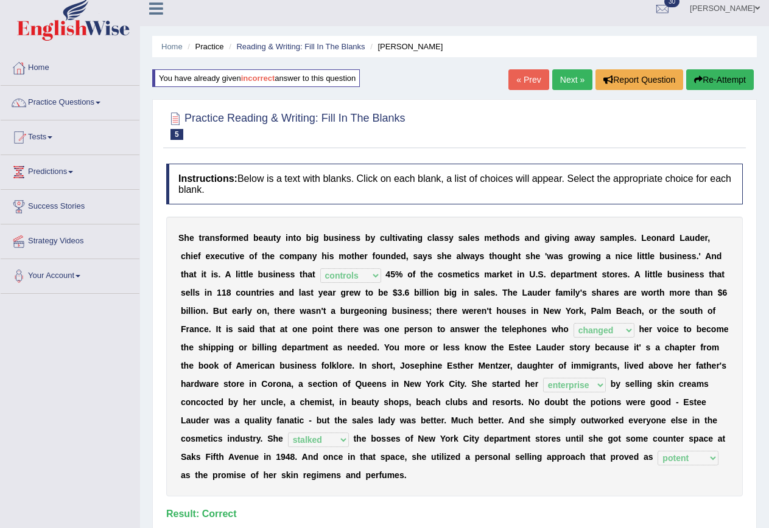
scroll to position [0, 0]
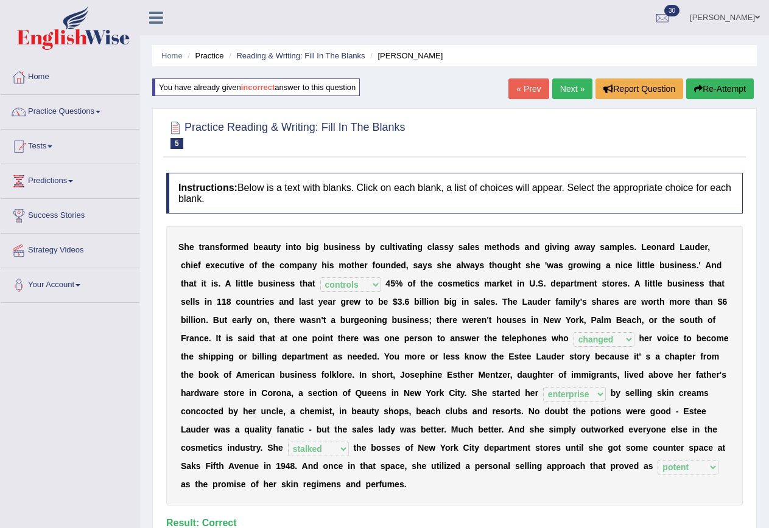
click at [571, 89] on link "Next »" at bounding box center [572, 89] width 40 height 21
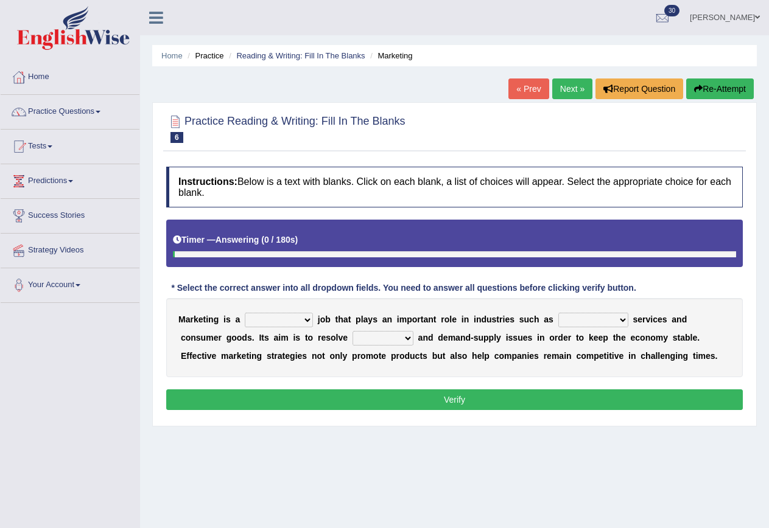
scroll to position [61, 0]
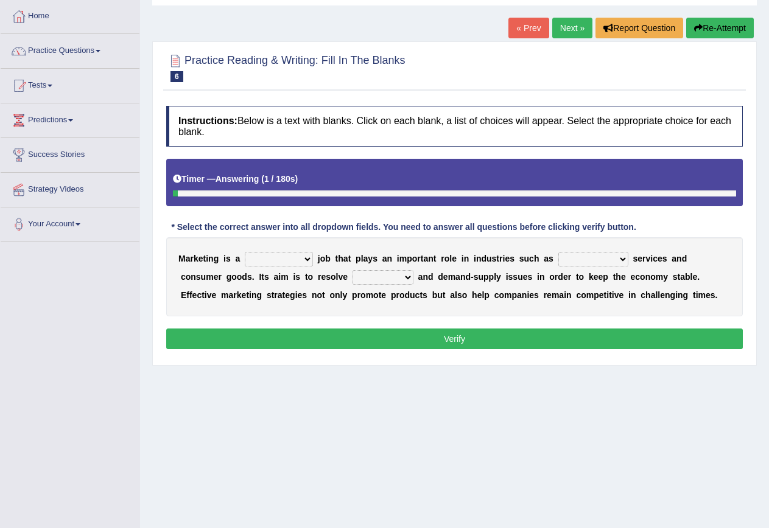
click at [292, 256] on select "professional flexible parochial descriptive" at bounding box center [279, 259] width 68 height 15
click at [584, 263] on select "civil financial conventional foremost" at bounding box center [593, 259] width 70 height 15
select select "conventional"
click at [559, 252] on select "civil financial conventional foremost" at bounding box center [593, 259] width 70 height 15
click at [406, 279] on select "imbalance excess symmetry budget" at bounding box center [382, 277] width 61 height 15
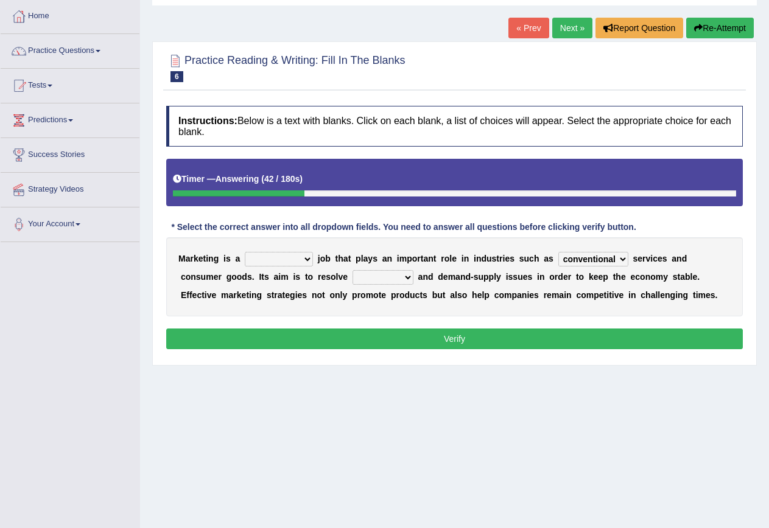
select select "imbalance"
click at [352, 270] on select "imbalance excess symmetry budget" at bounding box center [382, 277] width 61 height 15
click at [311, 261] on select "professional flexible parochial descriptive" at bounding box center [279, 259] width 68 height 15
select select "professional"
click at [245, 252] on select "professional flexible parochial descriptive" at bounding box center [279, 259] width 68 height 15
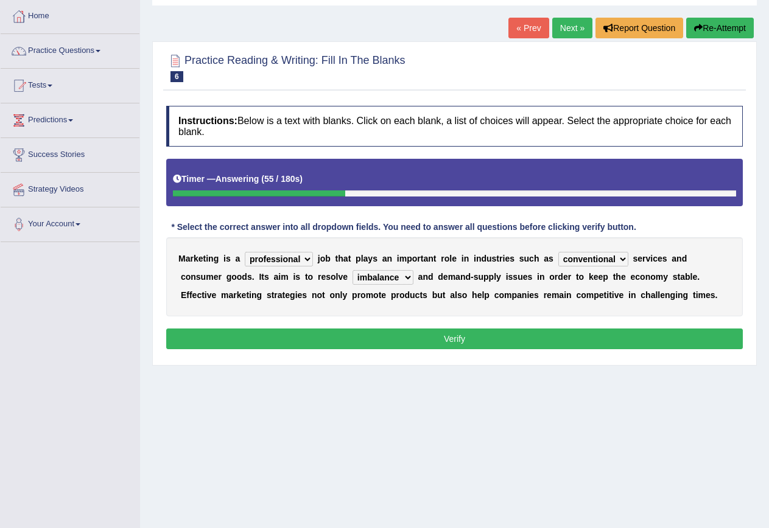
click at [386, 340] on button "Verify" at bounding box center [454, 339] width 576 height 21
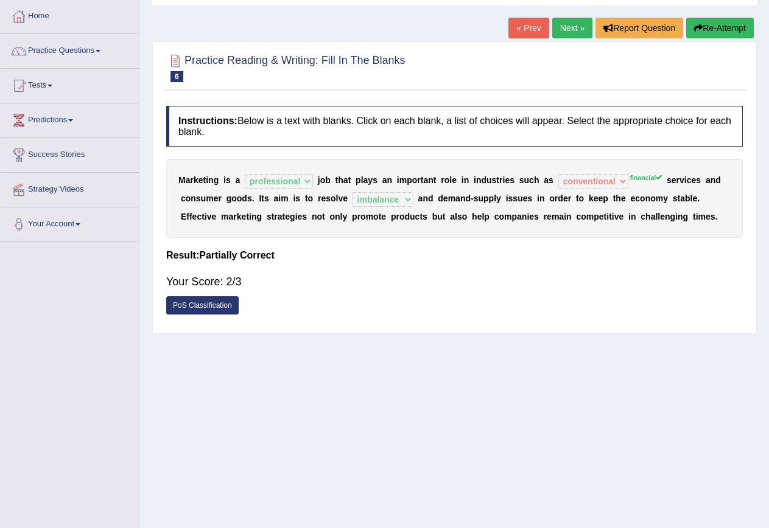
click at [704, 34] on button "Re-Attempt" at bounding box center [720, 28] width 68 height 21
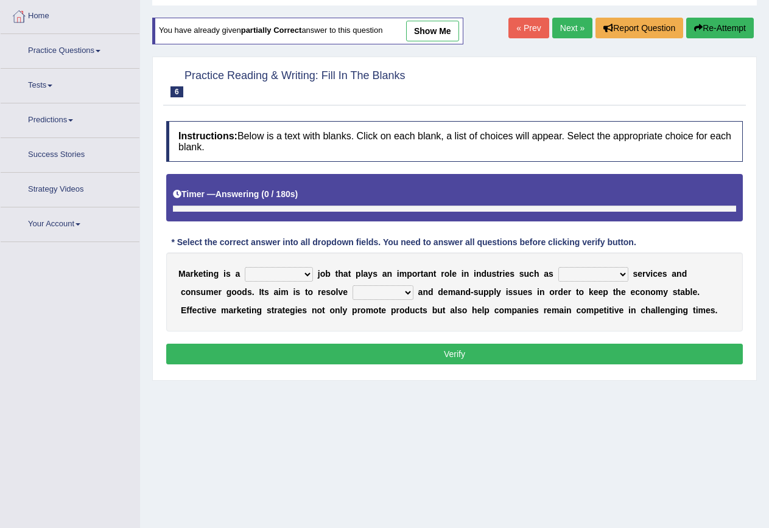
click at [293, 259] on div "M a r k e t i n g i s a professional flexible parochial descriptive j o b t h a…" at bounding box center [454, 292] width 576 height 79
click at [299, 270] on select "professional flexible parochial descriptive" at bounding box center [279, 274] width 68 height 15
select select "professional"
click at [245, 267] on select "professional flexible parochial descriptive" at bounding box center [279, 274] width 68 height 15
click at [593, 274] on select "civil financial conventional foremost" at bounding box center [593, 274] width 70 height 15
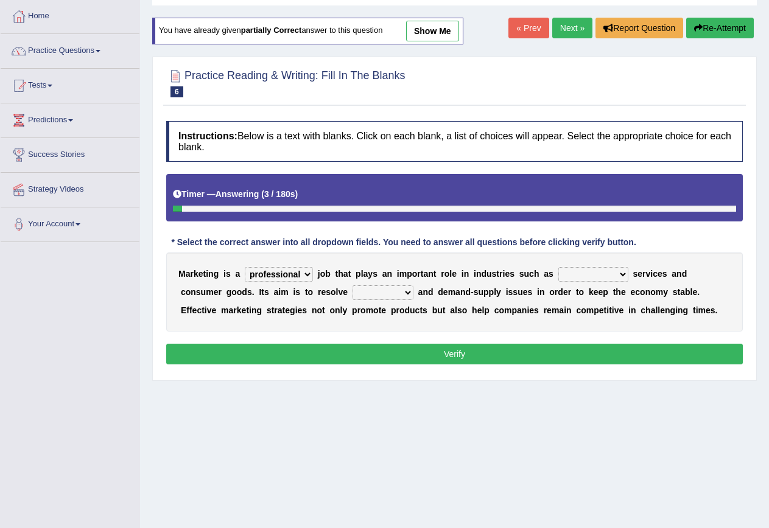
select select "financial"
click at [559, 267] on select "civil financial conventional foremost" at bounding box center [593, 274] width 70 height 15
click at [399, 291] on select "imbalance excess symmetry budget" at bounding box center [382, 292] width 61 height 15
select select "imbalance"
click at [352, 285] on select "imbalance excess symmetry budget" at bounding box center [382, 292] width 61 height 15
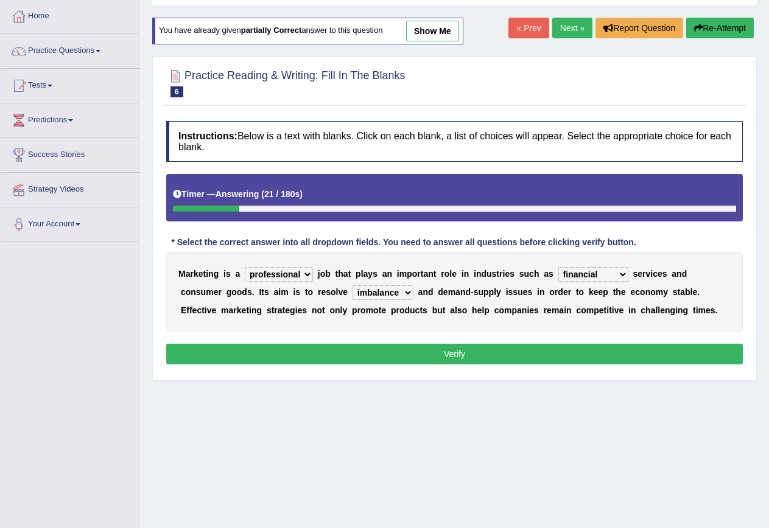
click at [475, 349] on button "Verify" at bounding box center [454, 354] width 576 height 21
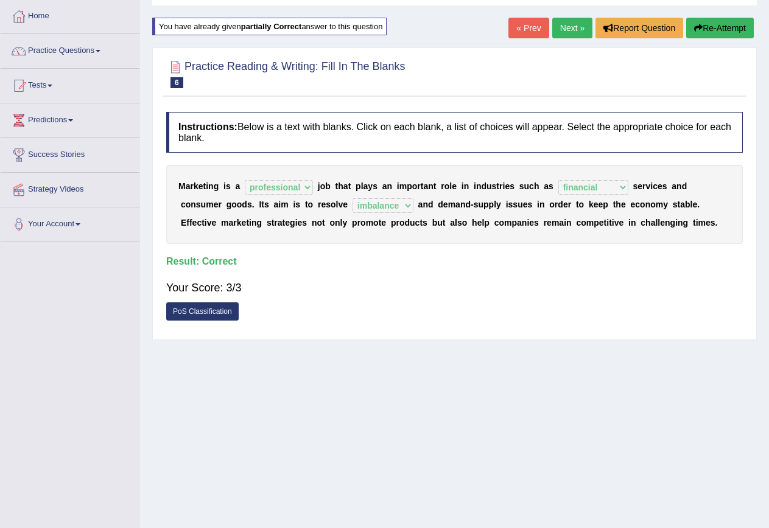
click at [566, 28] on link "Next »" at bounding box center [572, 28] width 40 height 21
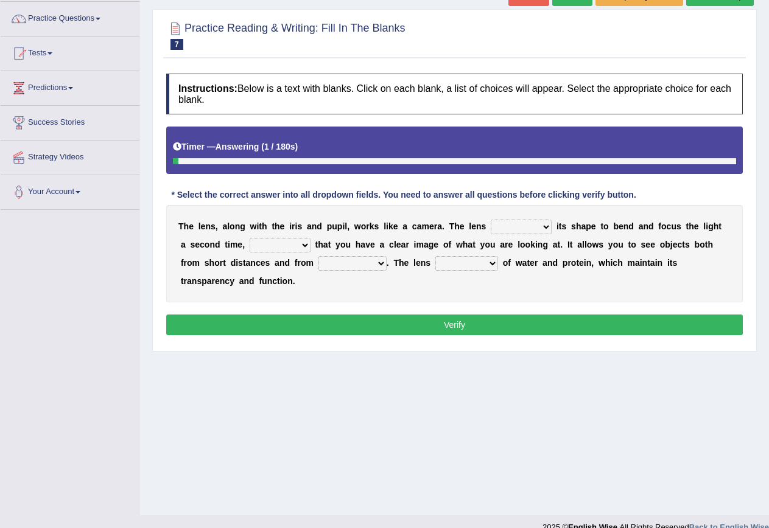
scroll to position [111, 0]
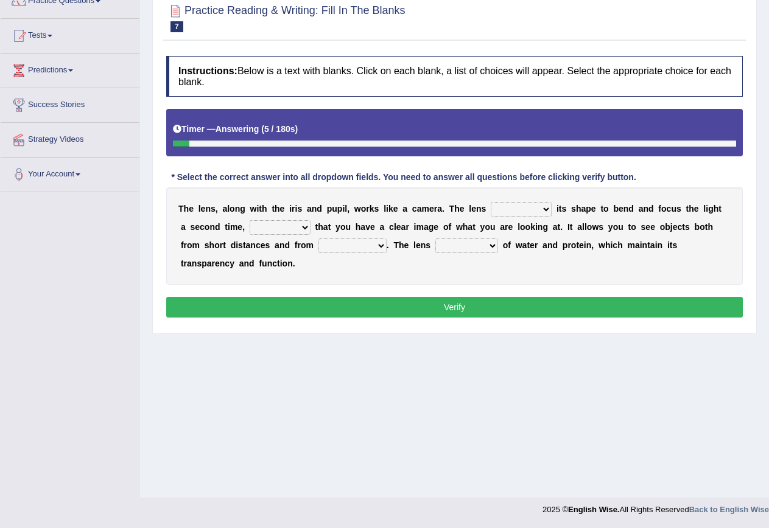
click at [541, 206] on select "adjusts shows selects presents" at bounding box center [521, 209] width 61 height 15
select select "adjusts"
click at [491, 202] on select "adjusts shows selects presents" at bounding box center [521, 209] width 61 height 15
click at [281, 229] on select "ensures to ensure ensure ensured" at bounding box center [280, 227] width 61 height 15
select select "to ensure"
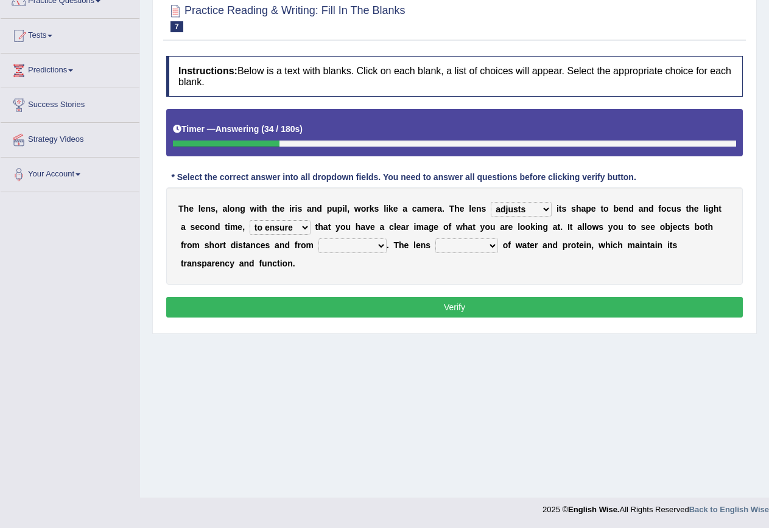
click at [250, 220] on select "ensures to ensure ensure ensured" at bounding box center [280, 227] width 61 height 15
click at [368, 243] on select "far away in between further apart all along" at bounding box center [352, 246] width 68 height 15
select select "far away"
click at [318, 239] on select "far away in between further apart all along" at bounding box center [352, 246] width 68 height 15
click at [367, 245] on select "far away in between further apart all along" at bounding box center [352, 246] width 68 height 15
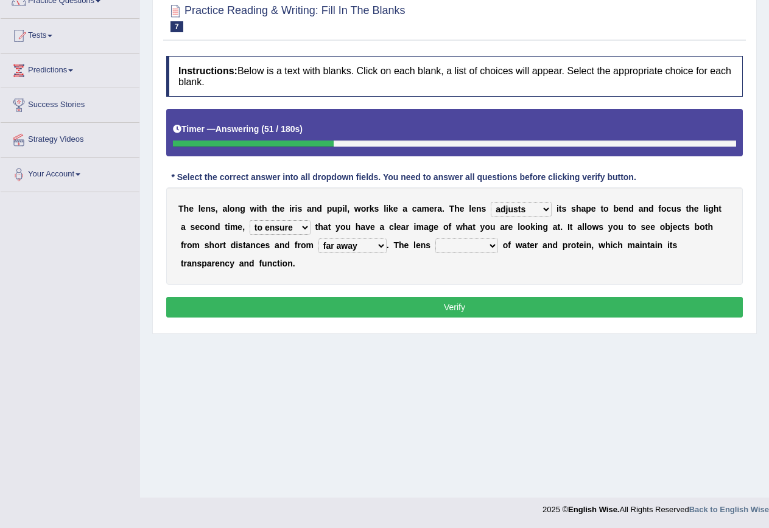
click at [468, 243] on select "constitutes comprises composes consists" at bounding box center [466, 246] width 63 height 15
select select "consists"
click at [436, 239] on select "constitutes comprises composes consists" at bounding box center [466, 246] width 63 height 15
click at [465, 313] on button "Verify" at bounding box center [454, 307] width 576 height 21
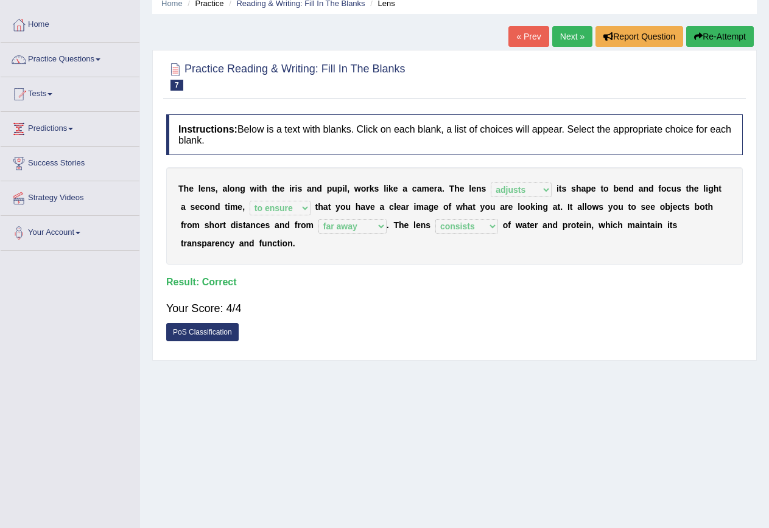
scroll to position [0, 0]
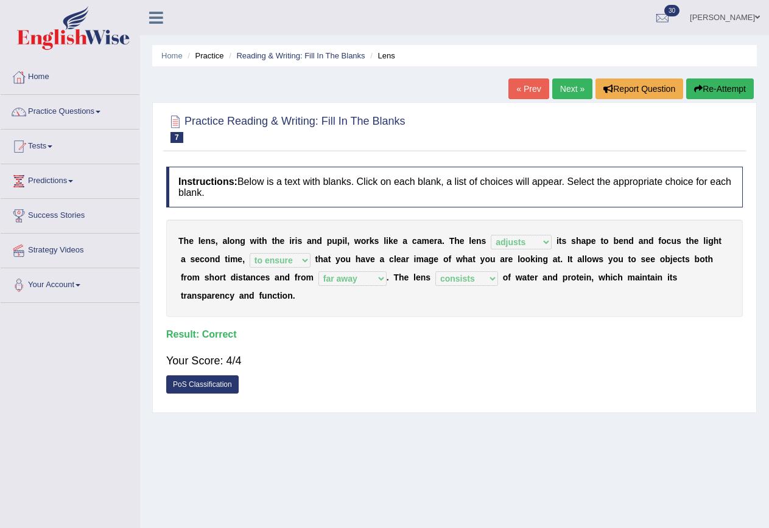
click at [561, 89] on link "Next »" at bounding box center [572, 89] width 40 height 21
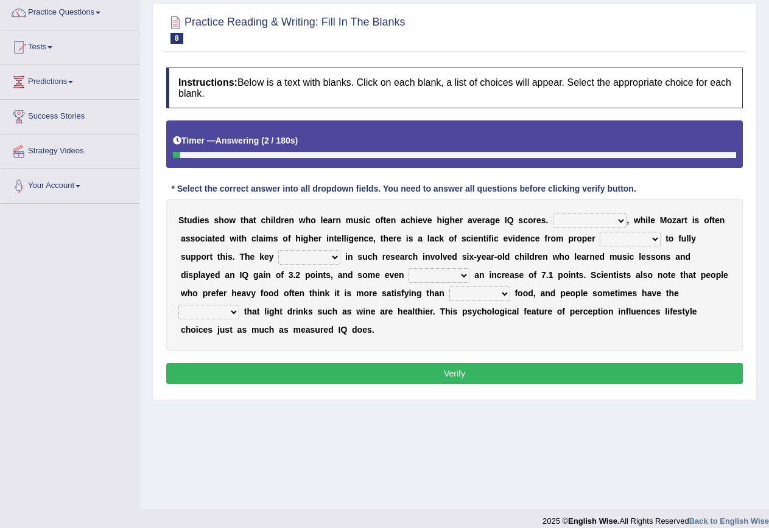
scroll to position [111, 0]
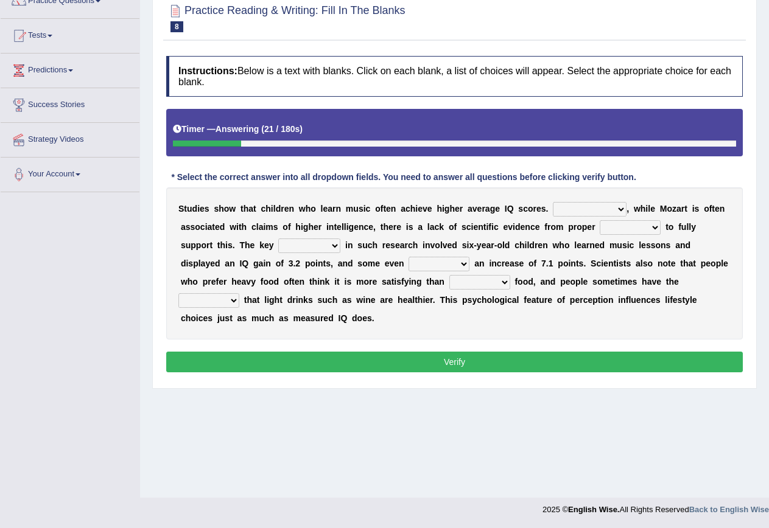
click at [589, 207] on select "However Therefore Consequently While" at bounding box center [590, 209] width 74 height 15
click at [578, 206] on select "However Therefore Consequently While" at bounding box center [590, 209] width 74 height 15
click at [608, 205] on select "However Therefore Consequently While" at bounding box center [590, 209] width 74 height 15
select select "However"
click at [553, 202] on select "However Therefore Consequently While" at bounding box center [590, 209] width 74 height 15
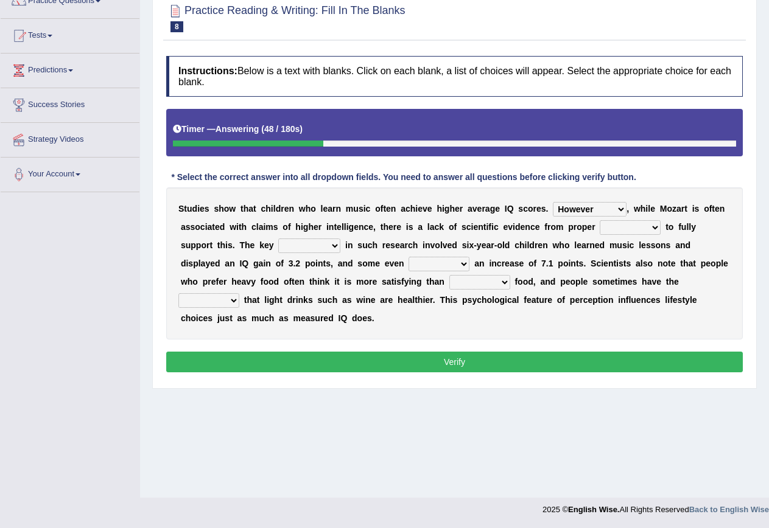
click at [606, 228] on select "test tests testing tested" at bounding box center [630, 227] width 61 height 15
select select "tests"
click at [600, 220] on select "test tests testing tested" at bounding box center [630, 227] width 61 height 15
click at [312, 246] on select "process goal implication odd" at bounding box center [309, 246] width 62 height 15
select select "process"
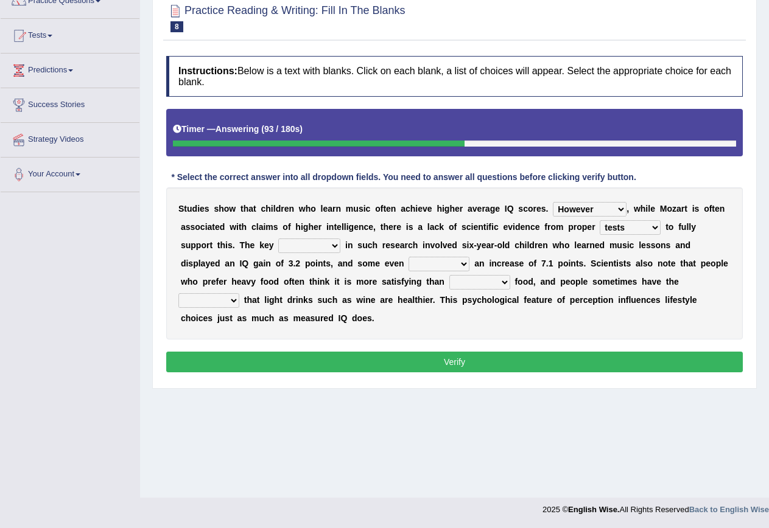
click at [278, 239] on select "process goal implication odd" at bounding box center [309, 246] width 62 height 15
click at [436, 260] on select "exhibited taught learned threatened" at bounding box center [438, 264] width 61 height 15
select select "exhibited"
click at [408, 257] on select "exhibited taught learned threatened" at bounding box center [438, 264] width 61 height 15
click at [474, 284] on select "choosy lighter cushiony spooky" at bounding box center [479, 282] width 61 height 15
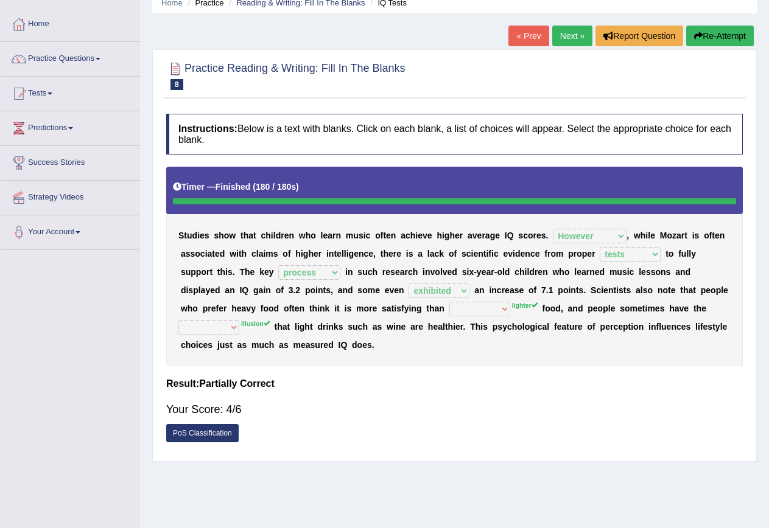
scroll to position [0, 0]
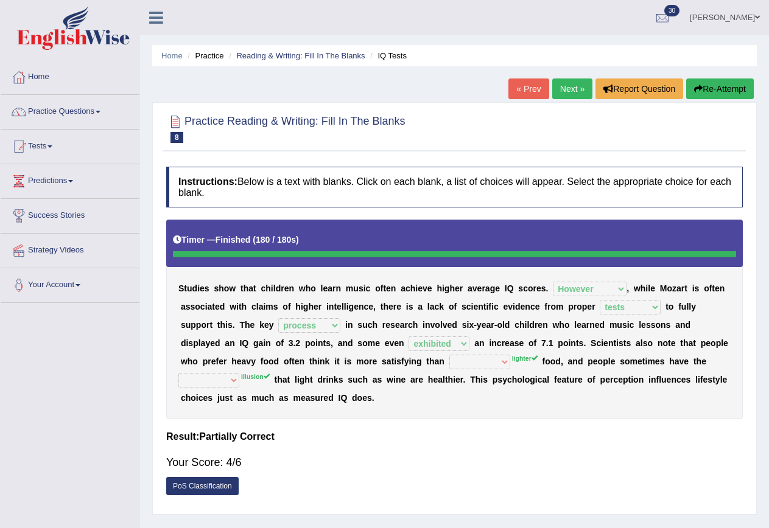
click at [694, 85] on icon "button" at bounding box center [698, 89] width 9 height 9
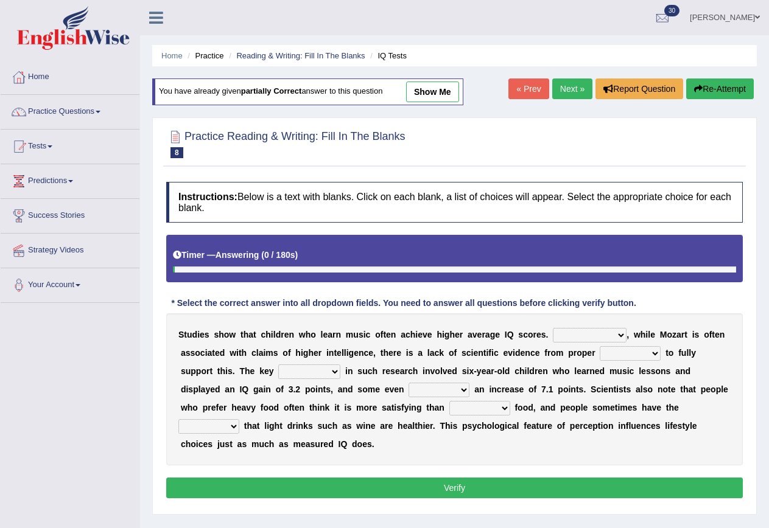
click at [595, 334] on select "However Therefore Consequently While" at bounding box center [590, 335] width 74 height 15
select select "However"
click at [553, 328] on select "However Therefore Consequently While" at bounding box center [590, 335] width 74 height 15
click at [612, 354] on select "test tests testing tested" at bounding box center [630, 353] width 61 height 15
select select "tests"
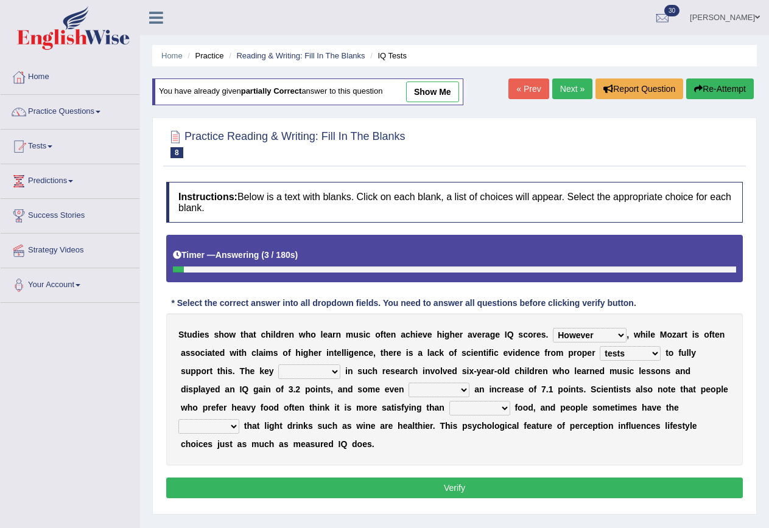
click at [600, 346] on select "test tests testing tested" at bounding box center [630, 353] width 61 height 15
click at [332, 368] on select "process goal implication odd" at bounding box center [309, 372] width 62 height 15
select select "process"
click at [278, 365] on select "process goal implication odd" at bounding box center [309, 372] width 62 height 15
click at [444, 393] on select "exhibited taught learned threatened" at bounding box center [438, 390] width 61 height 15
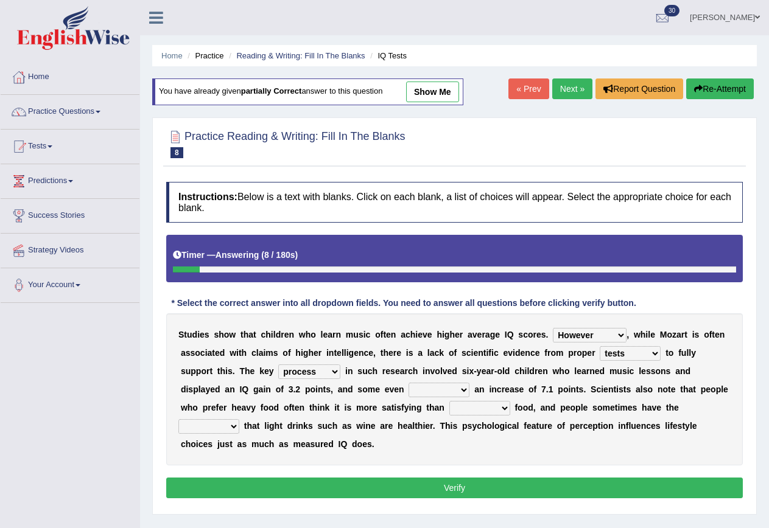
select select "exhibited"
click at [408, 383] on select "exhibited taught learned threatened" at bounding box center [438, 390] width 61 height 15
click at [495, 410] on select "choosy lighter cushiony spooky" at bounding box center [479, 408] width 61 height 15
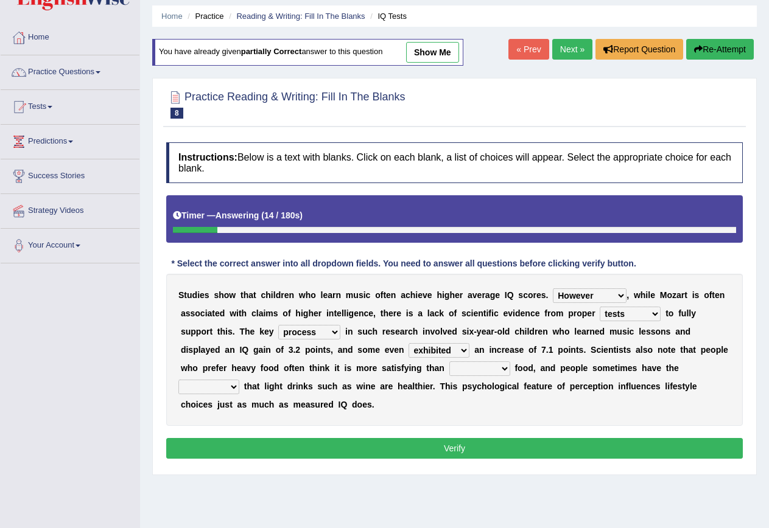
scroll to position [61, 0]
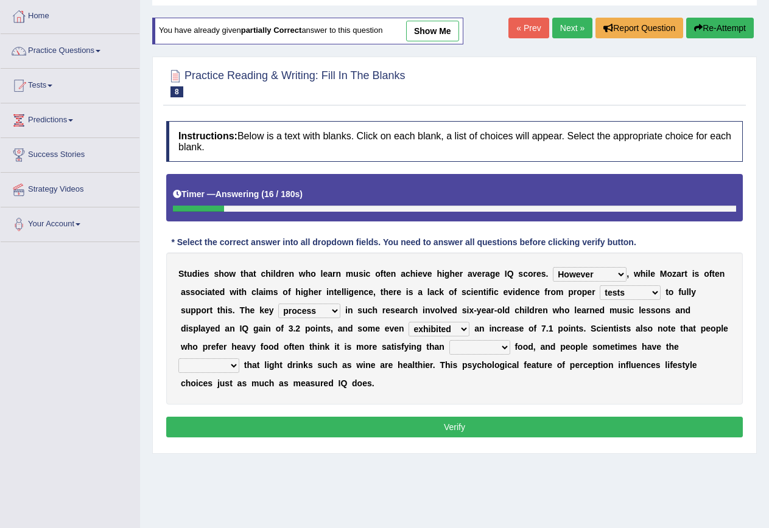
click at [481, 346] on select "choosy lighter cushiony spooky" at bounding box center [479, 347] width 61 height 15
select select "lighter"
click at [449, 340] on select "choosy lighter cushiony spooky" at bounding box center [479, 347] width 61 height 15
click at [229, 366] on select "illusion sight anecdote intention" at bounding box center [208, 366] width 61 height 15
select select "illusion"
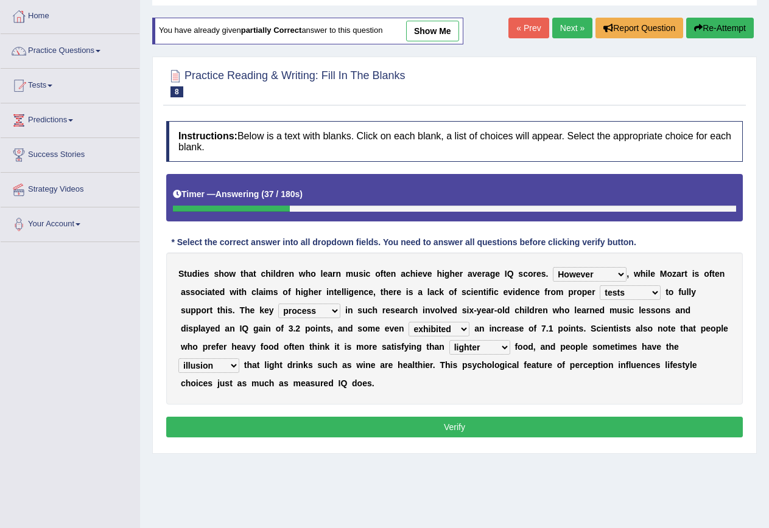
click at [178, 359] on select "illusion sight anecdote intention" at bounding box center [208, 366] width 61 height 15
click at [424, 429] on button "Verify" at bounding box center [454, 427] width 576 height 21
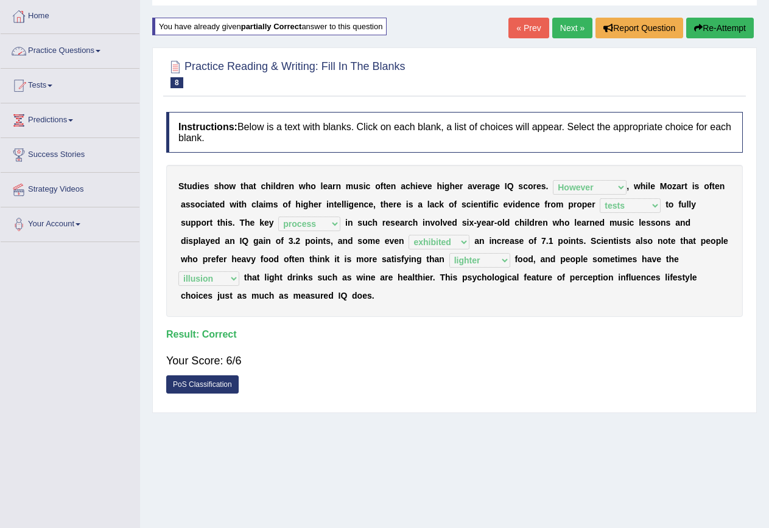
click at [574, 24] on link "Next »" at bounding box center [572, 28] width 40 height 21
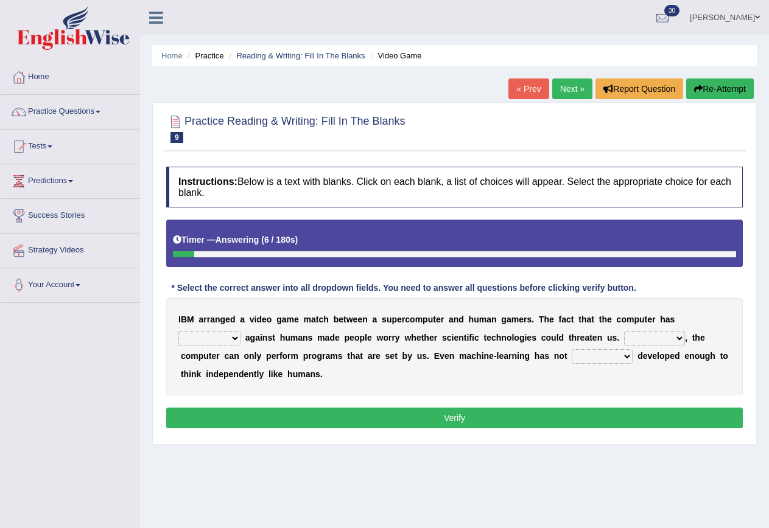
click at [234, 335] on select "competed fought acted challenged" at bounding box center [209, 338] width 62 height 15
select select "competed"
click at [178, 331] on select "competed fought acted challenged" at bounding box center [209, 338] width 62 height 15
click at [645, 339] on select "Moreover However Thus So" at bounding box center [654, 338] width 61 height 15
select select "However"
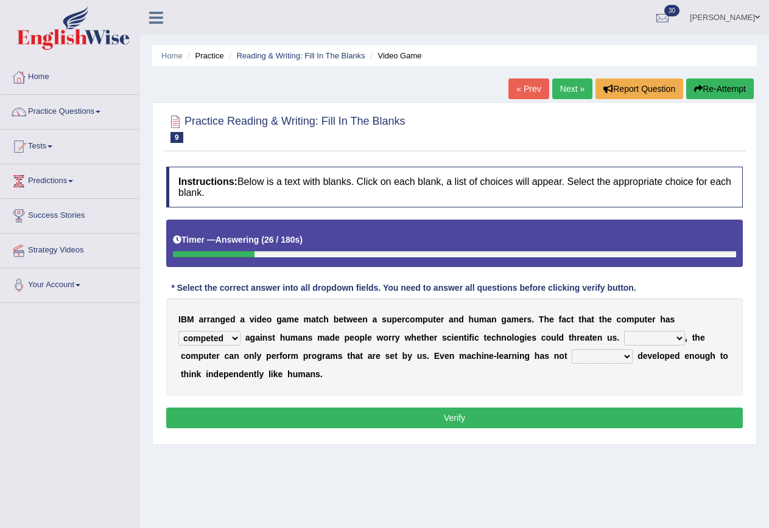
click at [625, 331] on select "Moreover However Thus So" at bounding box center [654, 338] width 61 height 15
click at [600, 353] on select "yet still only just" at bounding box center [602, 356] width 61 height 15
select select "yet"
click at [572, 349] on select "yet still only just" at bounding box center [602, 356] width 61 height 15
click at [561, 415] on button "Verify" at bounding box center [454, 418] width 576 height 21
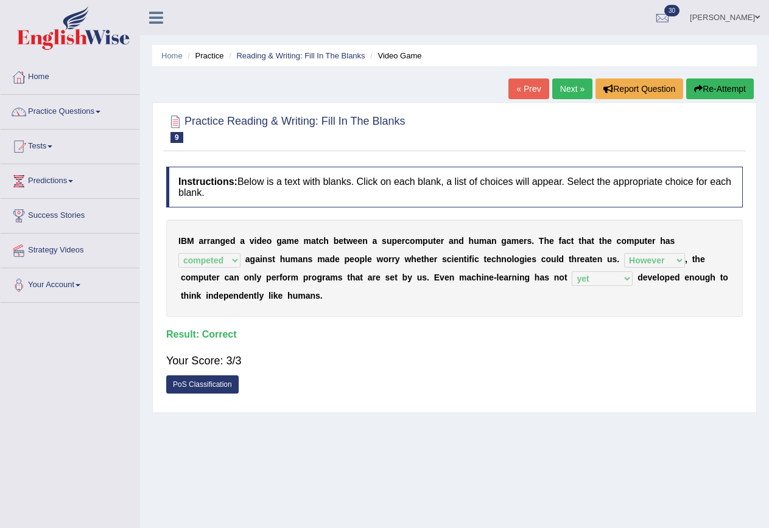
click at [562, 86] on link "Next »" at bounding box center [572, 89] width 40 height 21
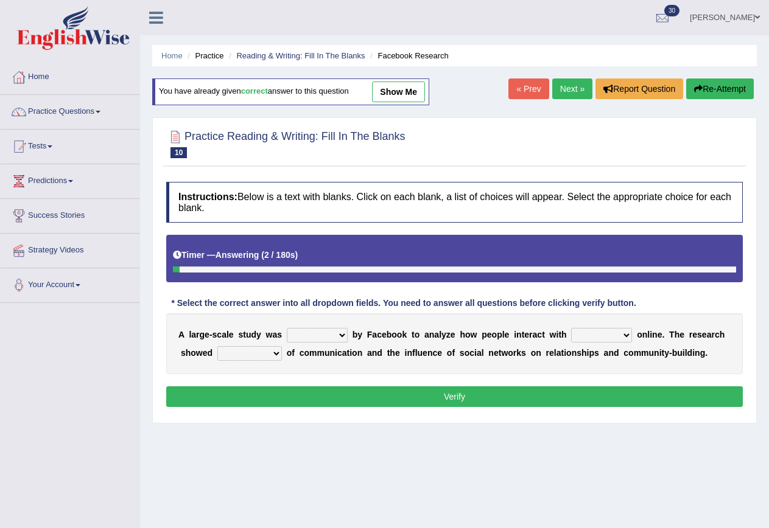
click at [333, 334] on select "surveyed had asked made" at bounding box center [317, 335] width 61 height 15
select select "surveyed"
click at [287, 328] on select "surveyed had asked made" at bounding box center [317, 335] width 61 height 15
click at [590, 335] on select "together all each other another" at bounding box center [601, 335] width 61 height 15
select select "each other"
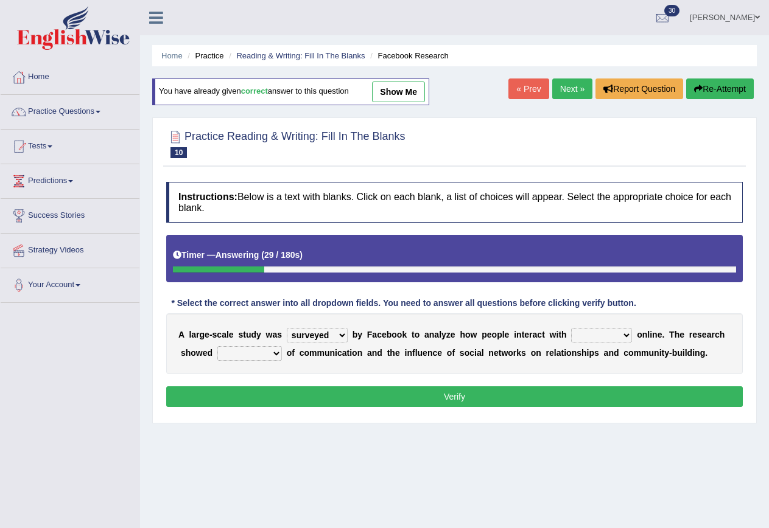
click at [571, 328] on select "together all each other another" at bounding box center [601, 335] width 61 height 15
click at [261, 359] on select "advantages standards fellowships patterns" at bounding box center [249, 353] width 65 height 15
select select "patterns"
click at [217, 346] on select "advantages standards fellowships patterns" at bounding box center [249, 353] width 65 height 15
click at [459, 401] on button "Verify" at bounding box center [454, 397] width 576 height 21
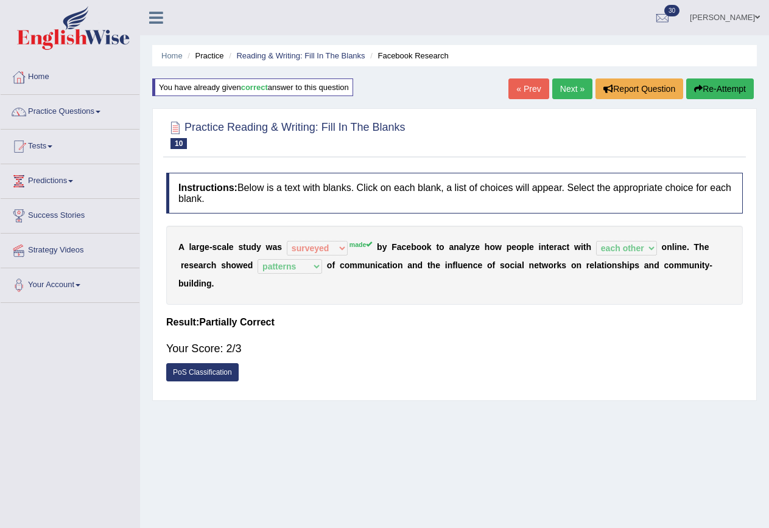
click at [575, 80] on link "Next »" at bounding box center [572, 89] width 40 height 21
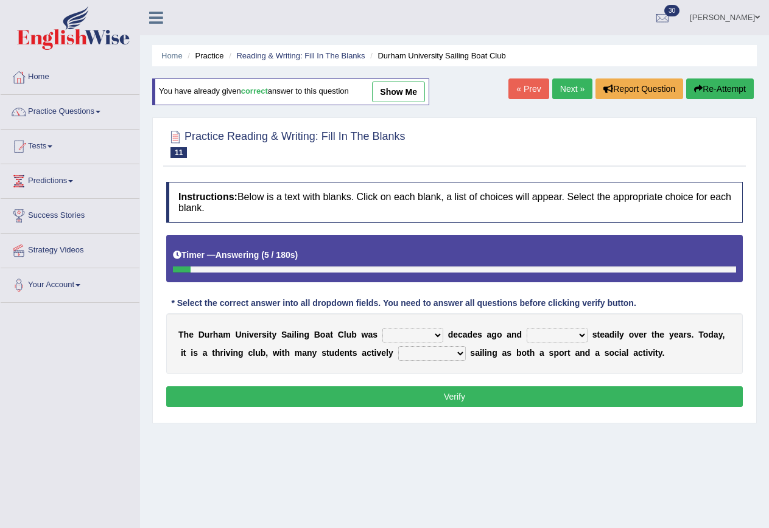
click at [396, 336] on select "found fund founded find" at bounding box center [412, 335] width 61 height 15
select select "founded"
click at [382, 328] on select "found fund founded find" at bounding box center [412, 335] width 61 height 15
click at [565, 335] on select "grow growing has grown grown" at bounding box center [557, 335] width 61 height 15
select select "has grown"
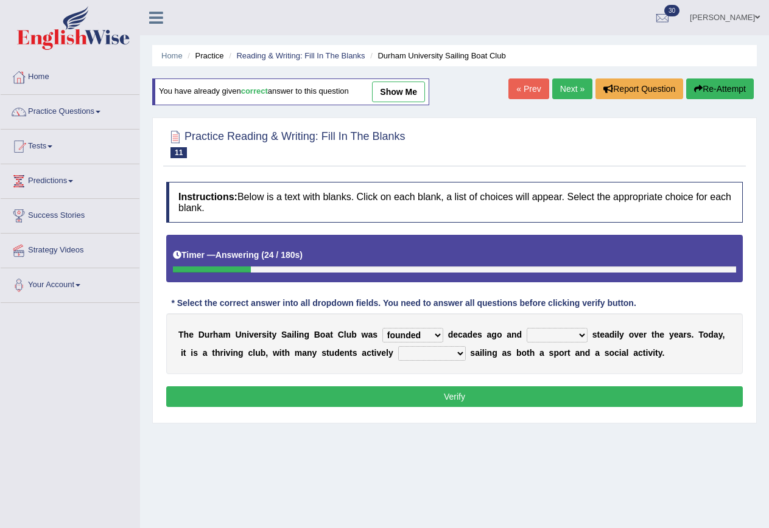
click at [527, 328] on select "grow growing has grown grown" at bounding box center [557, 335] width 61 height 15
click at [449, 351] on select "enjoy enjoyed are enjoying enjoying" at bounding box center [432, 353] width 68 height 15
click at [448, 352] on select "enjoy enjoyed are enjoying enjoying" at bounding box center [432, 353] width 68 height 15
click at [442, 354] on select "enjoy enjoyed are enjoying enjoying" at bounding box center [432, 353] width 68 height 15
select select "enjoying"
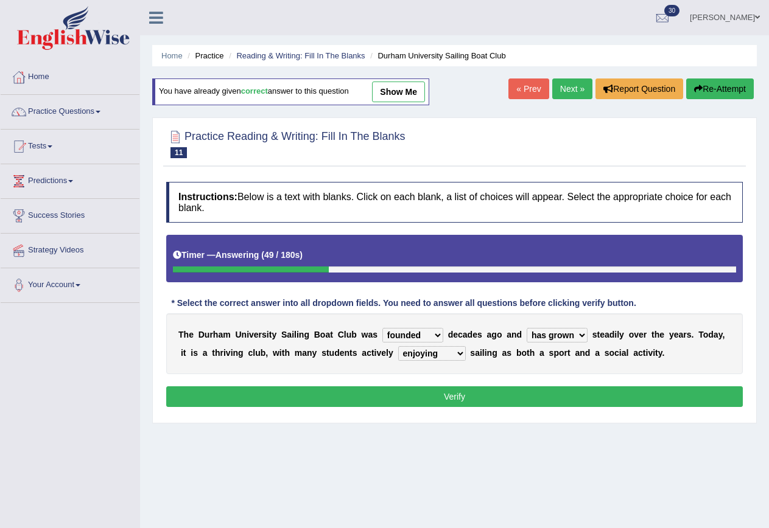
click at [398, 346] on select "enjoy enjoyed are enjoying enjoying" at bounding box center [432, 353] width 68 height 15
click at [476, 390] on button "Verify" at bounding box center [454, 397] width 576 height 21
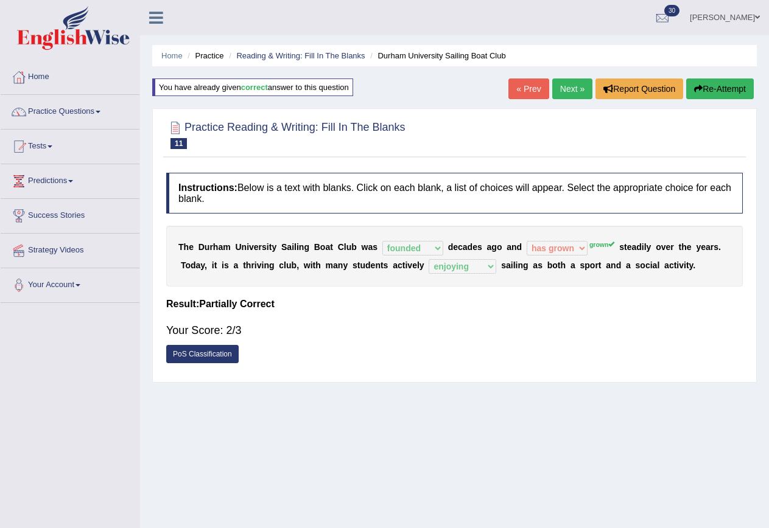
click at [560, 89] on link "Next »" at bounding box center [572, 89] width 40 height 21
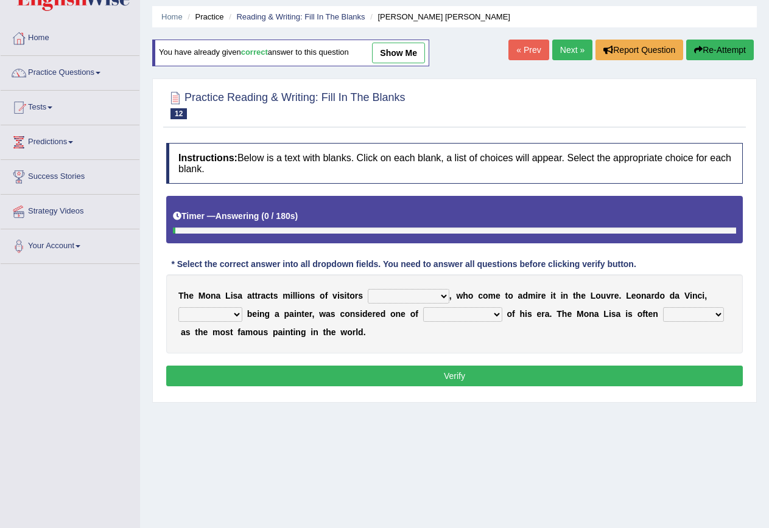
scroll to position [61, 0]
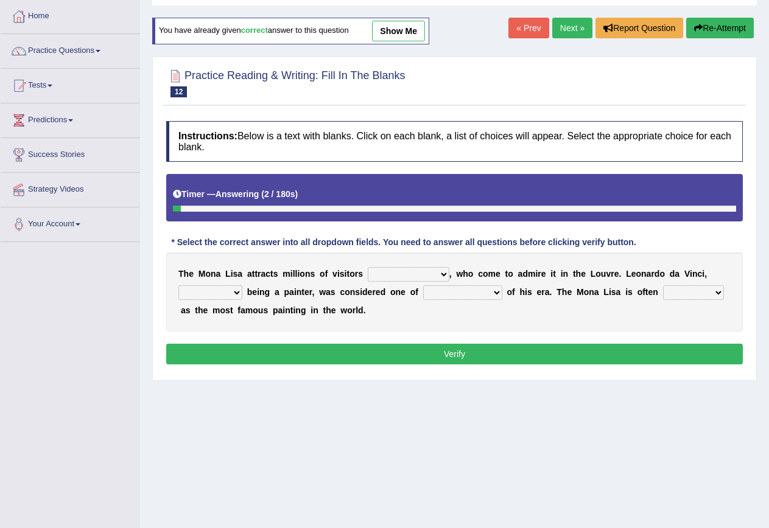
click at [414, 274] on select "around the year the all year all year round per year" at bounding box center [409, 274] width 82 height 15
select select "per year"
click at [368, 267] on select "around the year the all year all year round per year" at bounding box center [409, 274] width 82 height 15
click at [219, 292] on select "rather than as much as as well as as long as" at bounding box center [210, 292] width 64 height 15
select select "rather than"
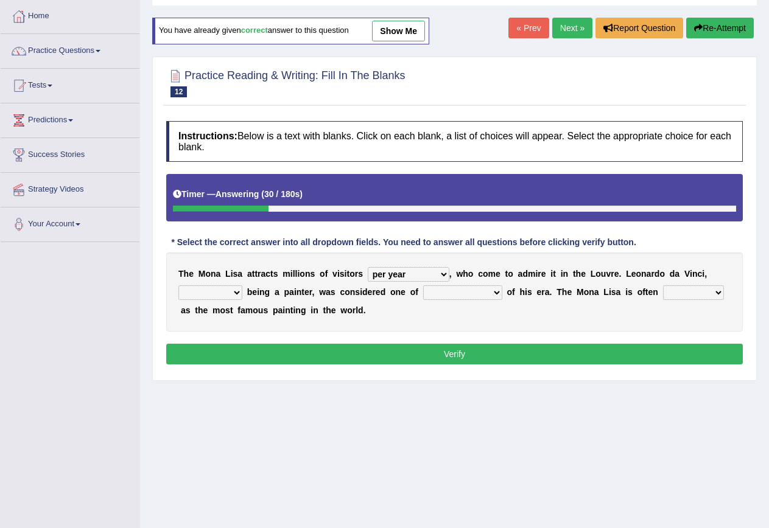
click at [178, 285] on select "rather than as much as as well as as long as" at bounding box center [210, 292] width 64 height 15
click at [443, 292] on select "better artists artist the better artist the best artists" at bounding box center [462, 292] width 79 height 15
select select "the best artists"
click at [424, 285] on select "better artists artist the better artist the best artists" at bounding box center [462, 292] width 79 height 15
click at [702, 291] on select "classified suggested predicted described" at bounding box center [693, 292] width 61 height 15
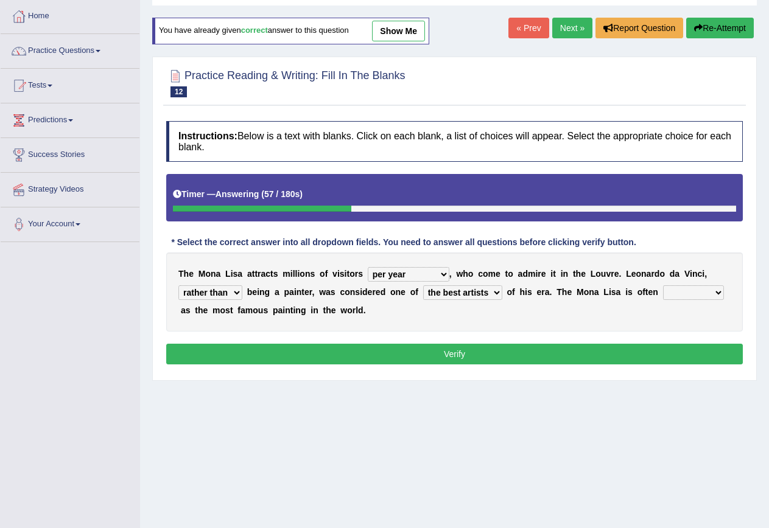
select select "described"
click at [665, 285] on select "classified suggested predicted described" at bounding box center [693, 292] width 61 height 15
click at [634, 354] on button "Verify" at bounding box center [454, 354] width 576 height 21
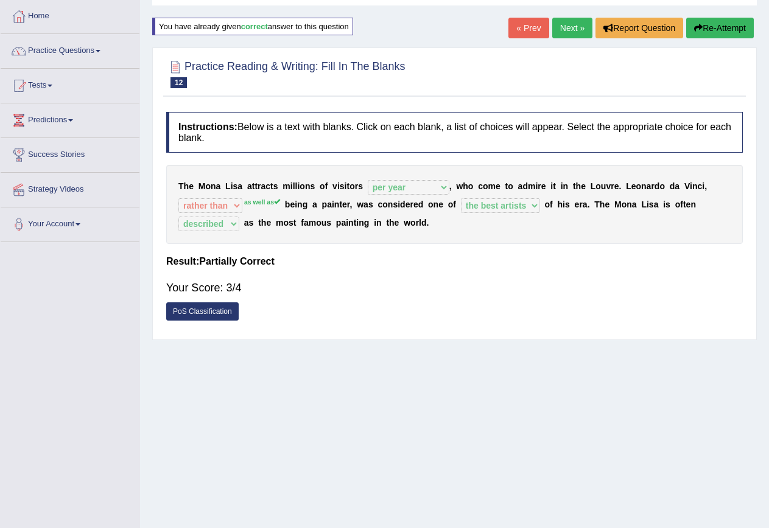
drag, startPoint x: 564, startPoint y: 25, endPoint x: 556, endPoint y: 15, distance: 13.0
click at [563, 25] on link "Next »" at bounding box center [572, 28] width 40 height 21
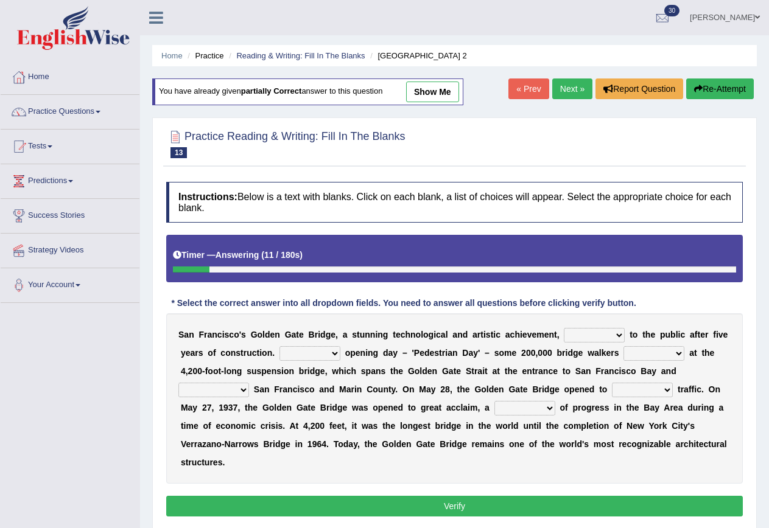
click at [587, 334] on select "opens closes appears equals" at bounding box center [594, 335] width 61 height 15
select select "opens"
click at [564, 328] on select "opens closes appears equals" at bounding box center [594, 335] width 61 height 15
click at [314, 352] on select "On During Since When" at bounding box center [309, 353] width 61 height 15
select select "On"
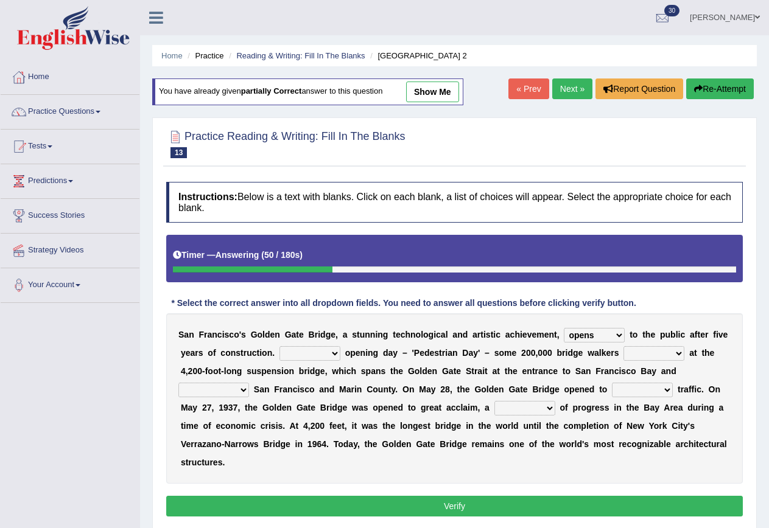
click at [279, 346] on select "On During Since When" at bounding box center [309, 353] width 61 height 15
click at [642, 351] on select "stationed looked marveled laughed" at bounding box center [653, 353] width 61 height 15
select select "stationed"
click at [623, 346] on select "stationed looked marveled laughed" at bounding box center [653, 353] width 61 height 15
click at [245, 391] on select "separates connects channels differentiates" at bounding box center [213, 390] width 71 height 15
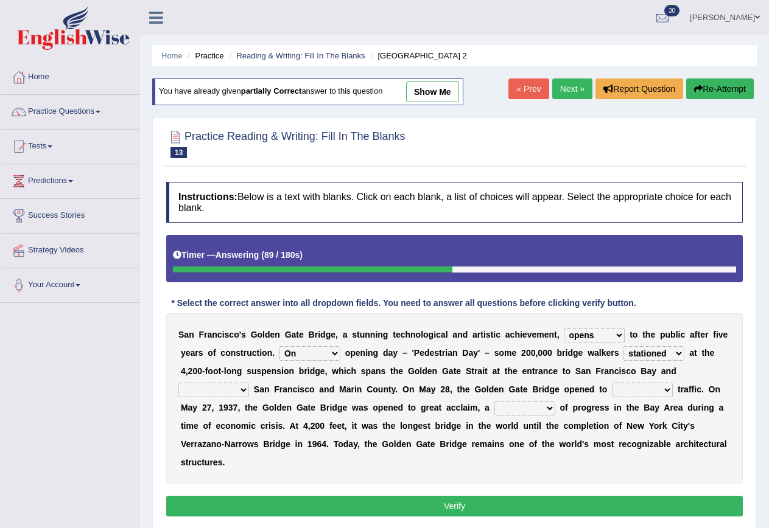
select select "connects"
click at [178, 383] on select "separates connects channels differentiates" at bounding box center [213, 390] width 71 height 15
click at [670, 353] on select "stationed looked marveled laughed" at bounding box center [653, 353] width 61 height 15
click at [662, 354] on select "stationed looked marveled laughed" at bounding box center [653, 353] width 61 height 15
click at [670, 387] on select "aquatic vehicular airborne watertight" at bounding box center [642, 390] width 61 height 15
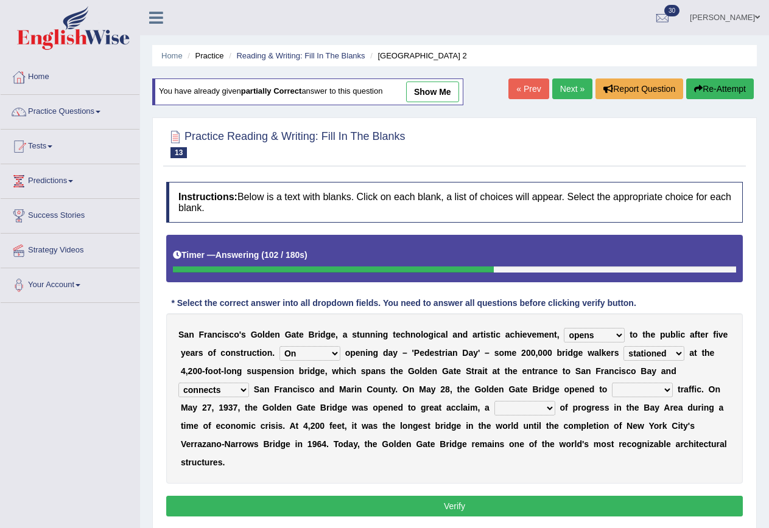
select select "vehicular"
click at [613, 383] on select "aquatic vehicular airborne watertight" at bounding box center [642, 390] width 61 height 15
click at [519, 411] on select "denial symbol technique yield" at bounding box center [524, 408] width 61 height 15
select select "symbol"
click at [494, 401] on select "denial symbol technique yield" at bounding box center [524, 408] width 61 height 15
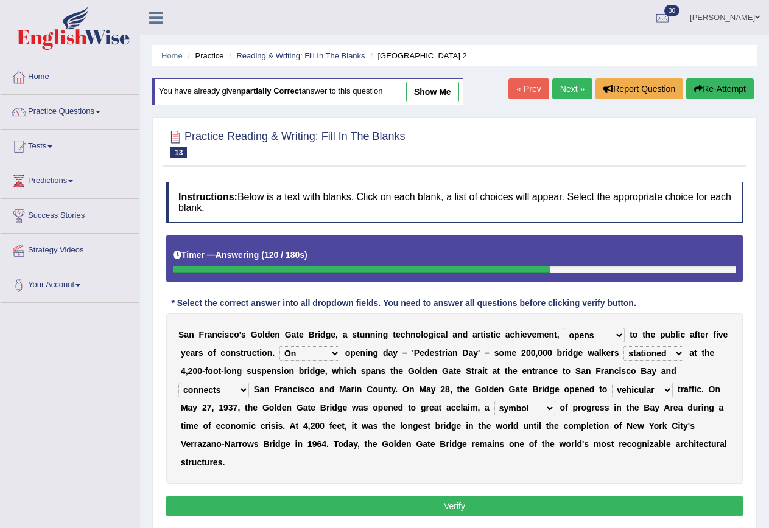
click at [477, 495] on div "Instructions: Below is a text with blanks. Click on each blank, a list of choic…" at bounding box center [454, 351] width 583 height 351
click at [475, 502] on button "Verify" at bounding box center [454, 506] width 576 height 21
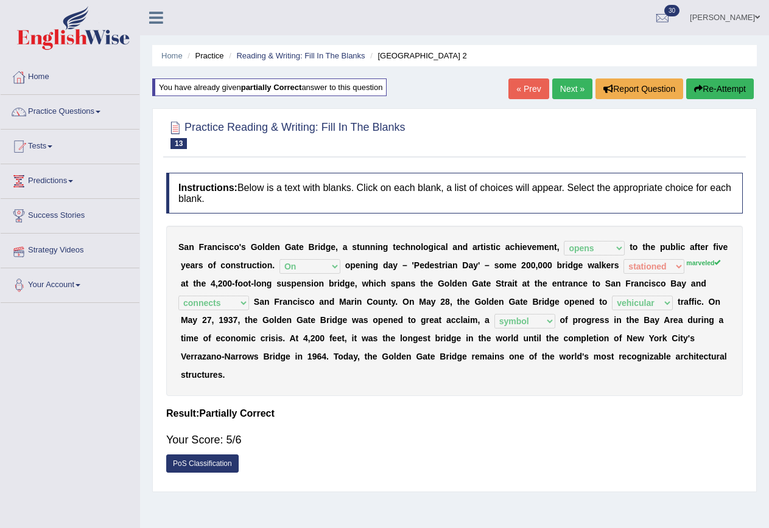
click at [702, 265] on sup "marveled" at bounding box center [703, 262] width 34 height 7
drag, startPoint x: 36, startPoint y: 79, endPoint x: 97, endPoint y: 79, distance: 61.5
click at [37, 79] on link "Home" at bounding box center [70, 75] width 139 height 30
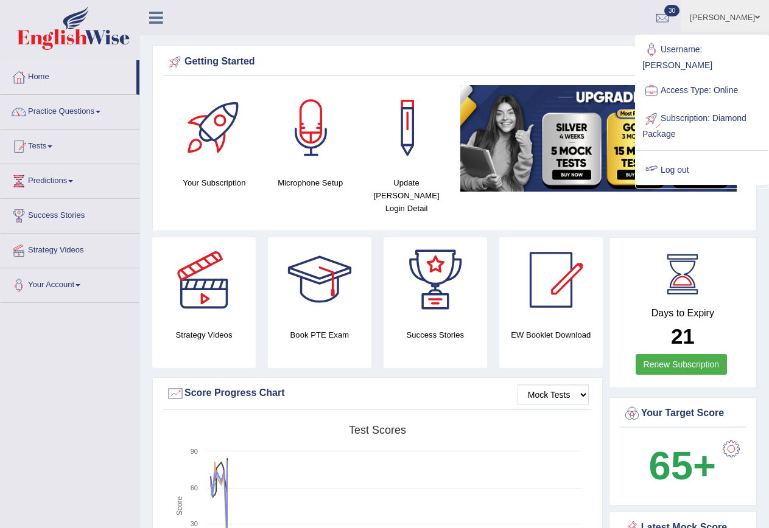
click at [670, 156] on link "Log out" at bounding box center [701, 170] width 131 height 28
